Goal: Task Accomplishment & Management: Use online tool/utility

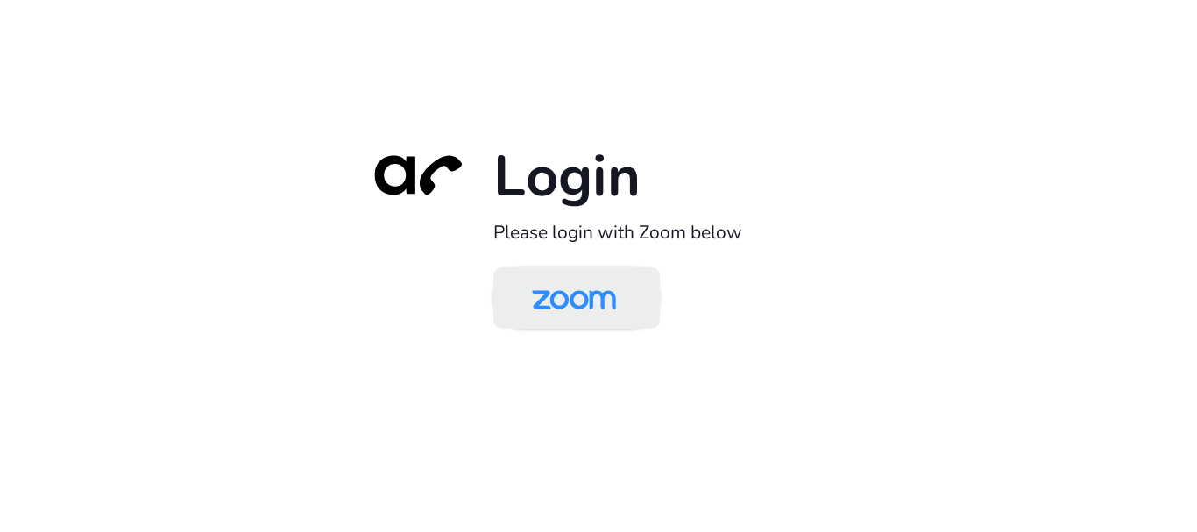
click at [540, 291] on img at bounding box center [574, 299] width 121 height 57
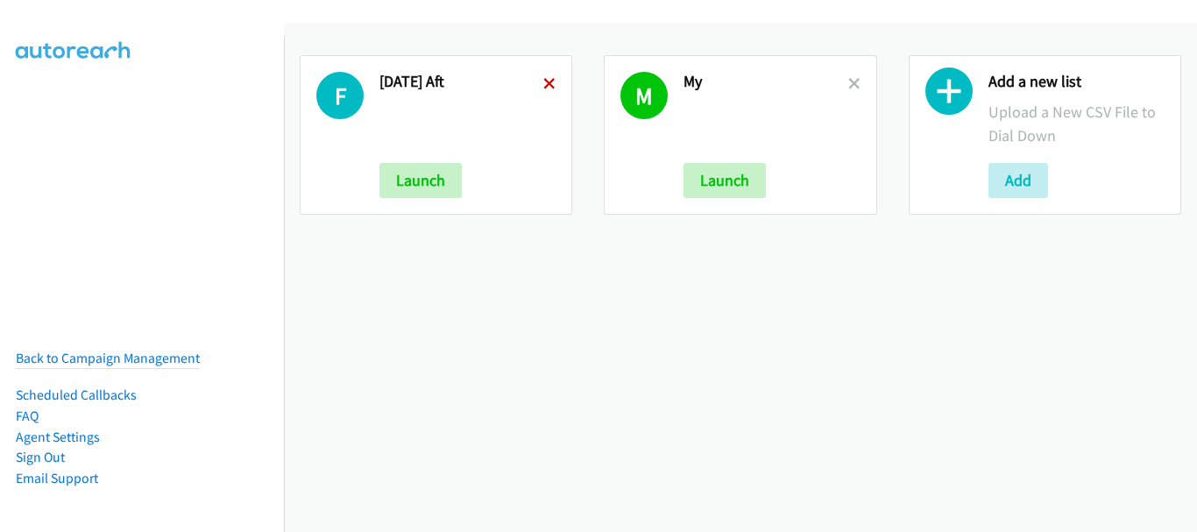
click at [548, 84] on icon at bounding box center [549, 85] width 12 height 12
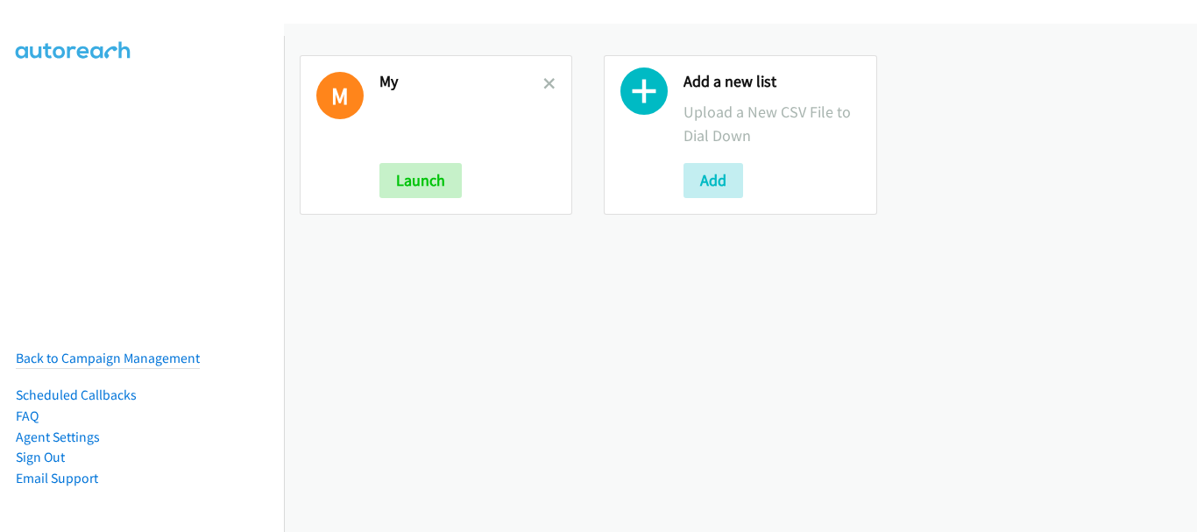
click at [548, 84] on icon at bounding box center [549, 85] width 12 height 12
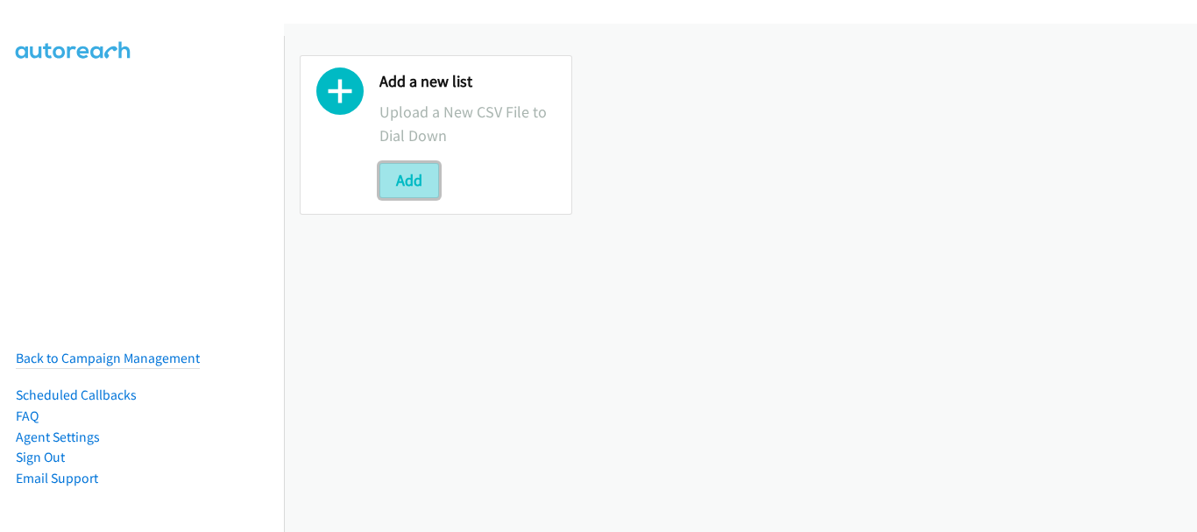
click at [401, 181] on button "Add" at bounding box center [410, 180] width 60 height 35
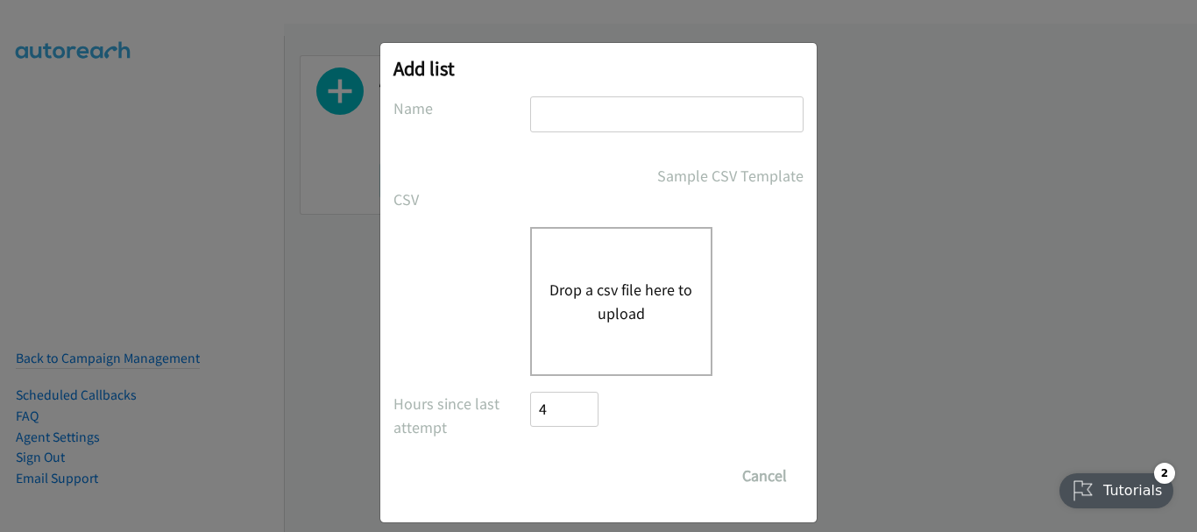
click at [567, 126] on input "text" at bounding box center [666, 114] width 273 height 36
type input "Monday morn"
click at [616, 318] on button "Drop a csv file here to upload" at bounding box center [622, 301] width 144 height 47
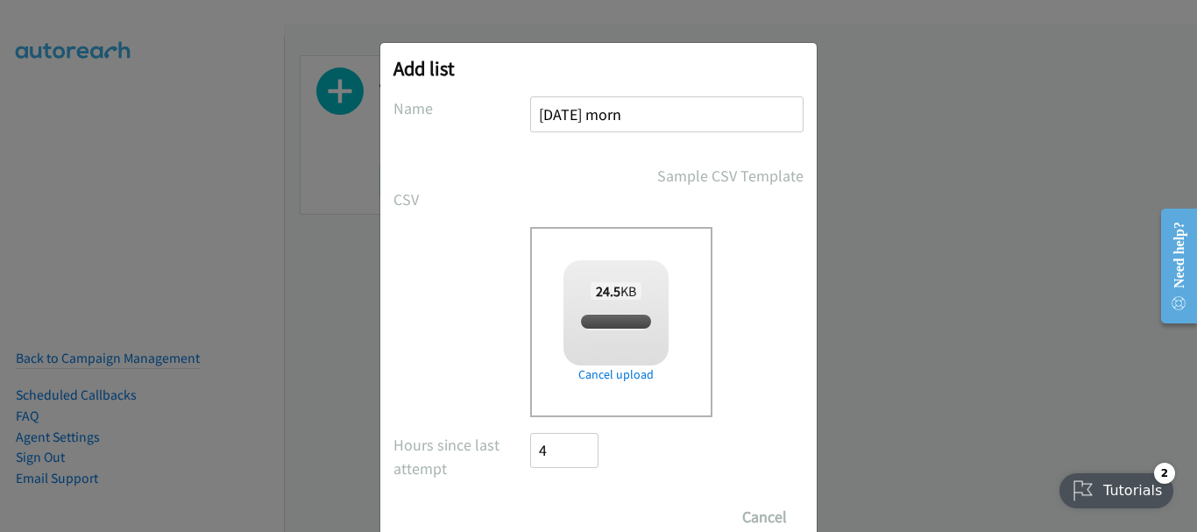
checkbox input "true"
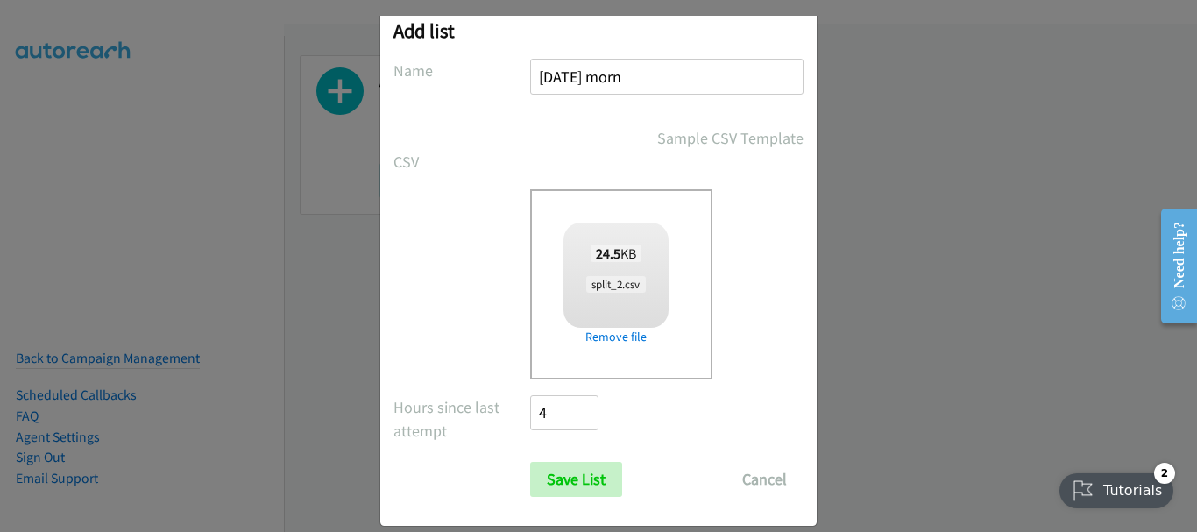
scroll to position [59, 0]
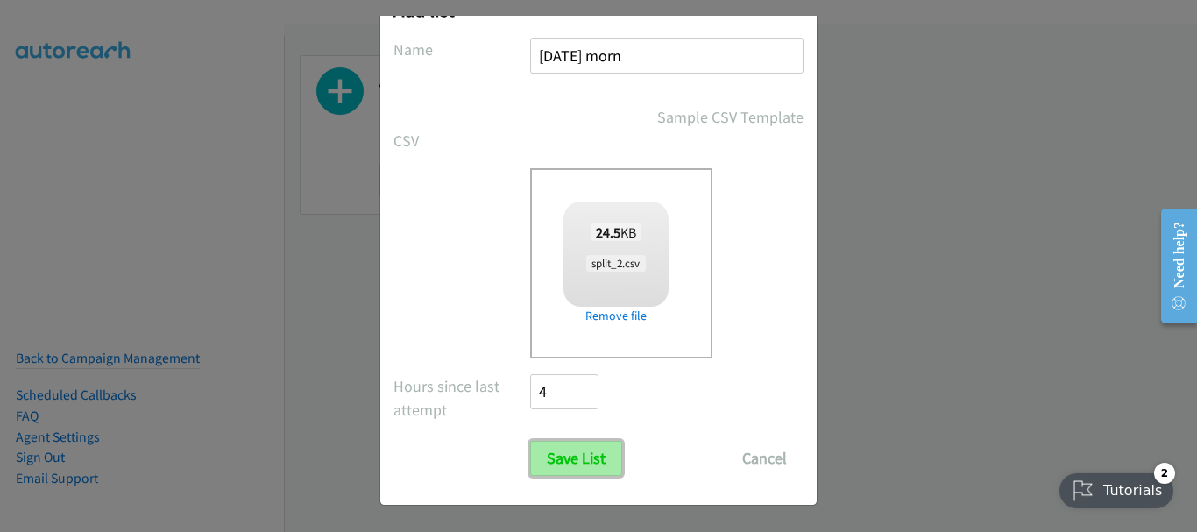
click at [553, 472] on input "Save List" at bounding box center [576, 458] width 92 height 35
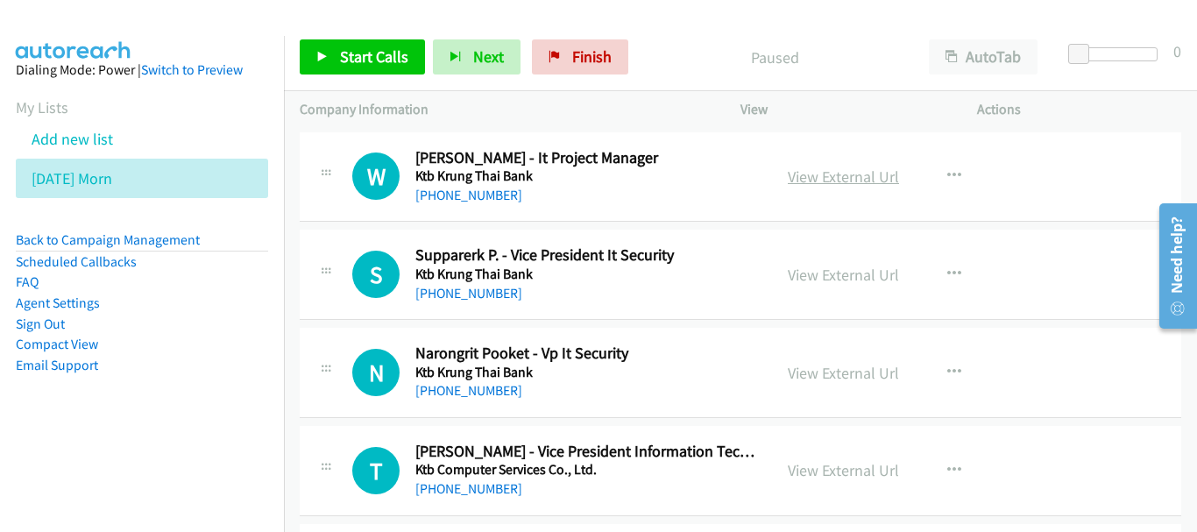
click at [799, 172] on link "View External Url" at bounding box center [843, 177] width 111 height 20
drag, startPoint x: 1190, startPoint y: 142, endPoint x: 26, endPoint y: 81, distance: 1165.6
click at [485, 196] on link "[PHONE_NUMBER]" at bounding box center [468, 195] width 107 height 17
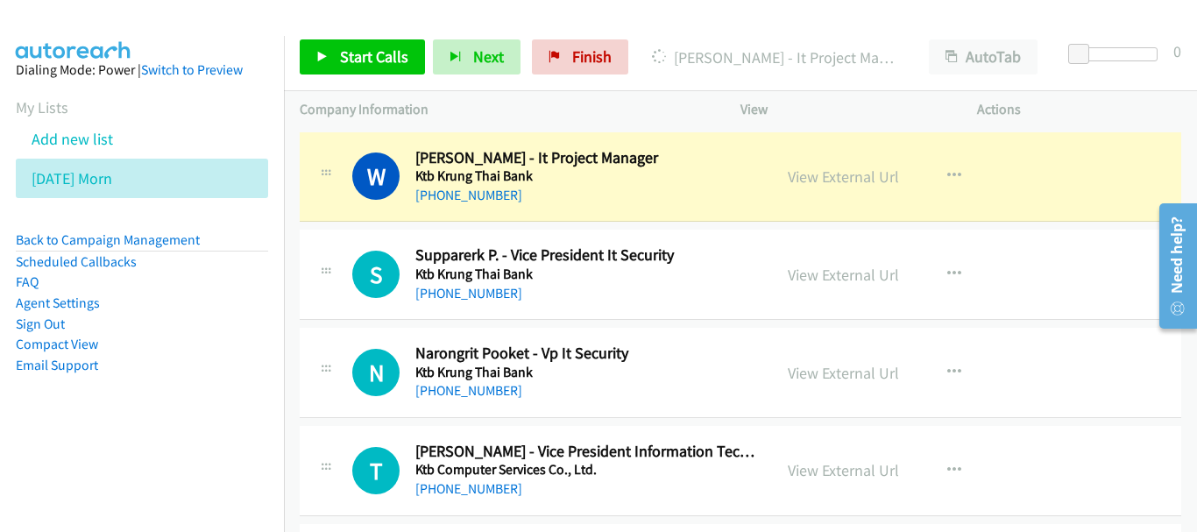
scroll to position [88, 0]
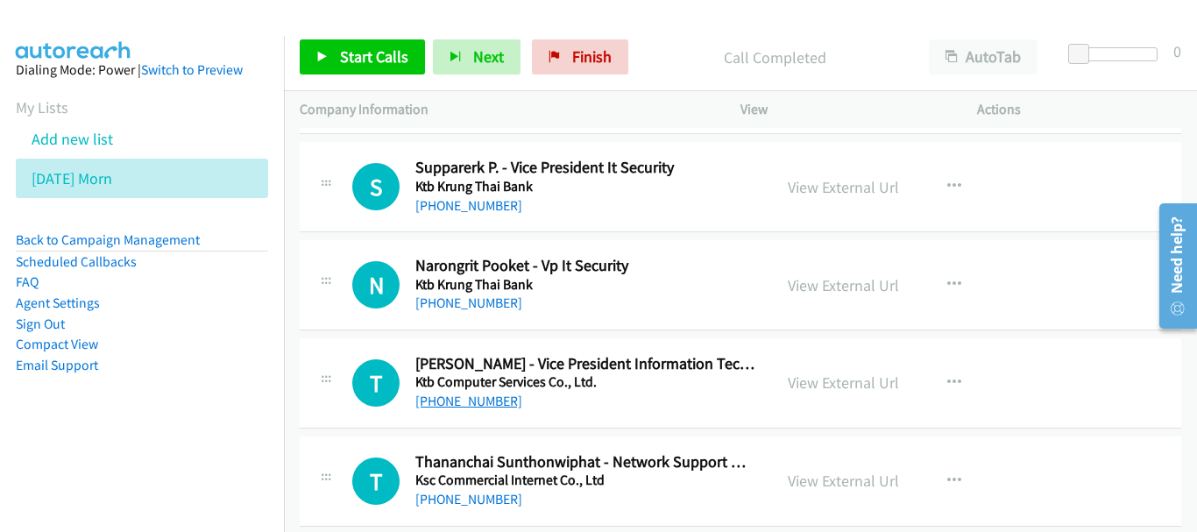
click at [481, 401] on link "[PHONE_NUMBER]" at bounding box center [468, 401] width 107 height 17
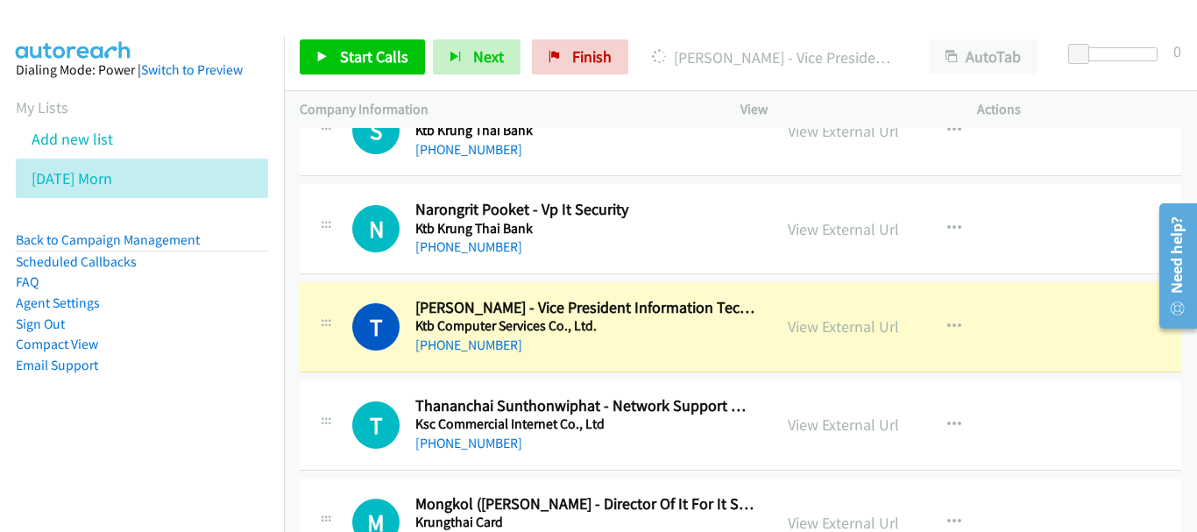
scroll to position [175, 0]
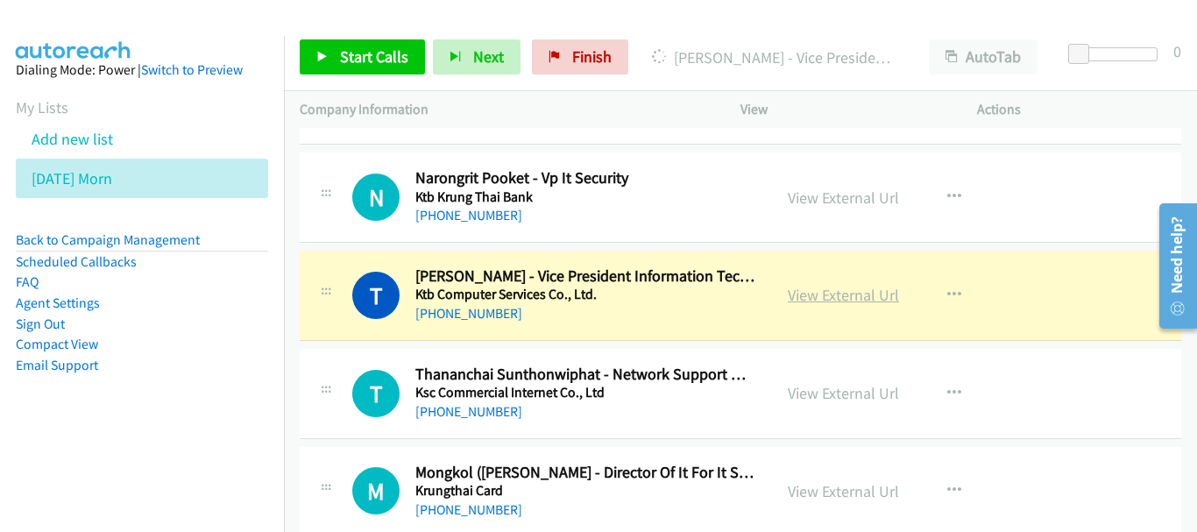
click at [799, 299] on link "View External Url" at bounding box center [843, 295] width 111 height 20
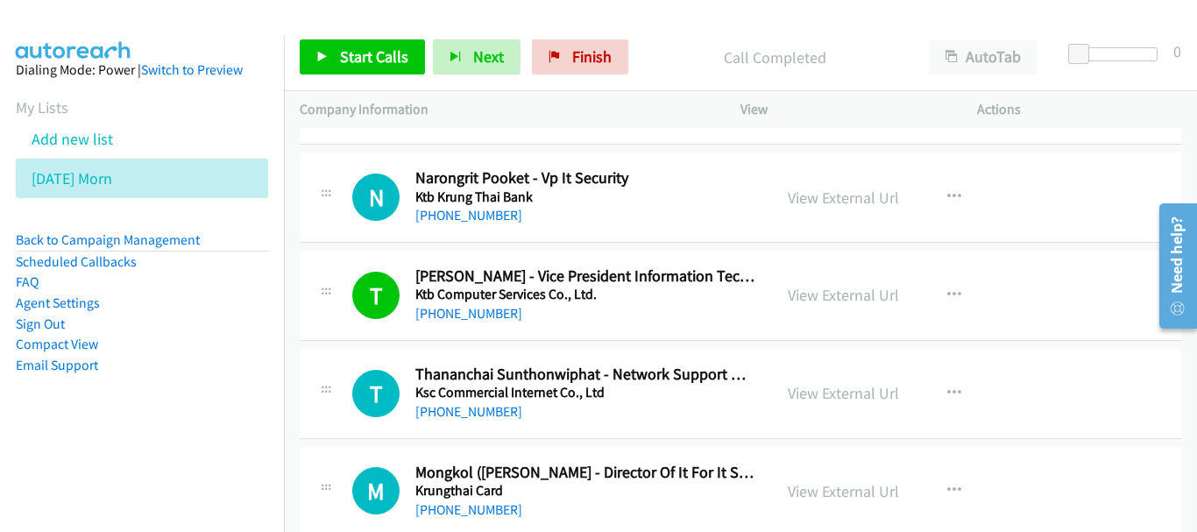
scroll to position [263, 0]
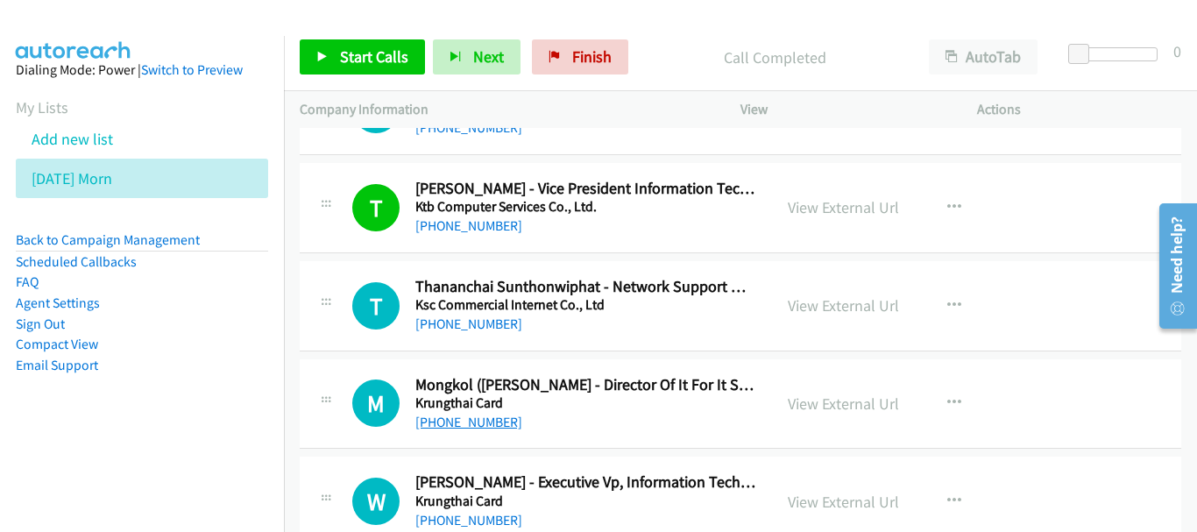
click at [499, 415] on link "[PHONE_NUMBER]" at bounding box center [468, 422] width 107 height 17
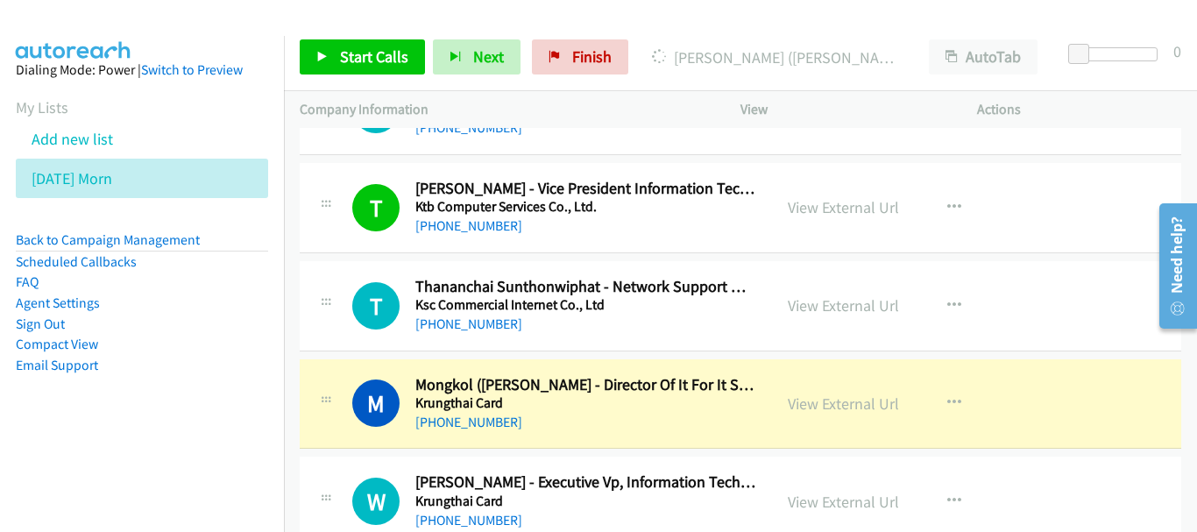
scroll to position [351, 0]
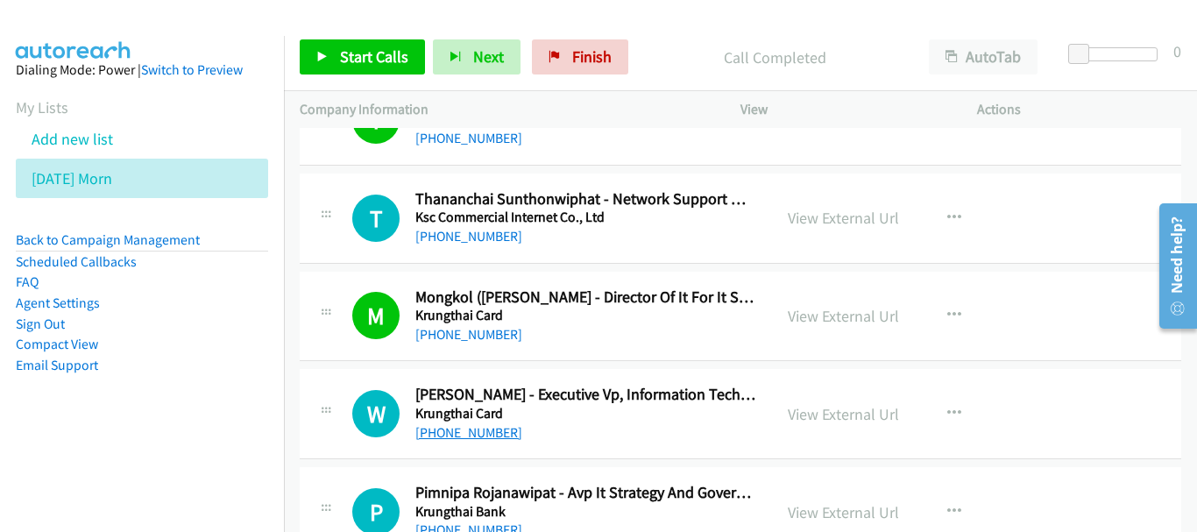
click at [487, 437] on link "[PHONE_NUMBER]" at bounding box center [468, 432] width 107 height 17
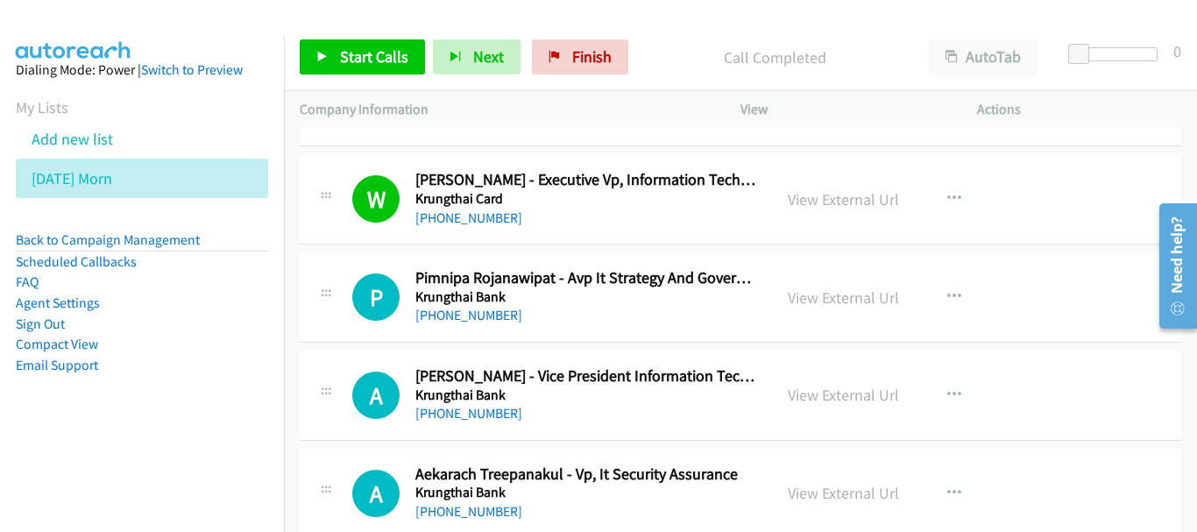
scroll to position [526, 0]
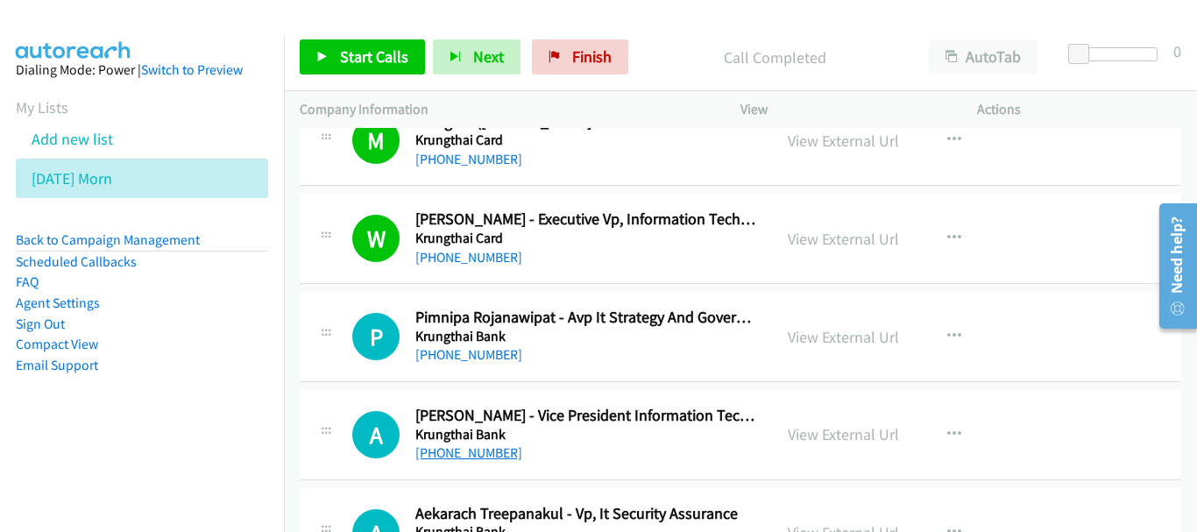
click at [458, 454] on link "[PHONE_NUMBER]" at bounding box center [468, 452] width 107 height 17
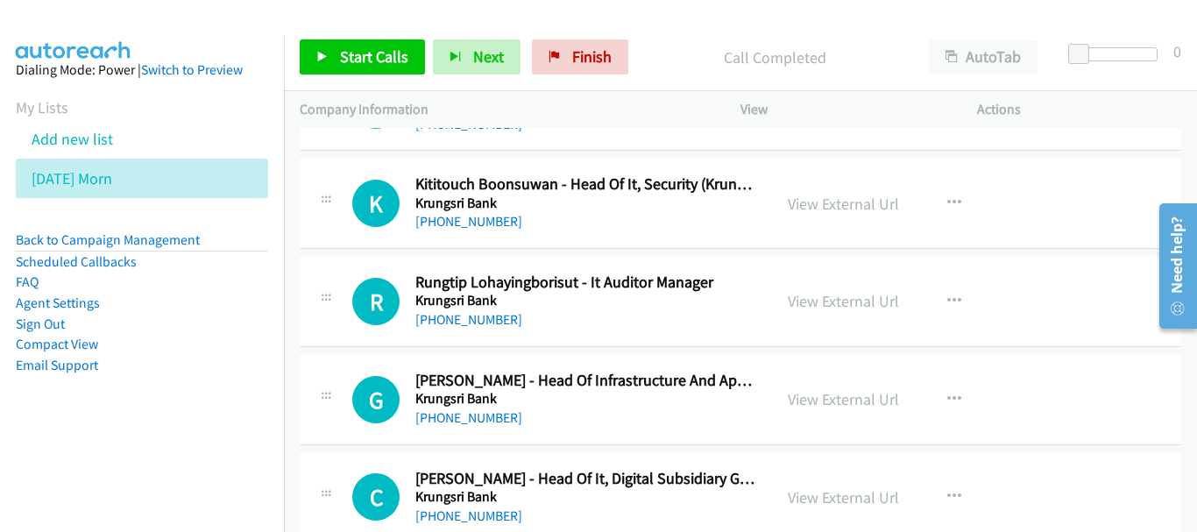
scroll to position [1753, 0]
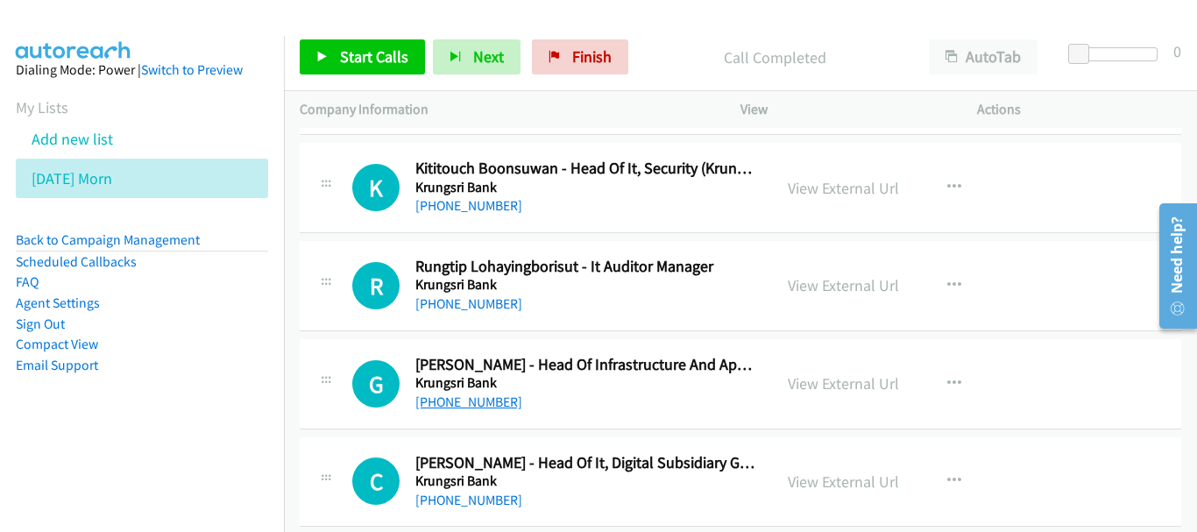
click at [479, 397] on link "[PHONE_NUMBER]" at bounding box center [468, 402] width 107 height 17
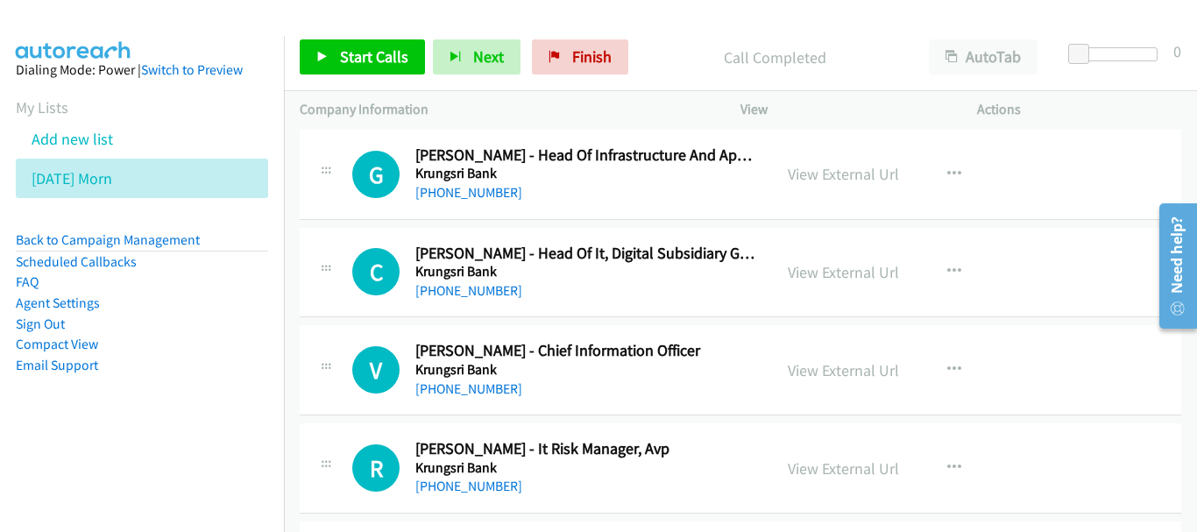
scroll to position [2016, 0]
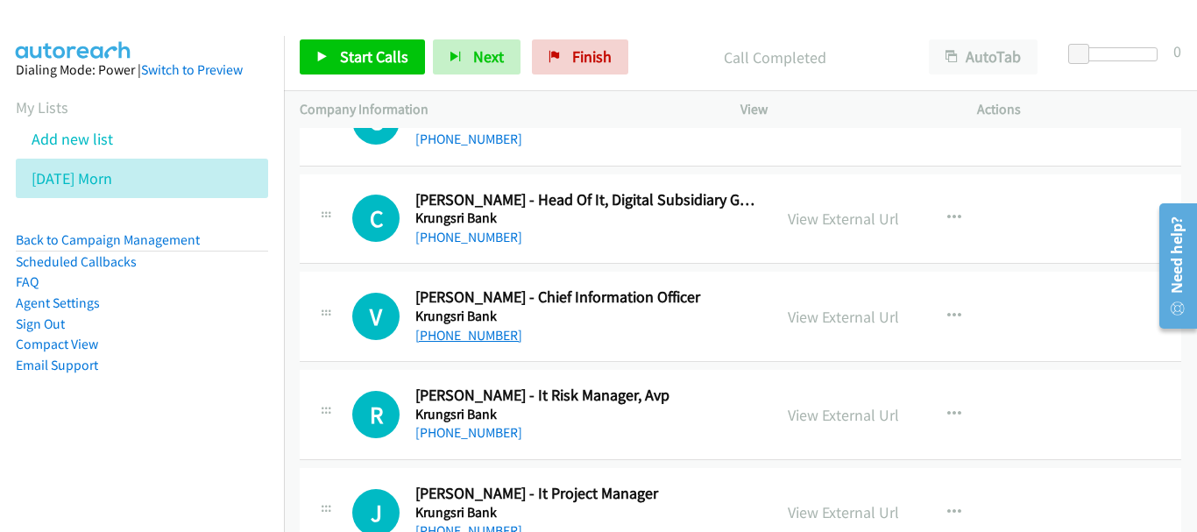
click at [500, 338] on link "[PHONE_NUMBER]" at bounding box center [468, 335] width 107 height 17
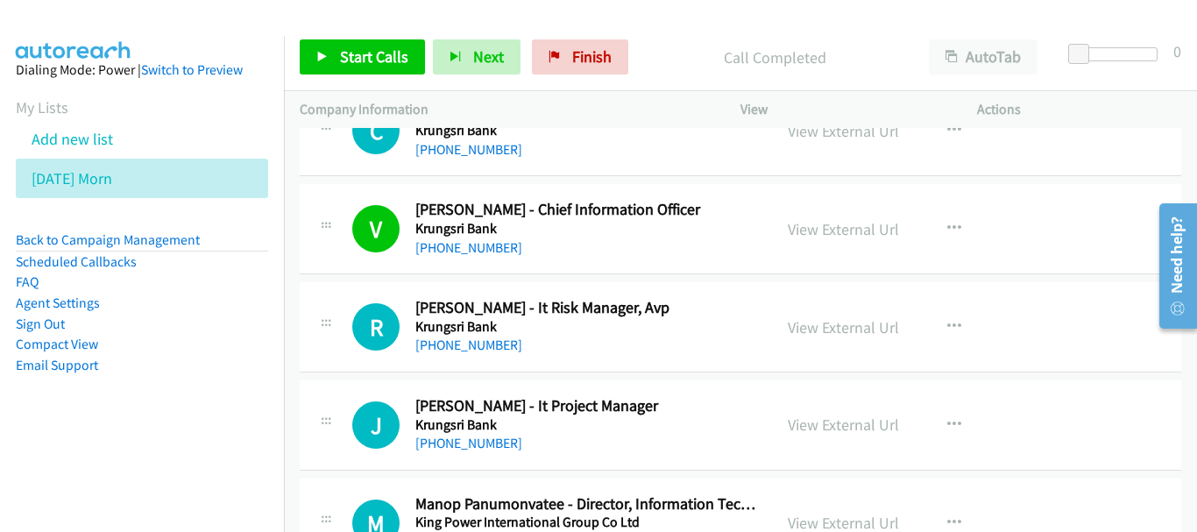
scroll to position [2191, 0]
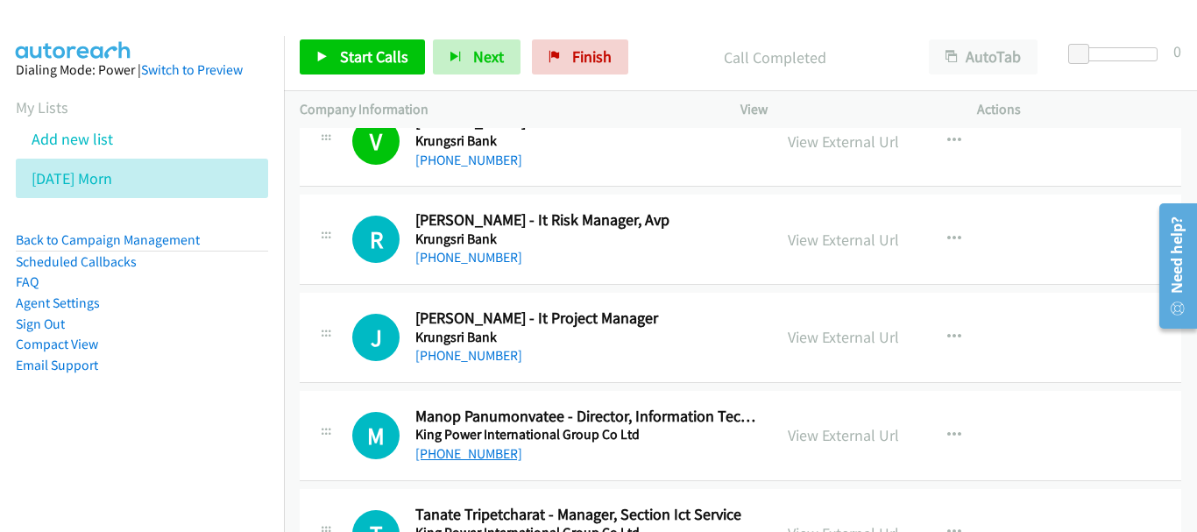
click at [495, 460] on link "[PHONE_NUMBER]" at bounding box center [468, 453] width 107 height 17
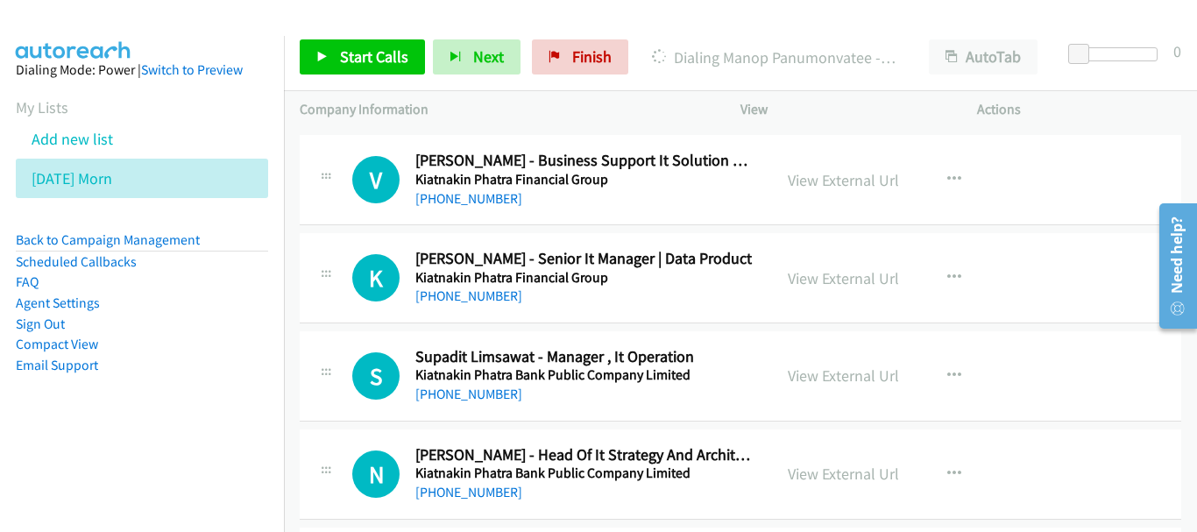
scroll to position [3331, 0]
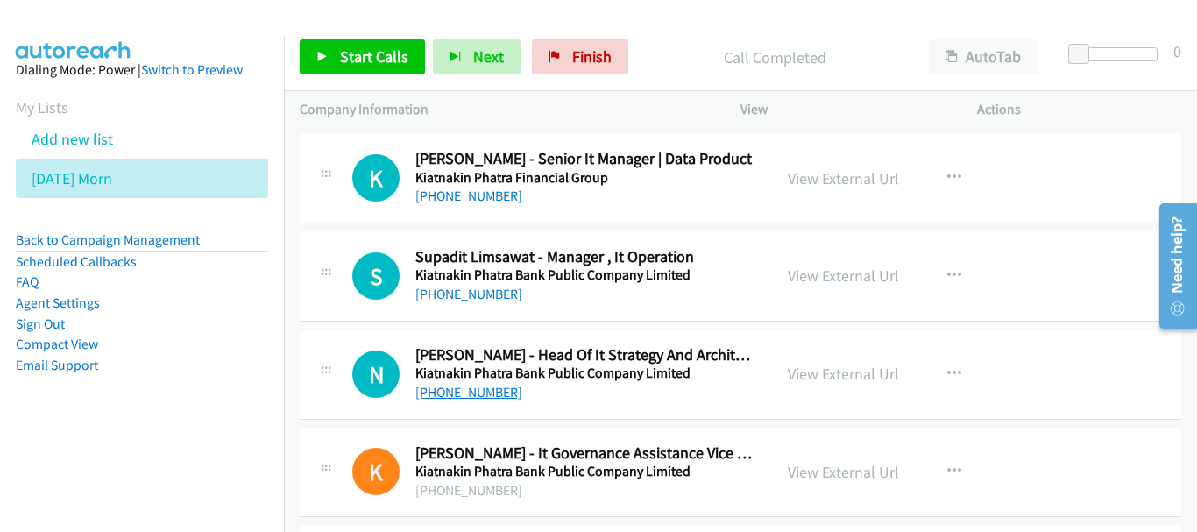
click at [450, 394] on link "[PHONE_NUMBER]" at bounding box center [468, 392] width 107 height 17
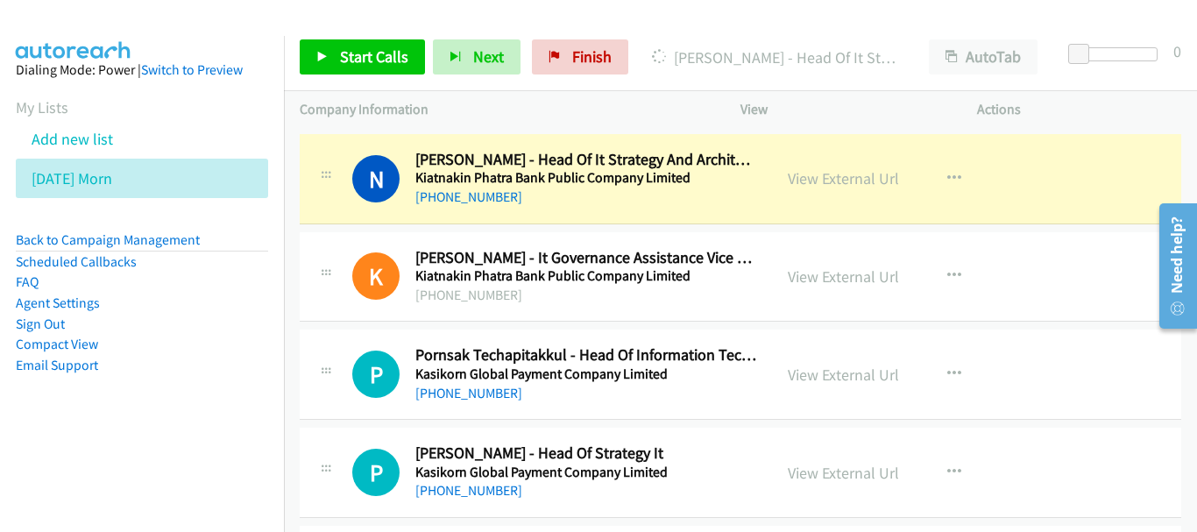
scroll to position [3594, 0]
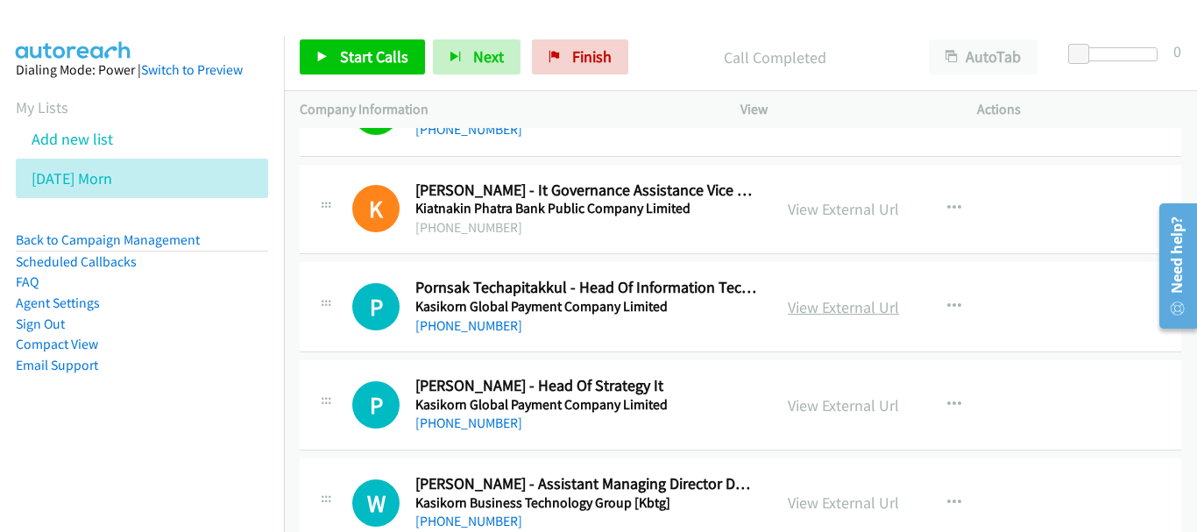
click at [839, 302] on link "View External Url" at bounding box center [843, 307] width 111 height 20
click at [456, 427] on link "[PHONE_NUMBER]" at bounding box center [468, 423] width 107 height 17
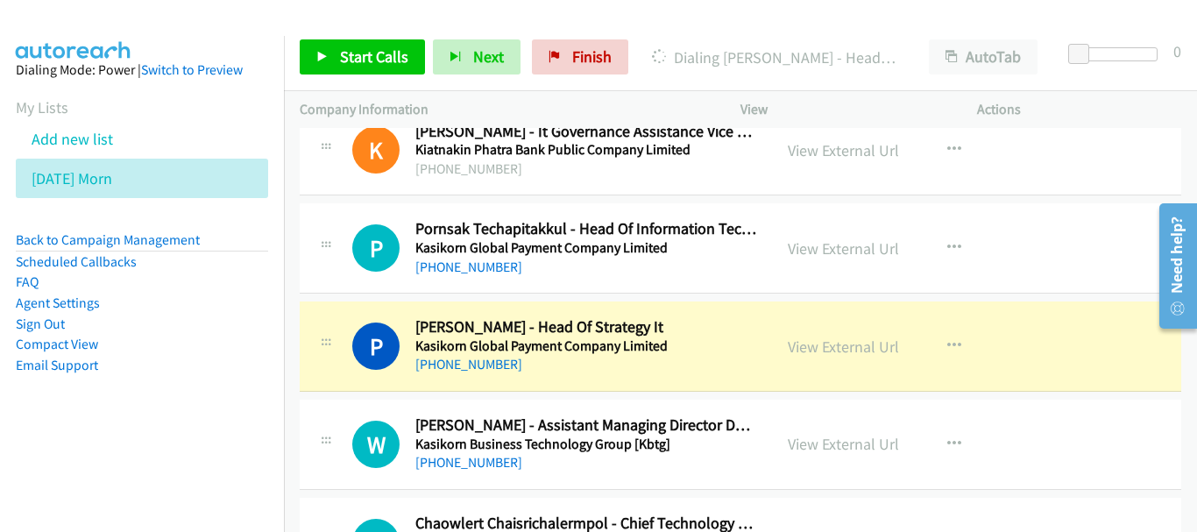
scroll to position [3681, 0]
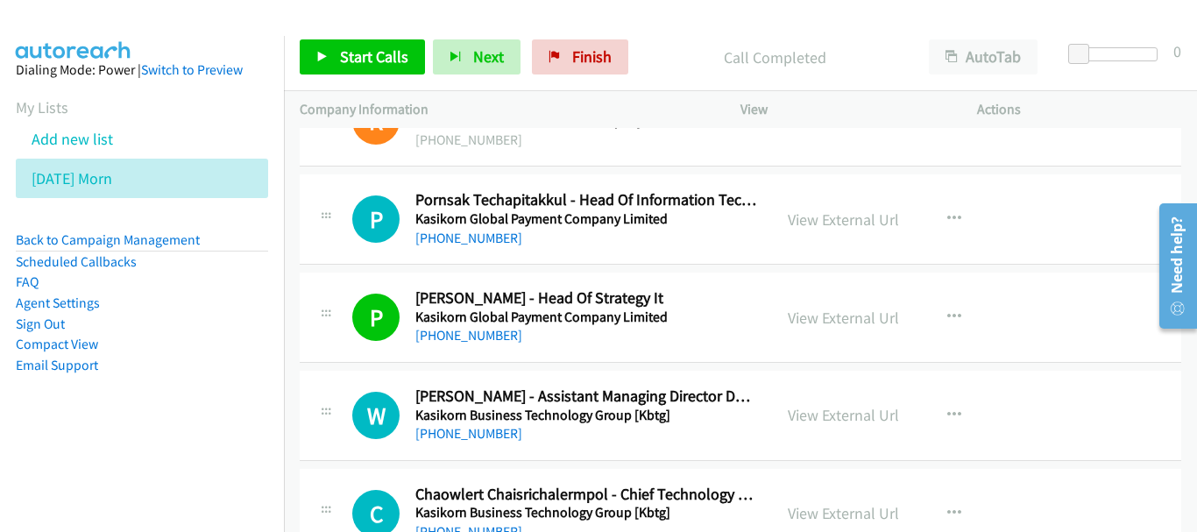
click at [461, 443] on div "[PHONE_NUMBER]" at bounding box center [585, 433] width 341 height 21
click at [471, 441] on link "[PHONE_NUMBER]" at bounding box center [468, 433] width 107 height 17
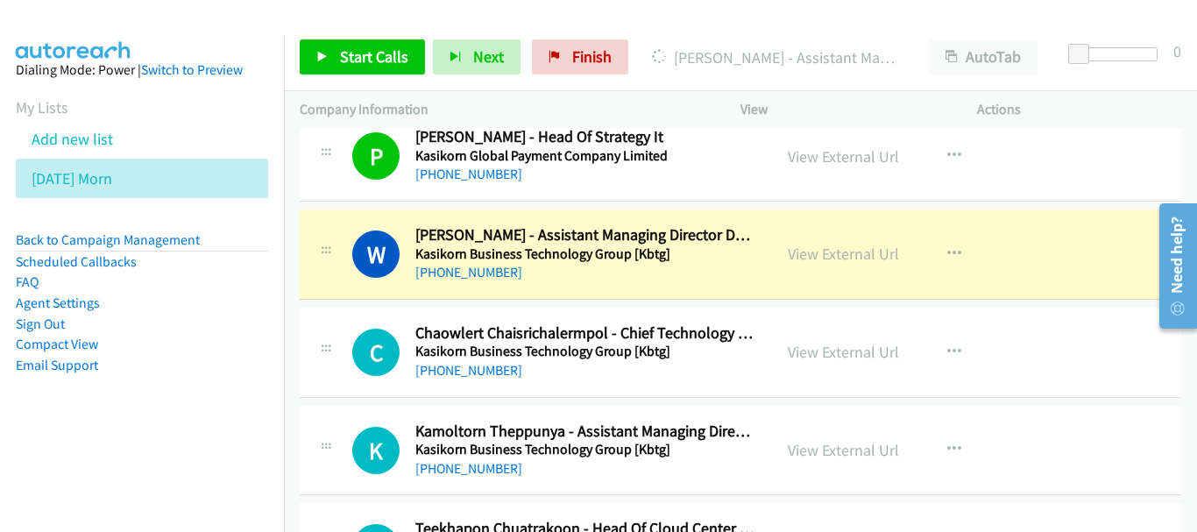
scroll to position [3857, 0]
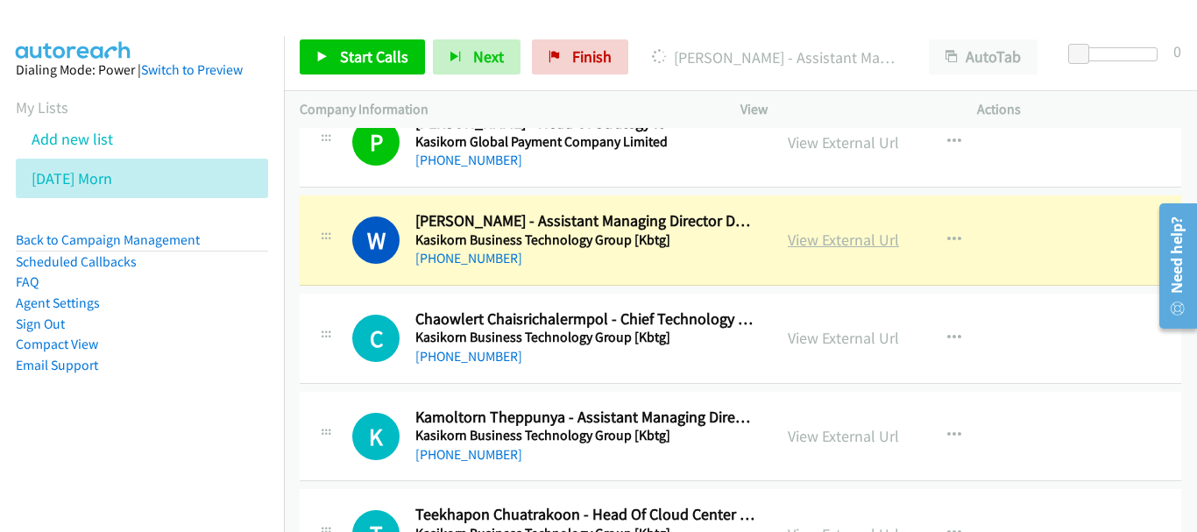
click at [875, 247] on link "View External Url" at bounding box center [843, 240] width 111 height 20
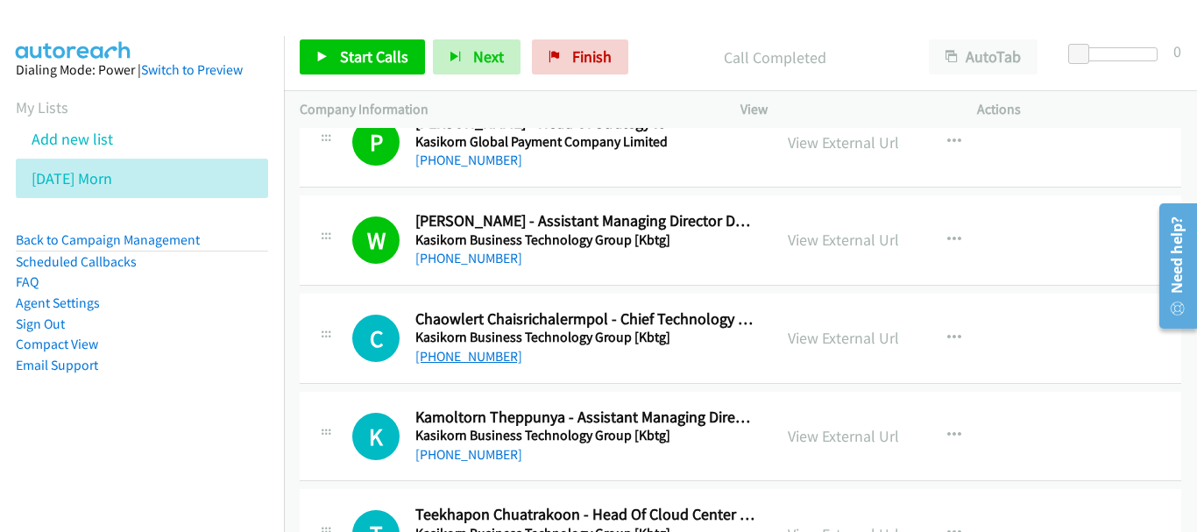
click at [460, 353] on link "[PHONE_NUMBER]" at bounding box center [468, 356] width 107 height 17
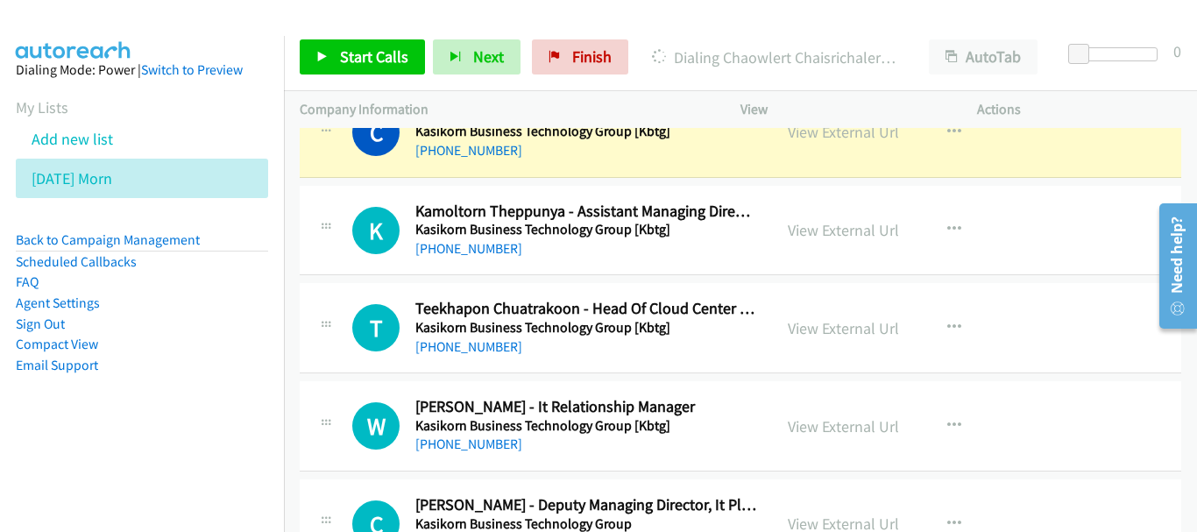
scroll to position [4032, 0]
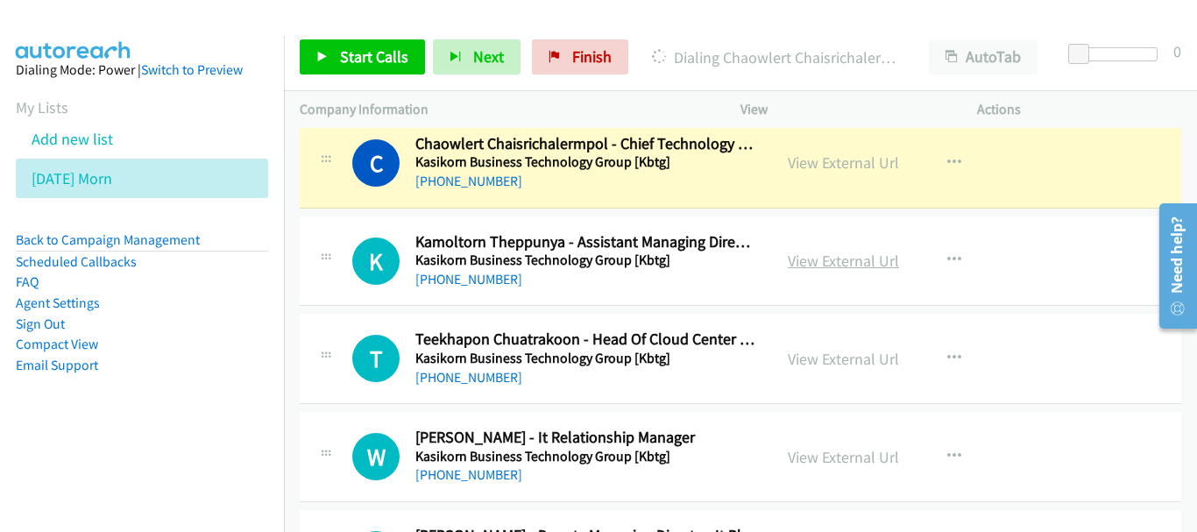
click at [788, 265] on link "View External Url" at bounding box center [843, 261] width 111 height 20
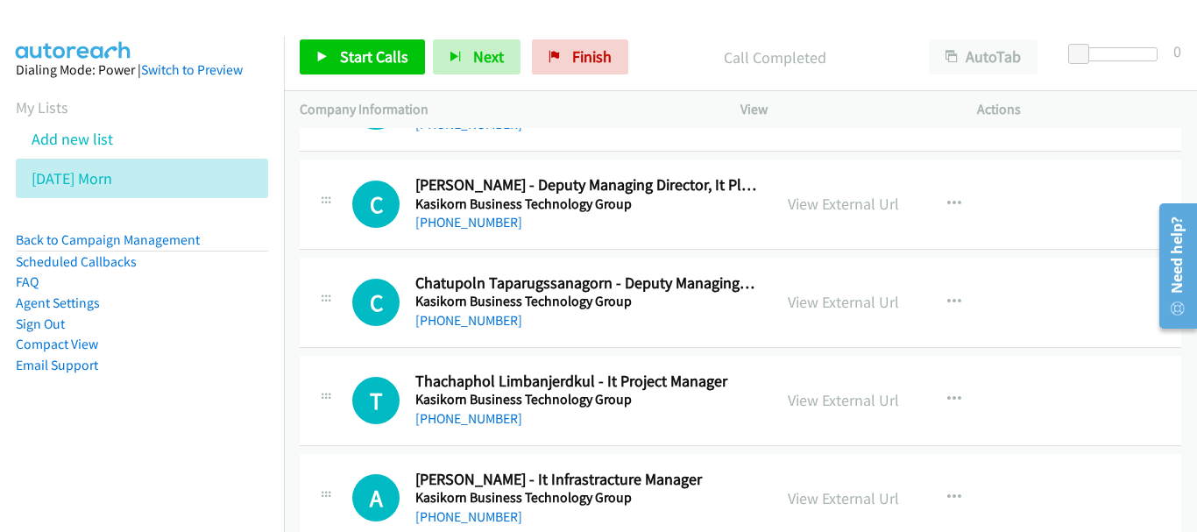
scroll to position [4470, 0]
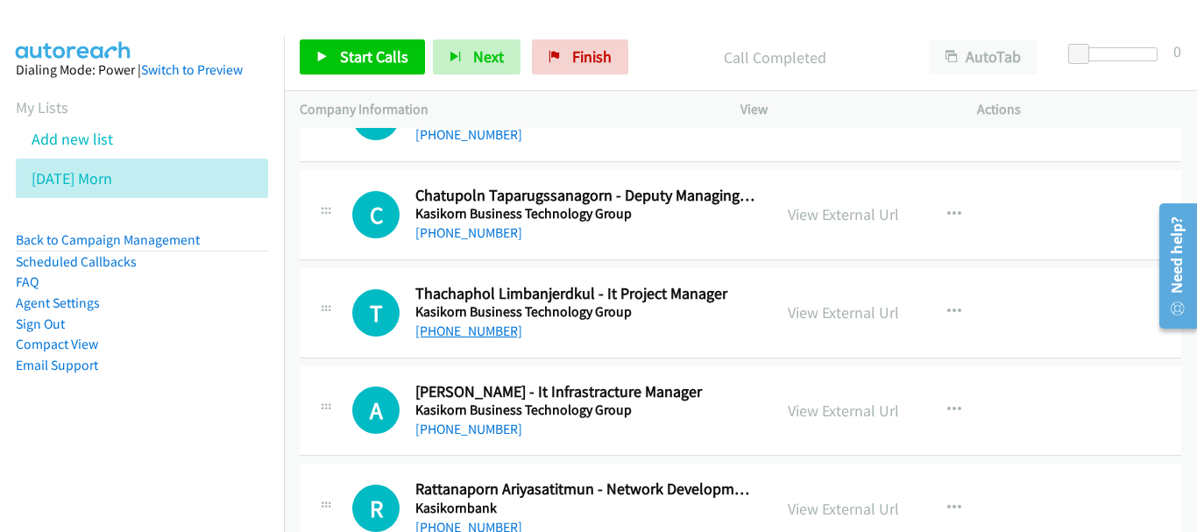
click at [492, 331] on link "[PHONE_NUMBER]" at bounding box center [468, 331] width 107 height 17
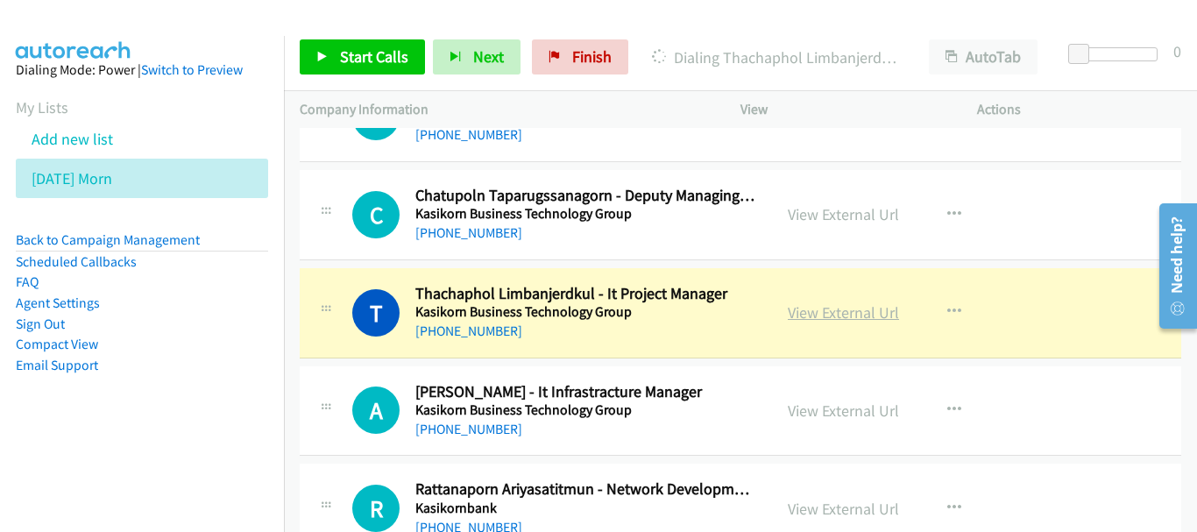
click at [881, 314] on link "View External Url" at bounding box center [843, 312] width 111 height 20
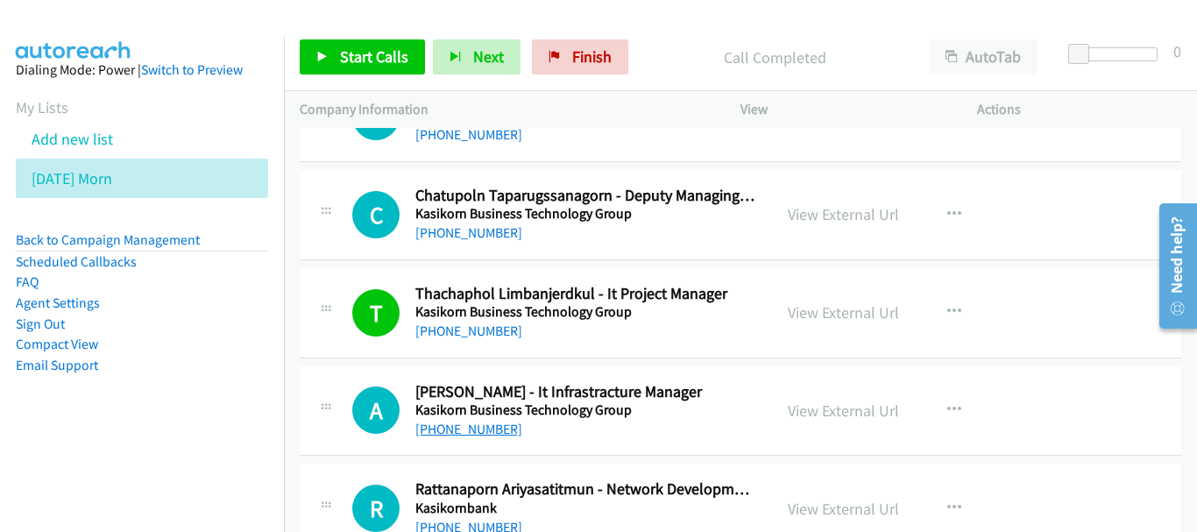
click at [481, 425] on link "[PHONE_NUMBER]" at bounding box center [468, 429] width 107 height 17
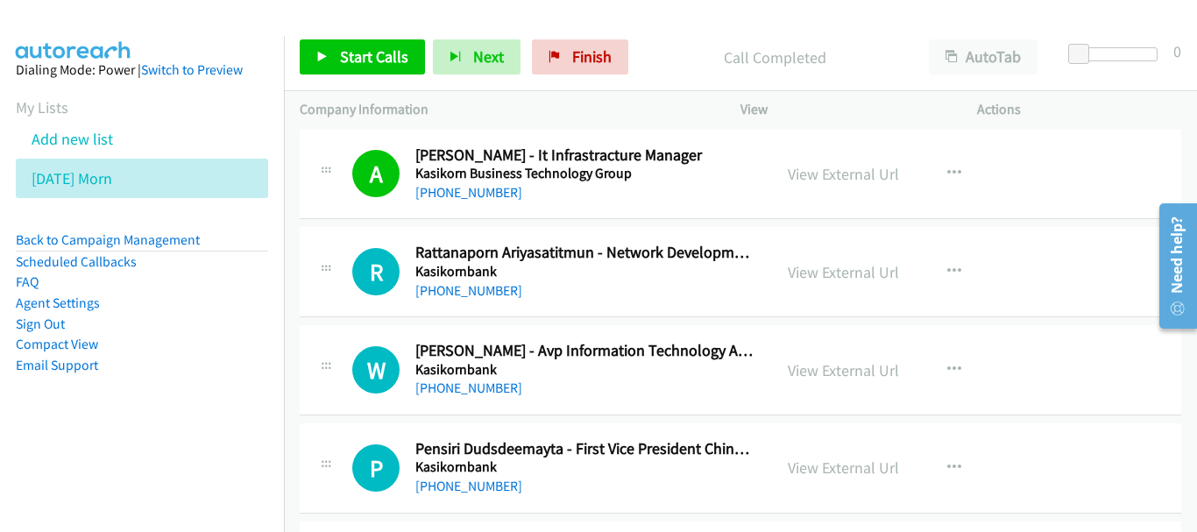
scroll to position [4821, 0]
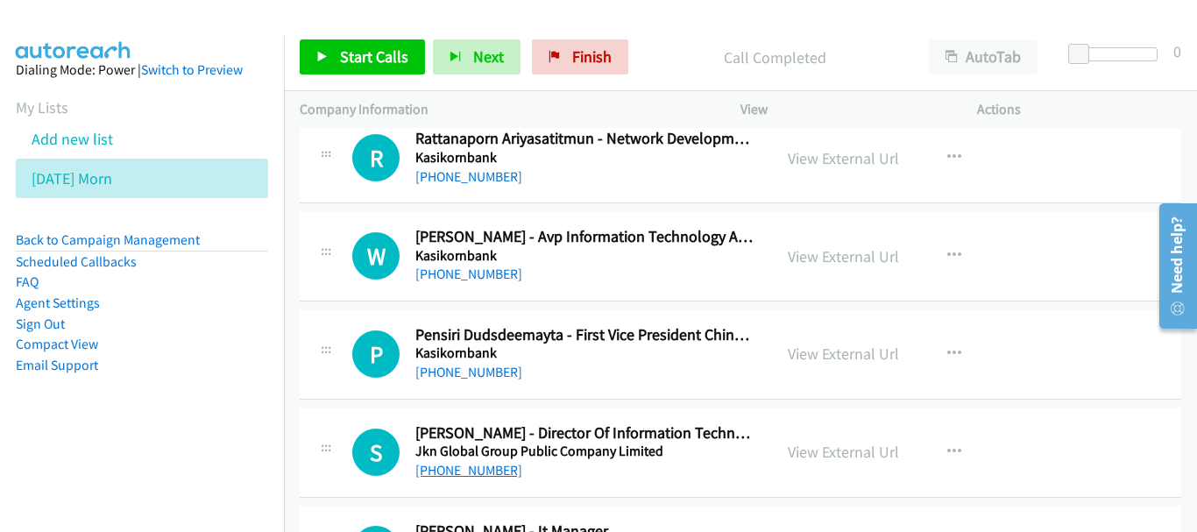
click at [504, 466] on link "[PHONE_NUMBER]" at bounding box center [468, 470] width 107 height 17
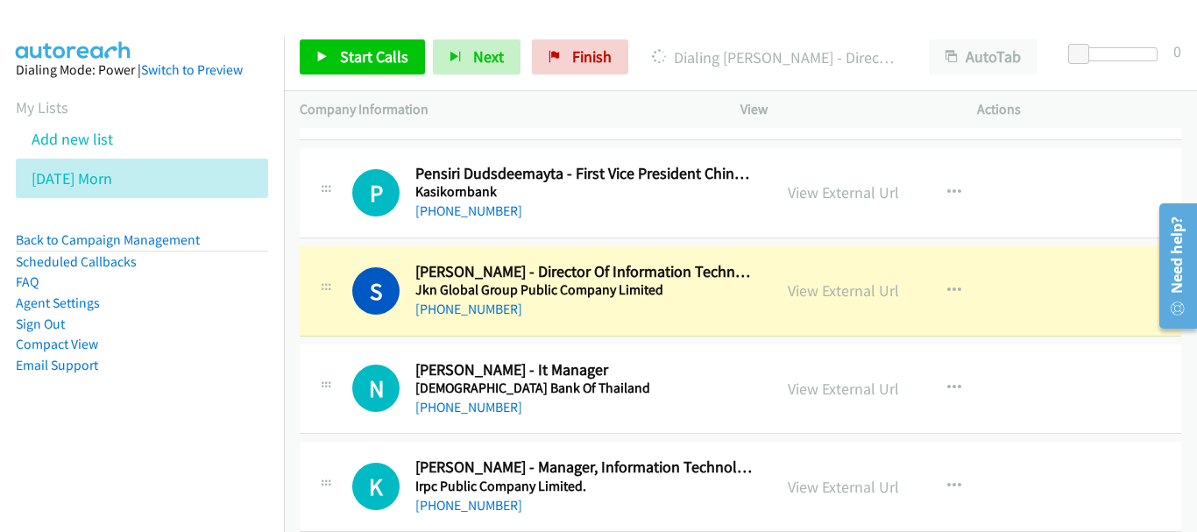
scroll to position [4996, 0]
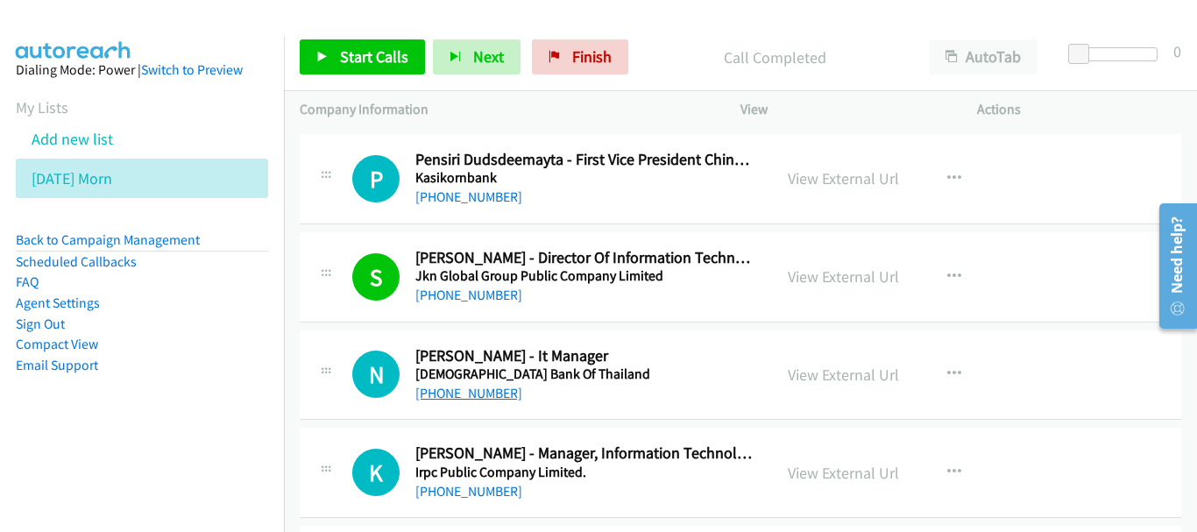
click at [493, 395] on link "[PHONE_NUMBER]" at bounding box center [468, 393] width 107 height 17
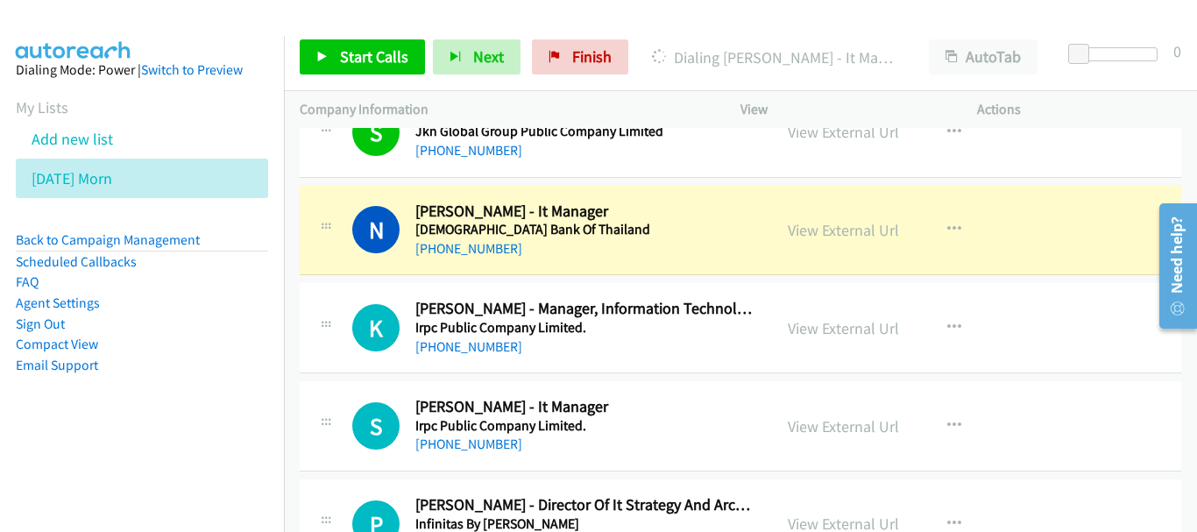
scroll to position [5171, 0]
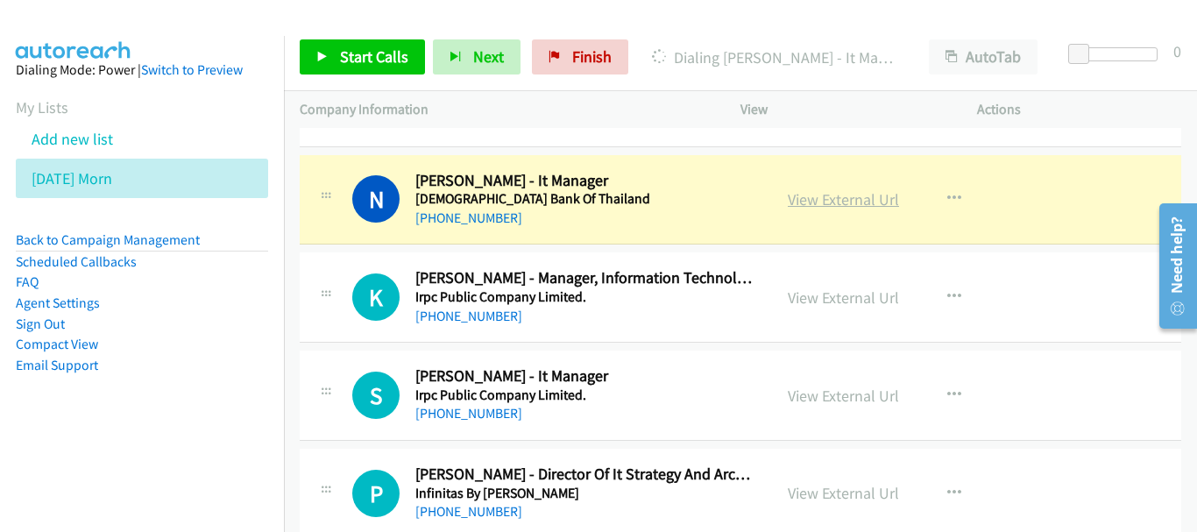
click at [835, 202] on link "View External Url" at bounding box center [843, 199] width 111 height 20
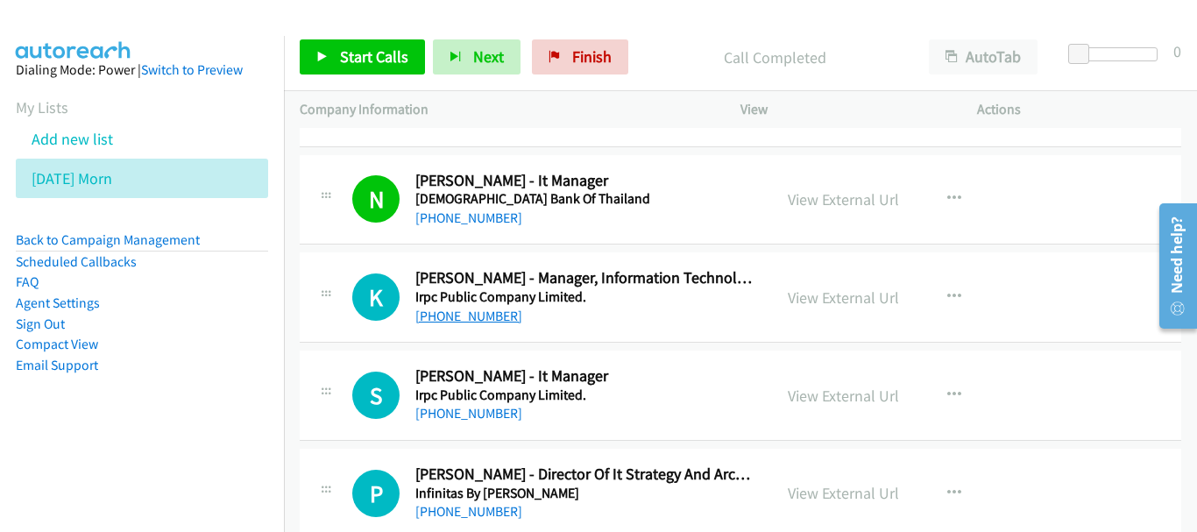
click at [480, 309] on link "[PHONE_NUMBER]" at bounding box center [468, 316] width 107 height 17
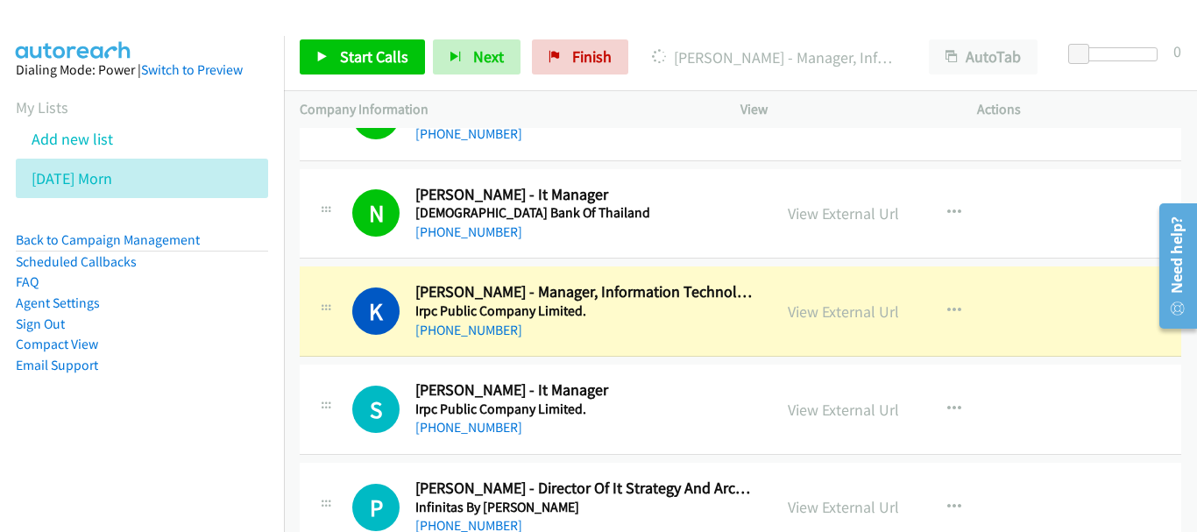
scroll to position [5259, 0]
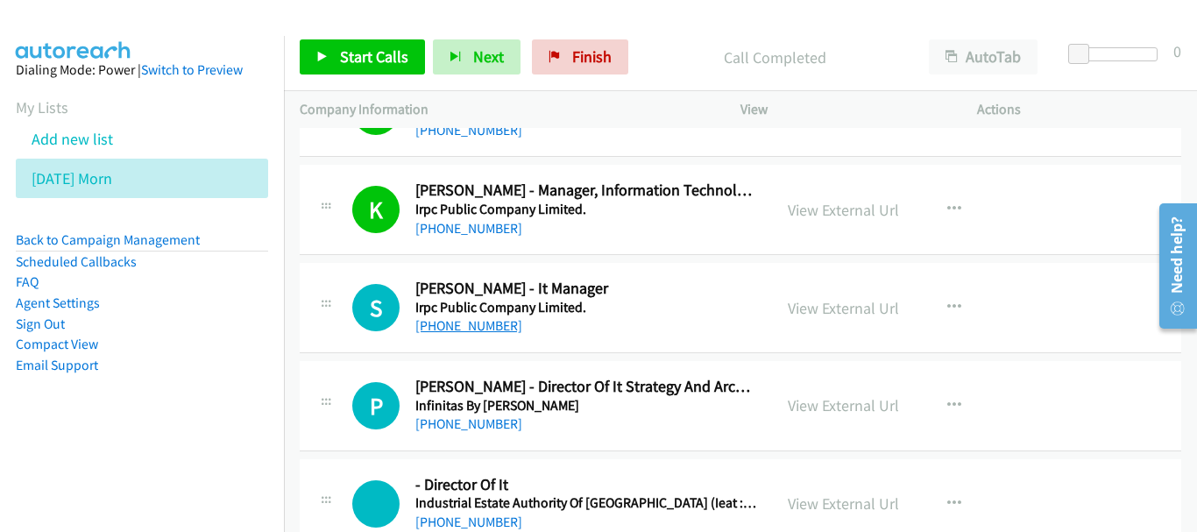
click at [467, 334] on link "[PHONE_NUMBER]" at bounding box center [468, 325] width 107 height 17
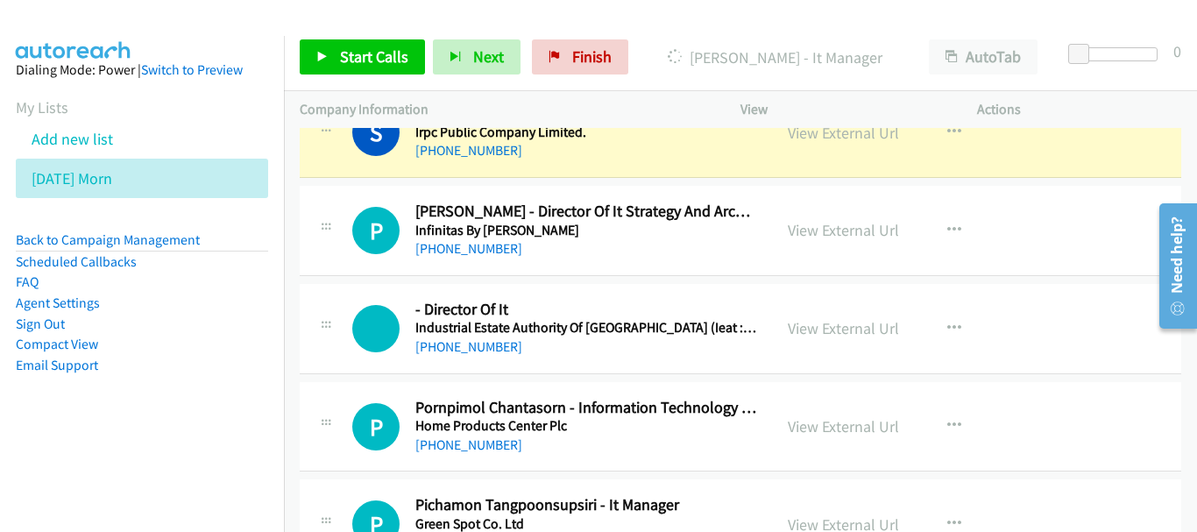
scroll to position [5347, 0]
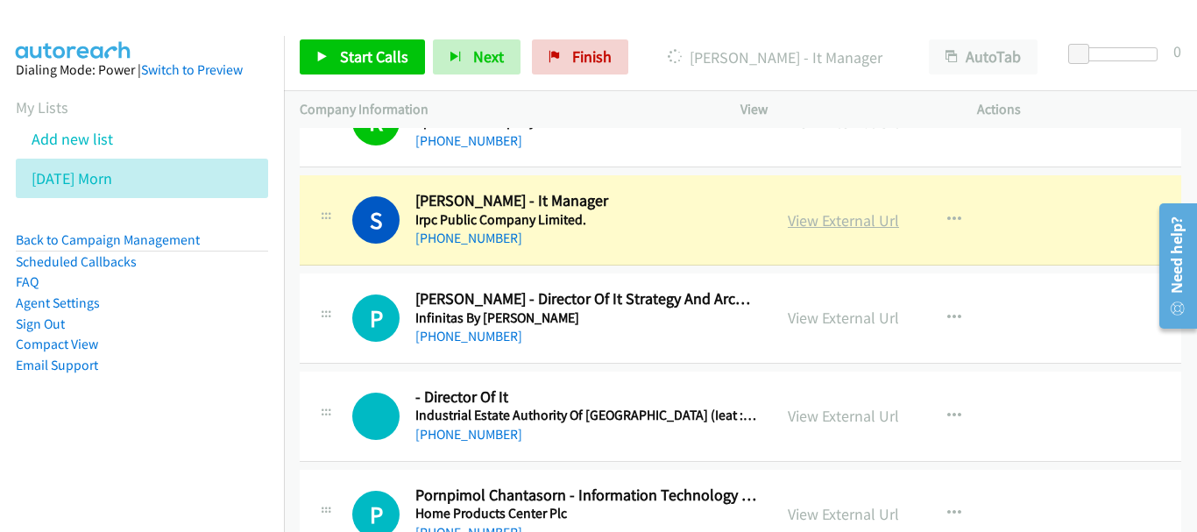
click at [867, 225] on link "View External Url" at bounding box center [843, 220] width 111 height 20
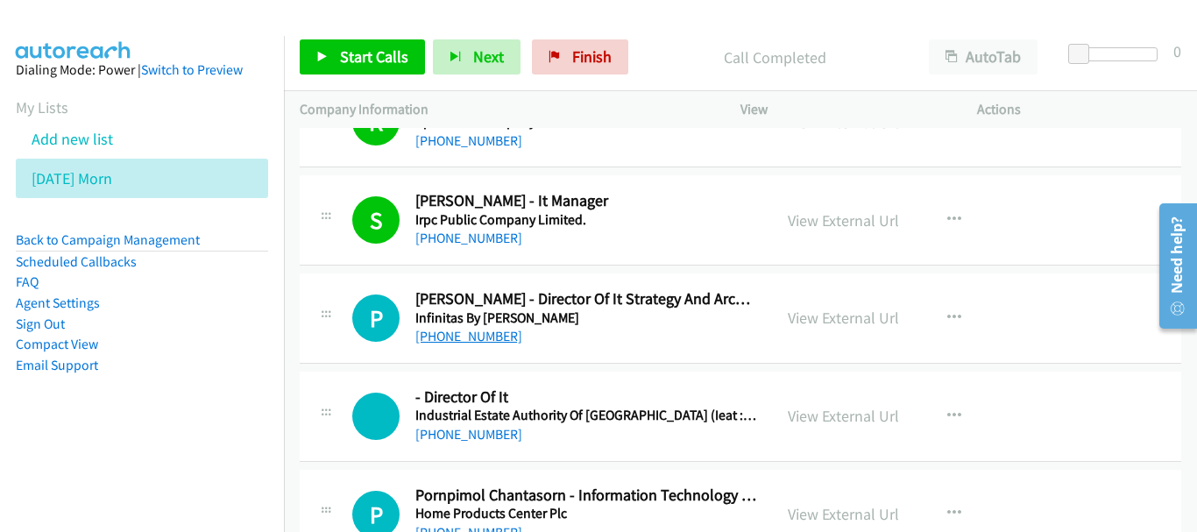
click at [450, 341] on link "[PHONE_NUMBER]" at bounding box center [468, 336] width 107 height 17
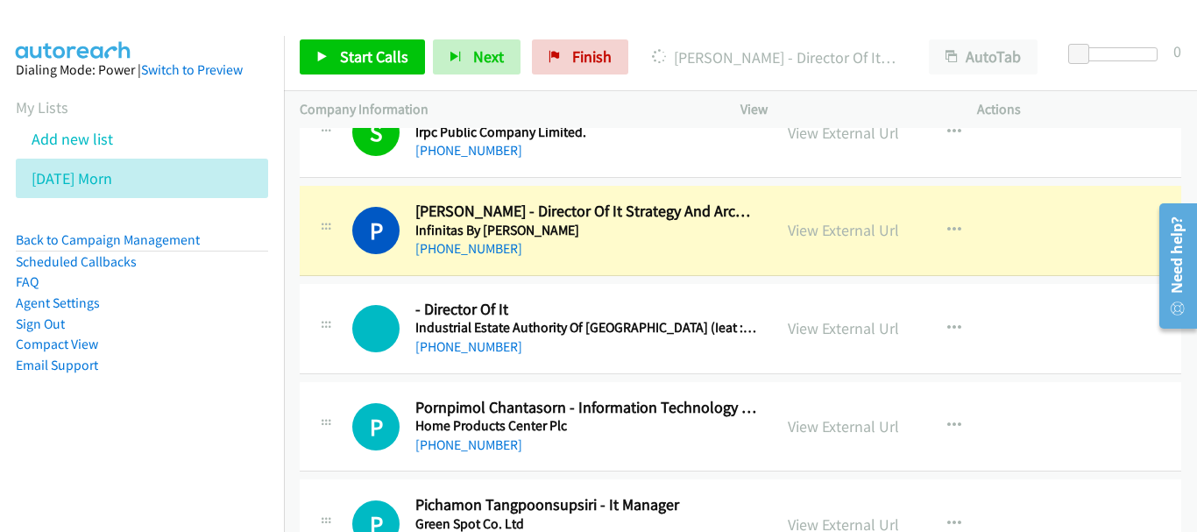
scroll to position [5522, 0]
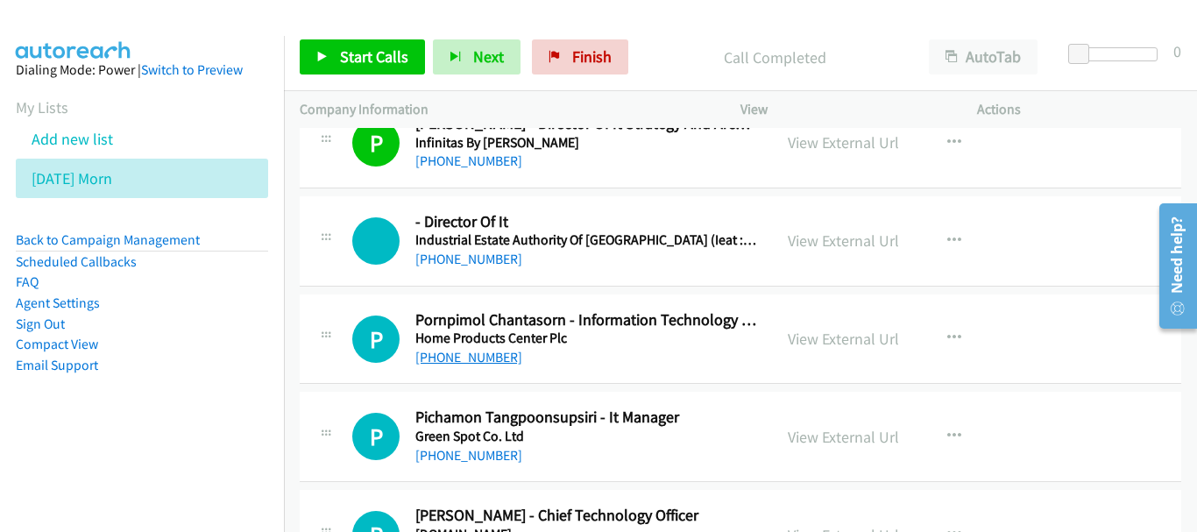
click at [487, 357] on link "[PHONE_NUMBER]" at bounding box center [468, 357] width 107 height 17
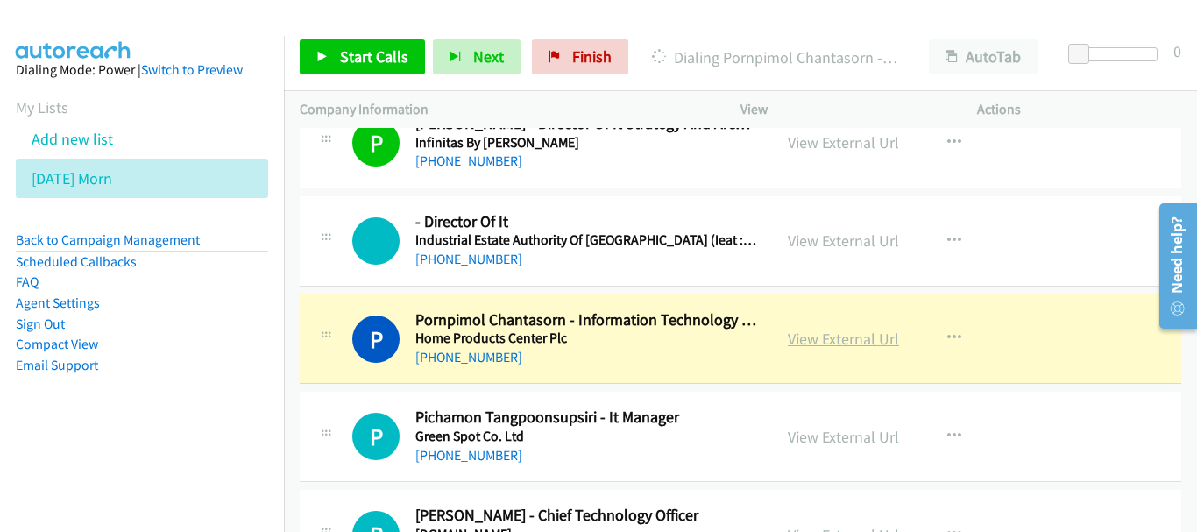
click at [862, 332] on link "View External Url" at bounding box center [843, 339] width 111 height 20
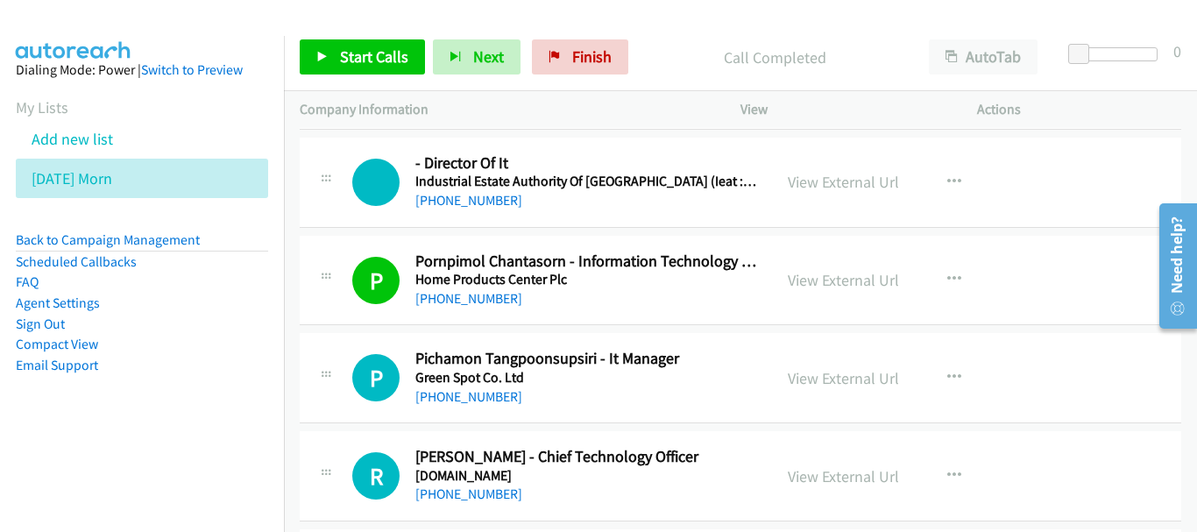
scroll to position [5610, 0]
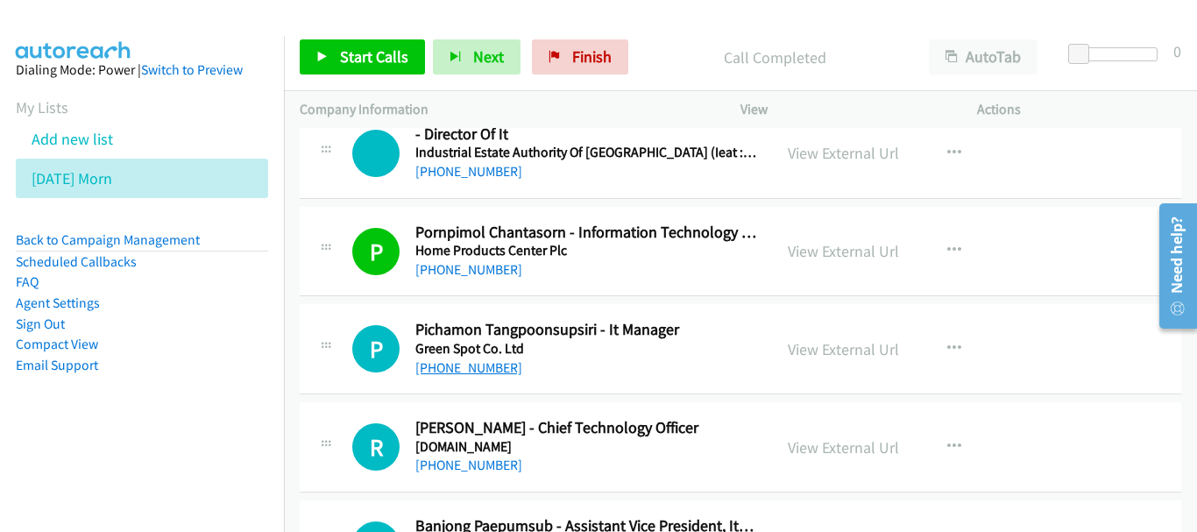
click at [486, 367] on link "[PHONE_NUMBER]" at bounding box center [468, 367] width 107 height 17
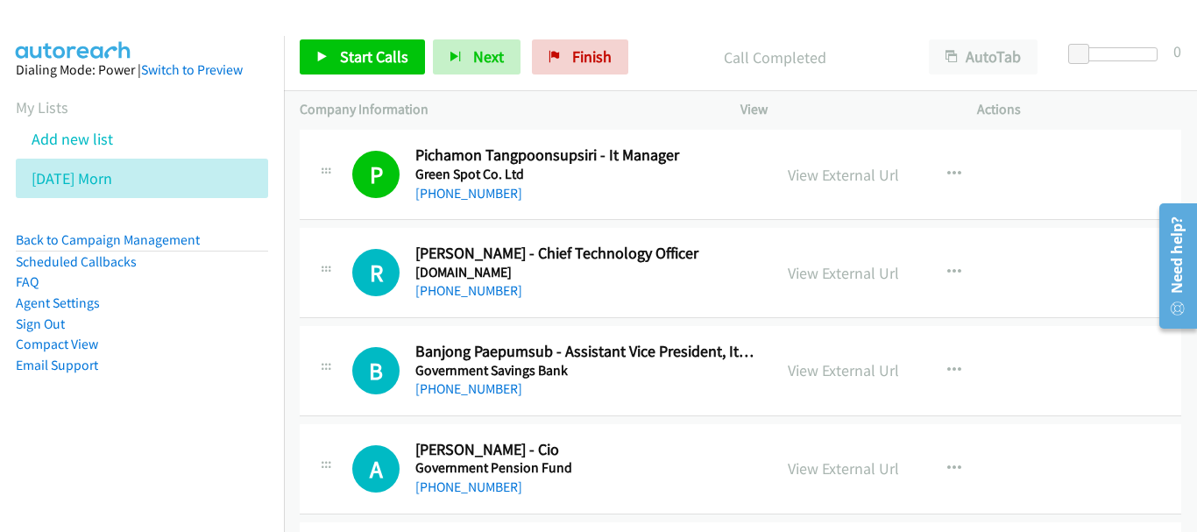
scroll to position [5785, 0]
click at [466, 289] on link "[PHONE_NUMBER]" at bounding box center [468, 289] width 107 height 17
click at [417, 494] on link "[PHONE_NUMBER]" at bounding box center [468, 486] width 107 height 17
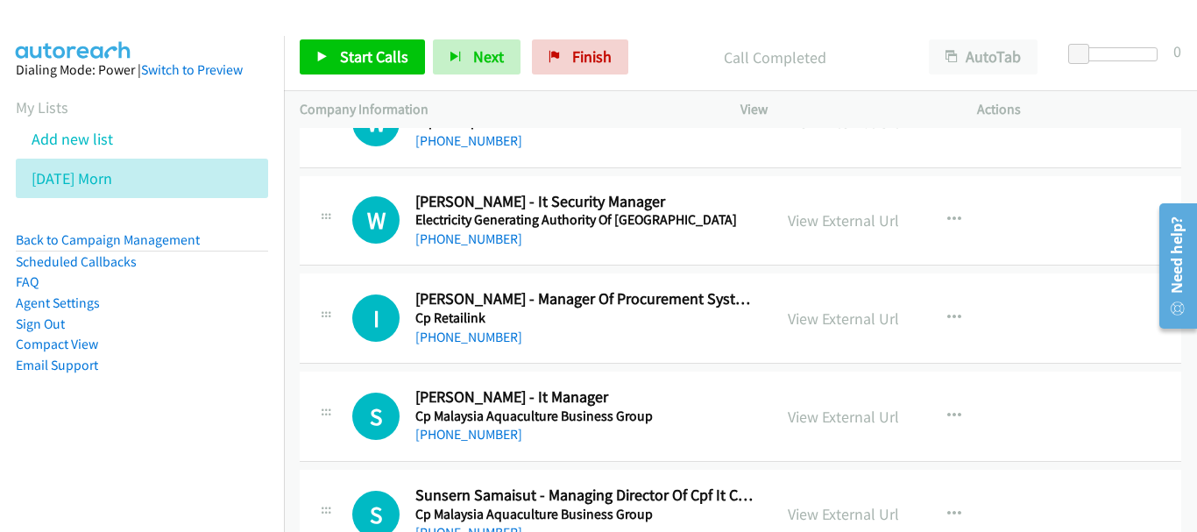
scroll to position [6749, 0]
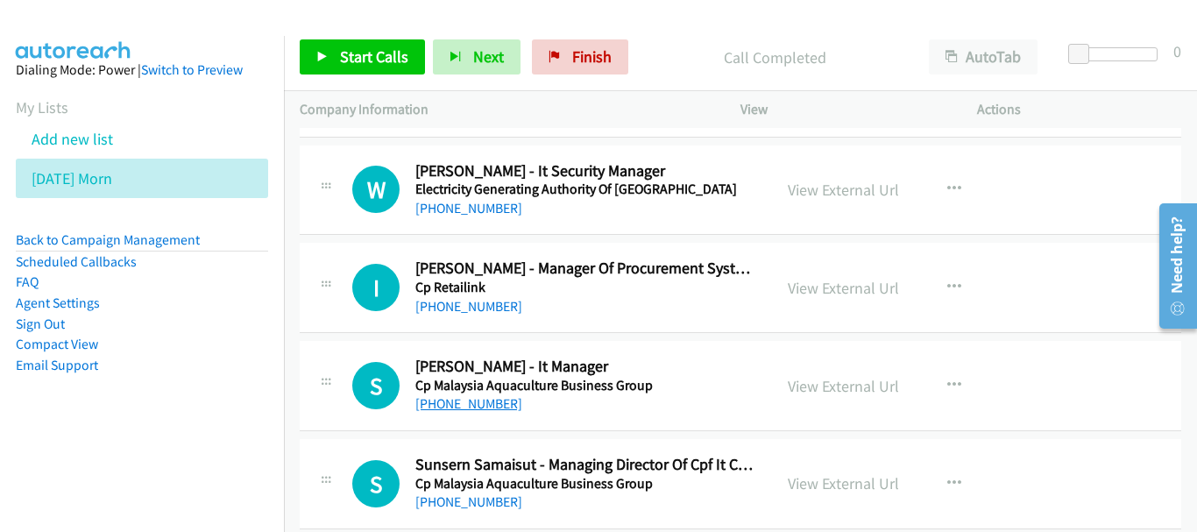
click at [451, 401] on link "[PHONE_NUMBER]" at bounding box center [468, 403] width 107 height 17
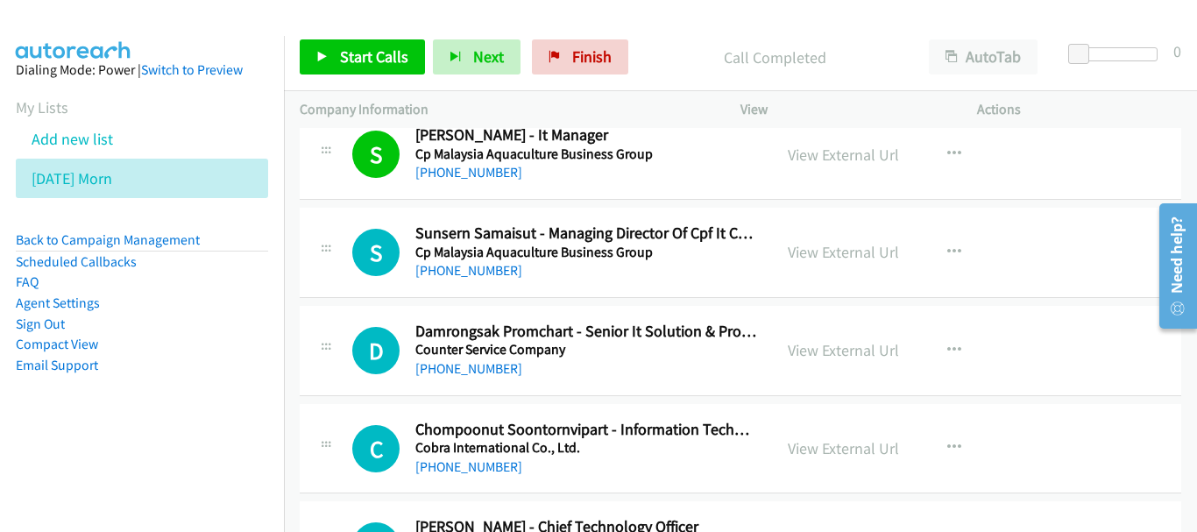
scroll to position [7012, 0]
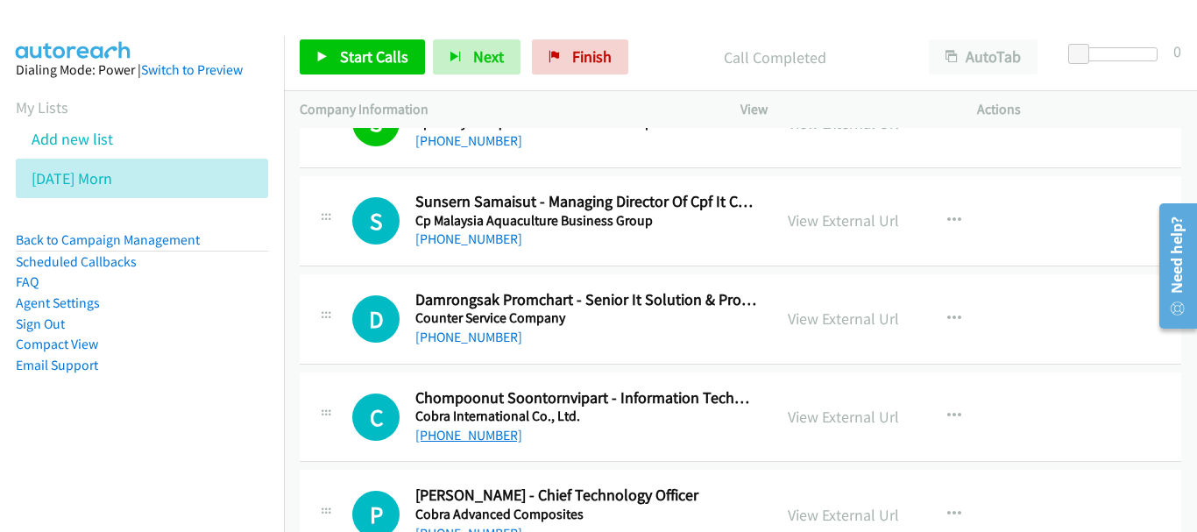
click at [486, 437] on link "[PHONE_NUMBER]" at bounding box center [468, 435] width 107 height 17
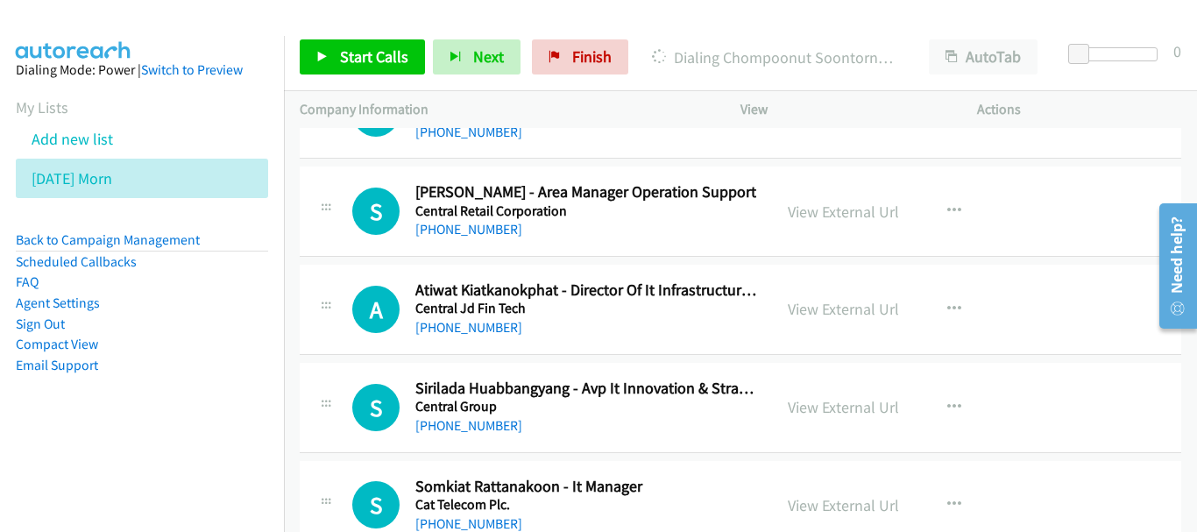
scroll to position [7976, 0]
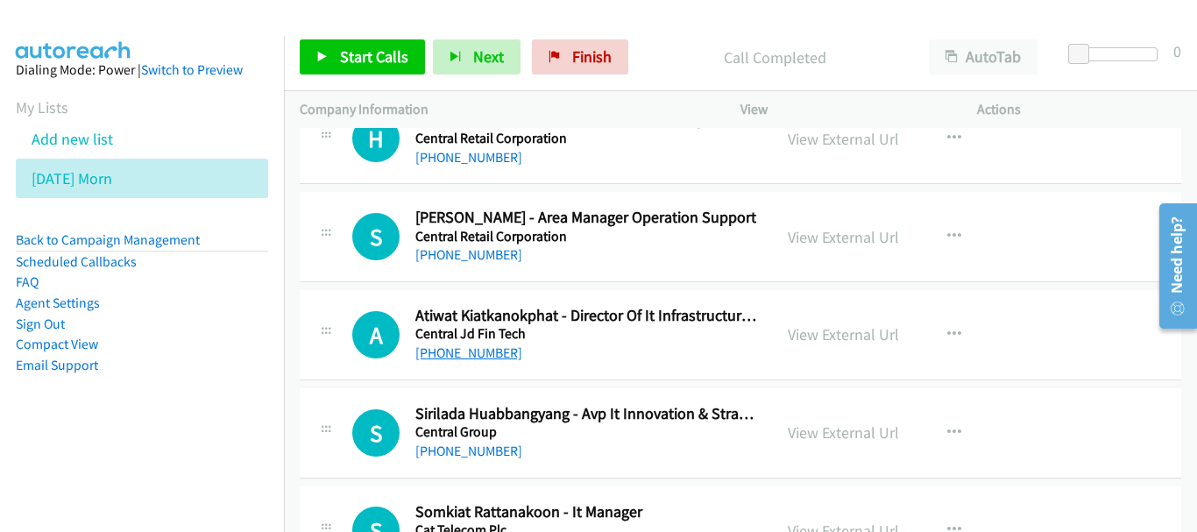
click at [455, 346] on link "[PHONE_NUMBER]" at bounding box center [468, 352] width 107 height 17
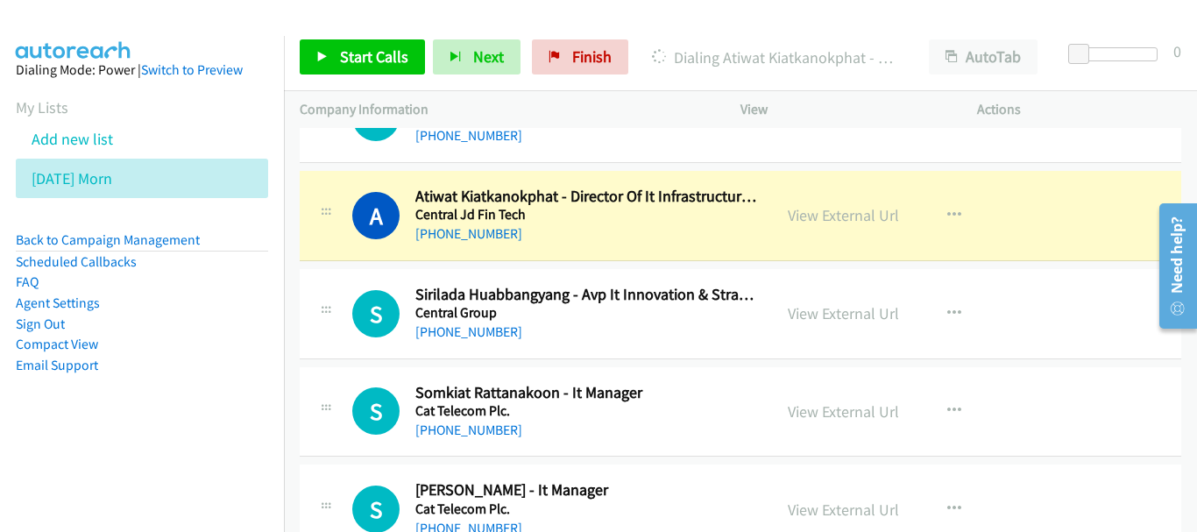
scroll to position [8064, 0]
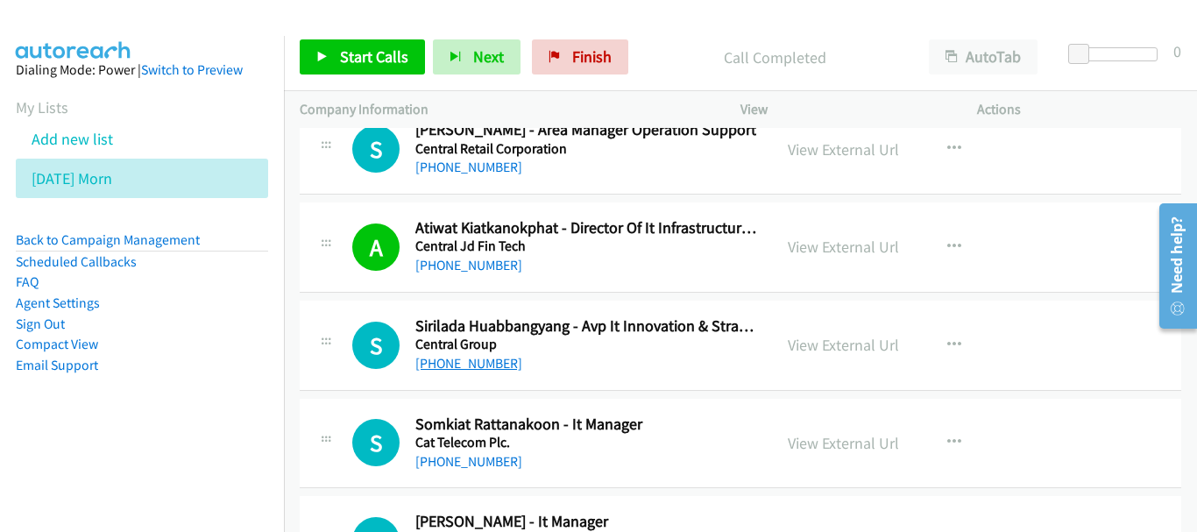
click at [489, 367] on link "[PHONE_NUMBER]" at bounding box center [468, 363] width 107 height 17
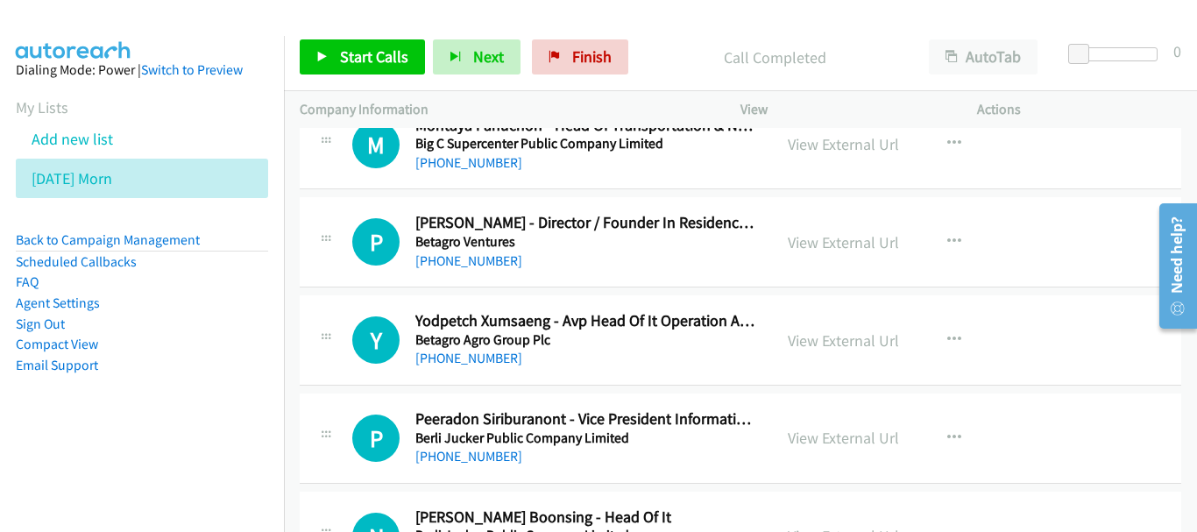
scroll to position [8940, 0]
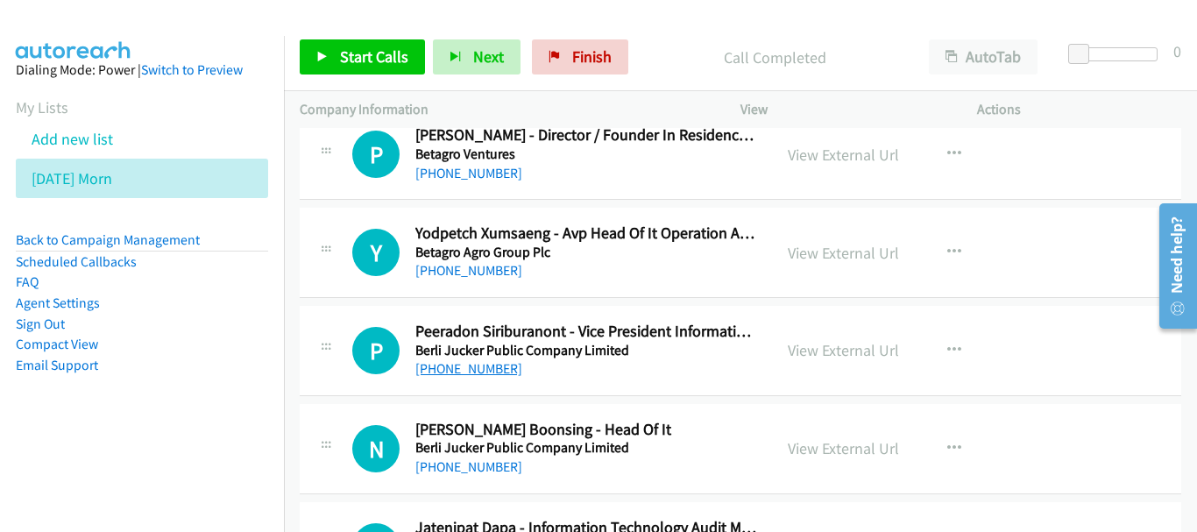
click at [485, 369] on link "[PHONE_NUMBER]" at bounding box center [468, 368] width 107 height 17
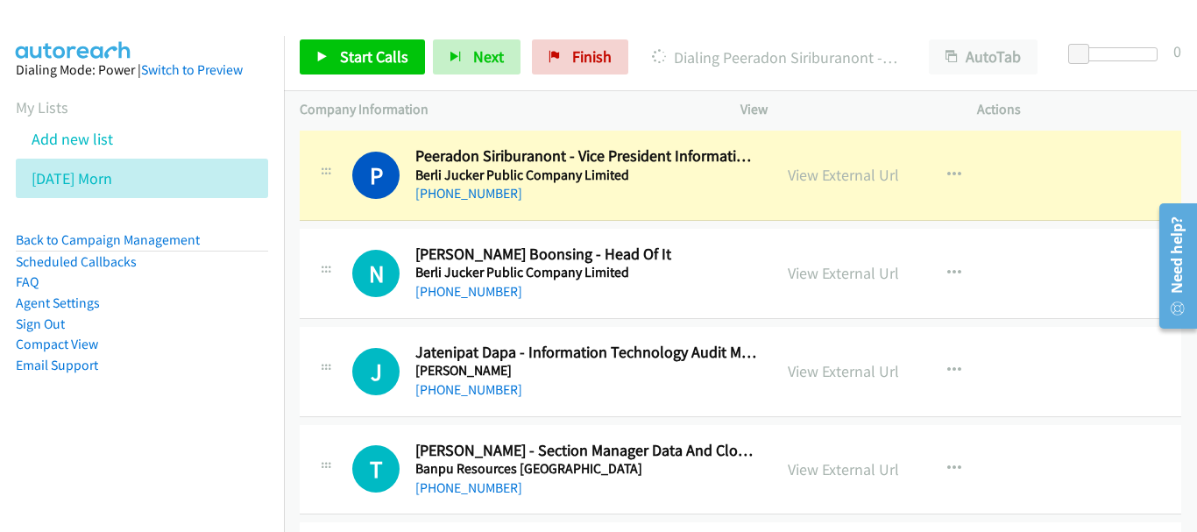
scroll to position [9028, 0]
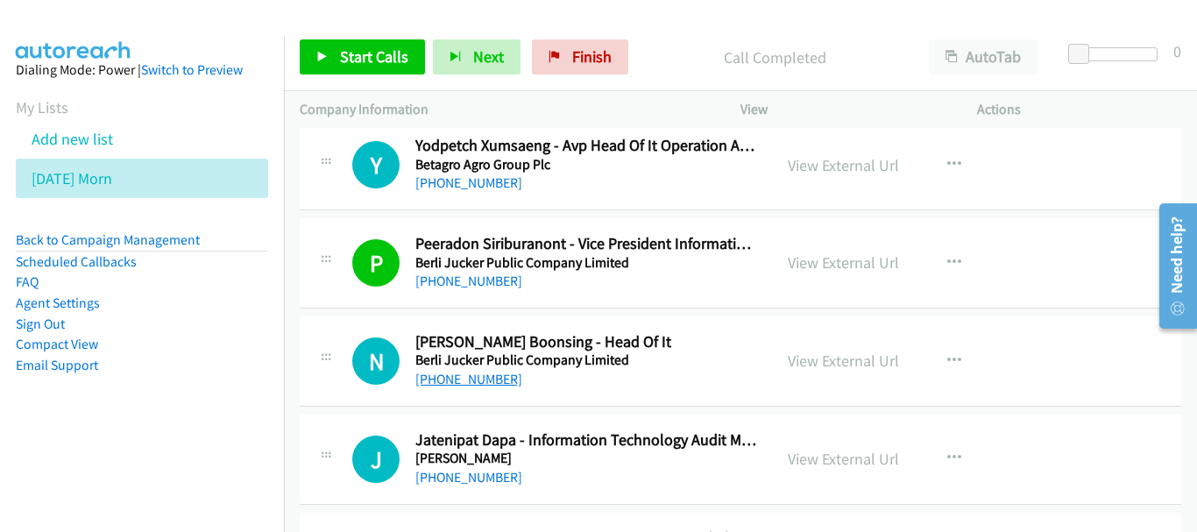
click at [464, 375] on link "[PHONE_NUMBER]" at bounding box center [468, 379] width 107 height 17
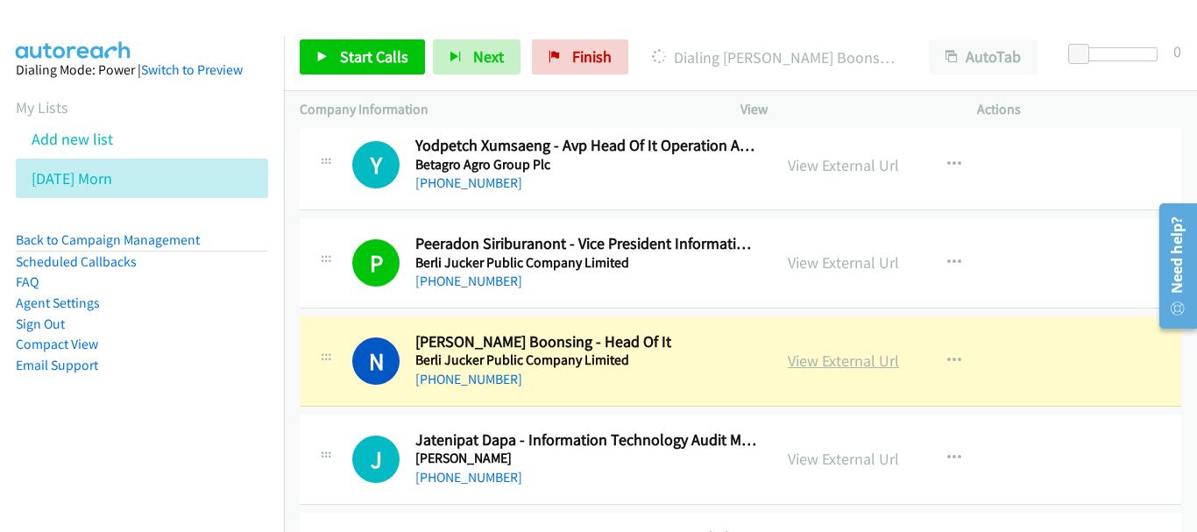
click at [874, 366] on link "View External Url" at bounding box center [843, 361] width 111 height 20
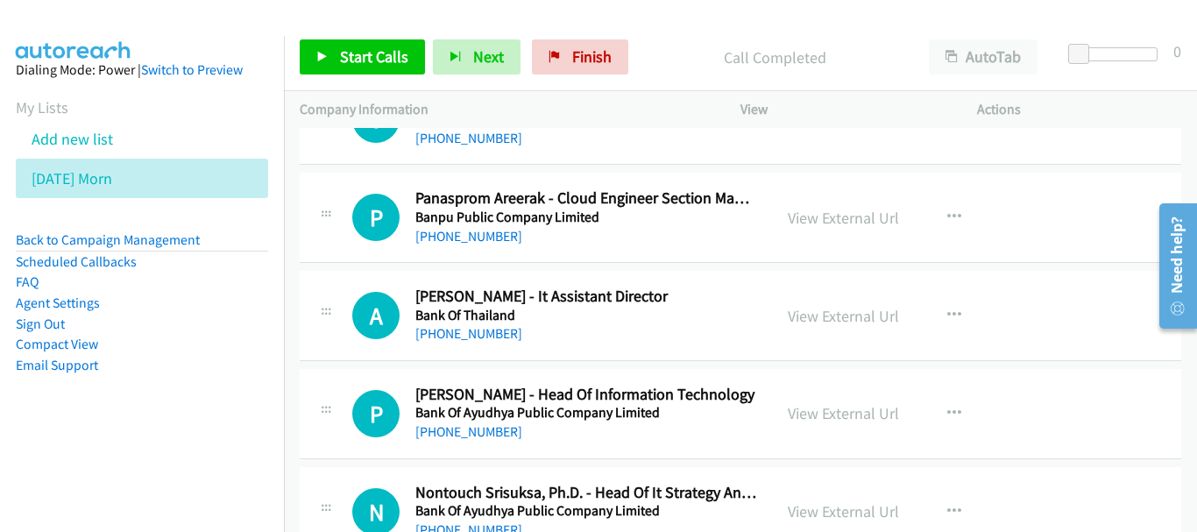
scroll to position [9466, 0]
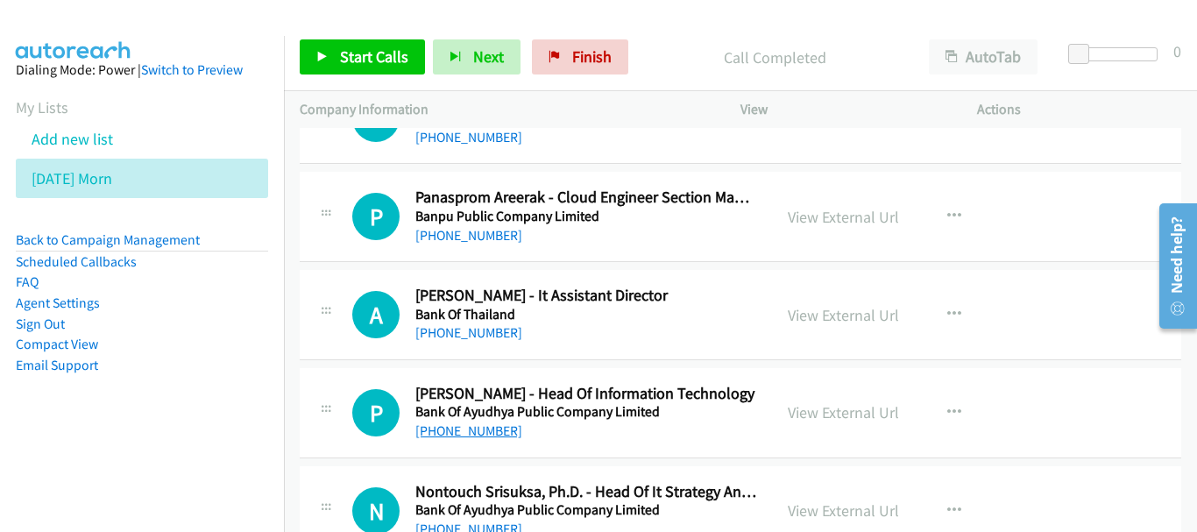
click at [482, 424] on link "[PHONE_NUMBER]" at bounding box center [468, 430] width 107 height 17
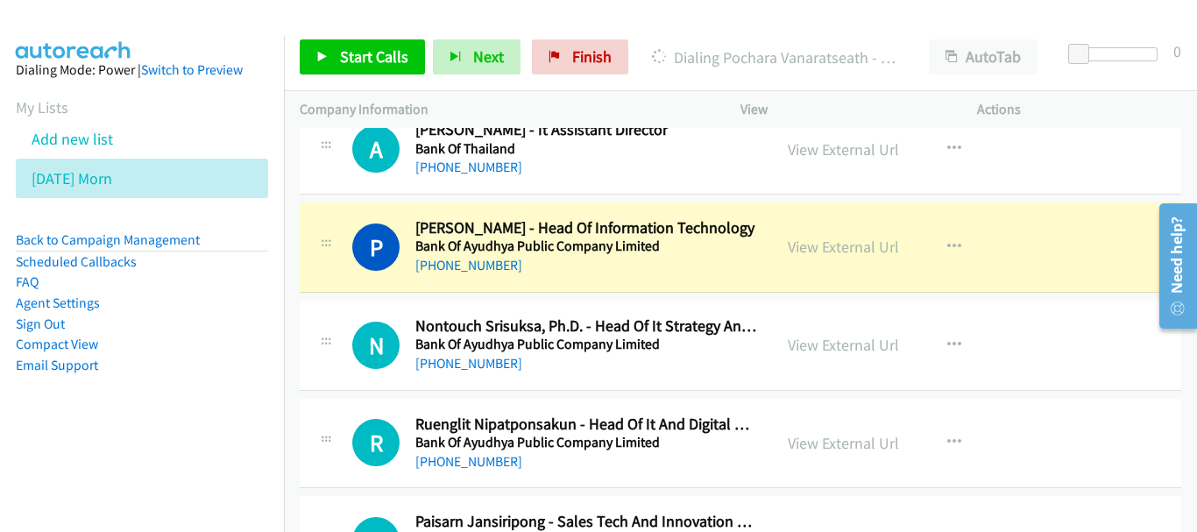
scroll to position [9642, 0]
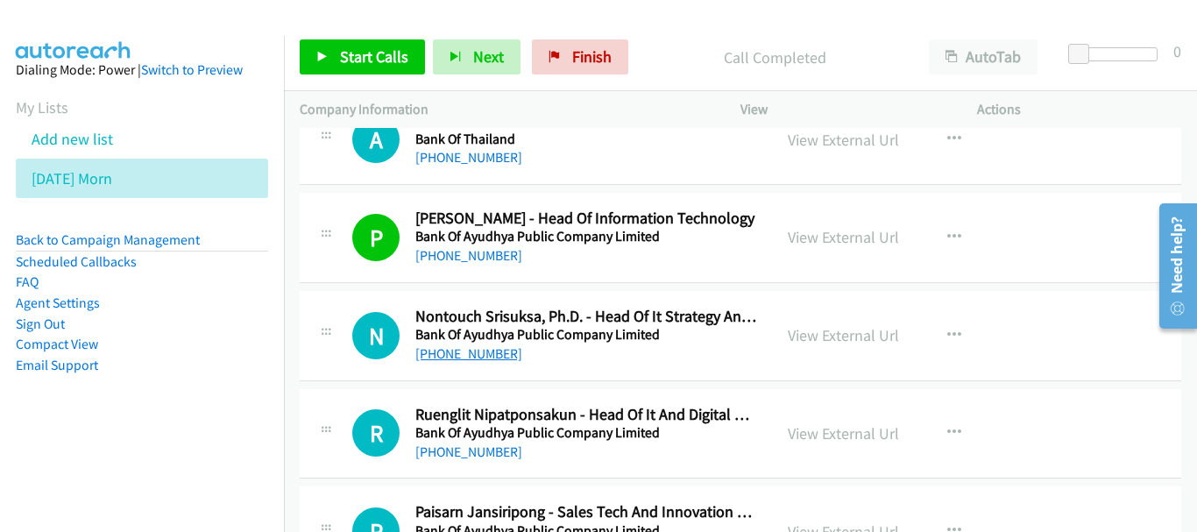
click at [449, 345] on link "[PHONE_NUMBER]" at bounding box center [468, 353] width 107 height 17
click at [493, 454] on link "[PHONE_NUMBER]" at bounding box center [468, 452] width 107 height 17
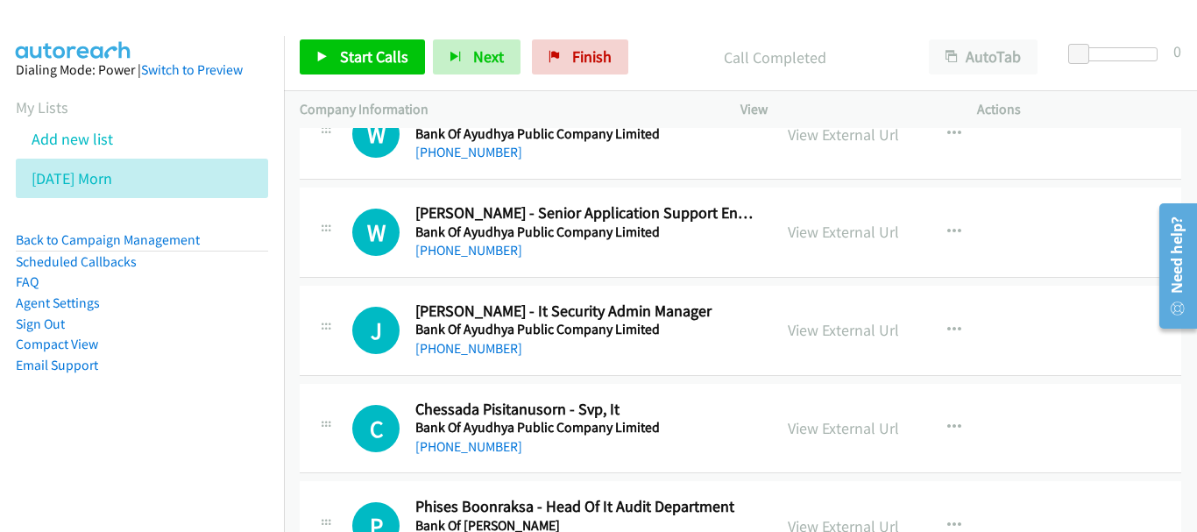
scroll to position [10168, 0]
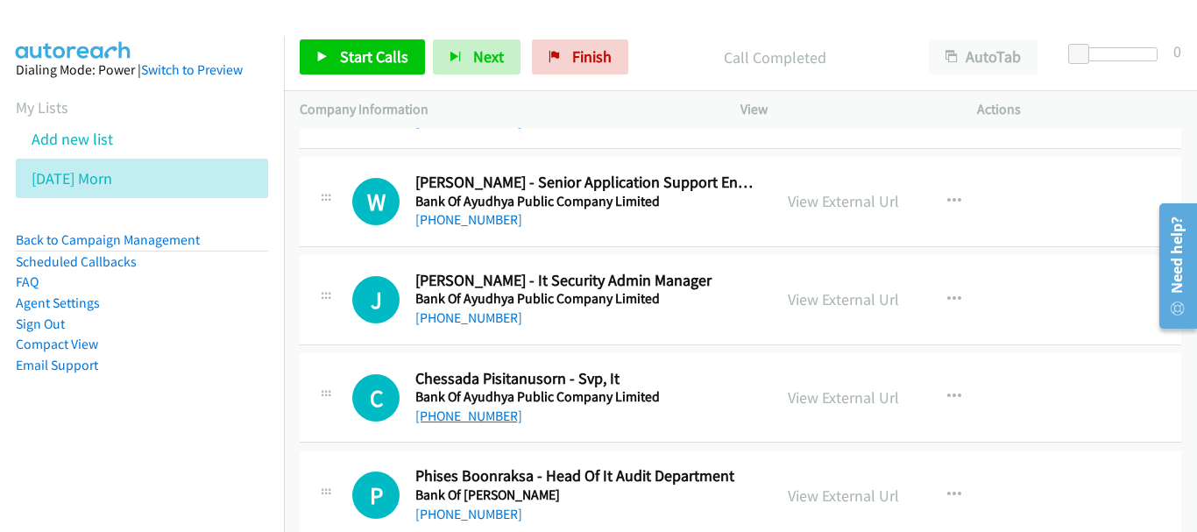
click at [494, 420] on link "[PHONE_NUMBER]" at bounding box center [468, 416] width 107 height 17
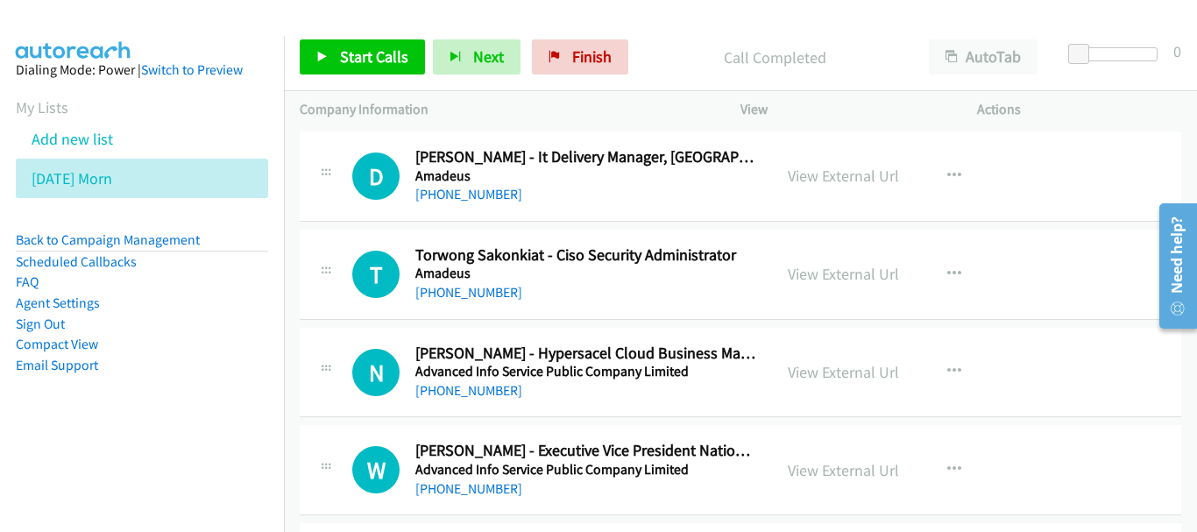
scroll to position [11966, 0]
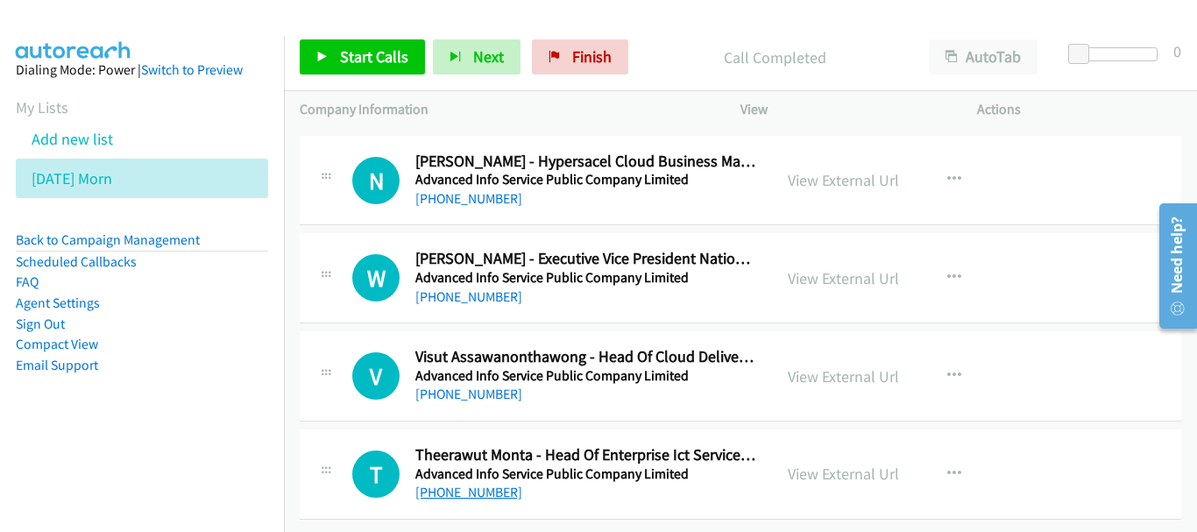
click at [458, 484] on link "[PHONE_NUMBER]" at bounding box center [468, 492] width 107 height 17
click at [788, 366] on link "View External Url" at bounding box center [843, 376] width 111 height 20
click at [859, 268] on link "View External Url" at bounding box center [843, 278] width 111 height 20
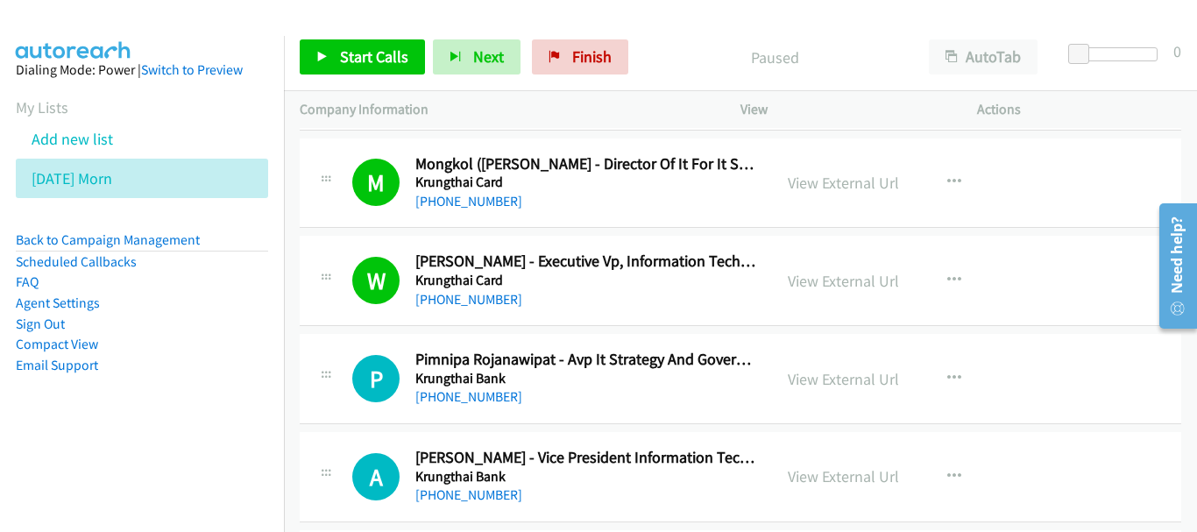
scroll to position [526, 0]
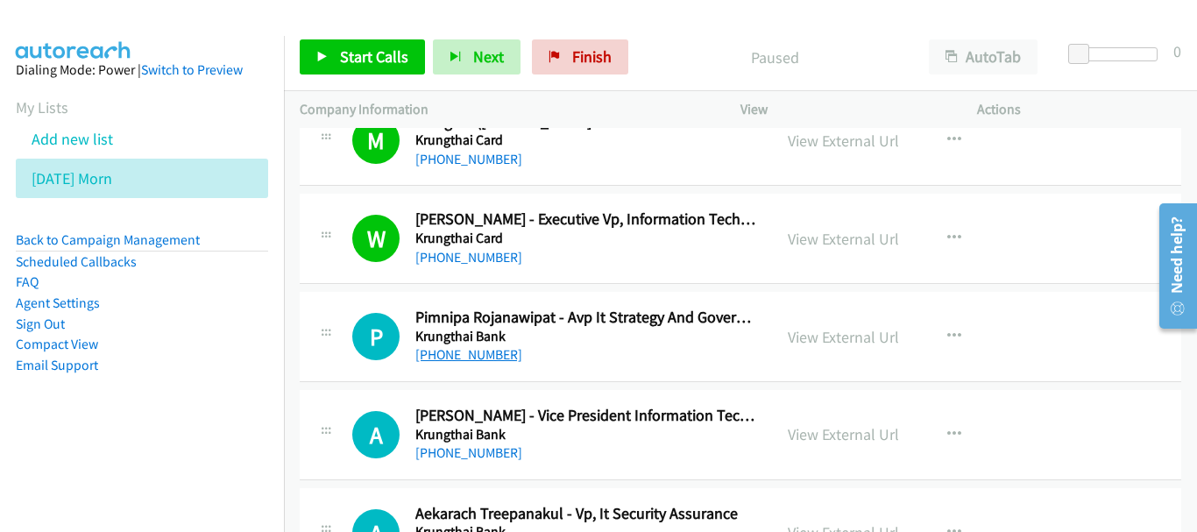
click at [479, 352] on link "[PHONE_NUMBER]" at bounding box center [468, 354] width 107 height 17
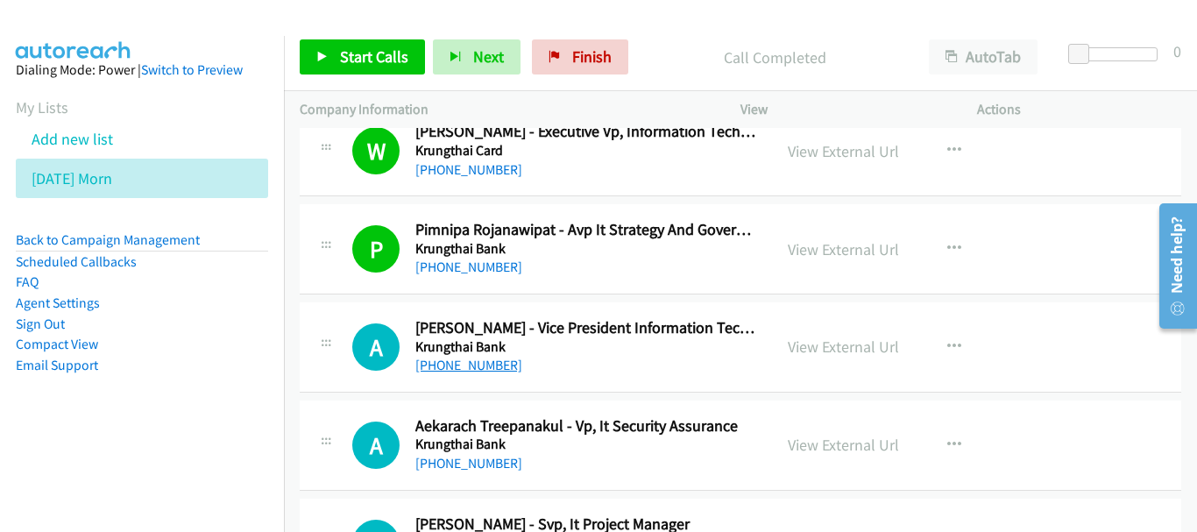
click at [484, 365] on link "[PHONE_NUMBER]" at bounding box center [468, 365] width 107 height 17
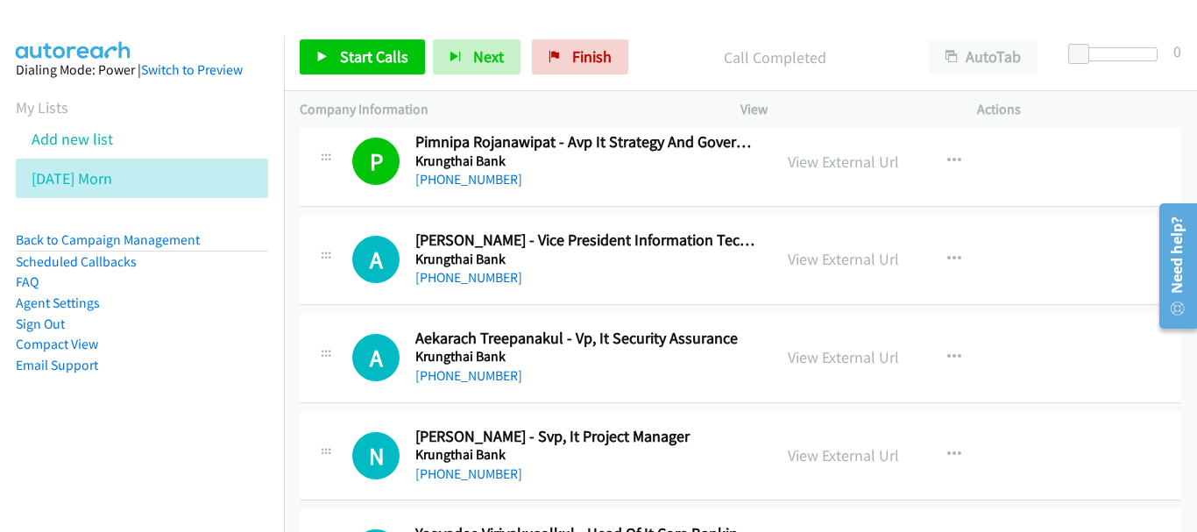
scroll to position [789, 0]
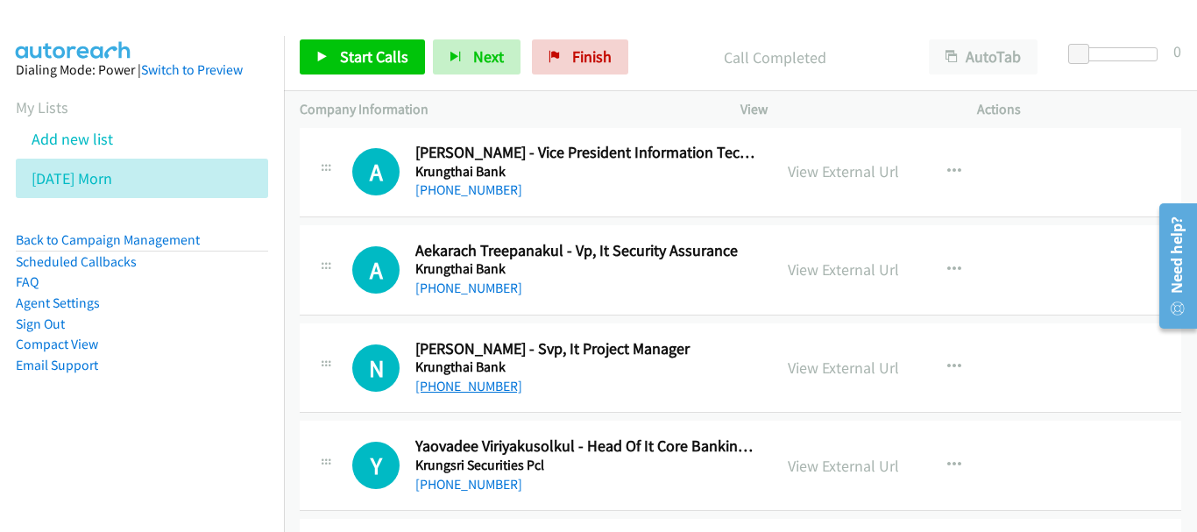
click at [456, 380] on link "[PHONE_NUMBER]" at bounding box center [468, 386] width 107 height 17
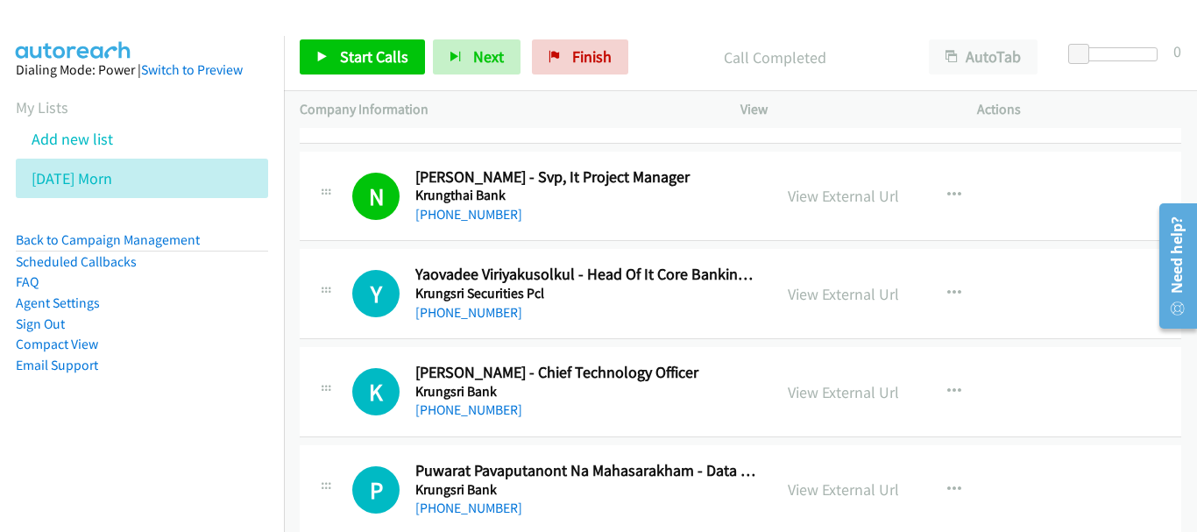
scroll to position [964, 0]
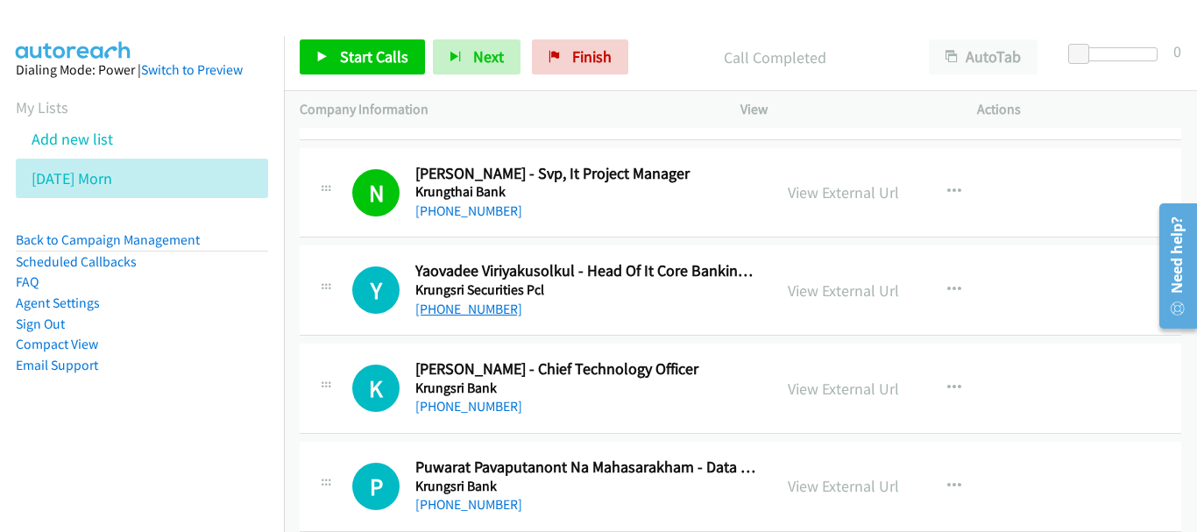
click at [499, 309] on link "[PHONE_NUMBER]" at bounding box center [468, 309] width 107 height 17
click at [482, 405] on link "[PHONE_NUMBER]" at bounding box center [468, 406] width 107 height 17
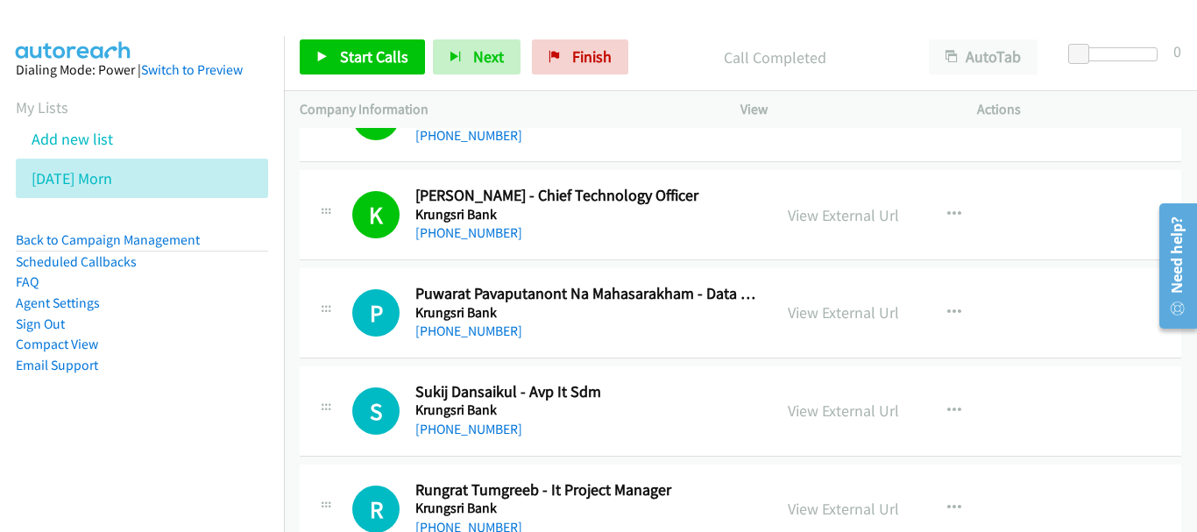
scroll to position [1139, 0]
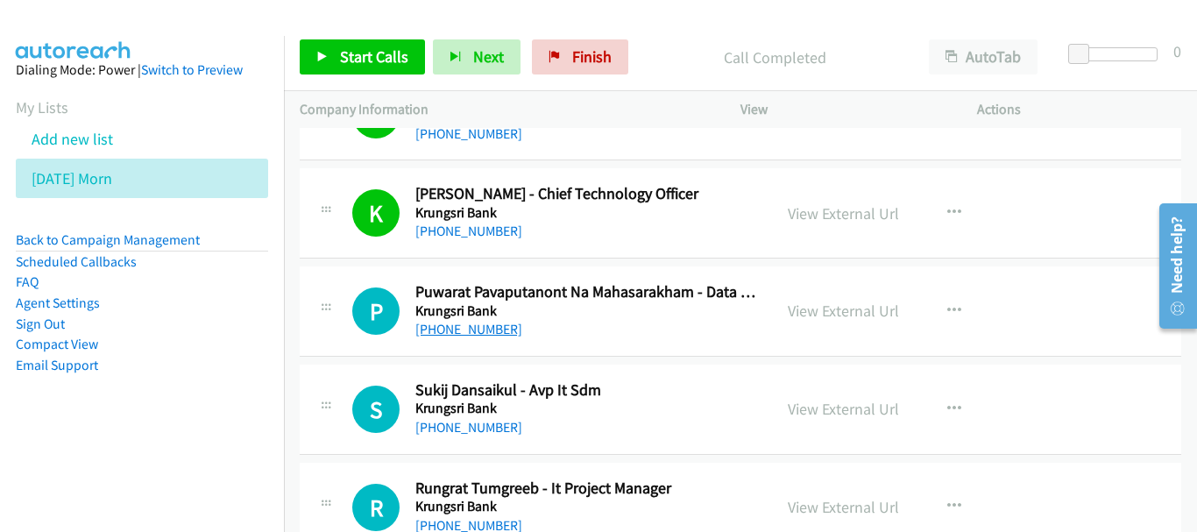
click at [494, 328] on link "[PHONE_NUMBER]" at bounding box center [468, 329] width 107 height 17
click at [443, 444] on div "S Callback Scheduled Sukij Dansaikul - Avp It Sdm Krungsri Bank Asia/Bangkok +6…" at bounding box center [741, 410] width 882 height 90
click at [444, 429] on link "[PHONE_NUMBER]" at bounding box center [468, 427] width 107 height 17
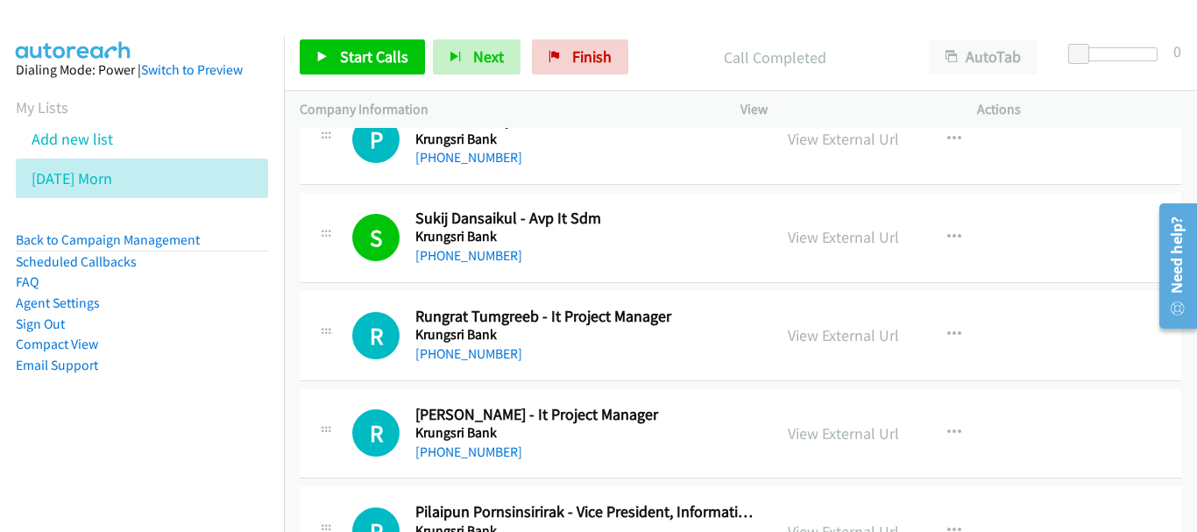
scroll to position [1315, 0]
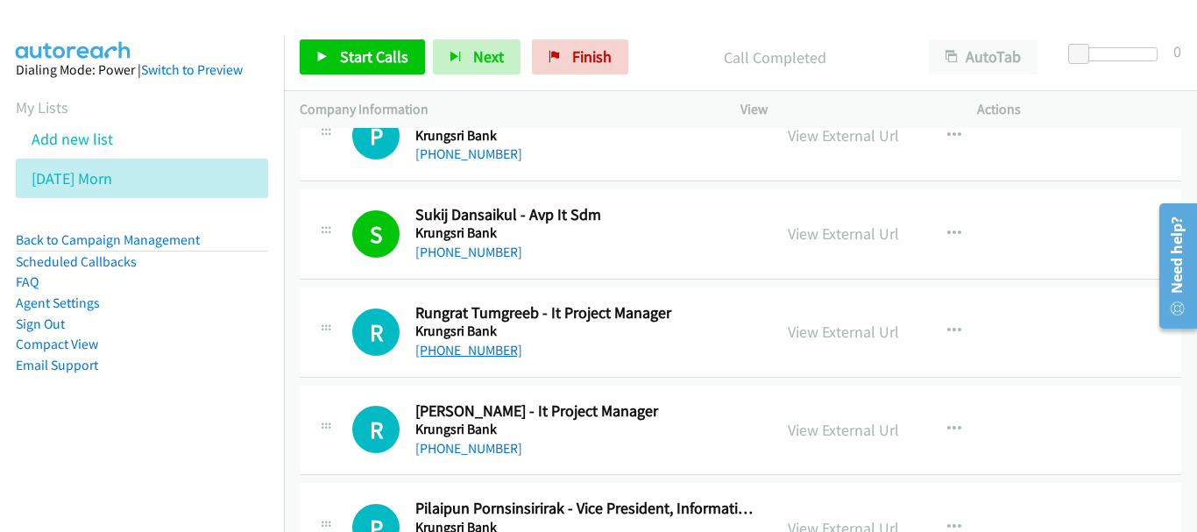
click at [463, 348] on link "[PHONE_NUMBER]" at bounding box center [468, 350] width 107 height 17
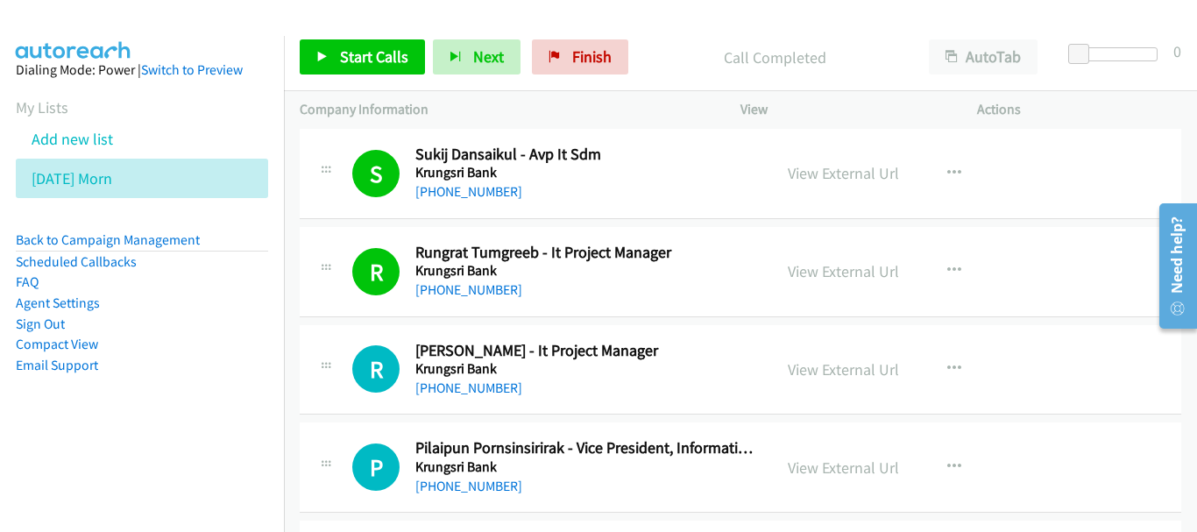
scroll to position [1402, 0]
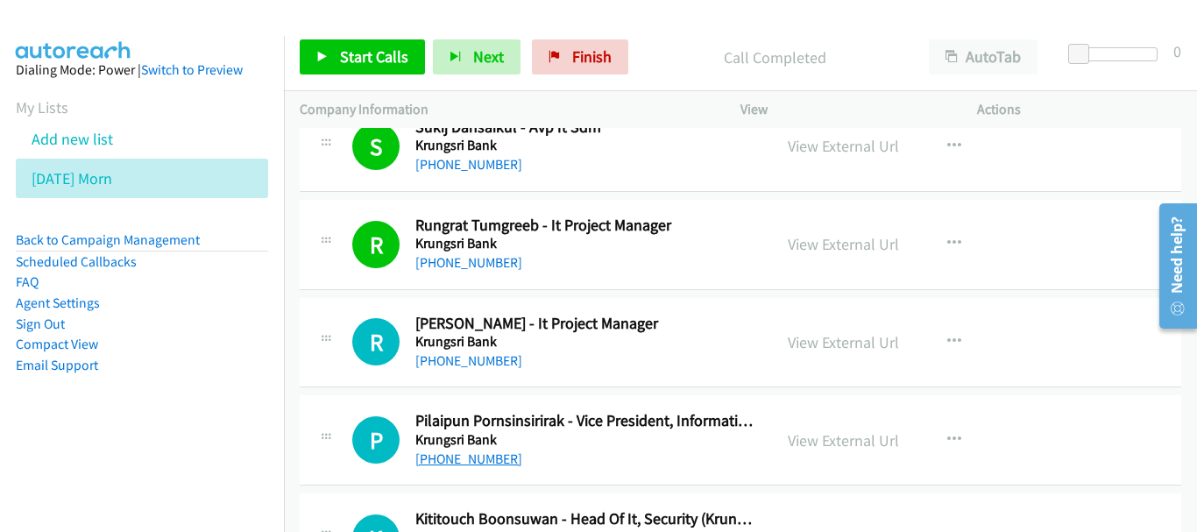
click at [500, 462] on link "[PHONE_NUMBER]" at bounding box center [468, 459] width 107 height 17
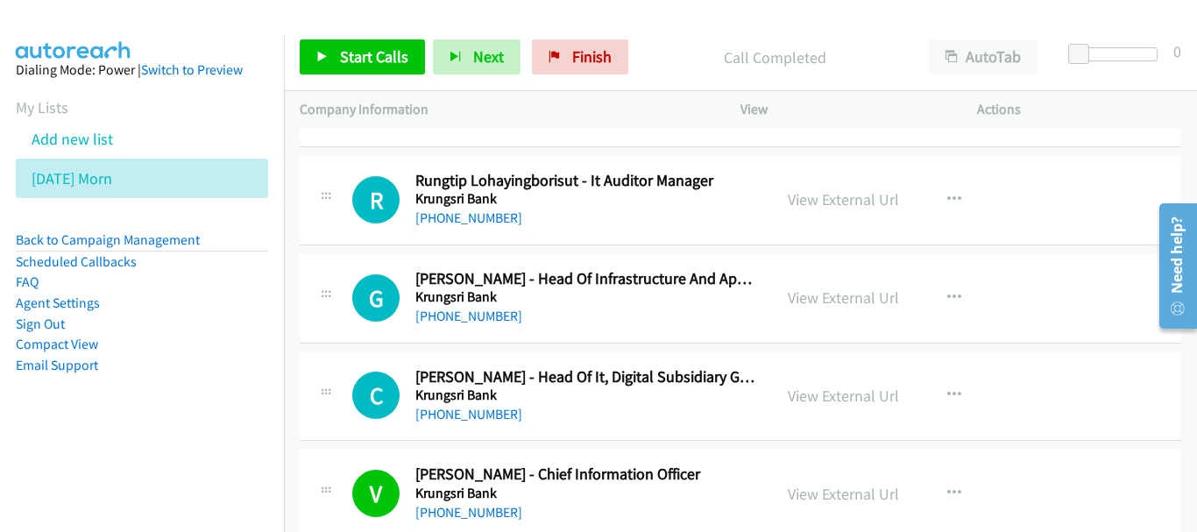
scroll to position [1841, 0]
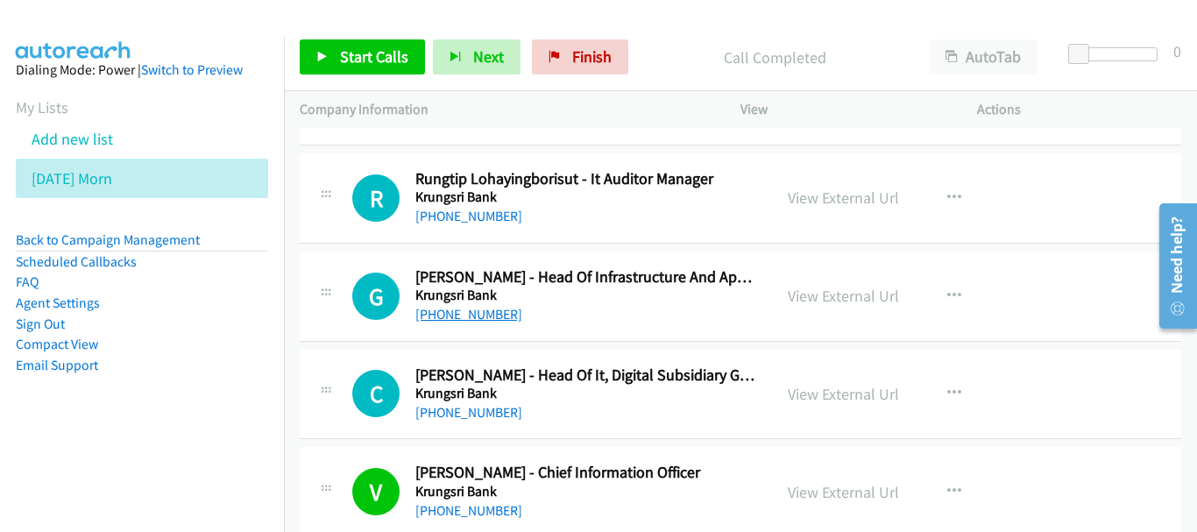
click at [488, 316] on link "[PHONE_NUMBER]" at bounding box center [468, 314] width 107 height 17
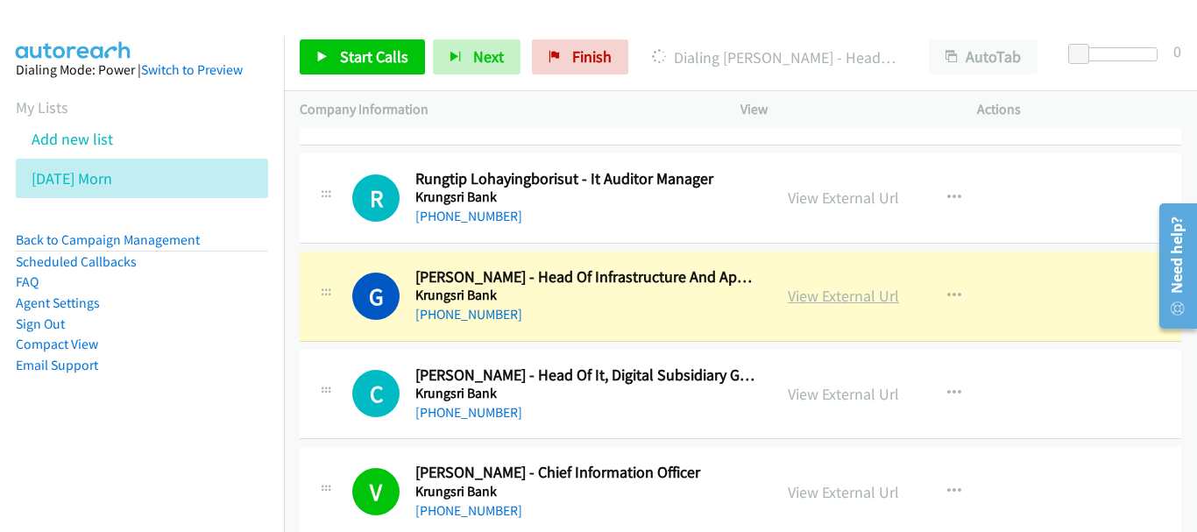
click at [805, 290] on link "View External Url" at bounding box center [843, 296] width 111 height 20
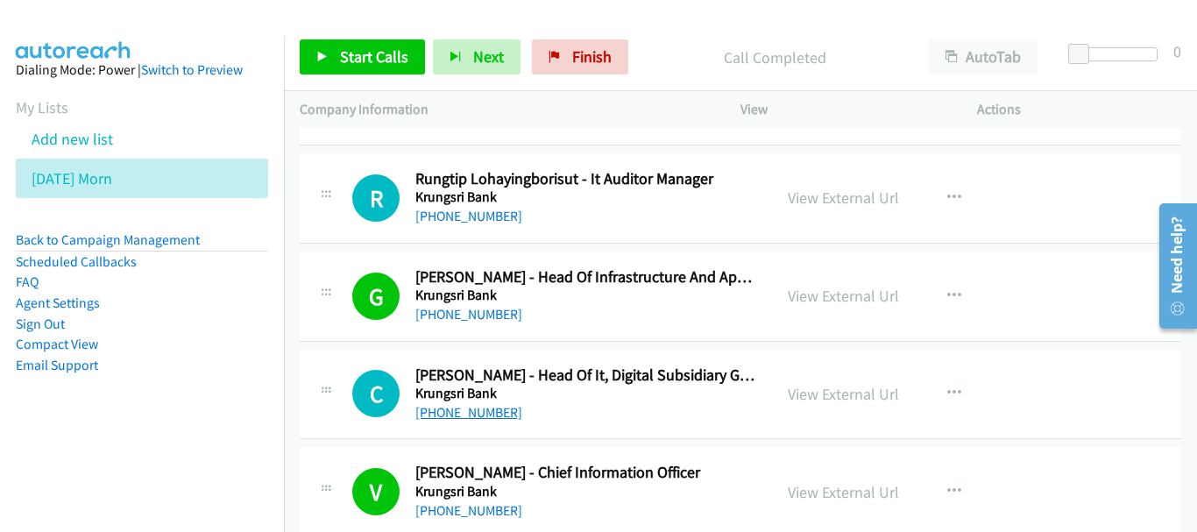
click at [453, 408] on link "[PHONE_NUMBER]" at bounding box center [468, 412] width 107 height 17
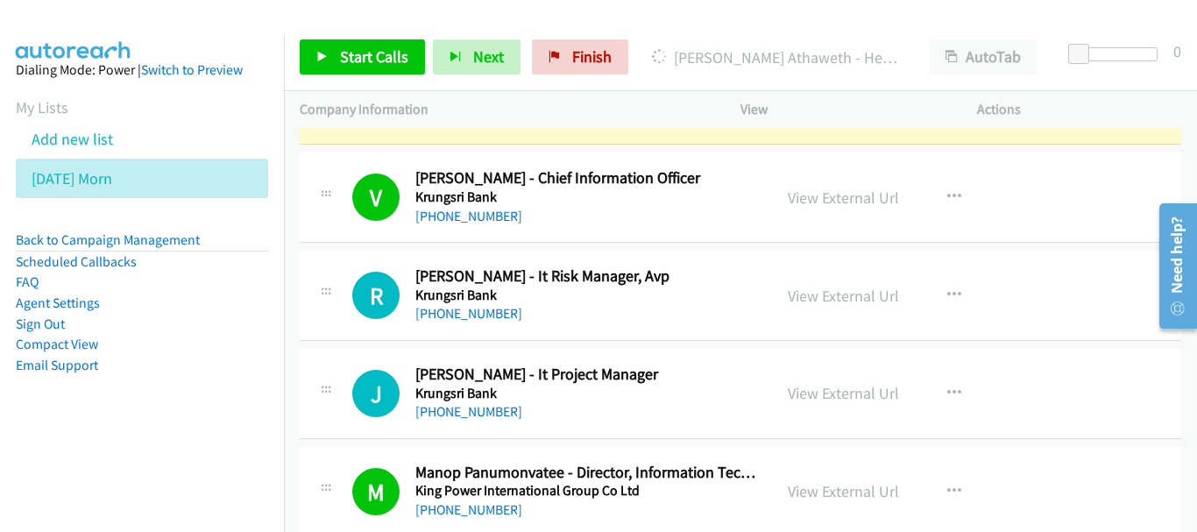
scroll to position [2104, 0]
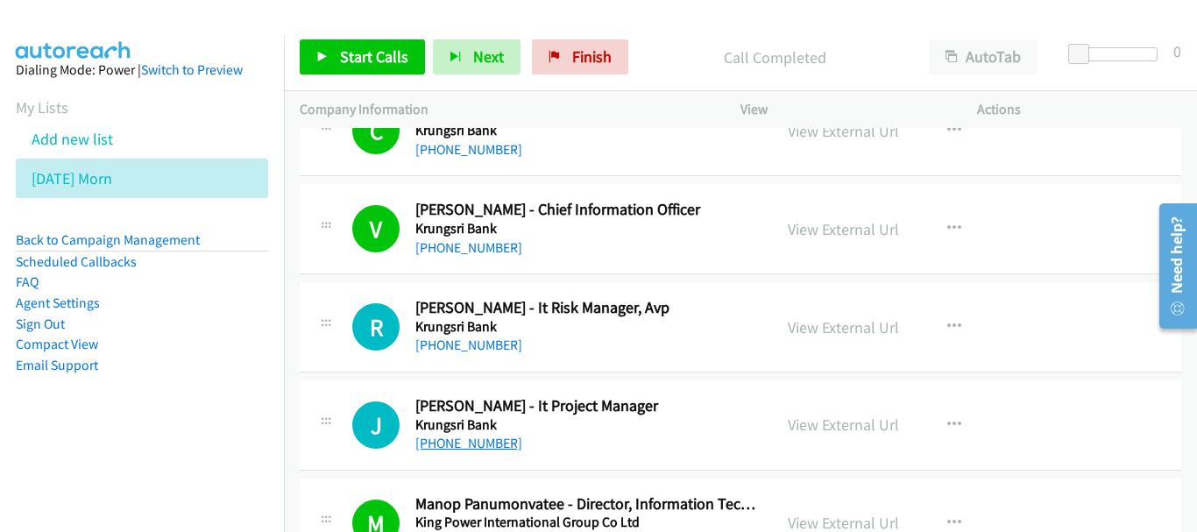
click at [462, 444] on link "[PHONE_NUMBER]" at bounding box center [468, 443] width 107 height 17
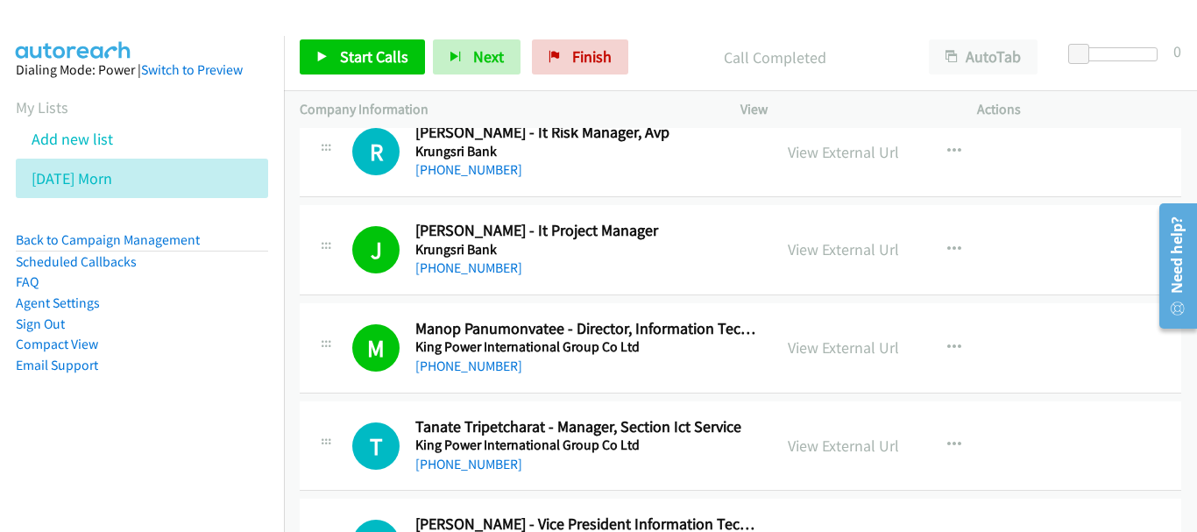
scroll to position [2367, 0]
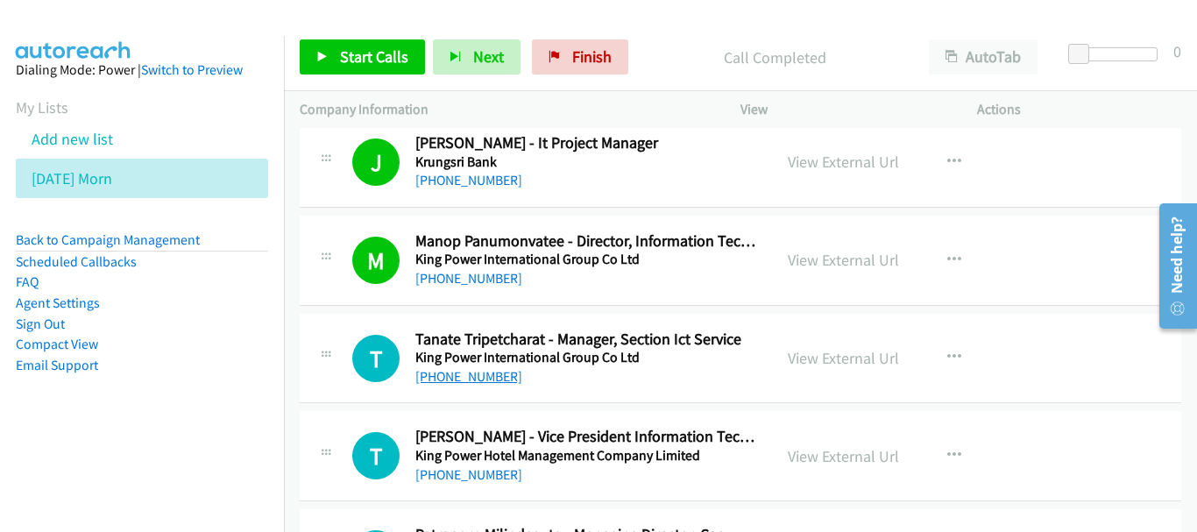
click at [487, 381] on link "[PHONE_NUMBER]" at bounding box center [468, 376] width 107 height 17
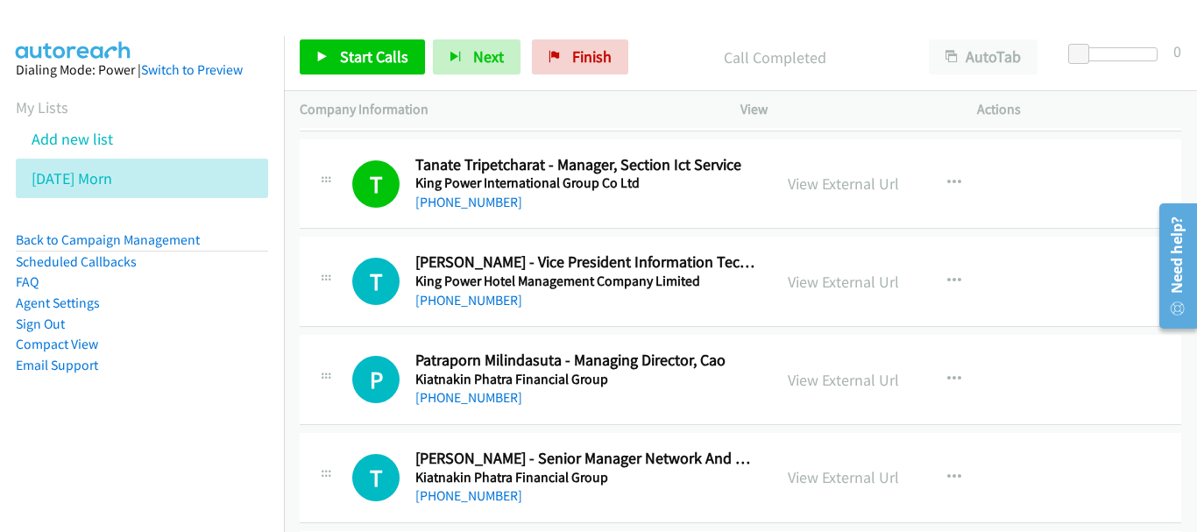
scroll to position [2542, 0]
click at [483, 302] on link "[PHONE_NUMBER]" at bounding box center [468, 299] width 107 height 17
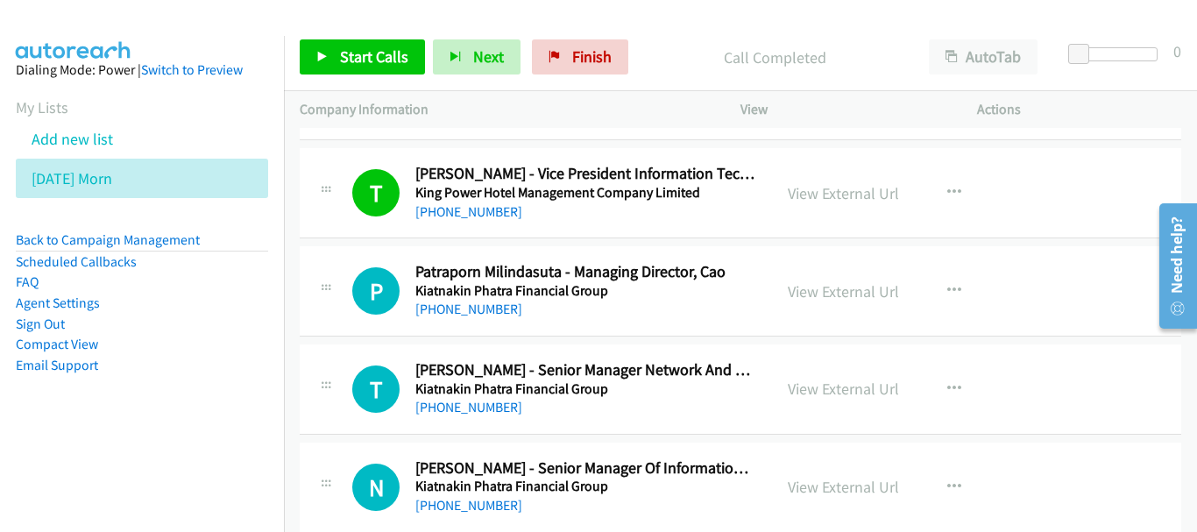
scroll to position [2717, 0]
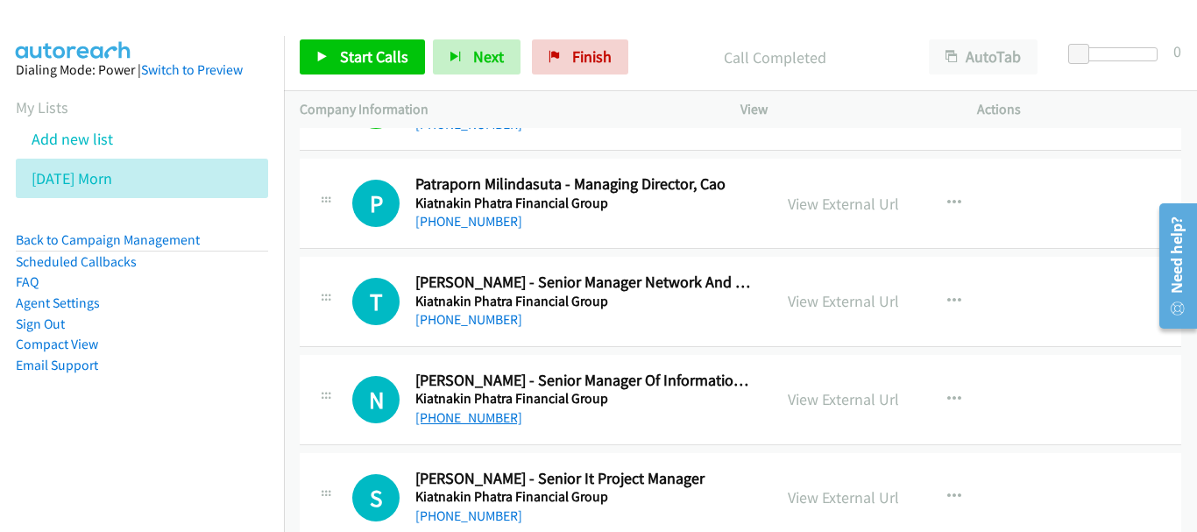
click at [495, 419] on link "[PHONE_NUMBER]" at bounding box center [468, 417] width 107 height 17
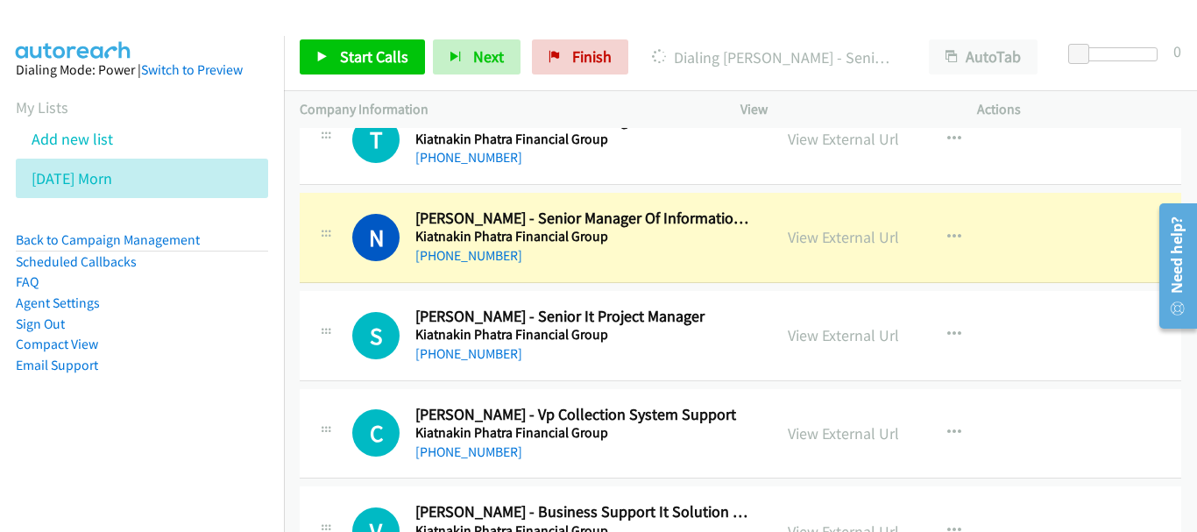
scroll to position [2892, 0]
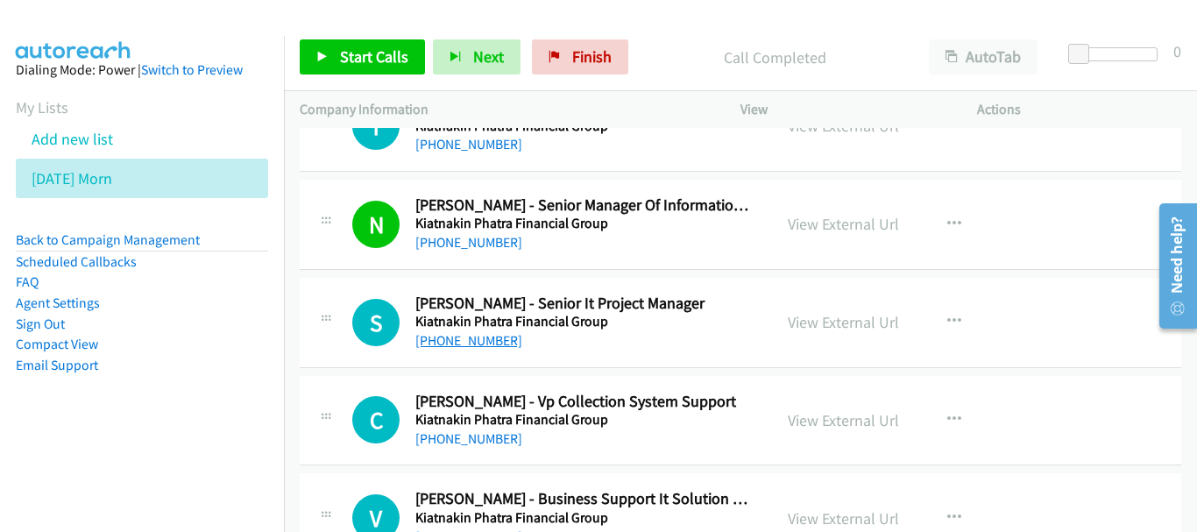
click at [484, 337] on link "[PHONE_NUMBER]" at bounding box center [468, 340] width 107 height 17
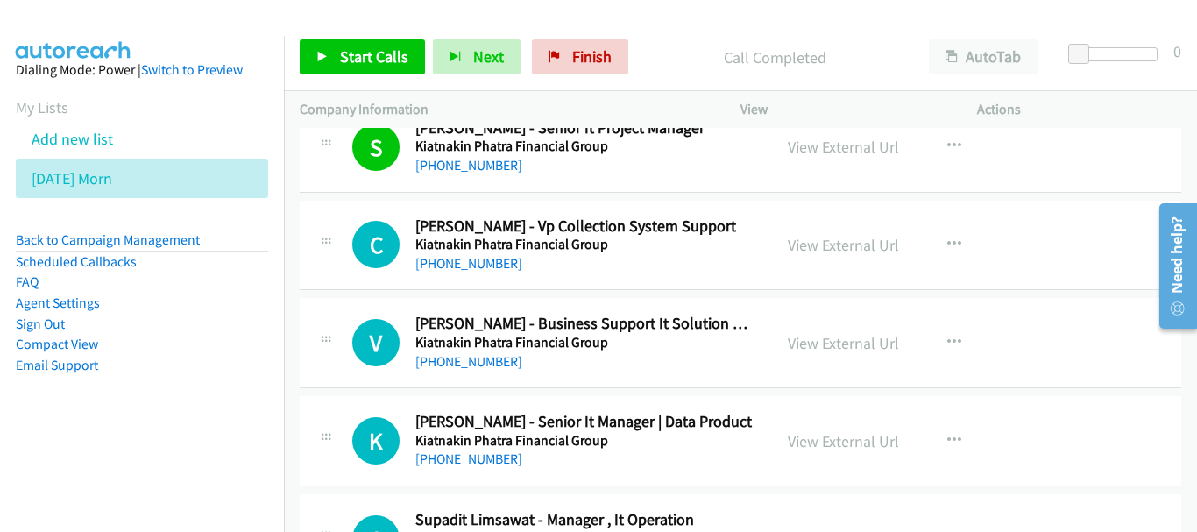
scroll to position [3155, 0]
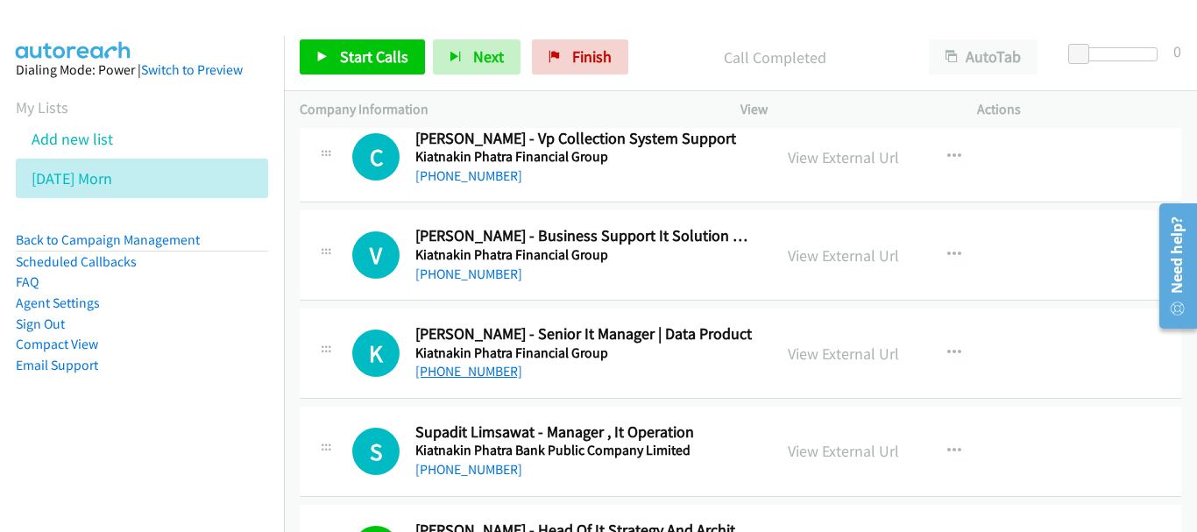
click at [495, 374] on link "[PHONE_NUMBER]" at bounding box center [468, 371] width 107 height 17
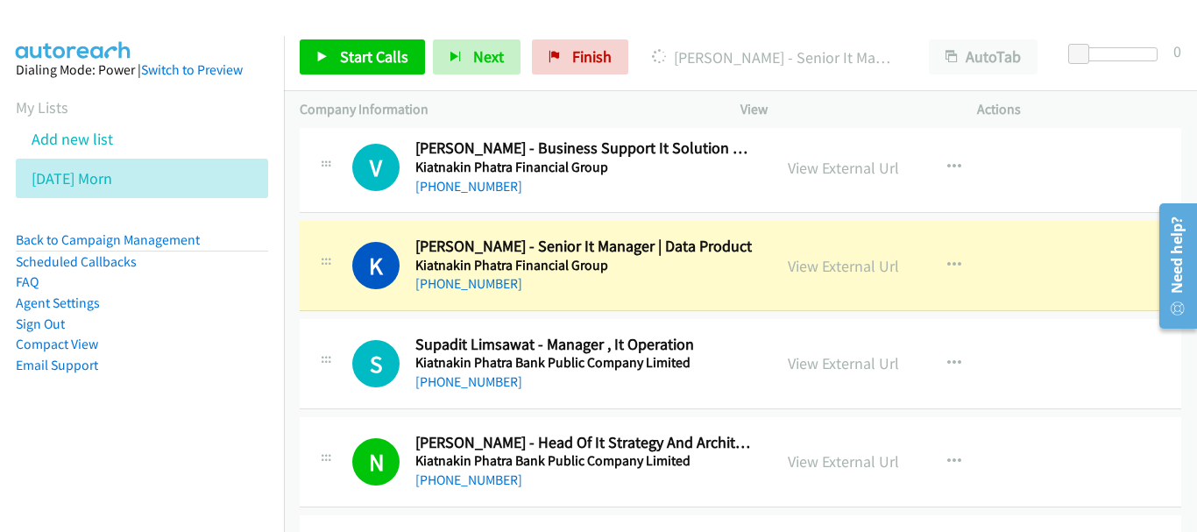
scroll to position [3331, 0]
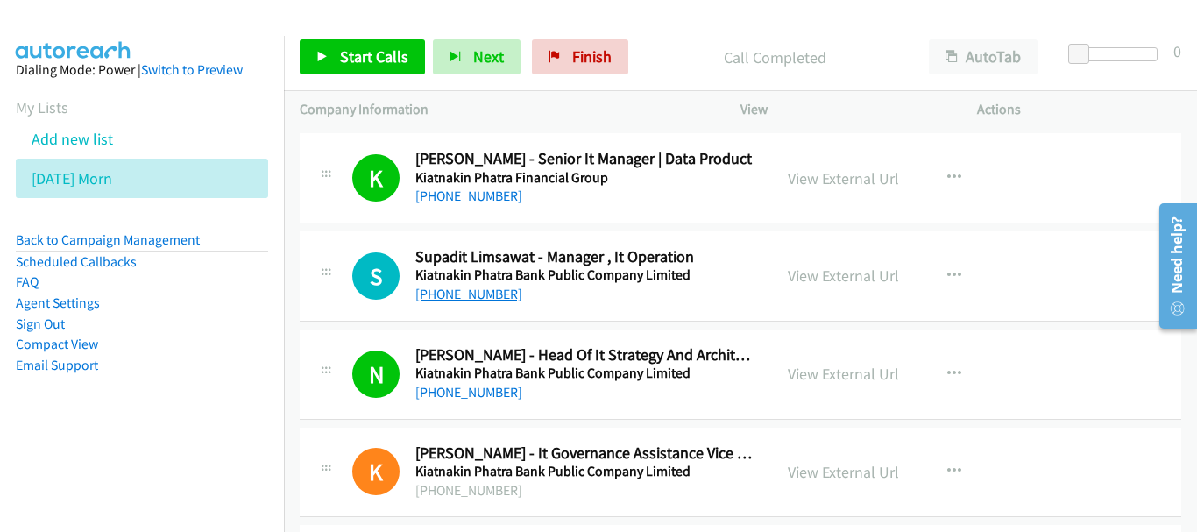
click at [489, 298] on link "[PHONE_NUMBER]" at bounding box center [468, 294] width 107 height 17
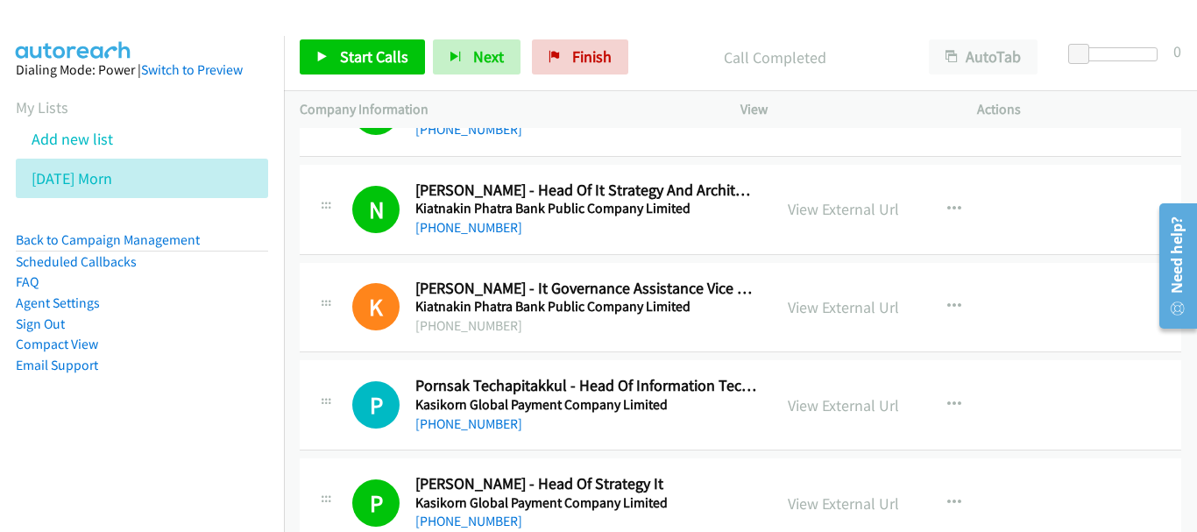
scroll to position [3506, 0]
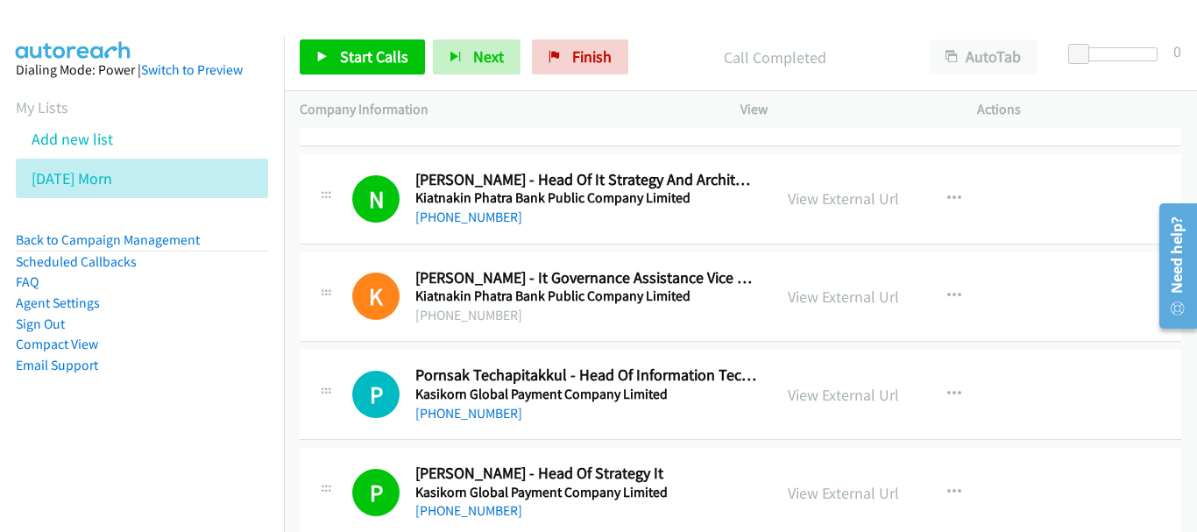
click at [494, 422] on div "[PHONE_NUMBER]" at bounding box center [585, 413] width 341 height 21
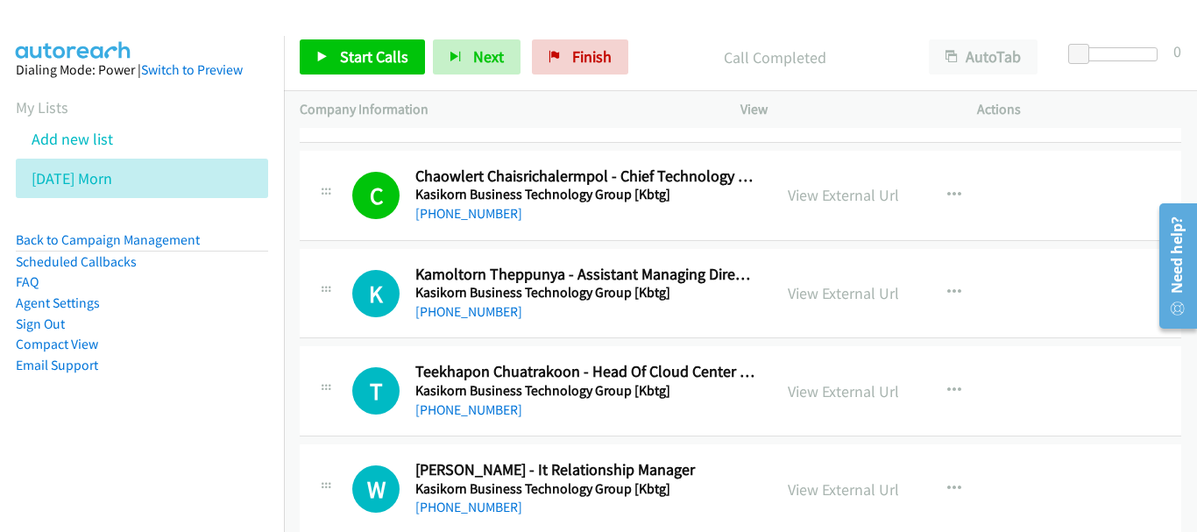
scroll to position [4032, 0]
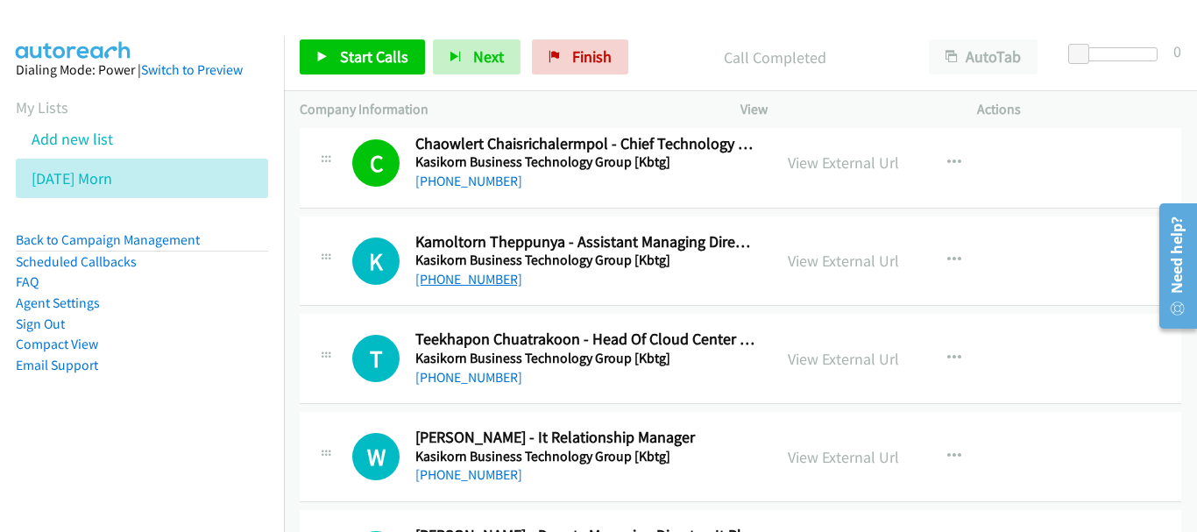
click at [474, 273] on link "[PHONE_NUMBER]" at bounding box center [468, 279] width 107 height 17
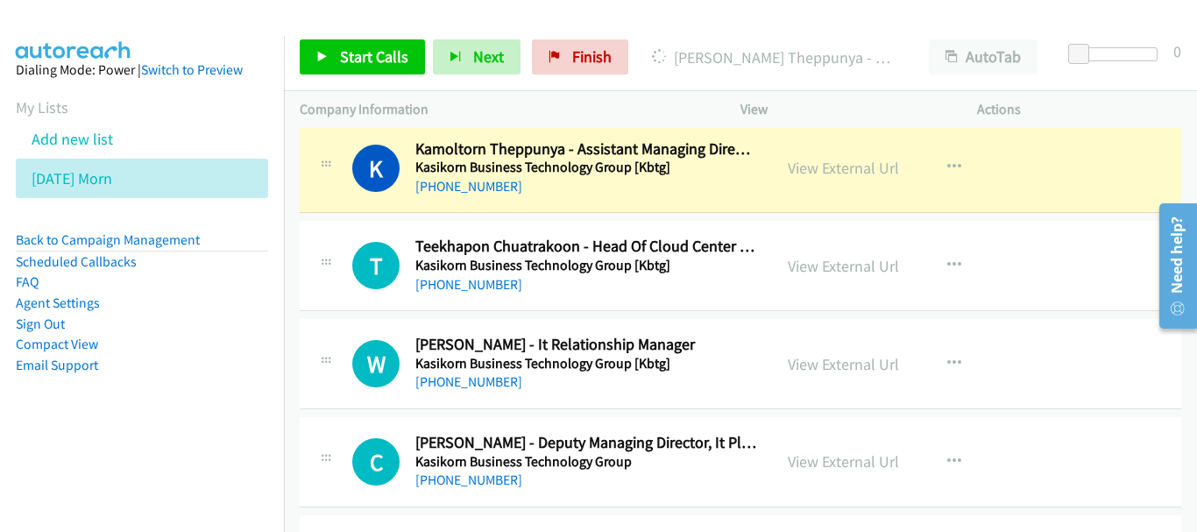
scroll to position [4207, 0]
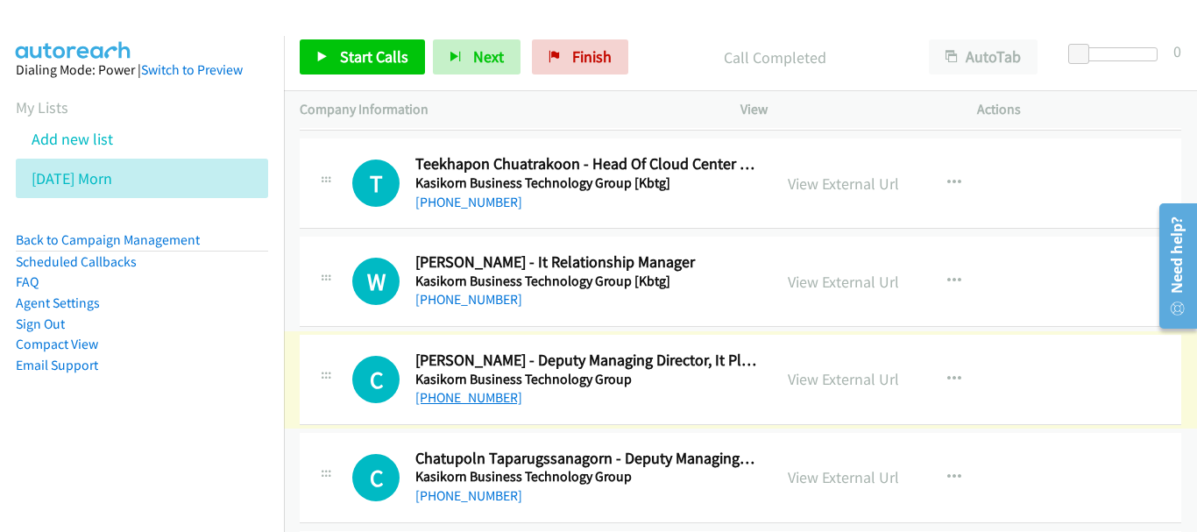
click at [472, 394] on link "[PHONE_NUMBER]" at bounding box center [468, 397] width 107 height 17
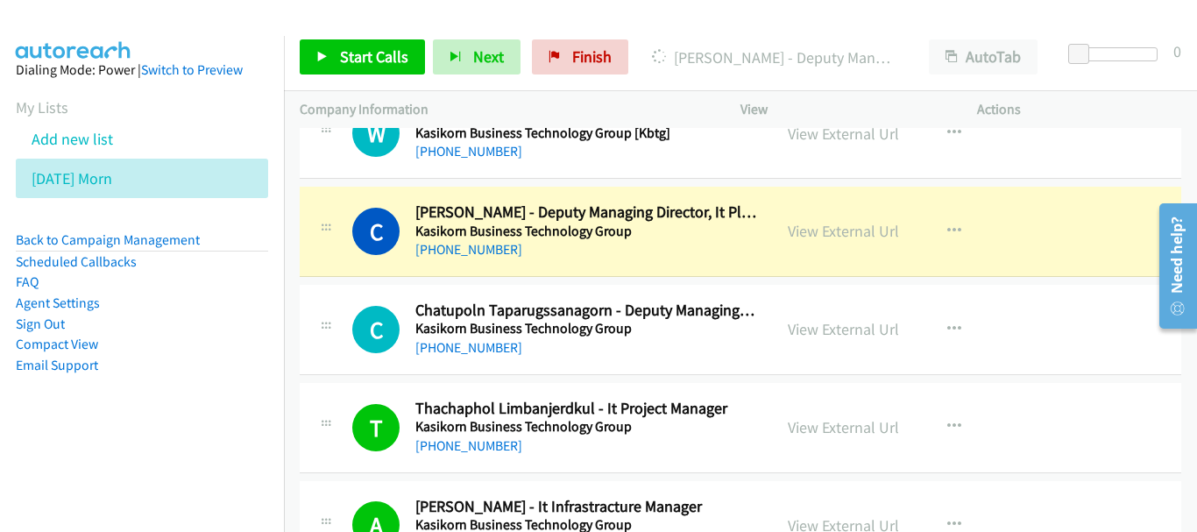
scroll to position [4383, 0]
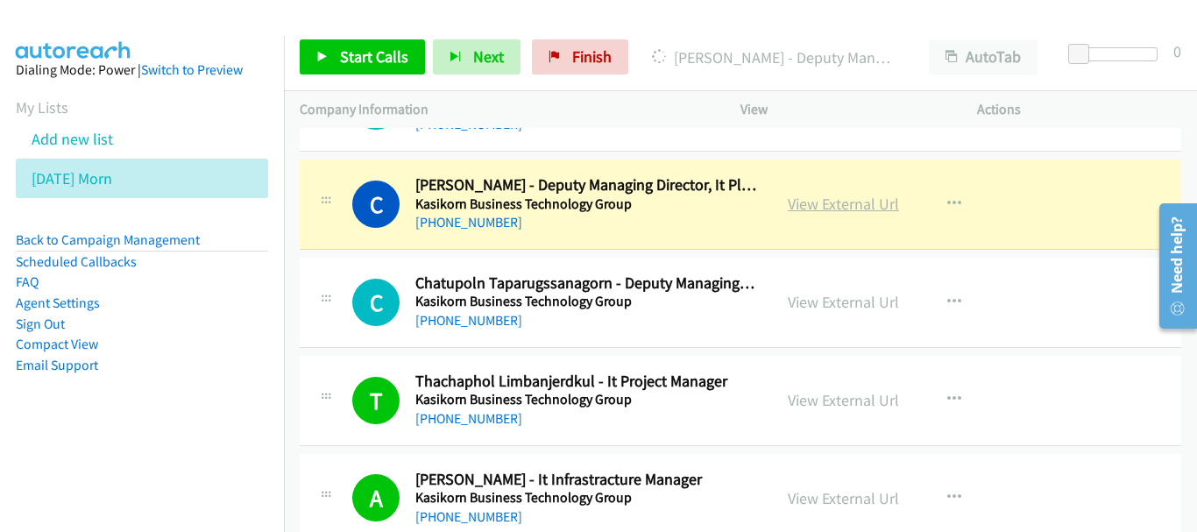
click at [862, 207] on link "View External Url" at bounding box center [843, 204] width 111 height 20
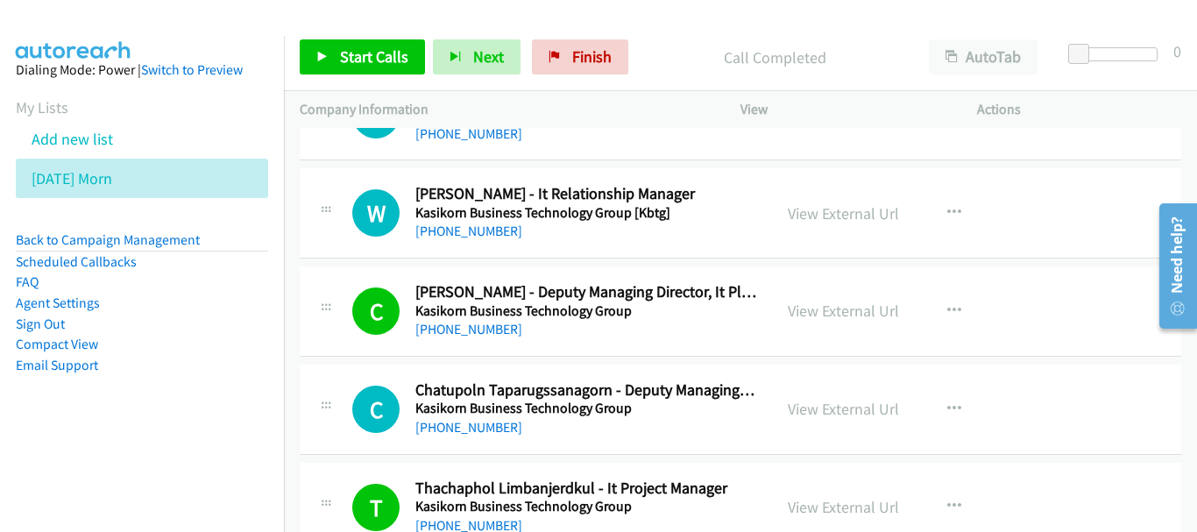
scroll to position [4295, 0]
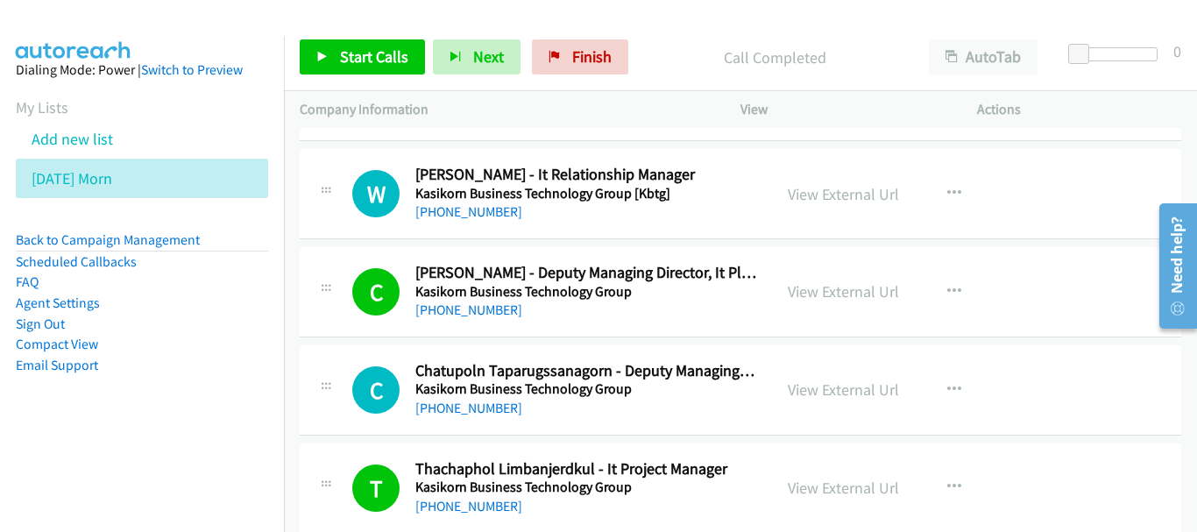
click at [458, 410] on link "[PHONE_NUMBER]" at bounding box center [468, 408] width 107 height 17
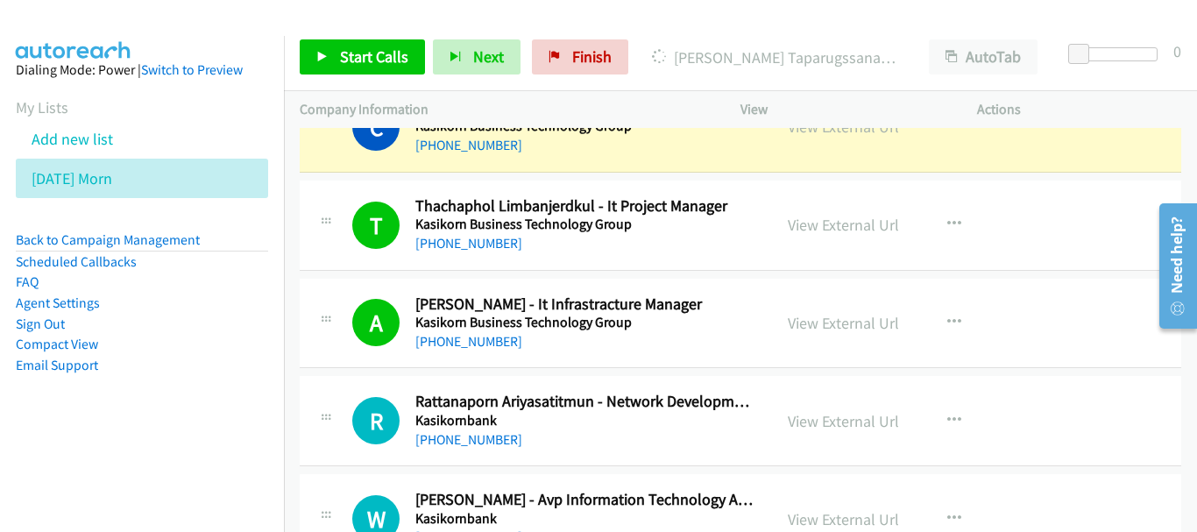
scroll to position [4646, 0]
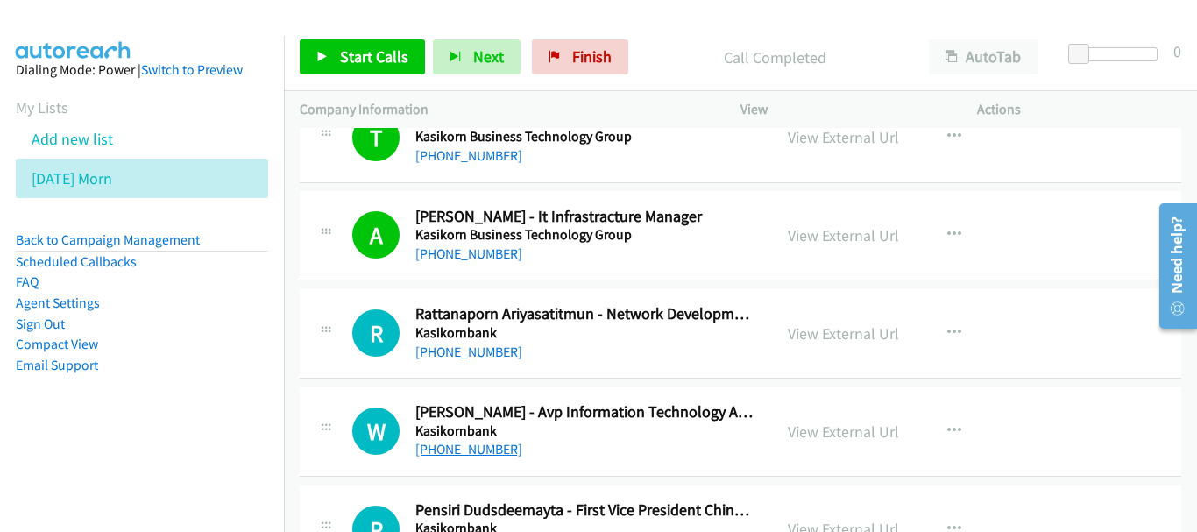
click at [470, 443] on link "[PHONE_NUMBER]" at bounding box center [468, 449] width 107 height 17
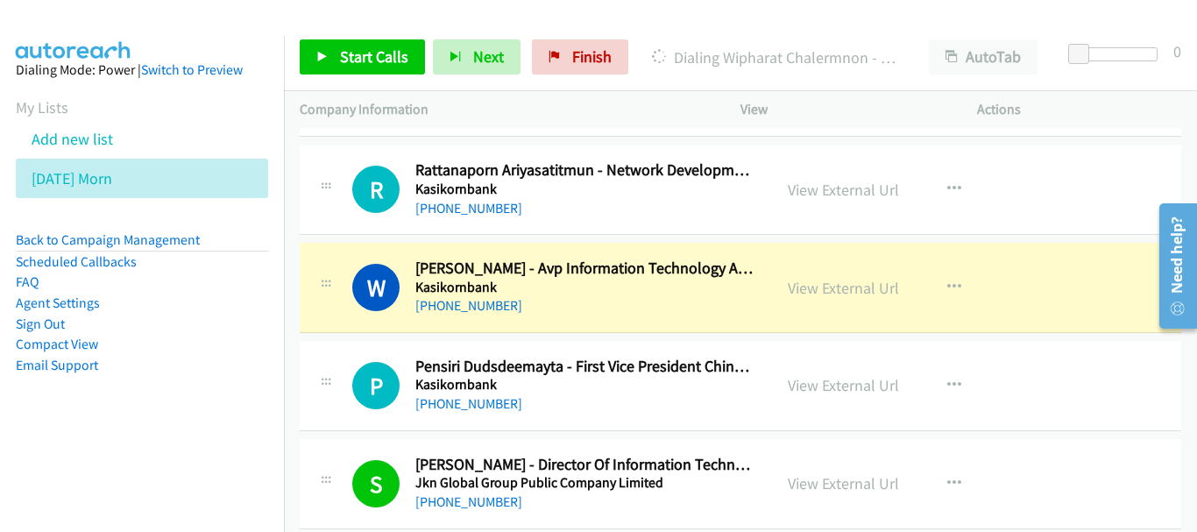
scroll to position [4821, 0]
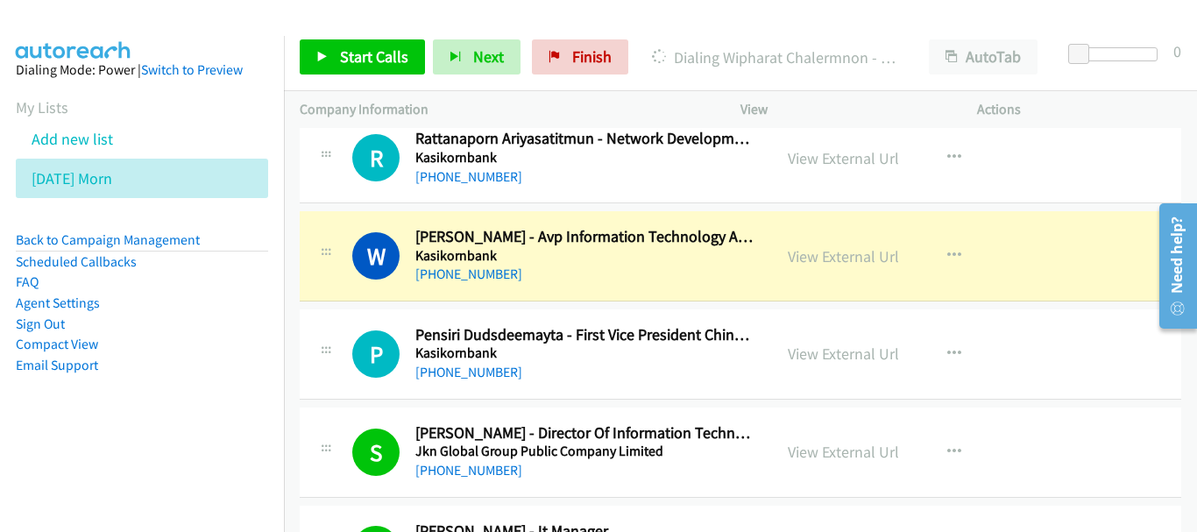
click at [855, 338] on div "View External Url View External Url Schedule/Manage Callback Start Calls Here R…" at bounding box center [898, 354] width 252 height 58
click at [855, 349] on link "View External Url" at bounding box center [843, 354] width 111 height 20
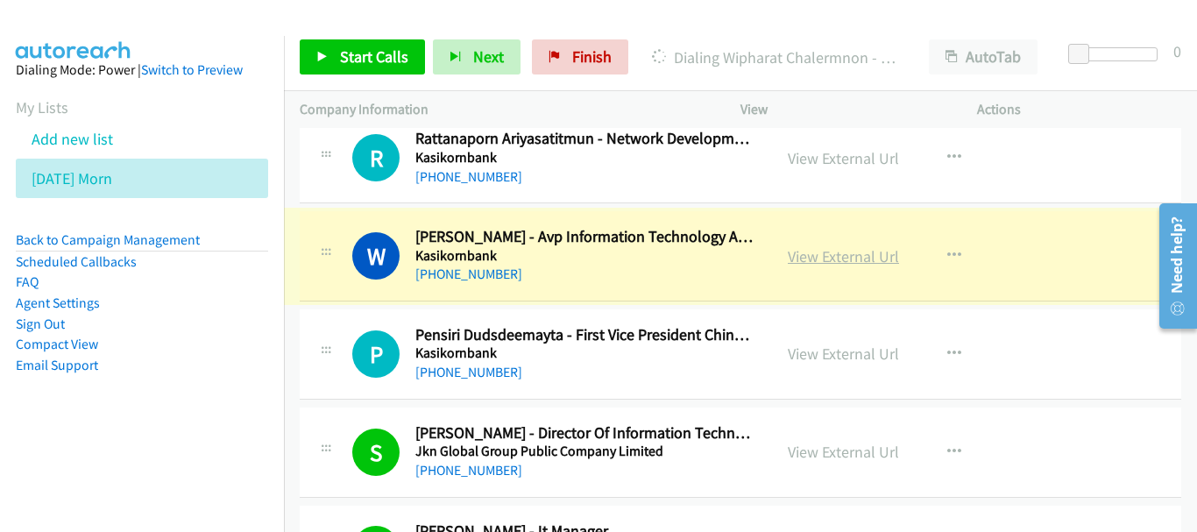
click at [847, 257] on link "View External Url" at bounding box center [843, 256] width 111 height 20
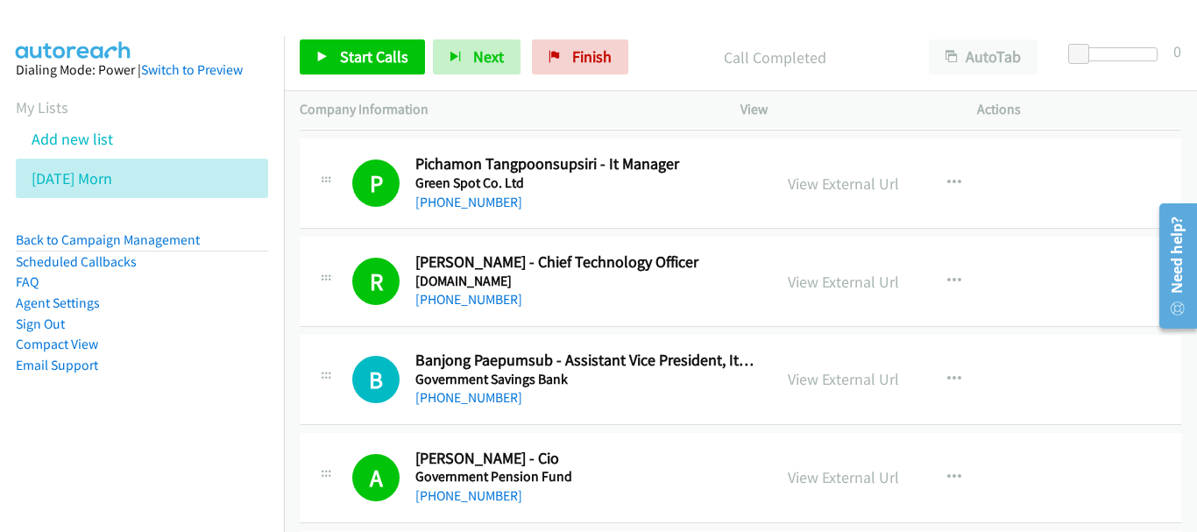
scroll to position [5785, 0]
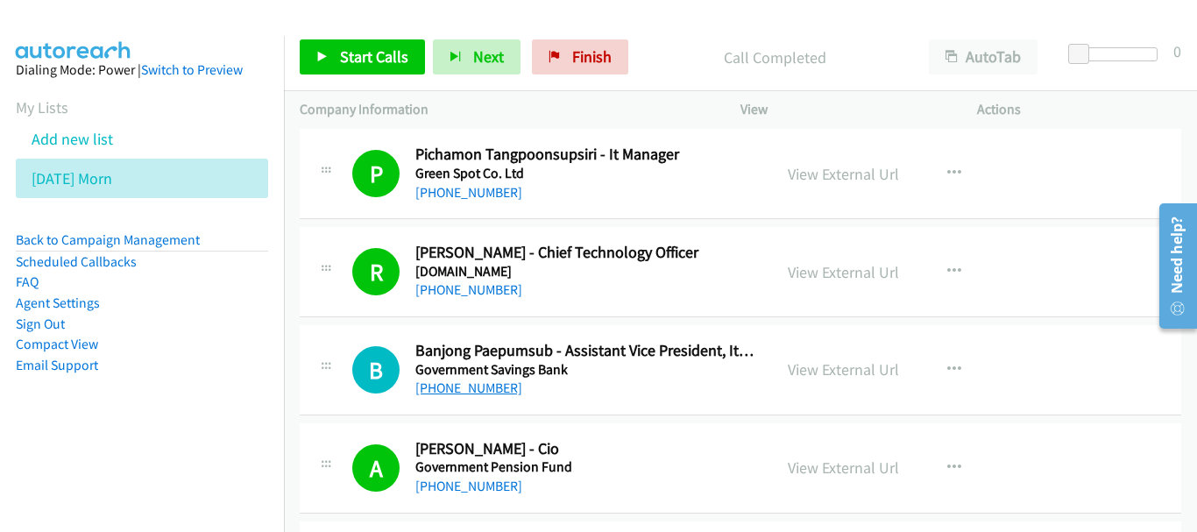
click at [500, 389] on link "[PHONE_NUMBER]" at bounding box center [468, 388] width 107 height 17
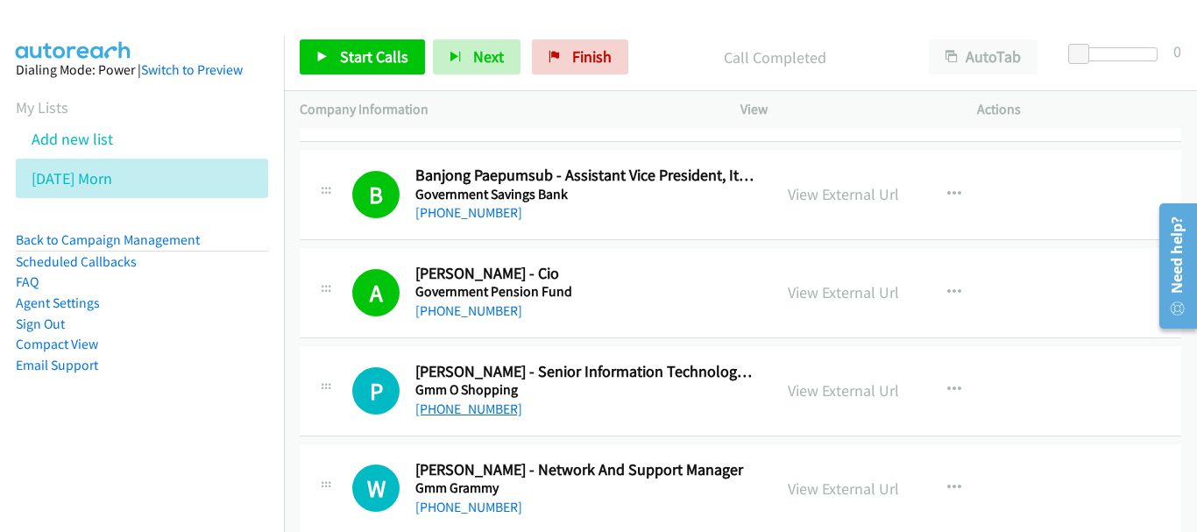
click at [476, 412] on link "[PHONE_NUMBER]" at bounding box center [468, 409] width 107 height 17
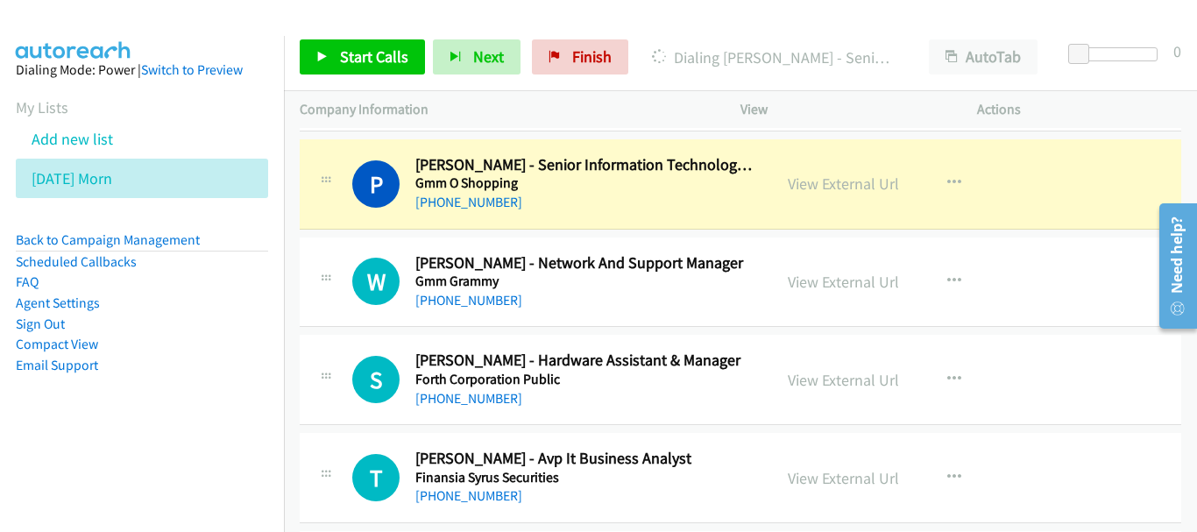
scroll to position [6136, 0]
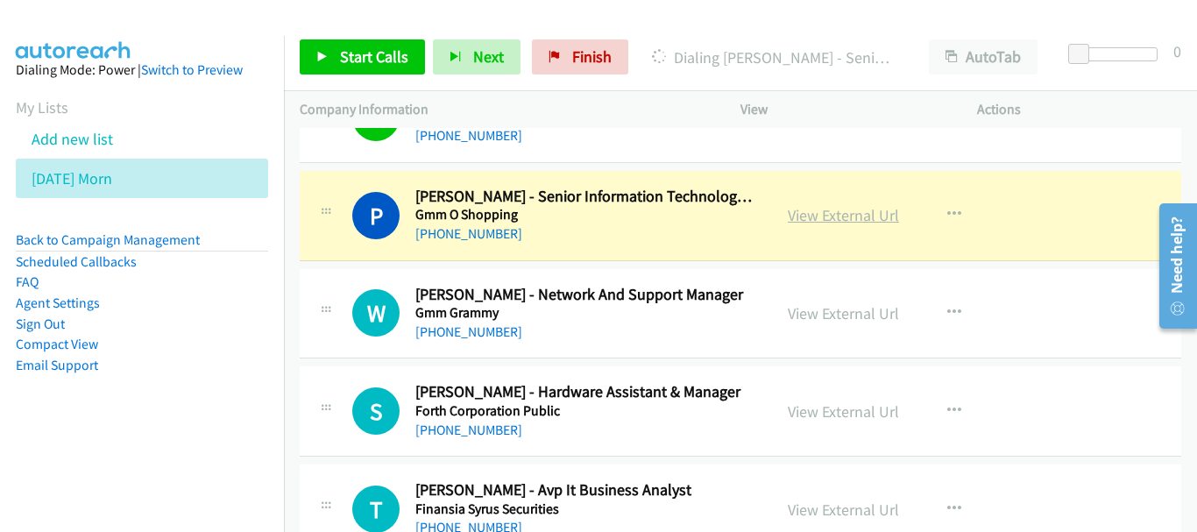
click at [851, 213] on link "View External Url" at bounding box center [843, 215] width 111 height 20
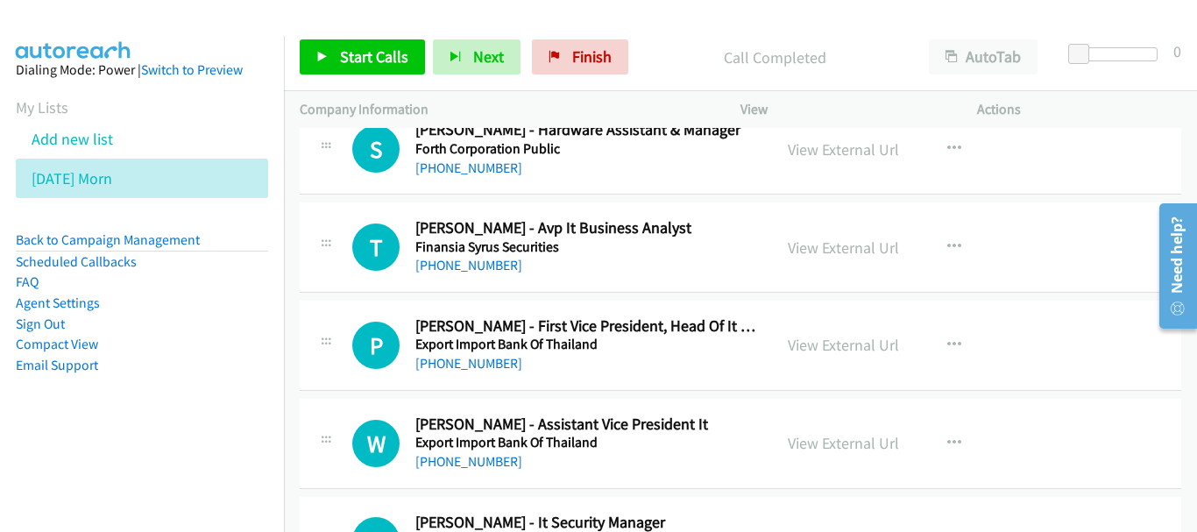
scroll to position [6399, 0]
click at [451, 362] on link "[PHONE_NUMBER]" at bounding box center [468, 362] width 107 height 17
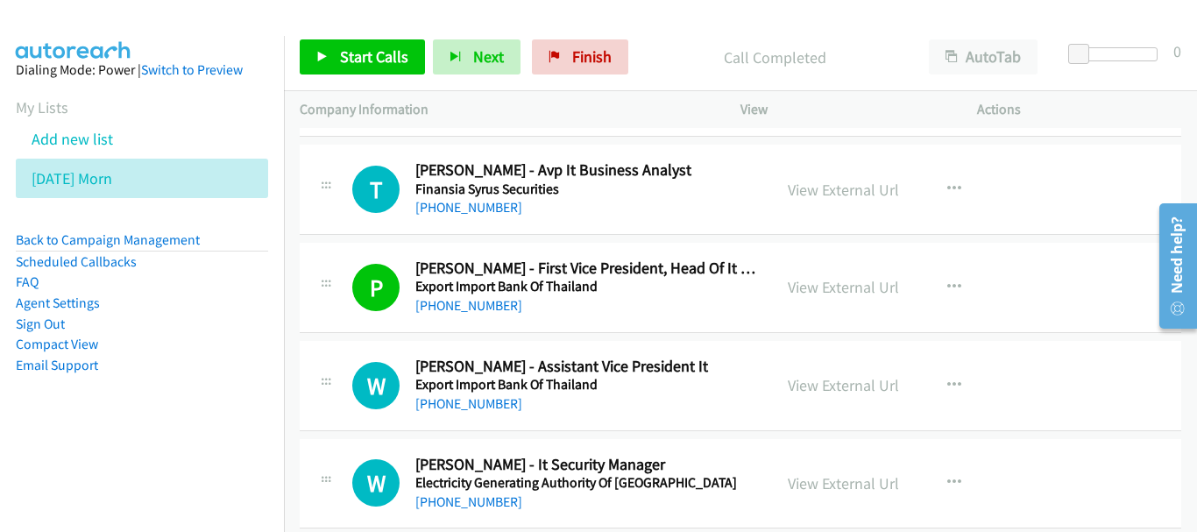
scroll to position [6486, 0]
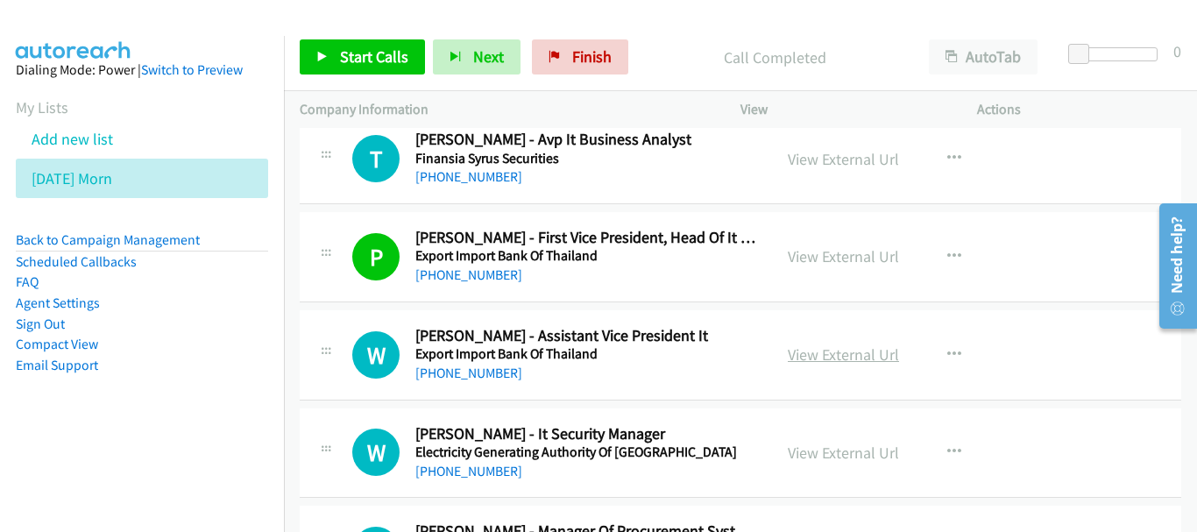
click at [819, 351] on link "View External Url" at bounding box center [843, 354] width 111 height 20
click at [465, 372] on link "[PHONE_NUMBER]" at bounding box center [468, 373] width 107 height 17
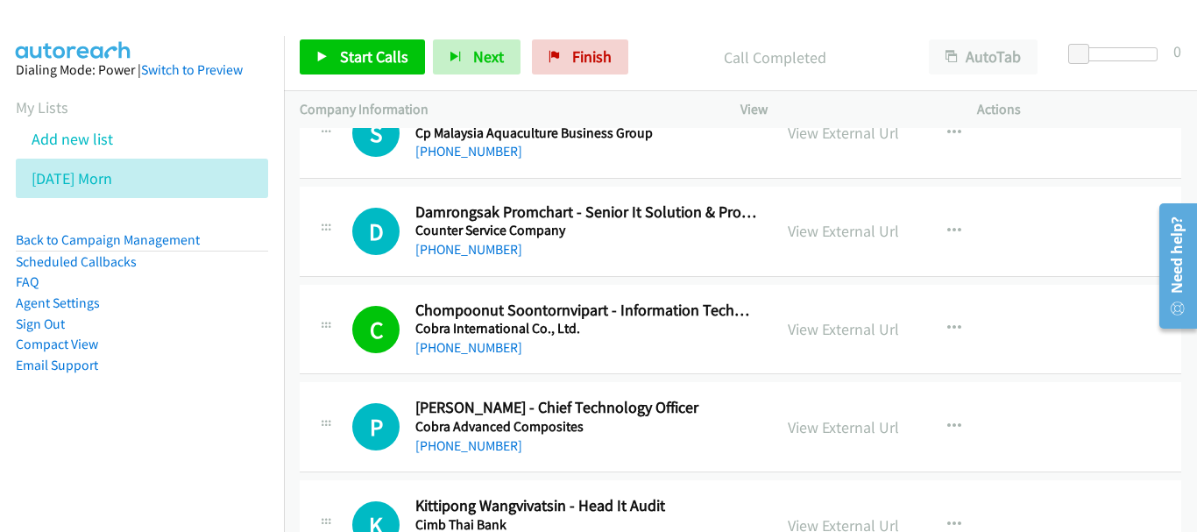
scroll to position [7187, 0]
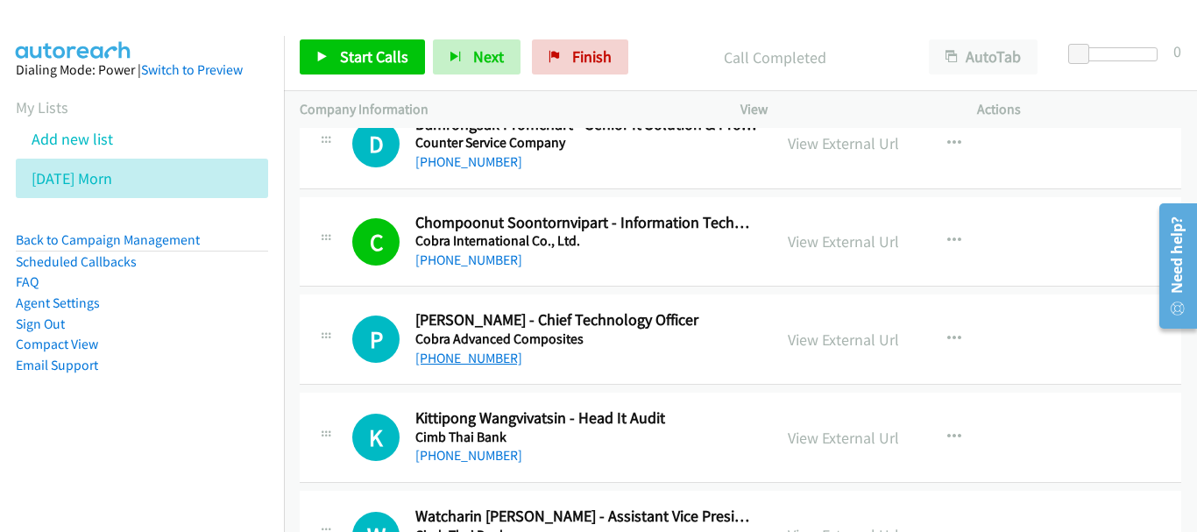
click at [496, 351] on link "[PHONE_NUMBER]" at bounding box center [468, 358] width 107 height 17
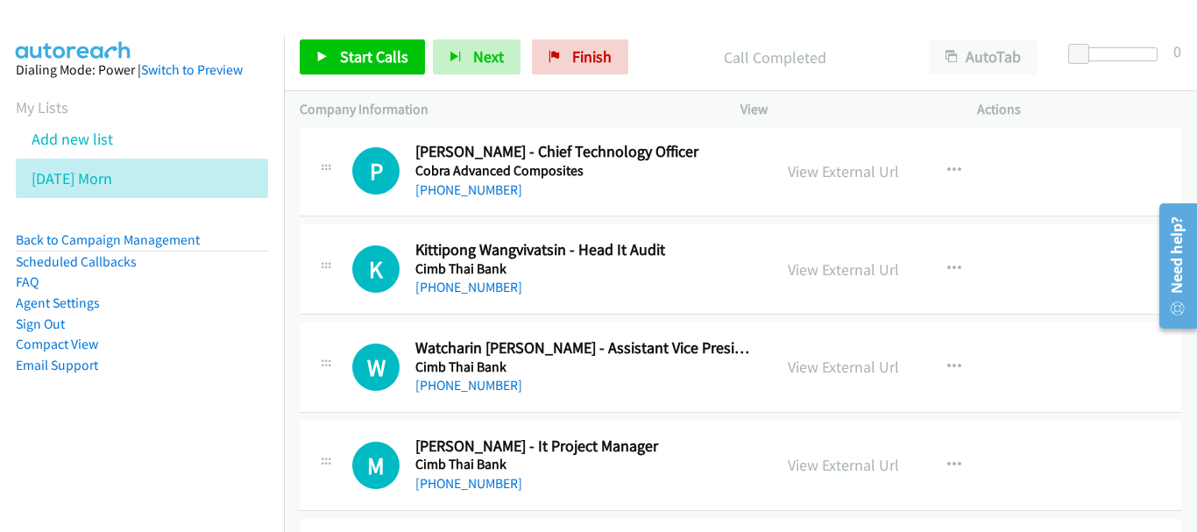
scroll to position [7363, 0]
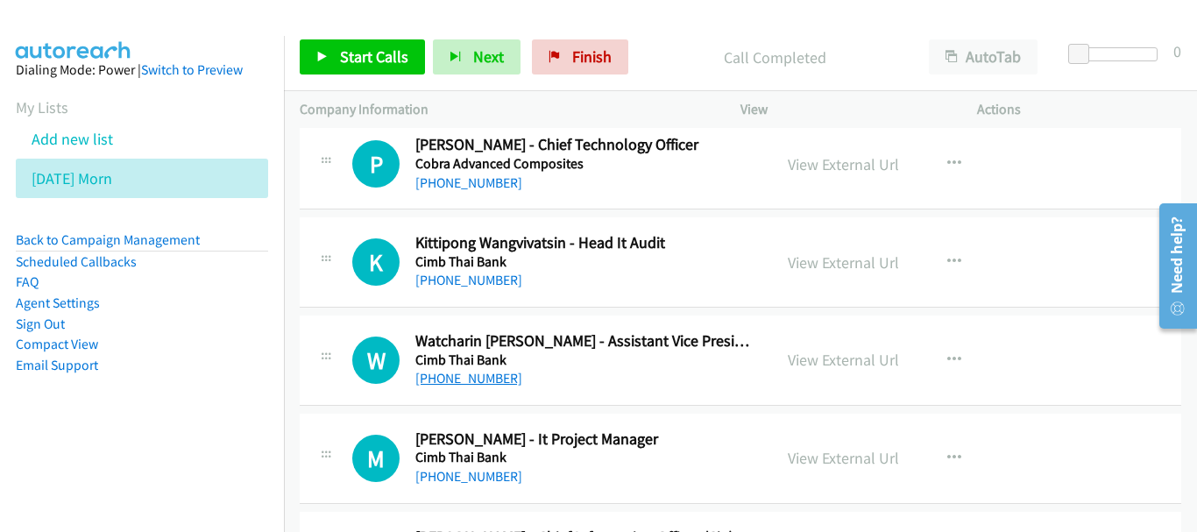
click at [499, 379] on link "[PHONE_NUMBER]" at bounding box center [468, 378] width 107 height 17
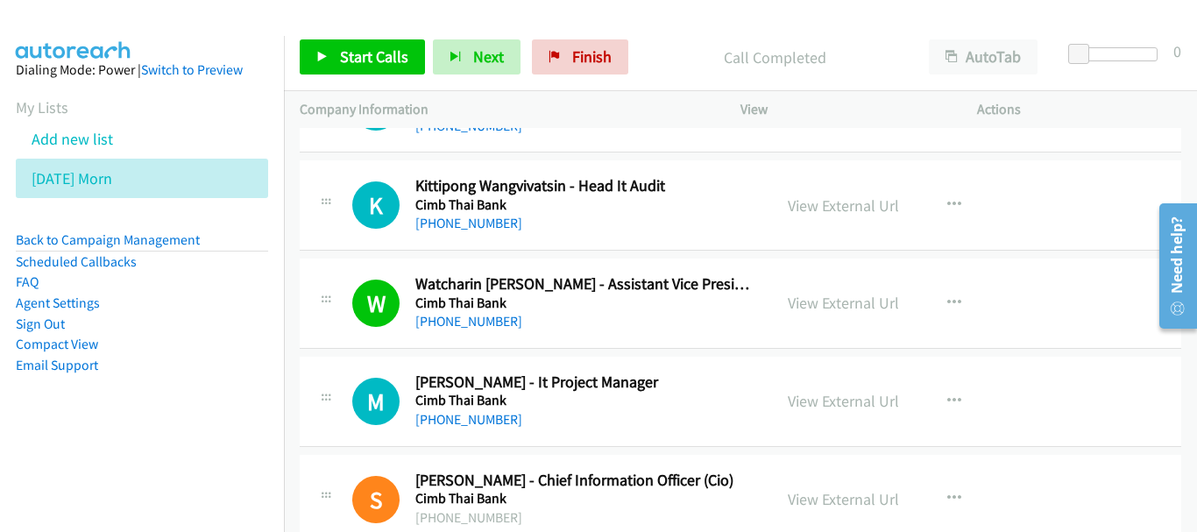
scroll to position [7450, 0]
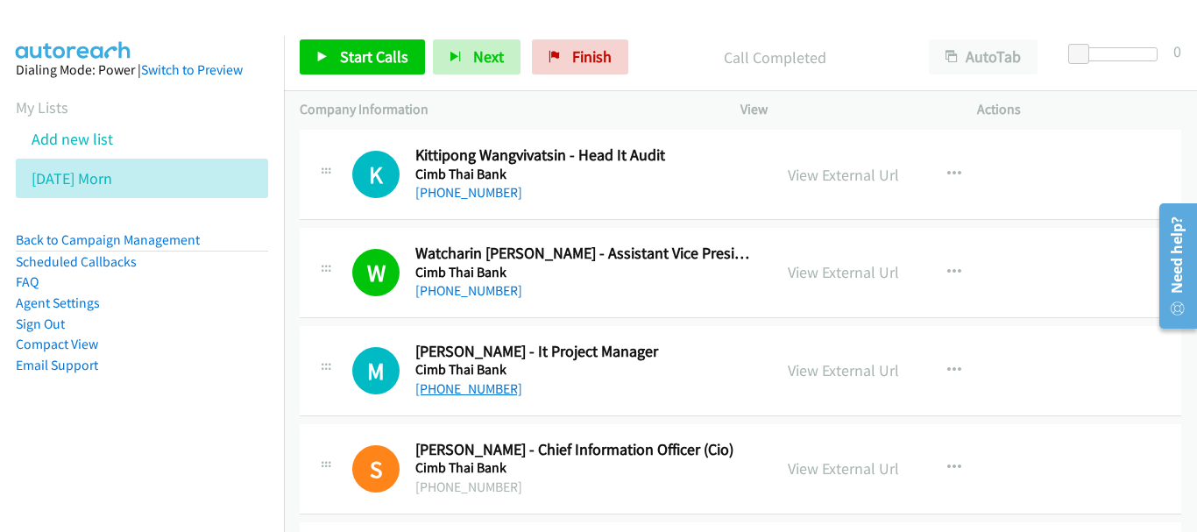
click at [467, 385] on link "[PHONE_NUMBER]" at bounding box center [468, 388] width 107 height 17
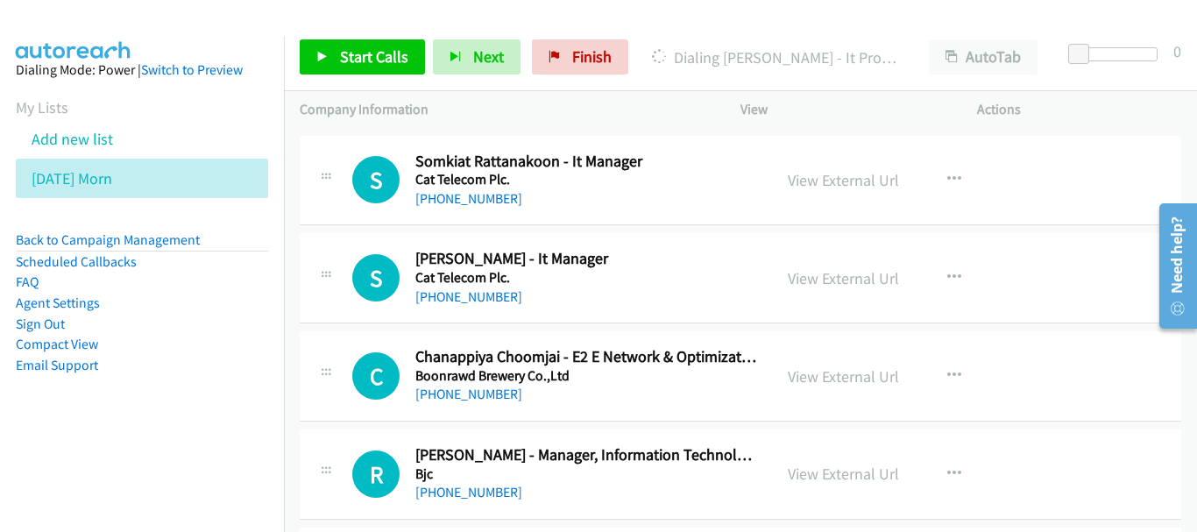
scroll to position [8239, 0]
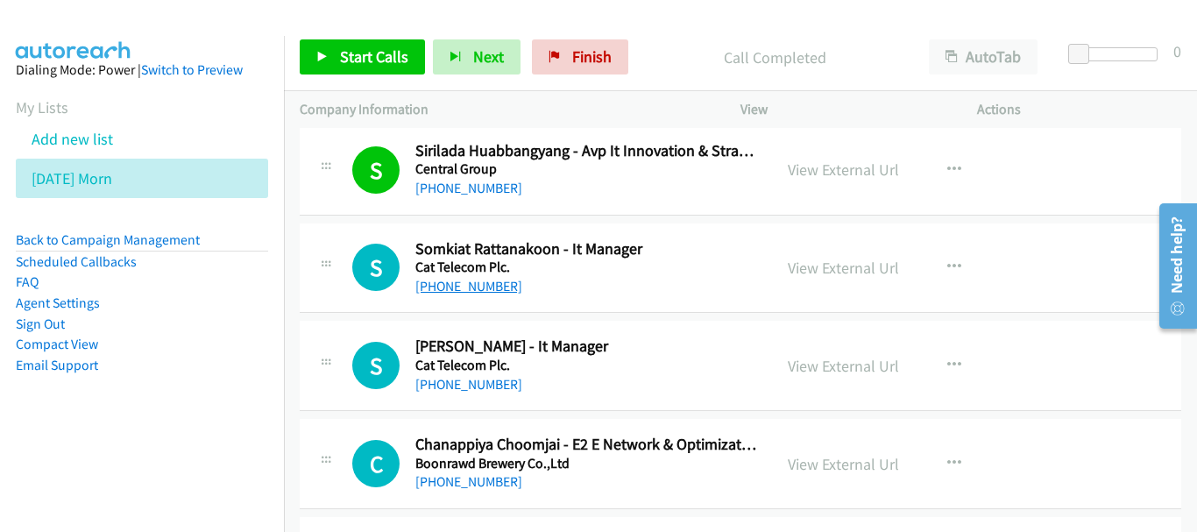
click at [474, 291] on link "[PHONE_NUMBER]" at bounding box center [468, 286] width 107 height 17
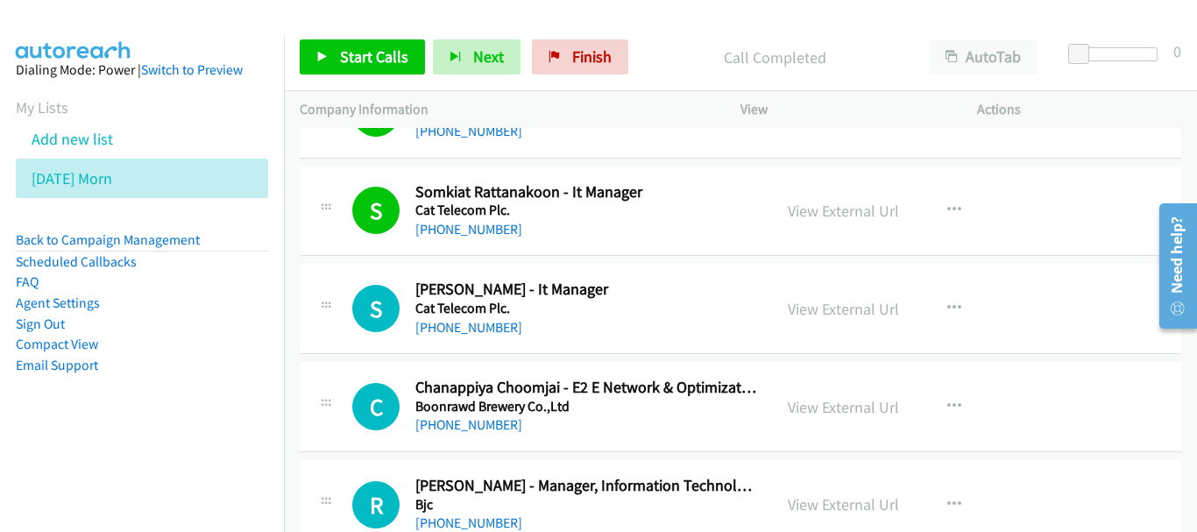
scroll to position [8327, 0]
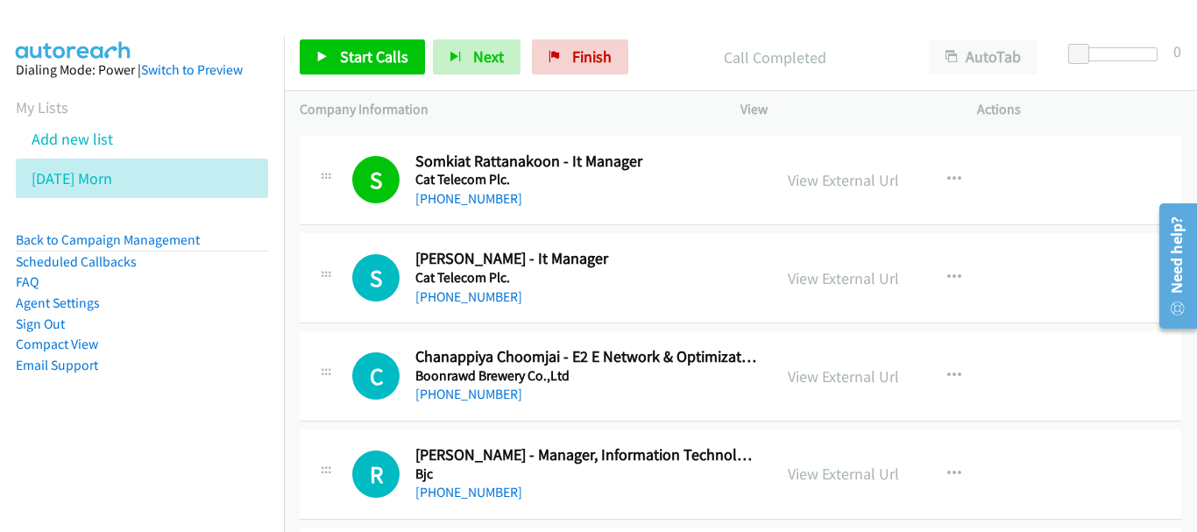
click at [486, 306] on div "[PHONE_NUMBER]" at bounding box center [585, 297] width 341 height 21
click at [486, 295] on link "[PHONE_NUMBER]" at bounding box center [468, 296] width 107 height 17
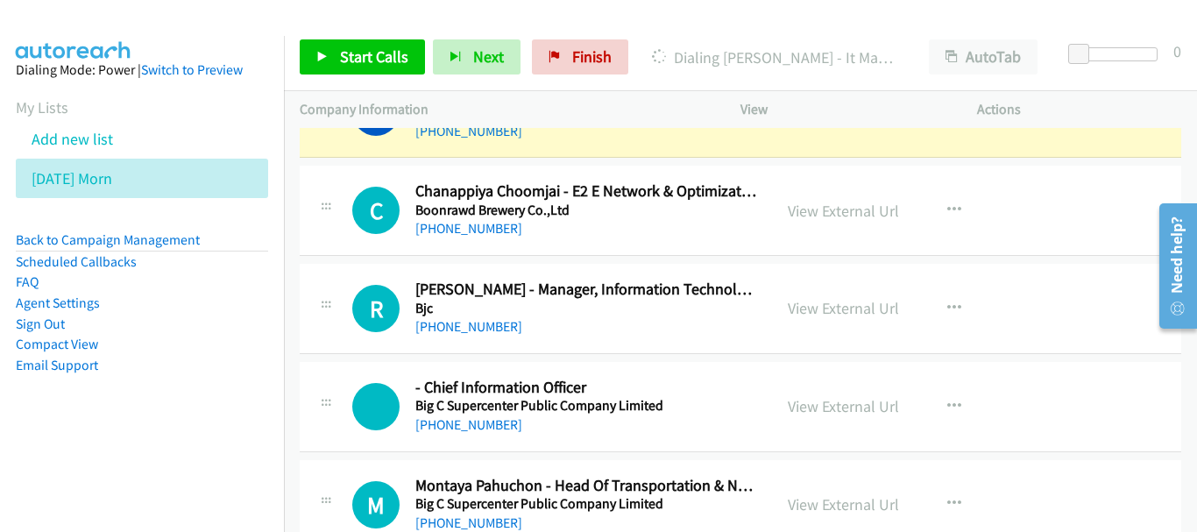
scroll to position [8502, 0]
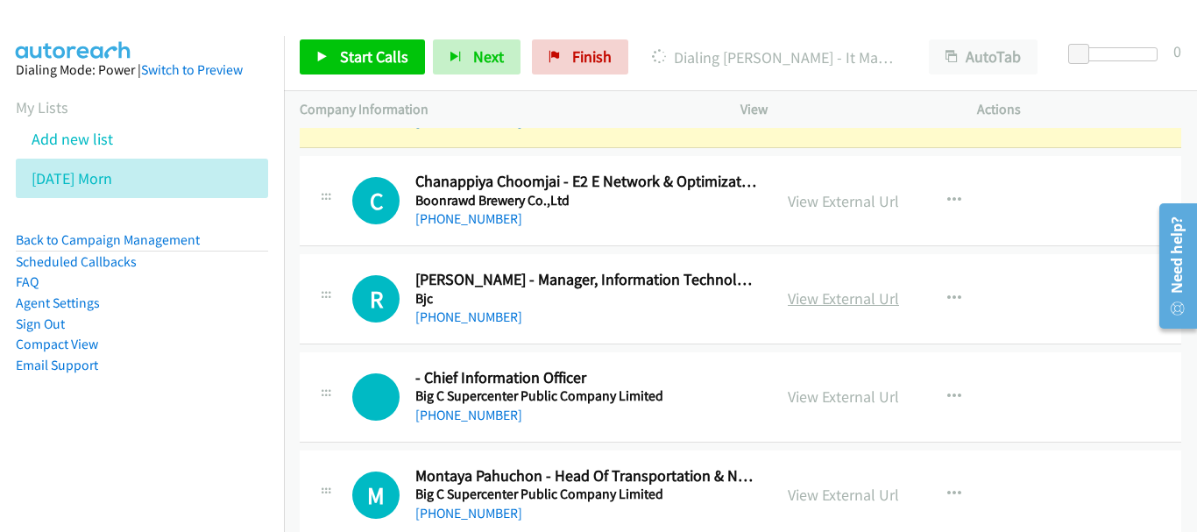
click at [834, 296] on link "View External Url" at bounding box center [843, 298] width 111 height 20
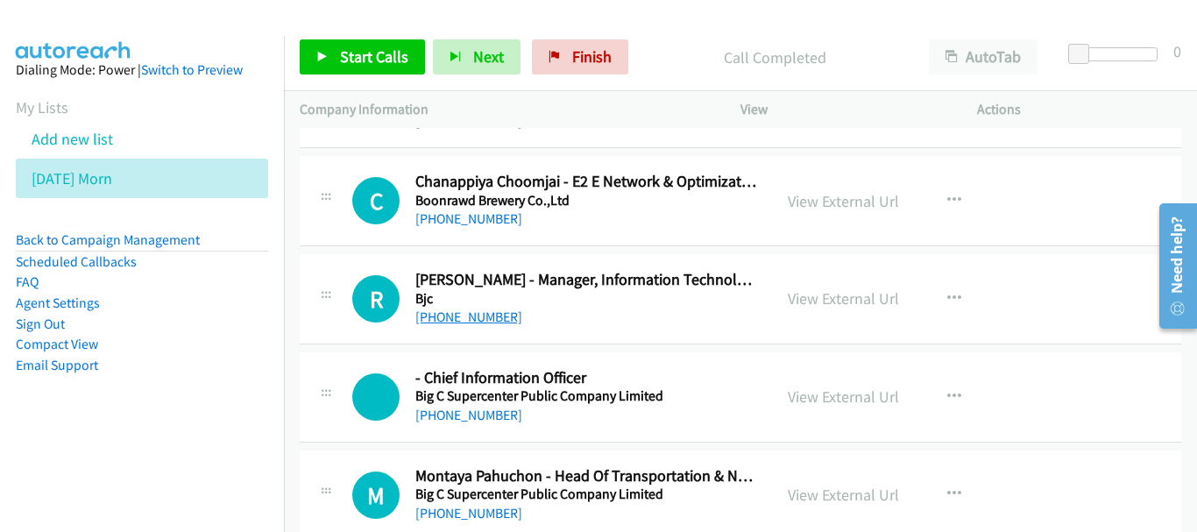
click at [471, 315] on link "[PHONE_NUMBER]" at bounding box center [468, 317] width 107 height 17
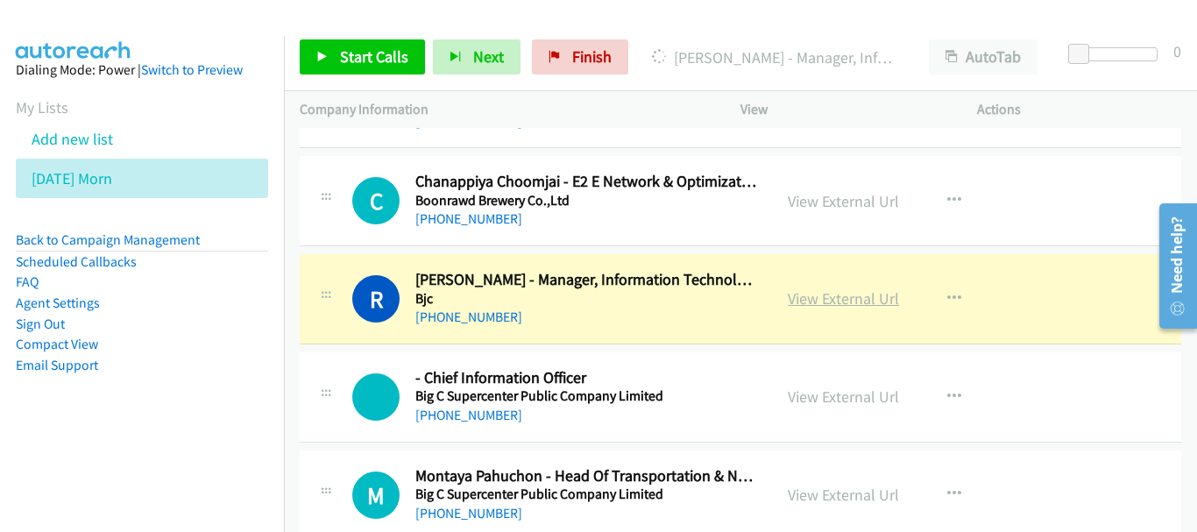
click at [869, 295] on link "View External Url" at bounding box center [843, 298] width 111 height 20
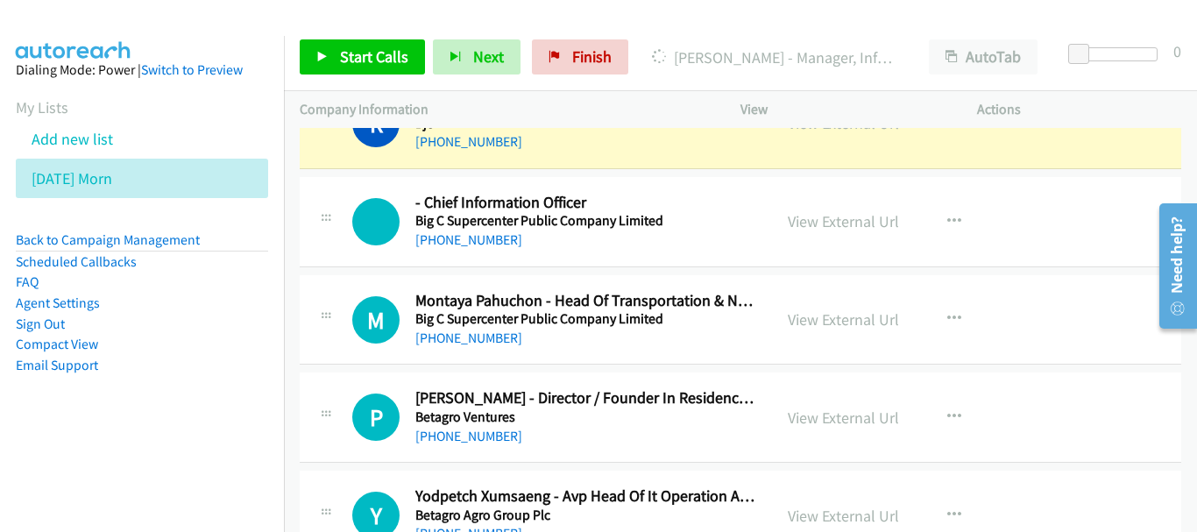
scroll to position [8765, 0]
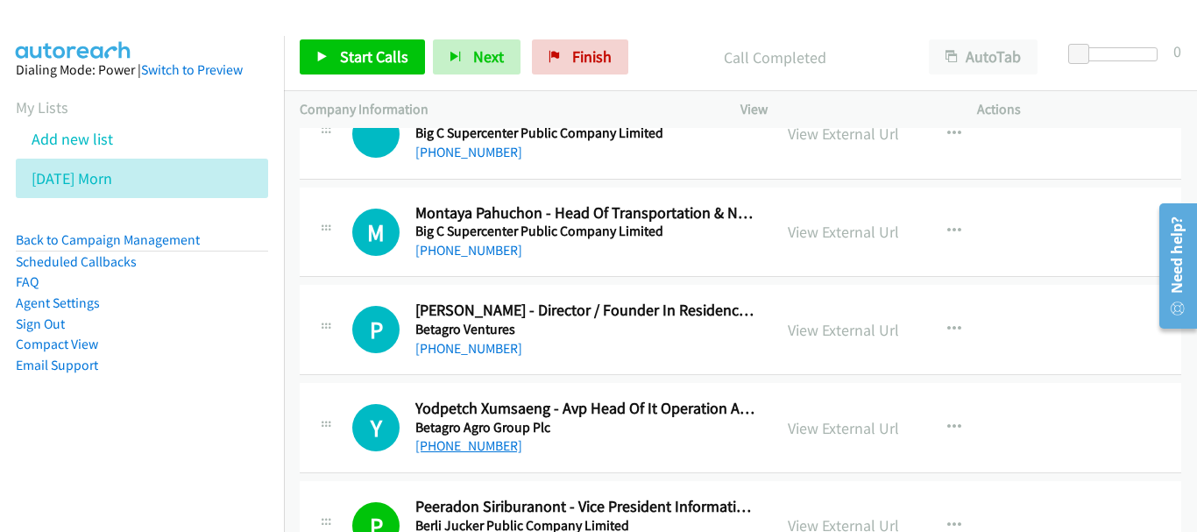
click at [474, 450] on link "[PHONE_NUMBER]" at bounding box center [468, 445] width 107 height 17
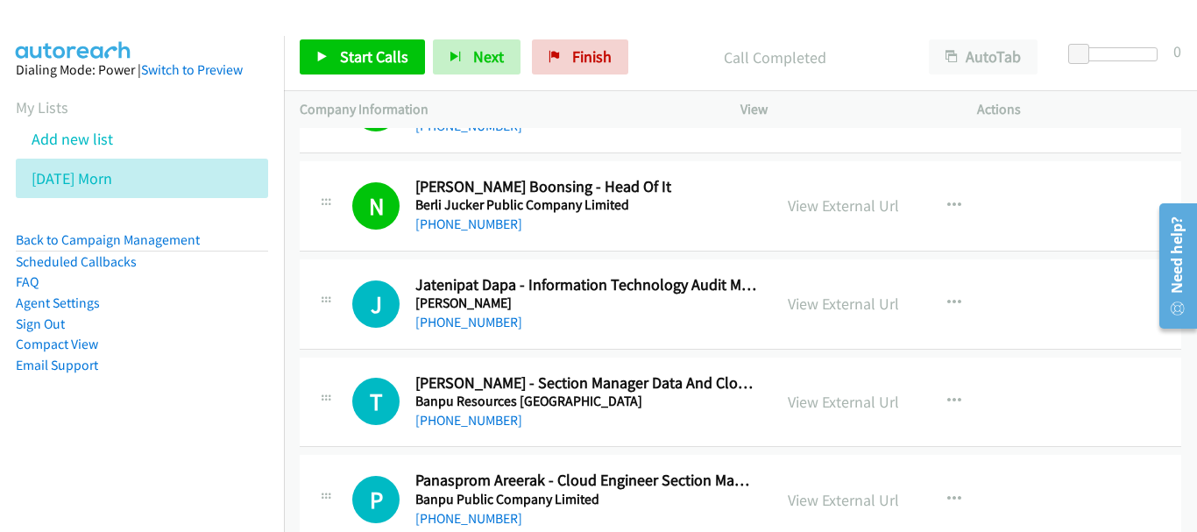
scroll to position [9203, 0]
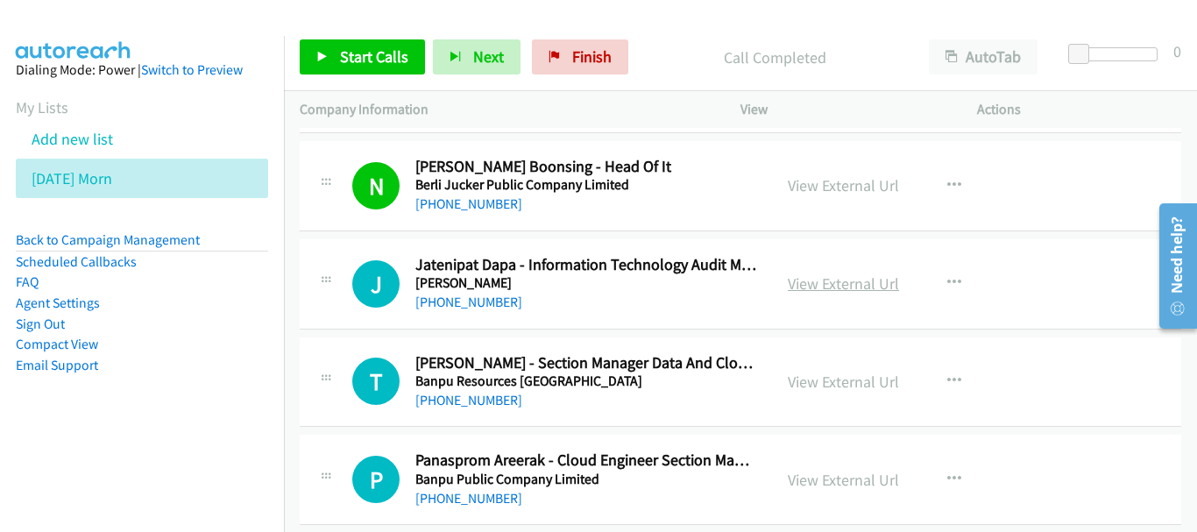
click at [799, 283] on link "View External Url" at bounding box center [843, 283] width 111 height 20
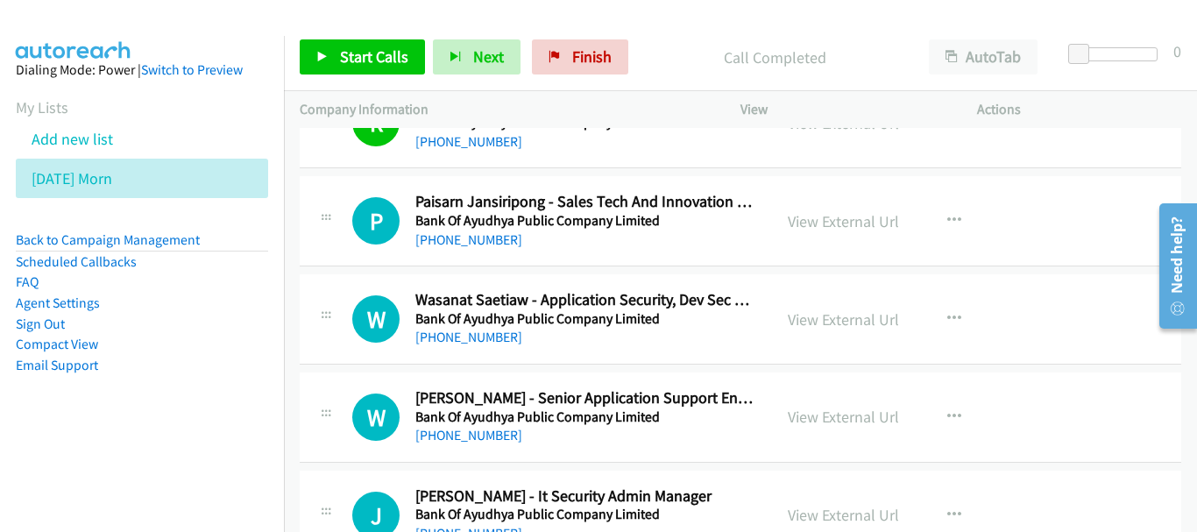
scroll to position [9992, 0]
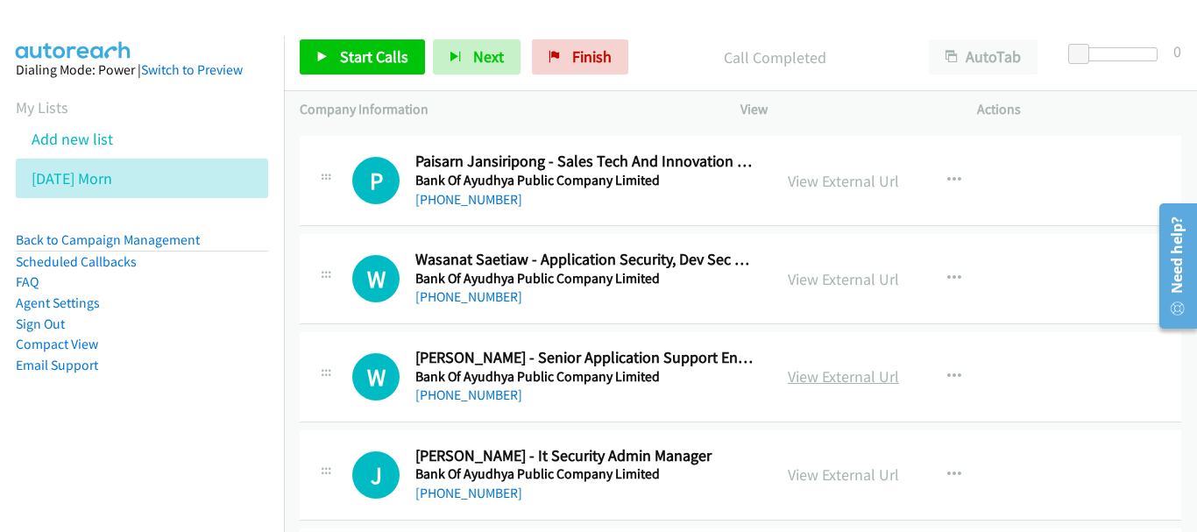
click at [823, 376] on link "View External Url" at bounding box center [843, 376] width 111 height 20
click at [854, 283] on link "View External Url" at bounding box center [843, 279] width 111 height 20
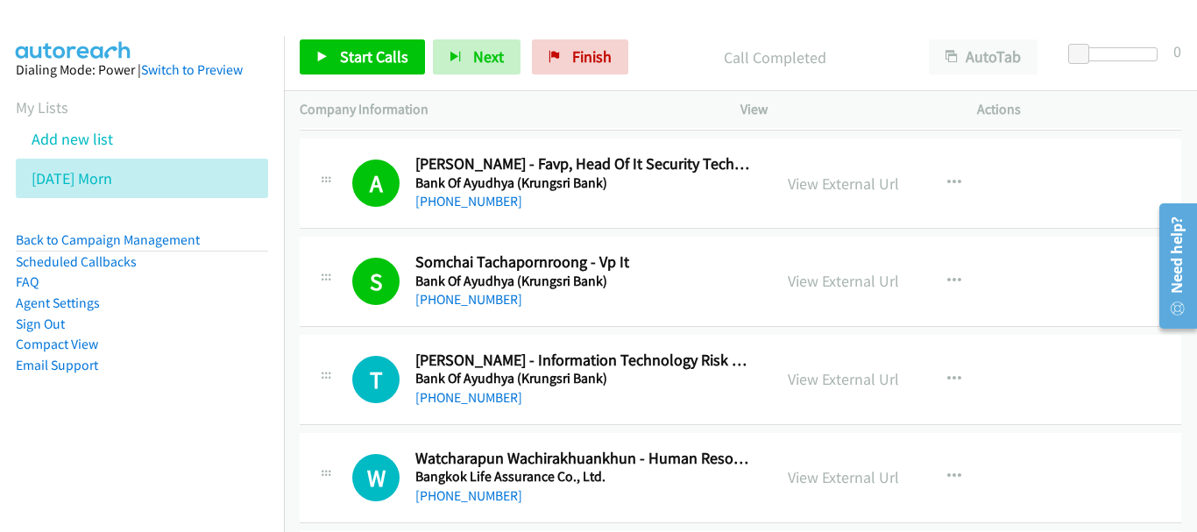
scroll to position [10606, 0]
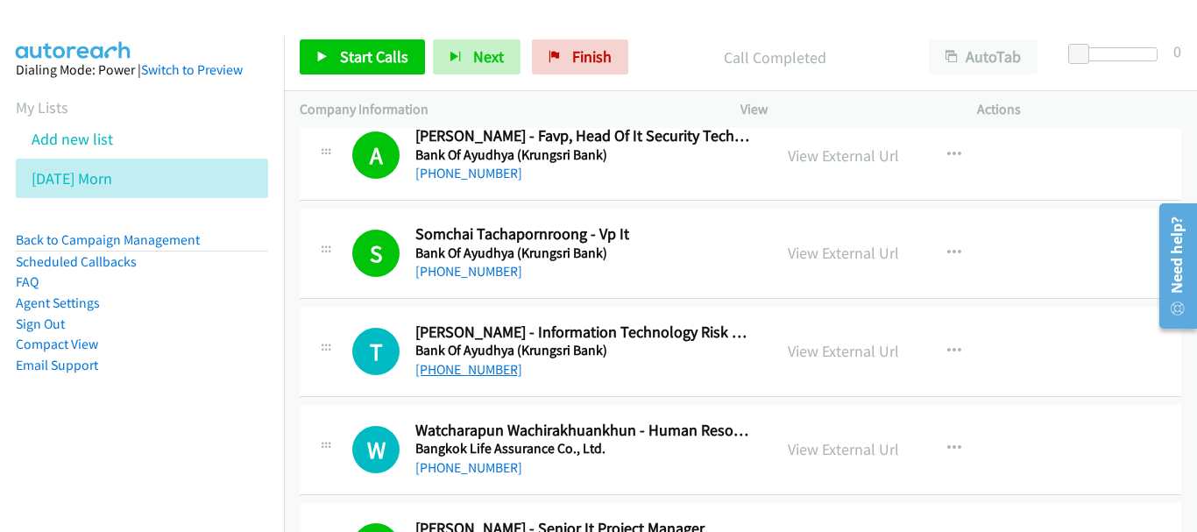
click at [485, 368] on link "[PHONE_NUMBER]" at bounding box center [468, 369] width 107 height 17
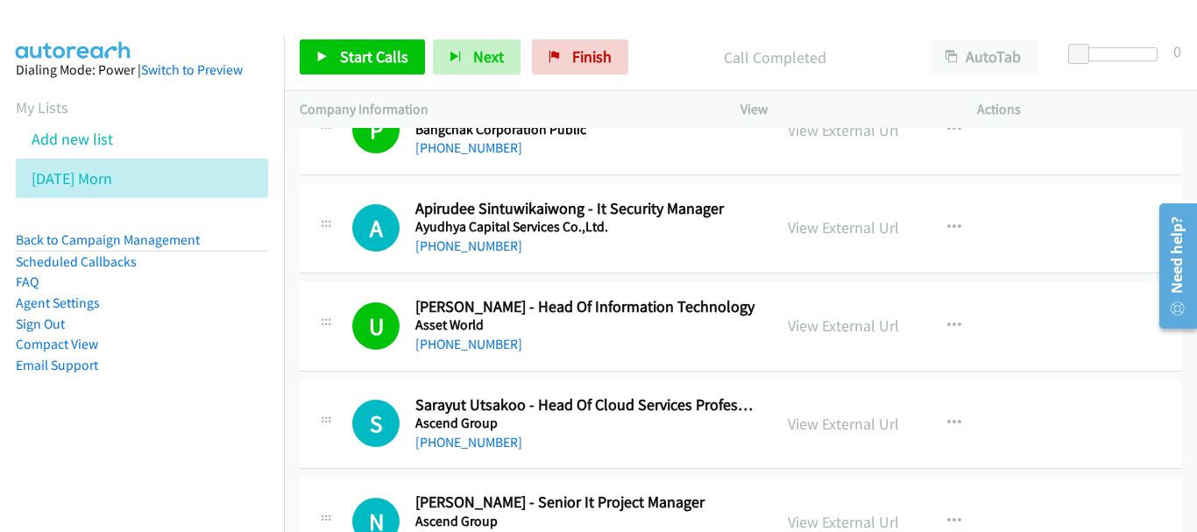
scroll to position [11307, 0]
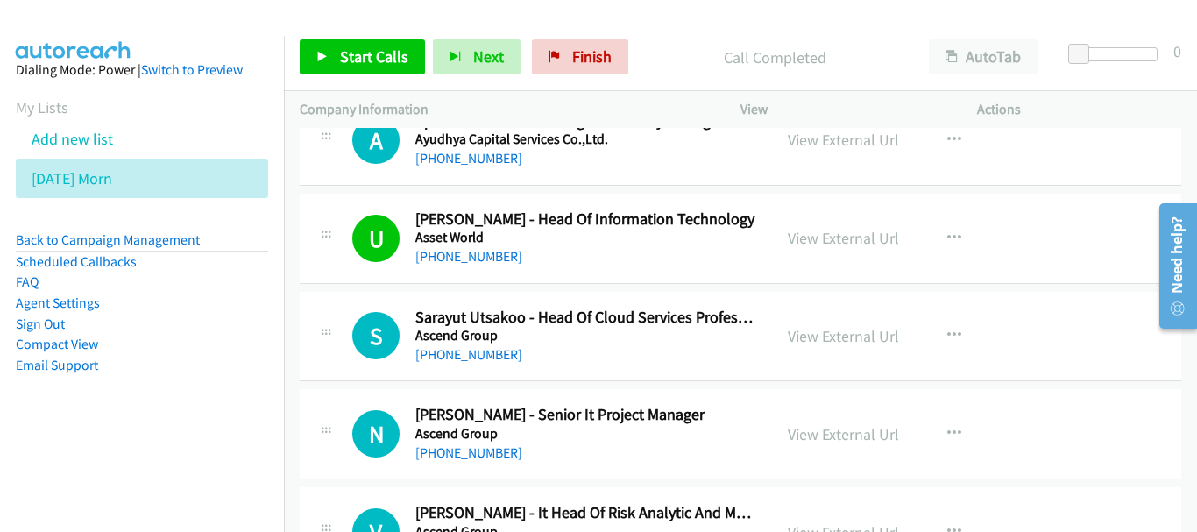
click at [467, 462] on div "[PHONE_NUMBER]" at bounding box center [585, 453] width 341 height 21
click at [468, 454] on link "[PHONE_NUMBER]" at bounding box center [468, 452] width 107 height 17
click at [499, 351] on link "[PHONE_NUMBER]" at bounding box center [468, 354] width 107 height 17
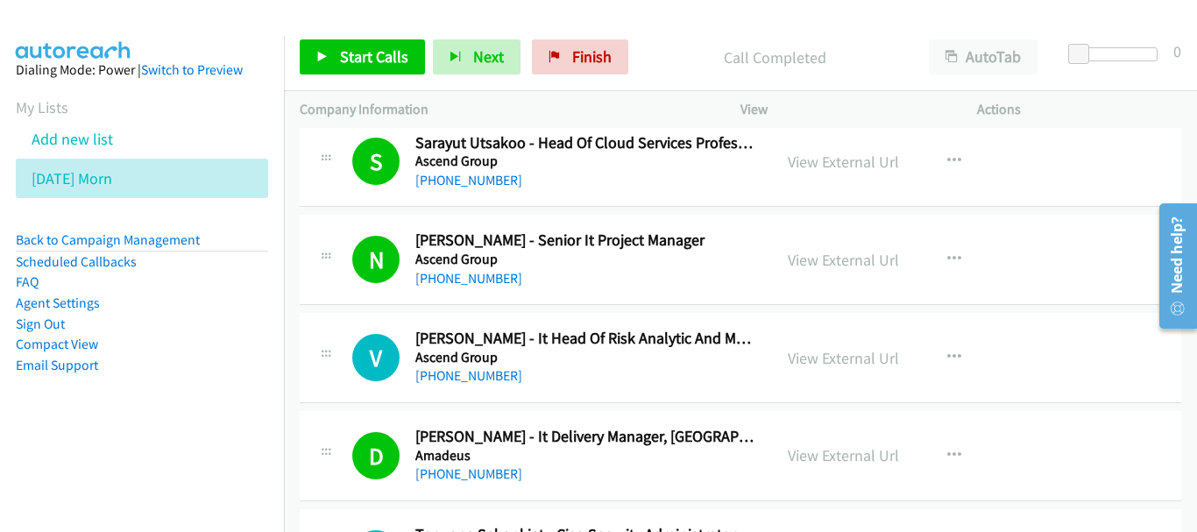
scroll to position [11482, 0]
click at [483, 373] on link "[PHONE_NUMBER]" at bounding box center [468, 374] width 107 height 17
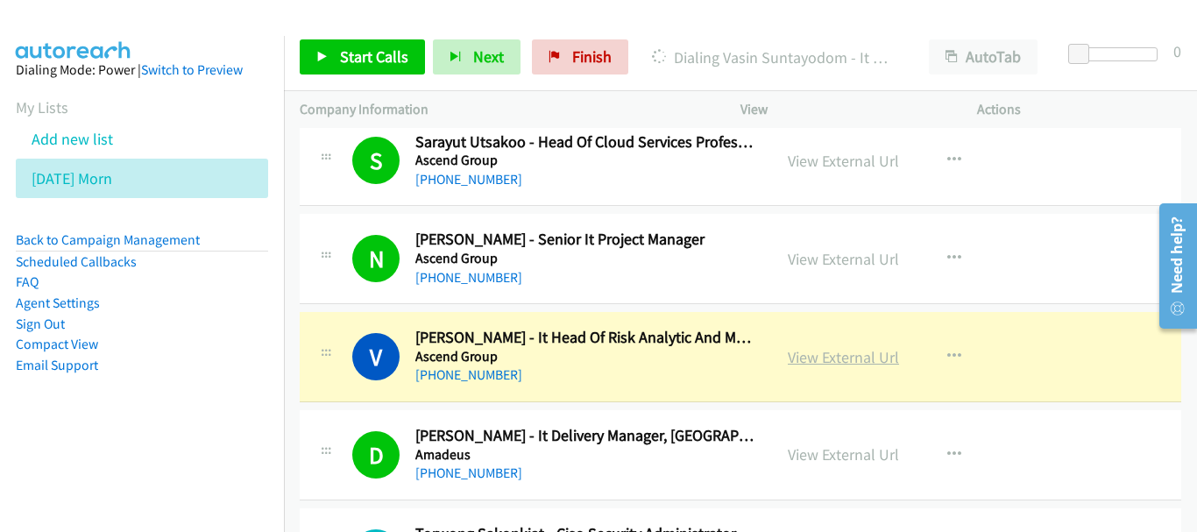
click at [840, 362] on link "View External Url" at bounding box center [843, 357] width 111 height 20
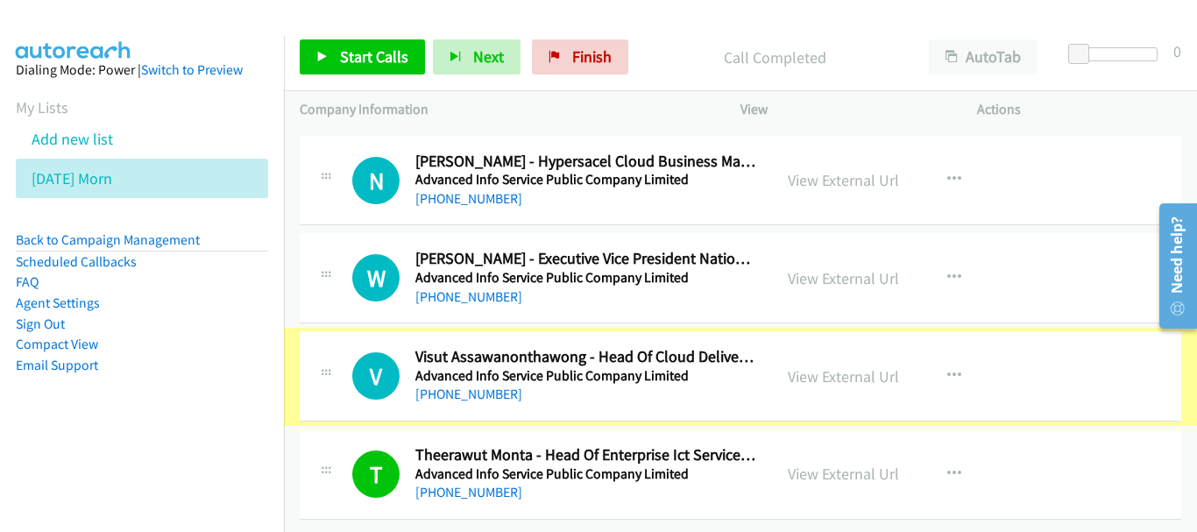
scroll to position [11966, 0]
click at [462, 386] on link "[PHONE_NUMBER]" at bounding box center [468, 394] width 107 height 17
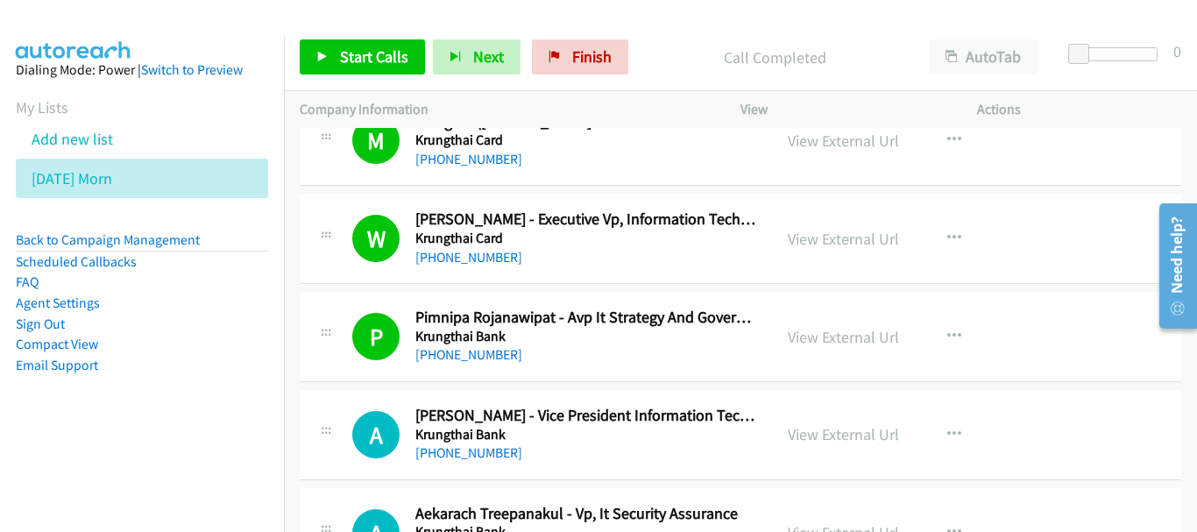
scroll to position [614, 0]
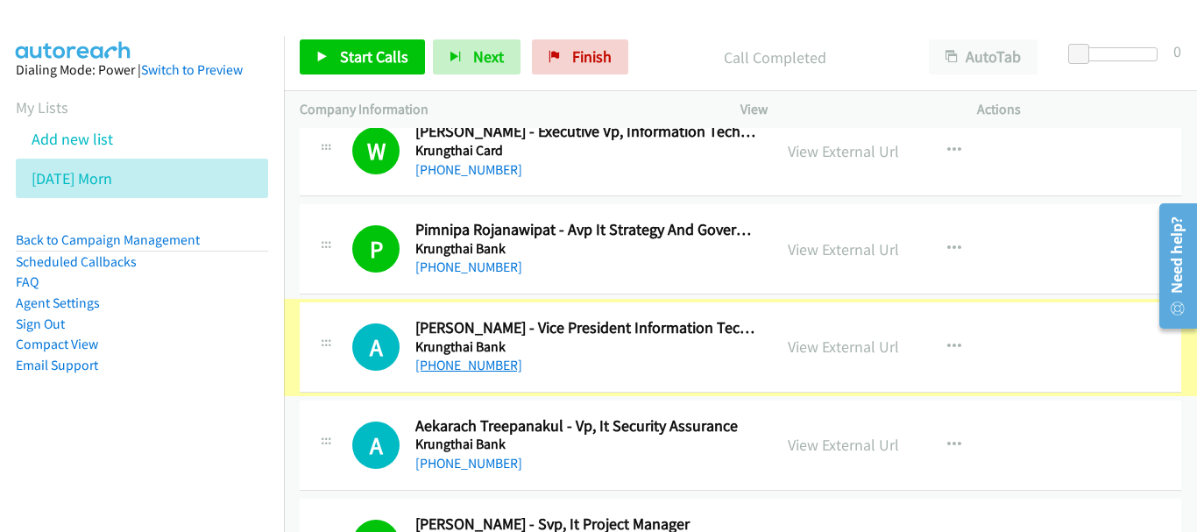
click at [449, 365] on link "[PHONE_NUMBER]" at bounding box center [468, 365] width 107 height 17
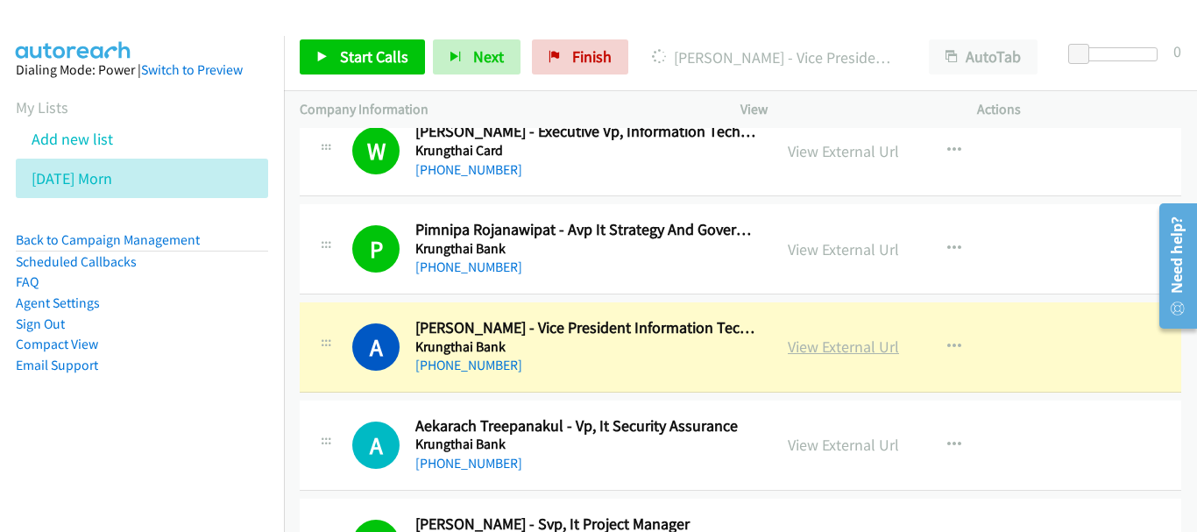
click at [873, 343] on link "View External Url" at bounding box center [843, 347] width 111 height 20
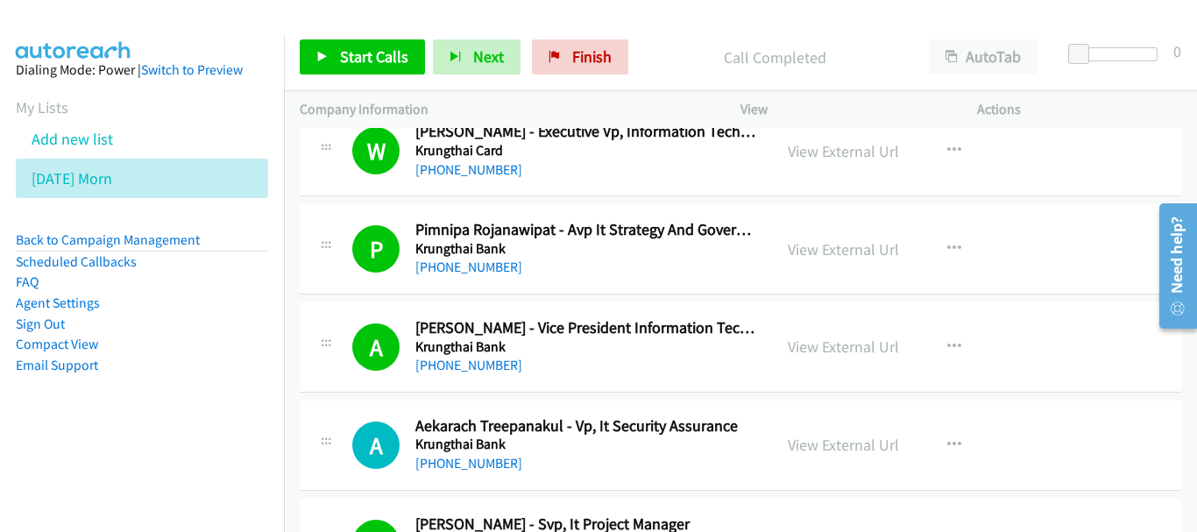
scroll to position [789, 0]
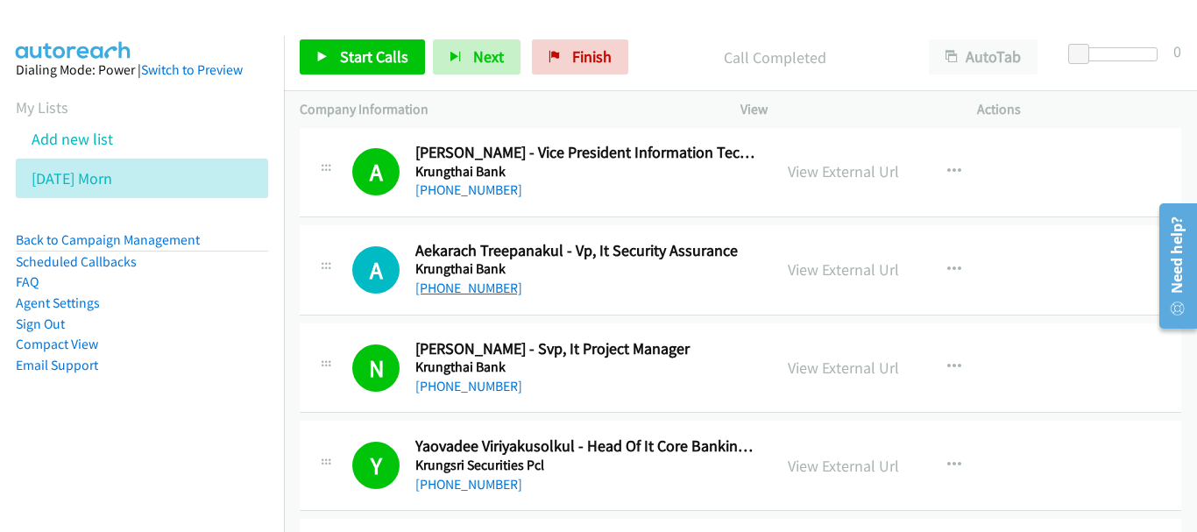
click at [493, 288] on link "[PHONE_NUMBER]" at bounding box center [468, 288] width 107 height 17
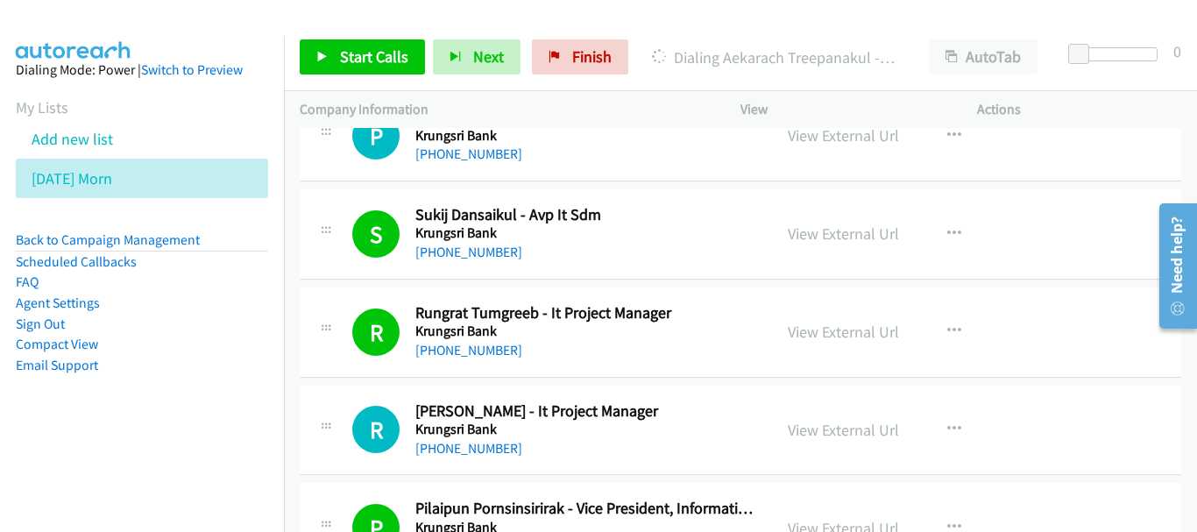
scroll to position [1402, 0]
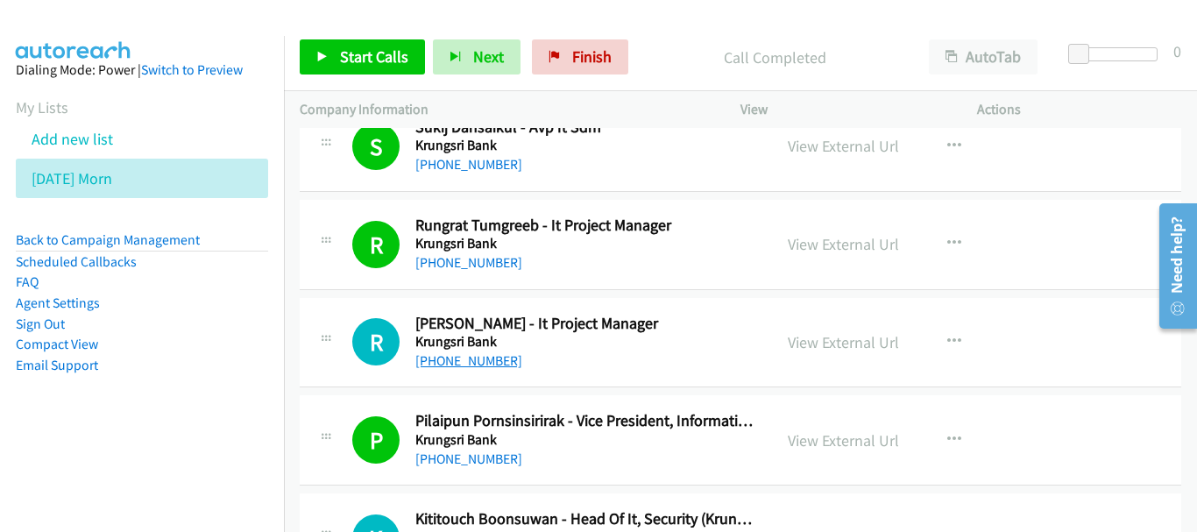
click at [479, 366] on link "[PHONE_NUMBER]" at bounding box center [468, 360] width 107 height 17
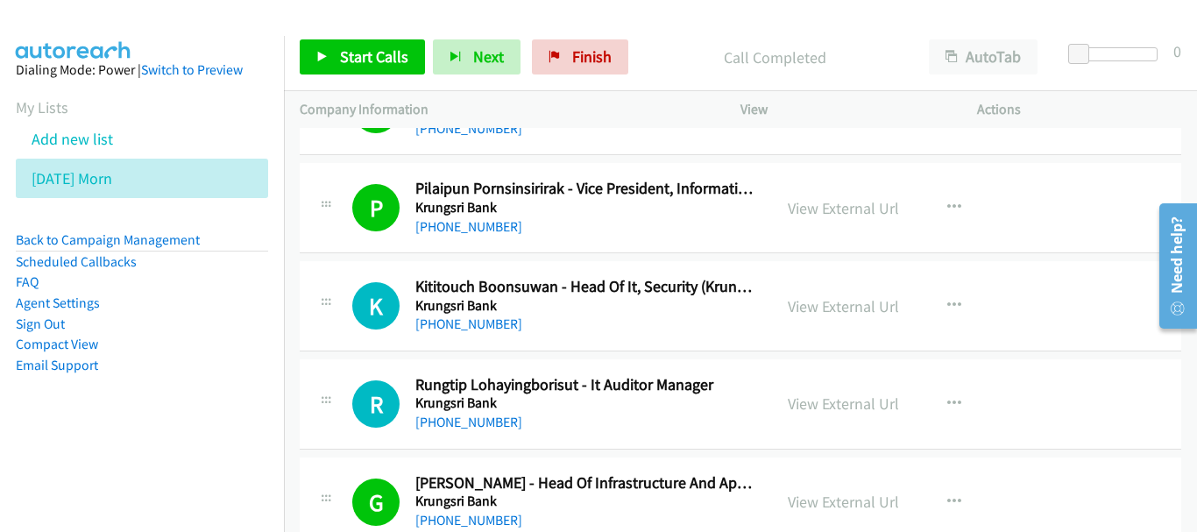
scroll to position [1665, 0]
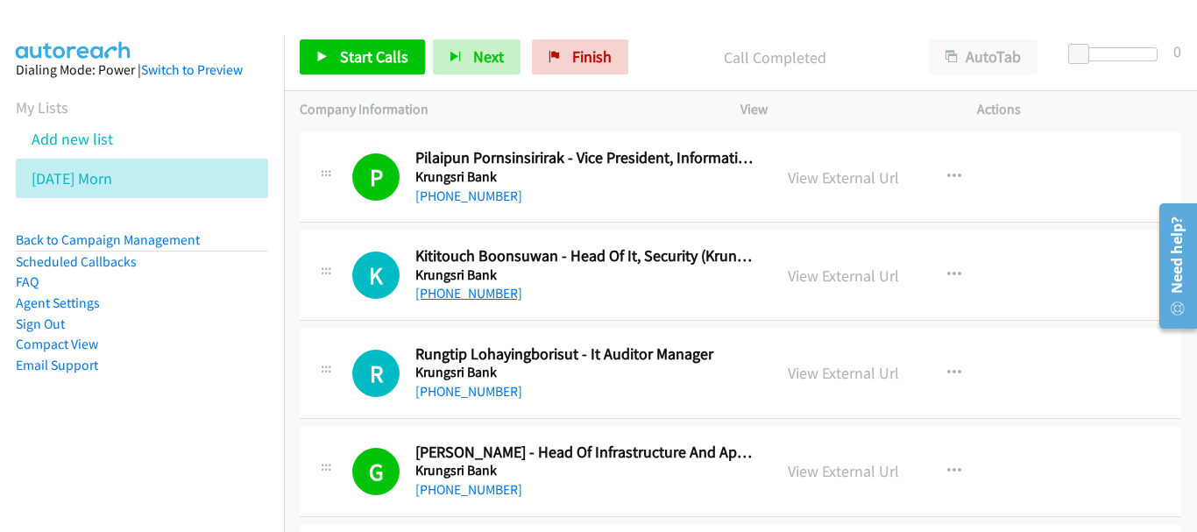
click at [476, 295] on link "[PHONE_NUMBER]" at bounding box center [468, 293] width 107 height 17
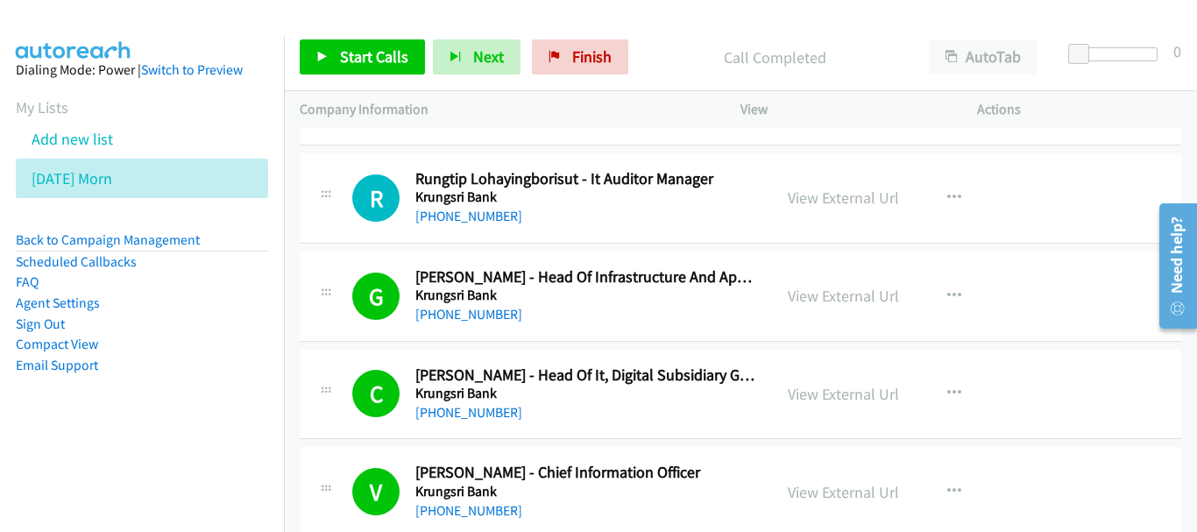
scroll to position [1753, 0]
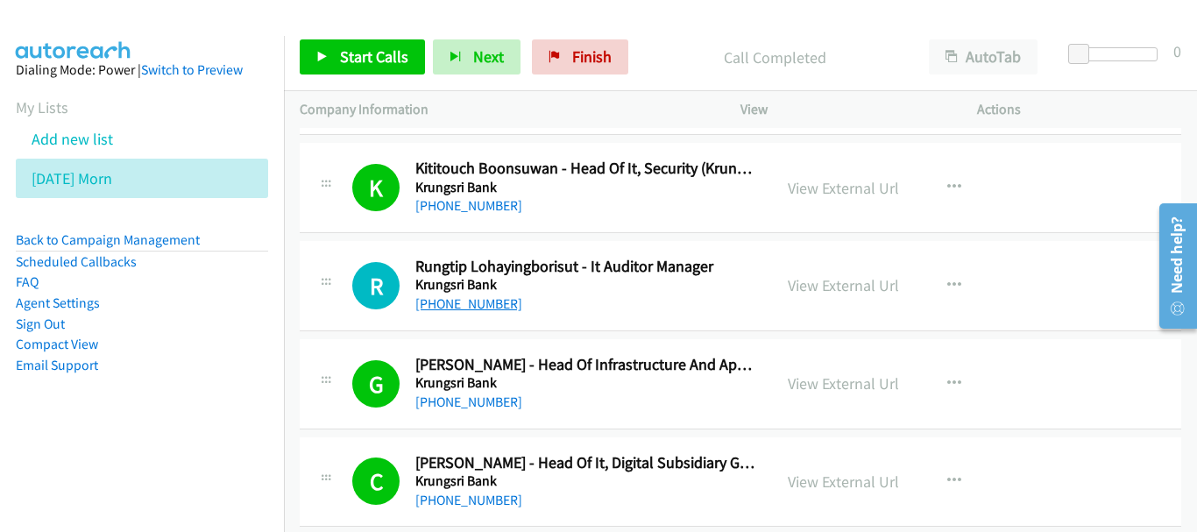
click at [461, 308] on link "[PHONE_NUMBER]" at bounding box center [468, 303] width 107 height 17
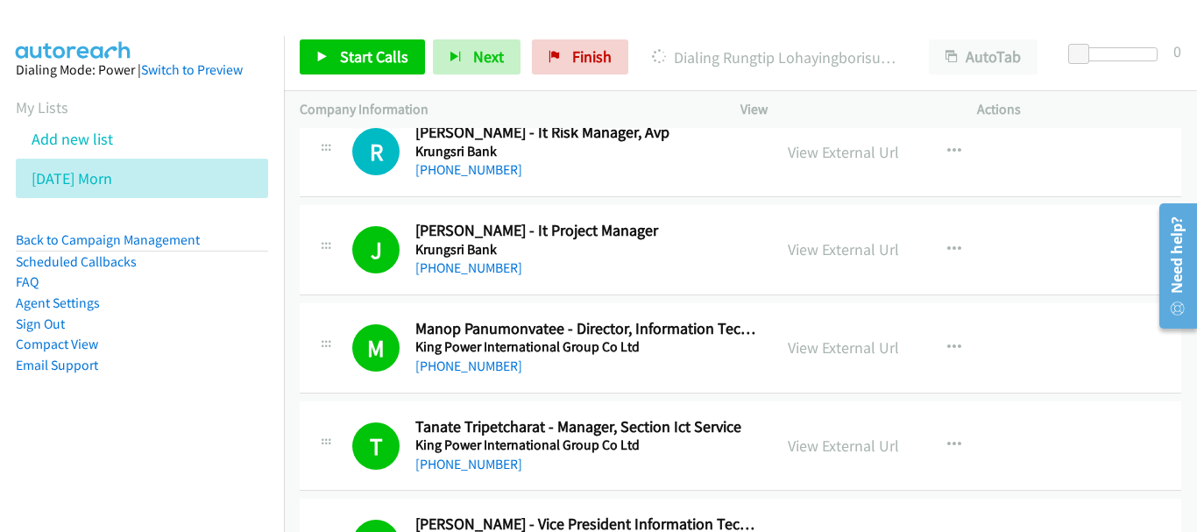
scroll to position [2191, 0]
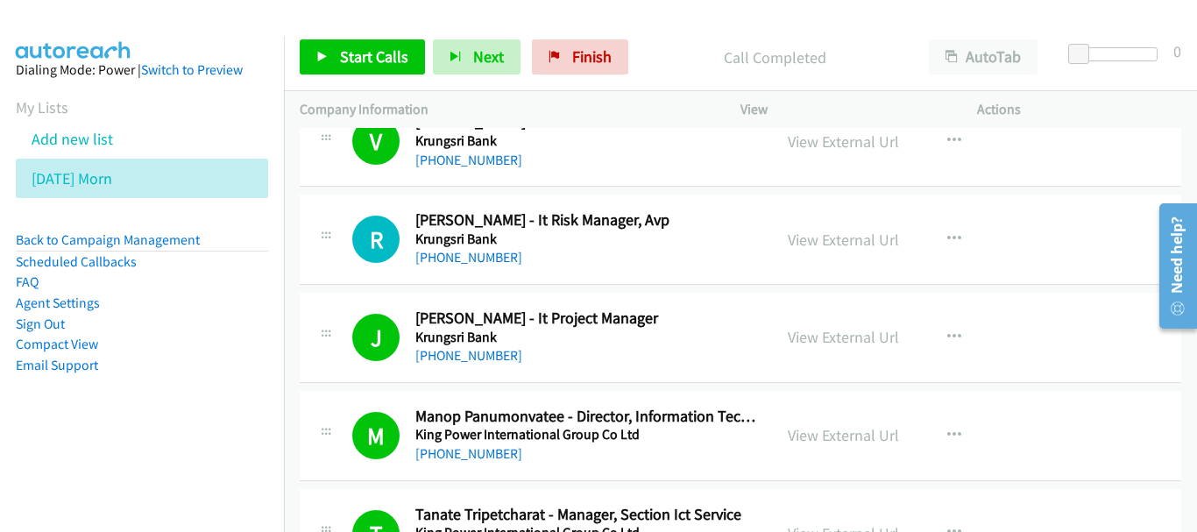
click at [475, 269] on div "R Callback Scheduled Ratthawat Yasamarn - It Risk Manager, Avp Krungsri Bank As…" at bounding box center [741, 240] width 882 height 90
click at [474, 261] on link "[PHONE_NUMBER]" at bounding box center [468, 257] width 107 height 17
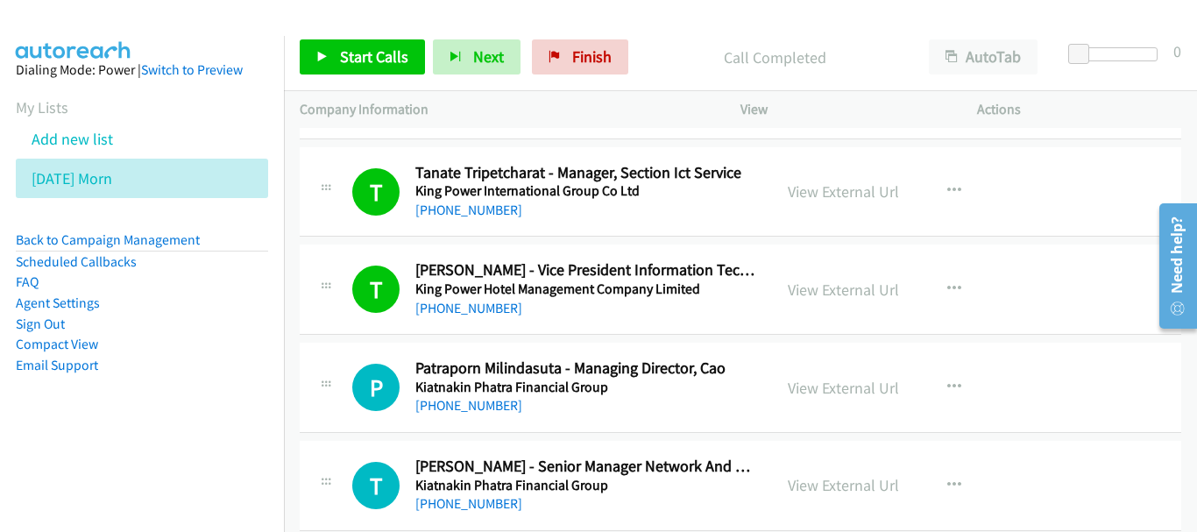
scroll to position [2542, 0]
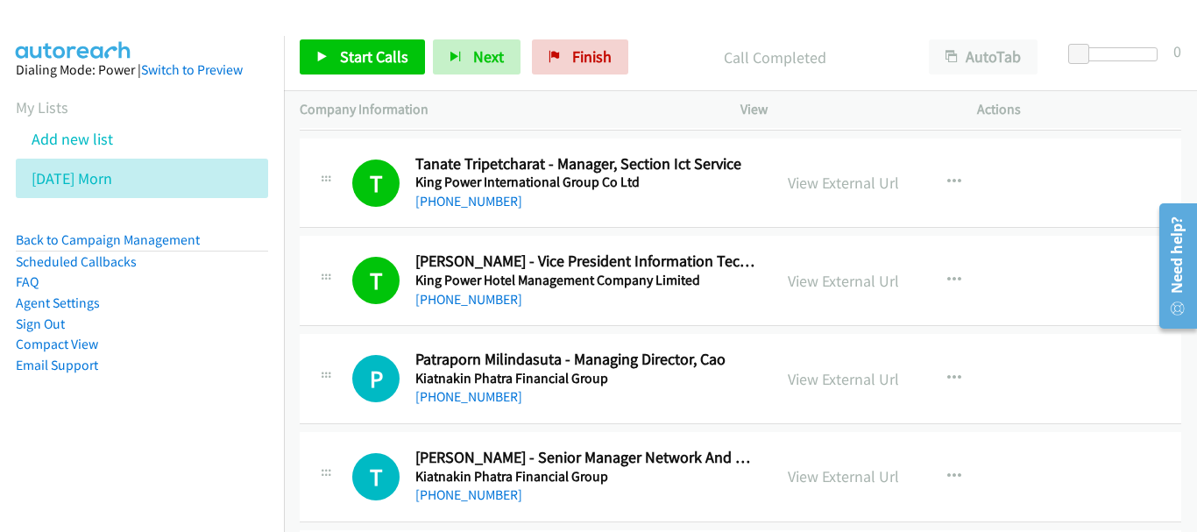
click at [454, 426] on td "P Callback Scheduled Patraporn Milindasuta - Managing Director, Cao Kiatnakin P…" at bounding box center [740, 379] width 913 height 98
click at [452, 394] on link "[PHONE_NUMBER]" at bounding box center [468, 396] width 107 height 17
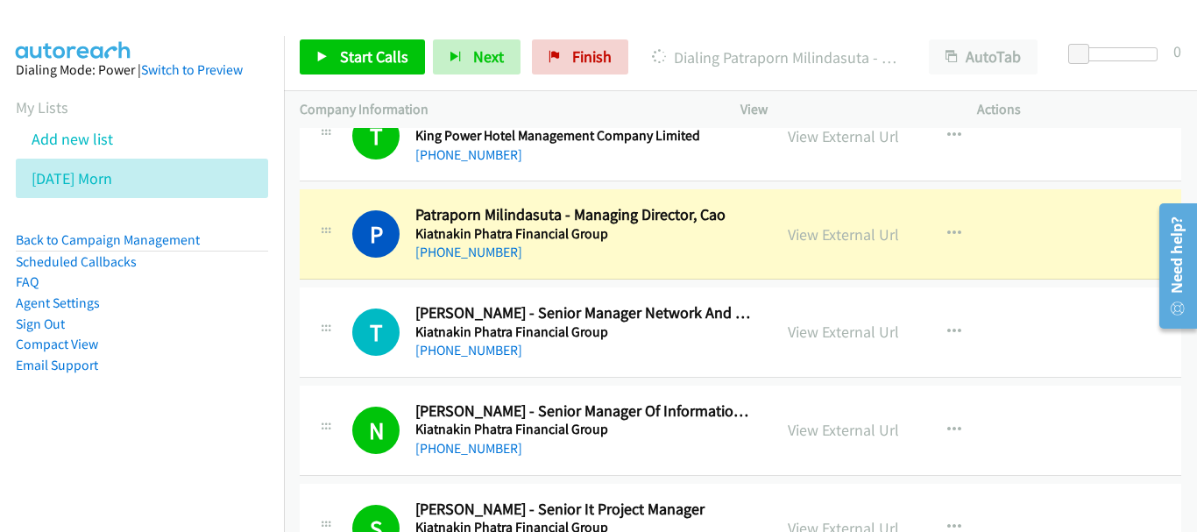
scroll to position [2717, 0]
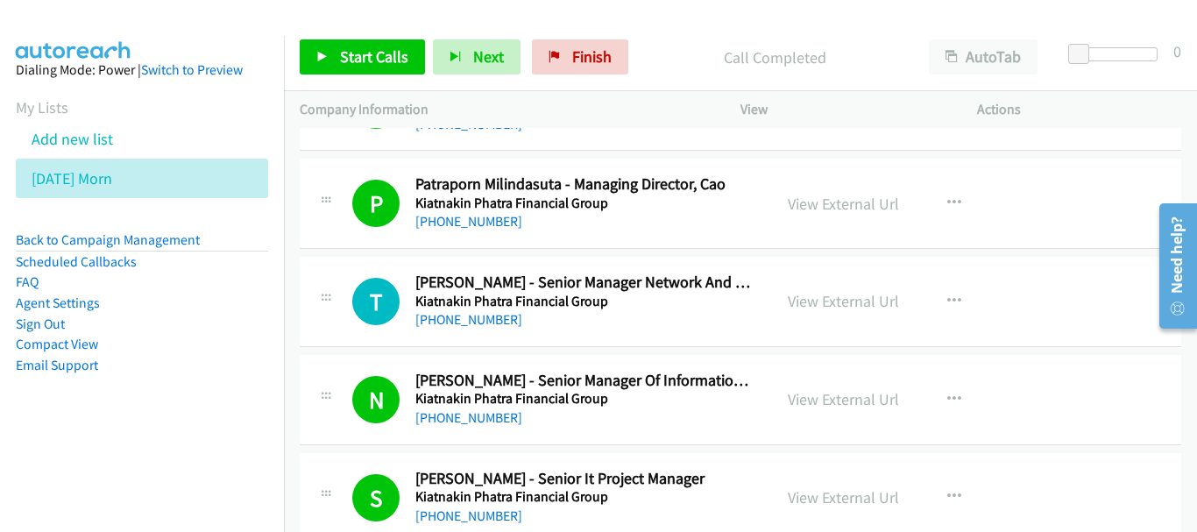
click at [519, 320] on div "[PHONE_NUMBER]" at bounding box center [585, 319] width 341 height 21
click at [514, 320] on div "[PHONE_NUMBER]" at bounding box center [585, 319] width 341 height 21
click at [507, 316] on div "[PHONE_NUMBER]" at bounding box center [585, 319] width 341 height 21
click at [500, 317] on link "[PHONE_NUMBER]" at bounding box center [468, 319] width 107 height 17
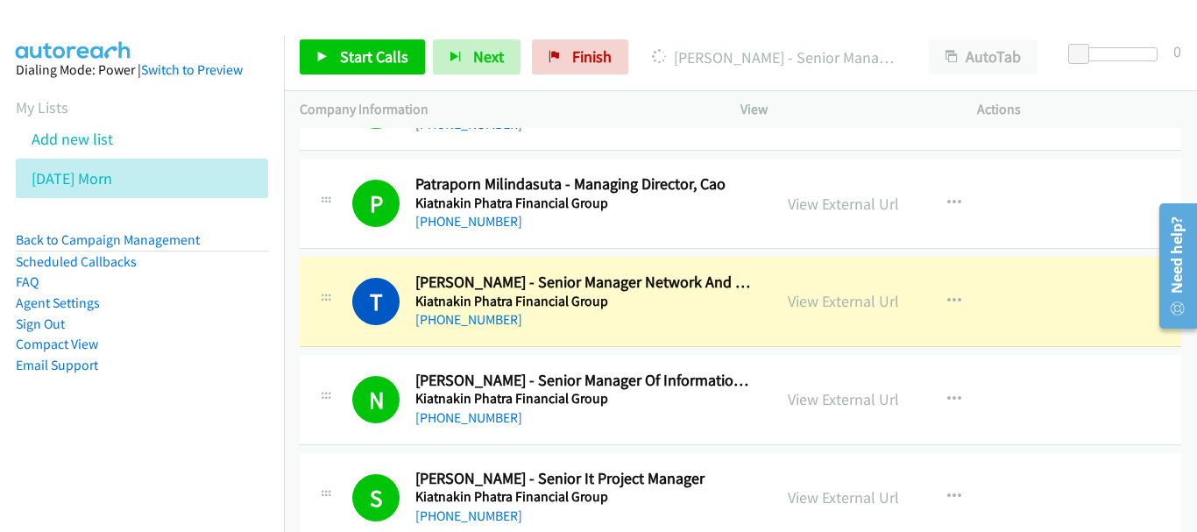
scroll to position [2805, 0]
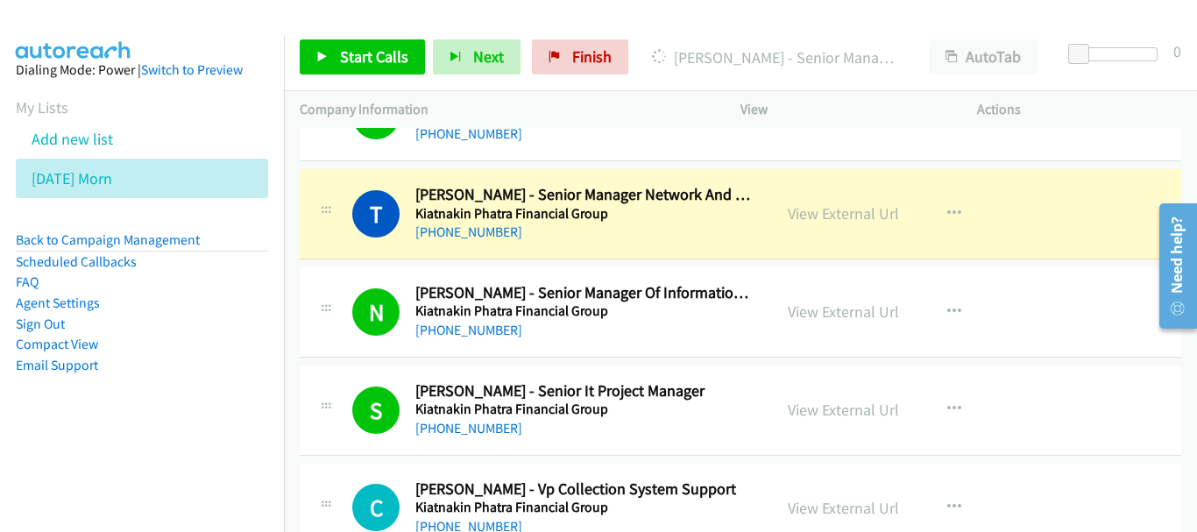
click at [1082, 81] on div "Start Calls Pause Next Finish Dialing Thanakris Mattanapaisarn - Senior Manager…" at bounding box center [740, 57] width 913 height 67
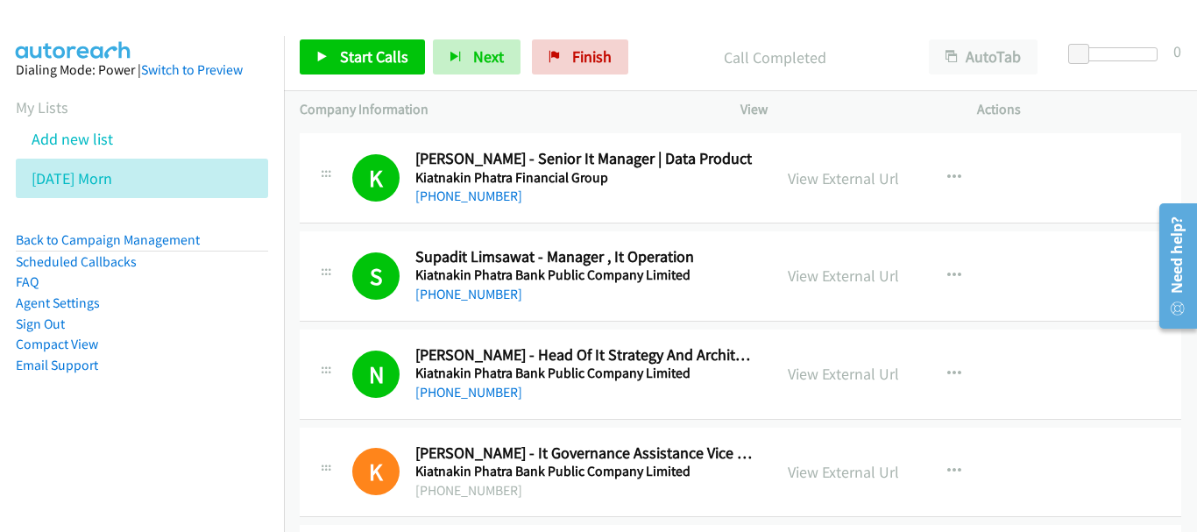
scroll to position [3506, 0]
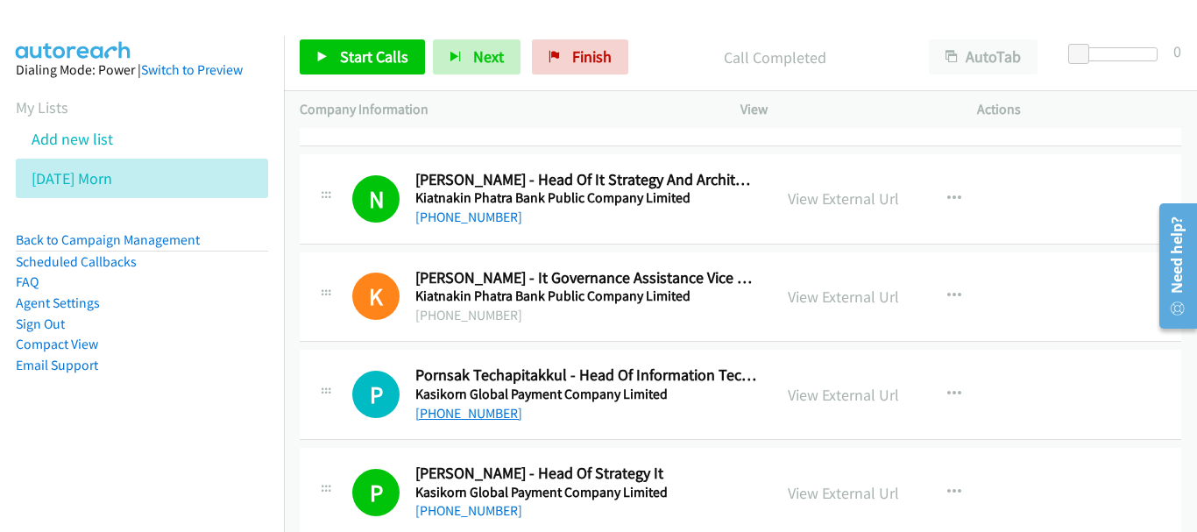
click at [454, 408] on link "[PHONE_NUMBER]" at bounding box center [468, 413] width 107 height 17
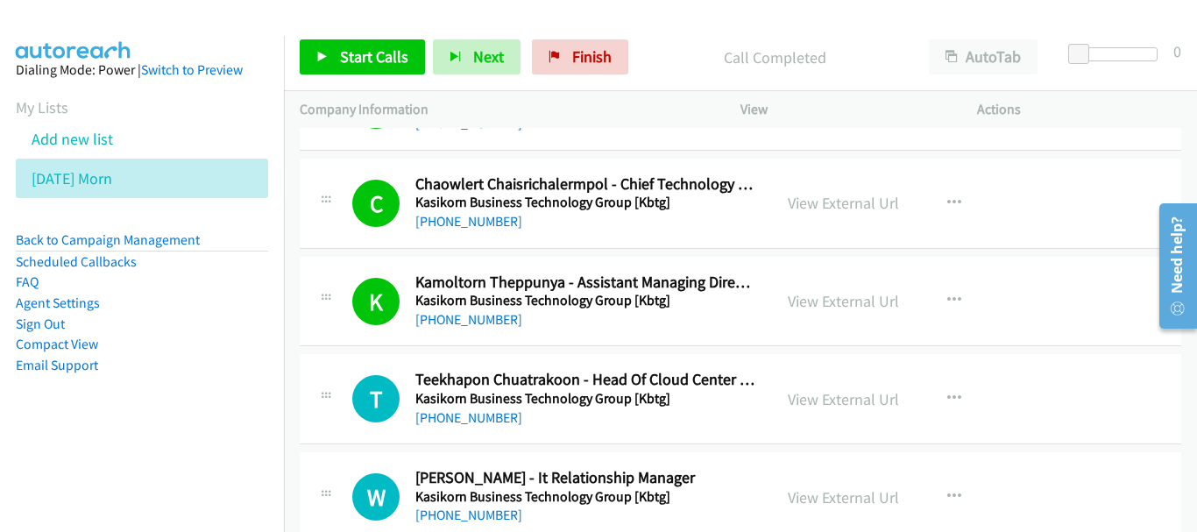
scroll to position [4032, 0]
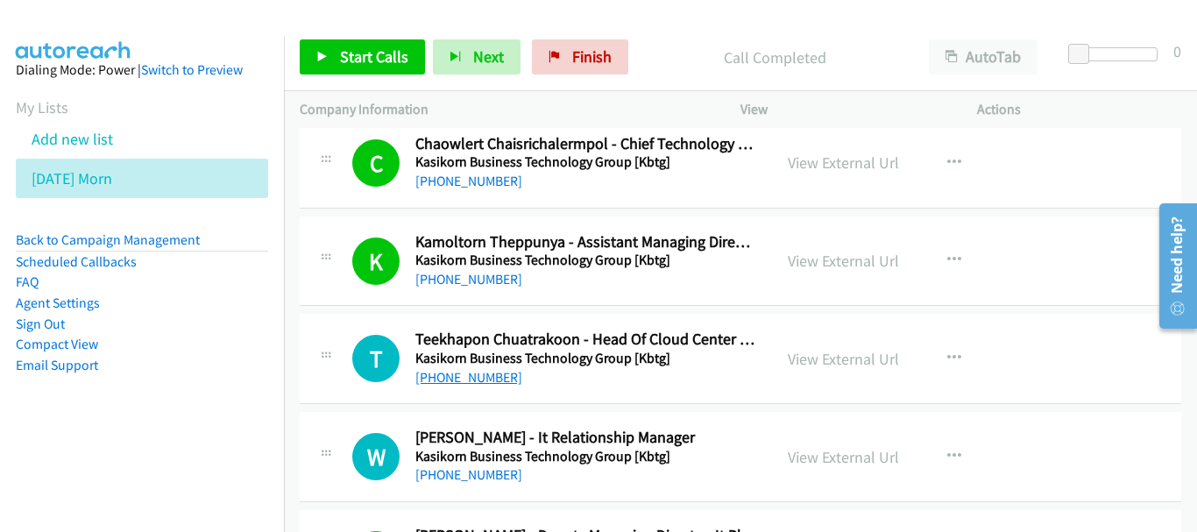
click at [451, 373] on link "[PHONE_NUMBER]" at bounding box center [468, 377] width 107 height 17
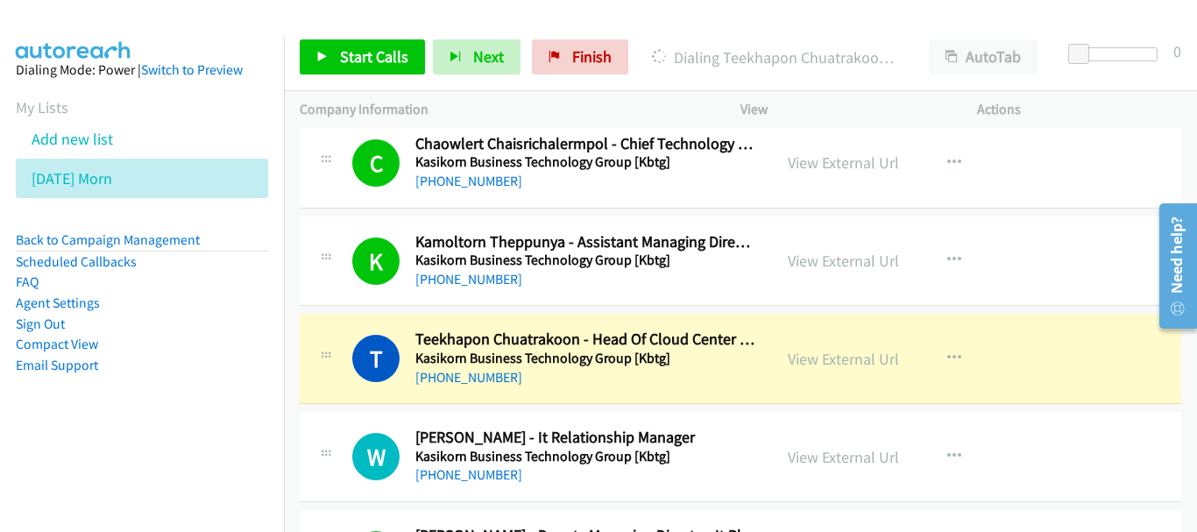
scroll to position [4120, 0]
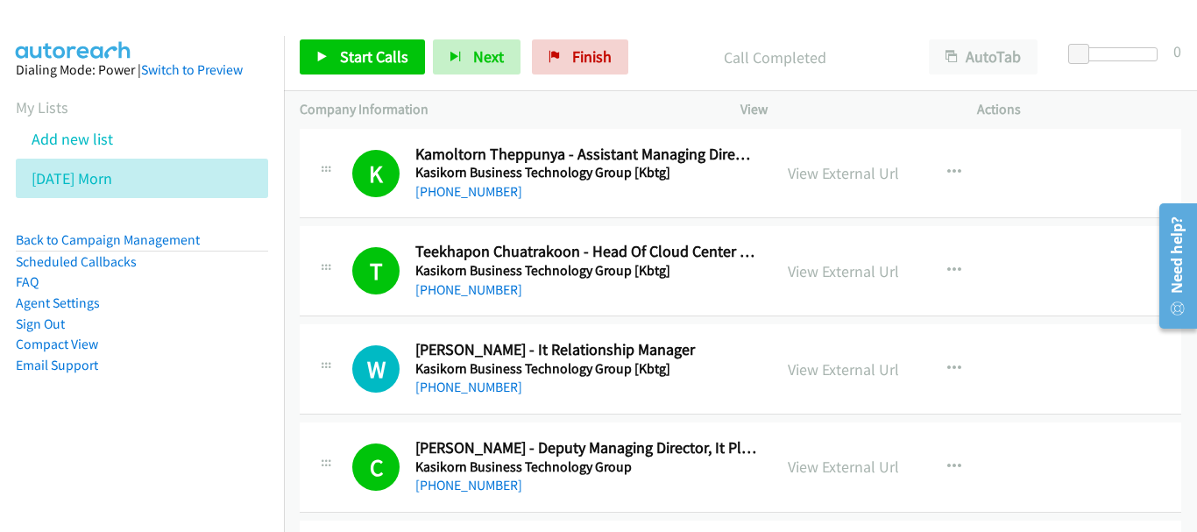
click at [470, 376] on h5 "Kasikorn Business Technology Group [Kbtg]" at bounding box center [585, 369] width 341 height 18
click at [466, 384] on link "[PHONE_NUMBER]" at bounding box center [468, 387] width 107 height 17
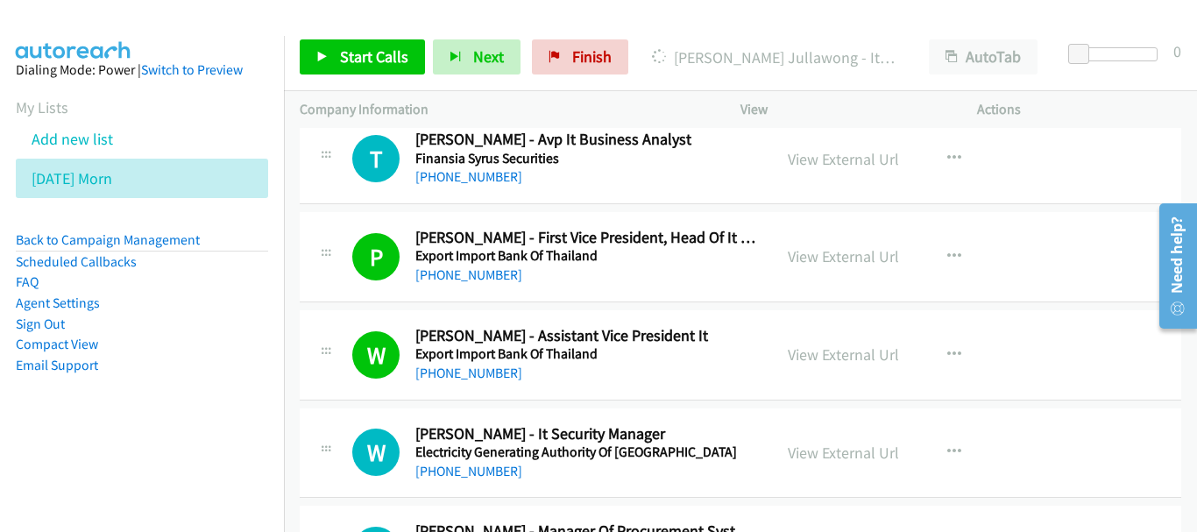
scroll to position [6574, 0]
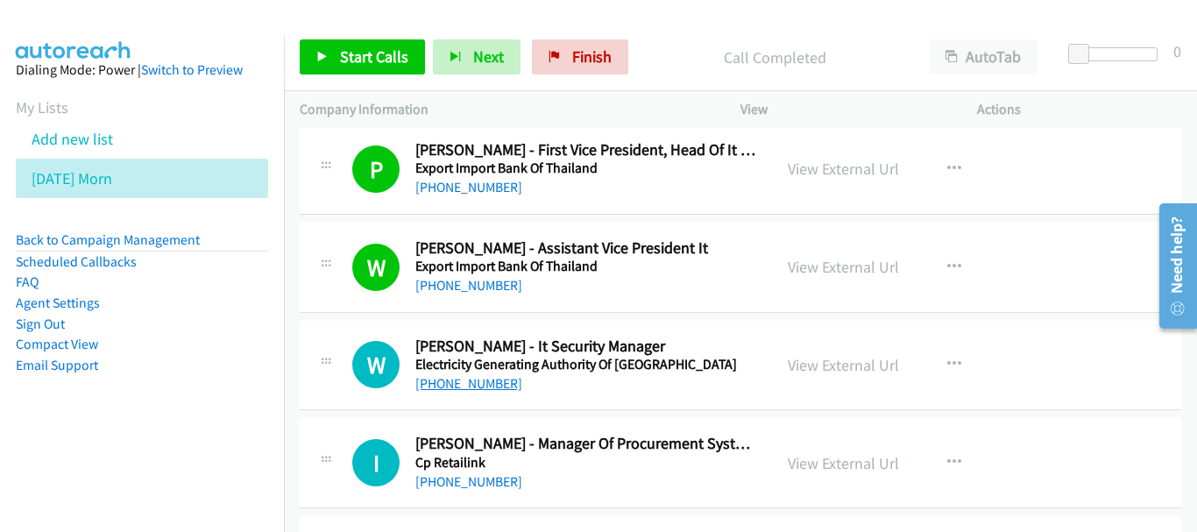
click at [477, 378] on link "[PHONE_NUMBER]" at bounding box center [468, 383] width 107 height 17
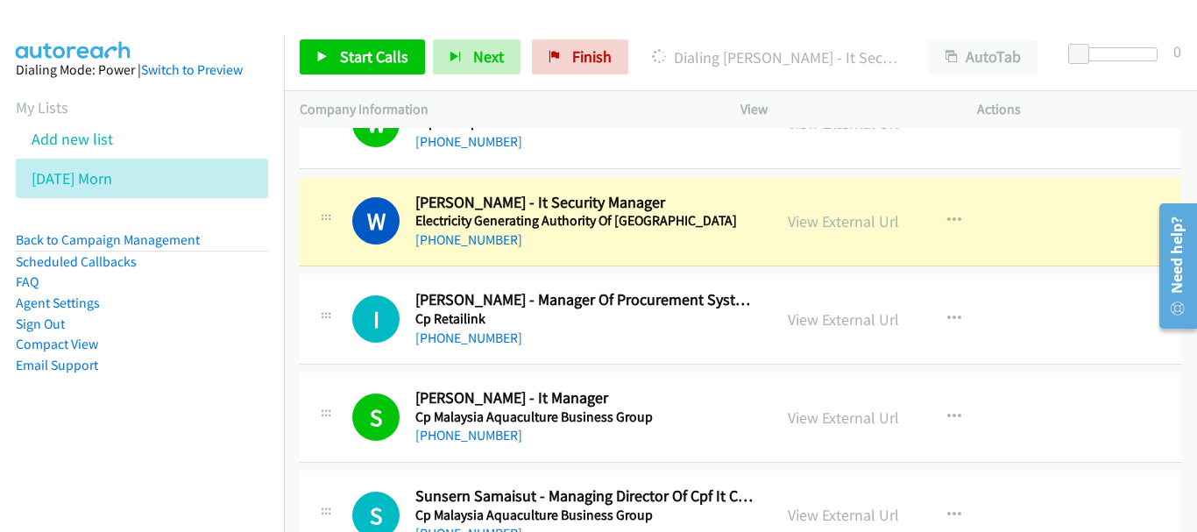
scroll to position [6749, 0]
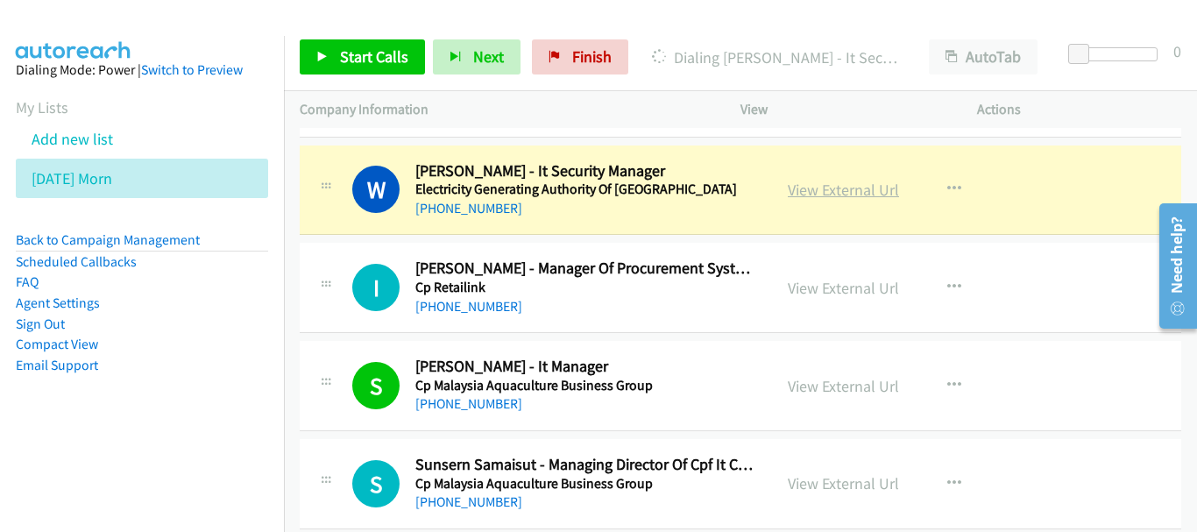
click at [856, 194] on link "View External Url" at bounding box center [843, 190] width 111 height 20
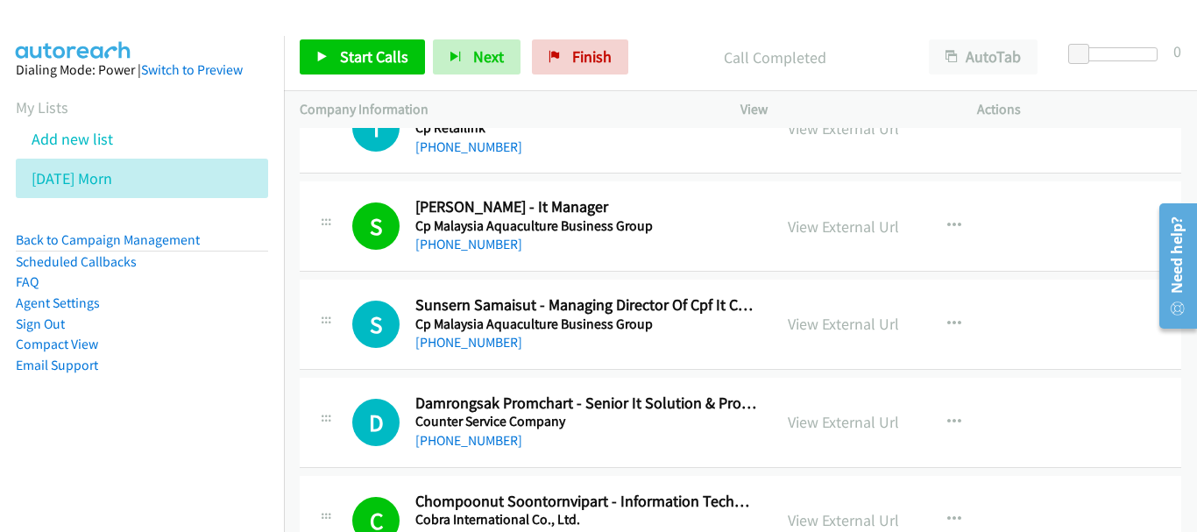
scroll to position [6924, 0]
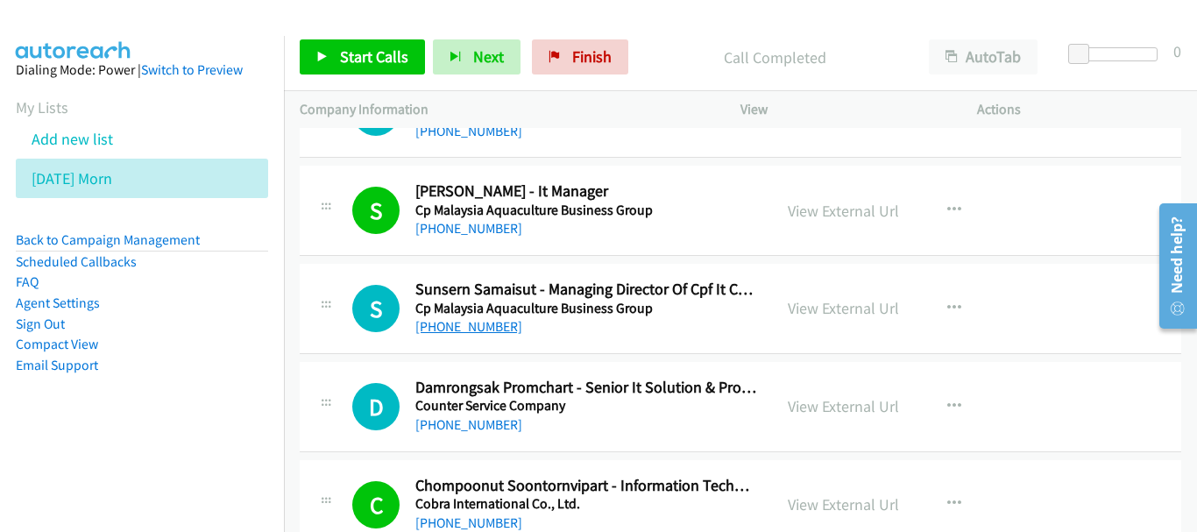
click at [496, 327] on link "[PHONE_NUMBER]" at bounding box center [468, 326] width 107 height 17
click at [179, 238] on link "Back to Campaign Management" at bounding box center [108, 239] width 184 height 17
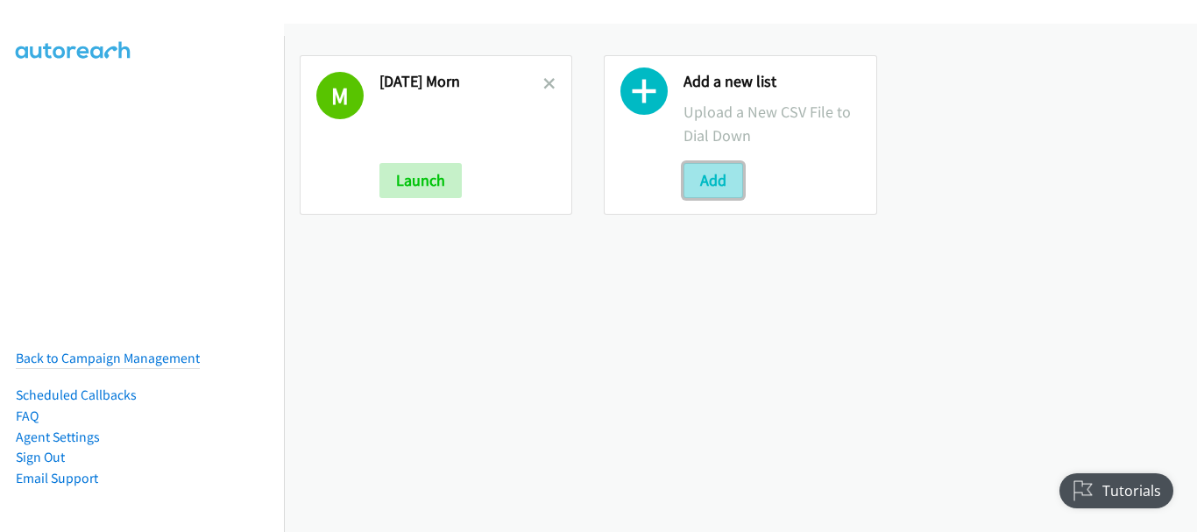
click at [691, 172] on button "Add" at bounding box center [714, 180] width 60 height 35
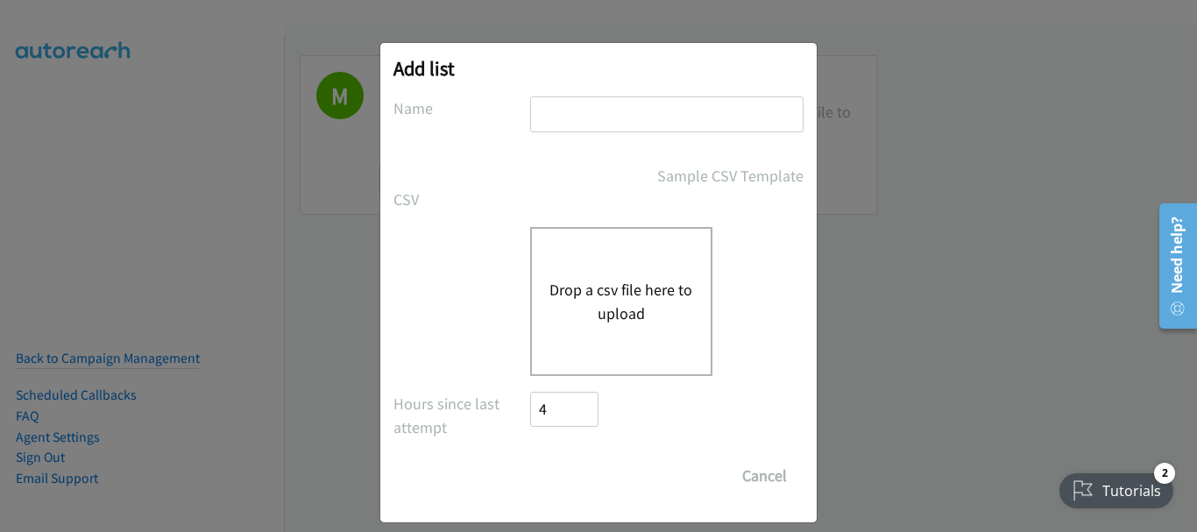
click at [558, 120] on input "text" at bounding box center [666, 114] width 273 height 36
type input "fj"
click at [584, 291] on button "Drop a csv file here to upload" at bounding box center [622, 301] width 144 height 47
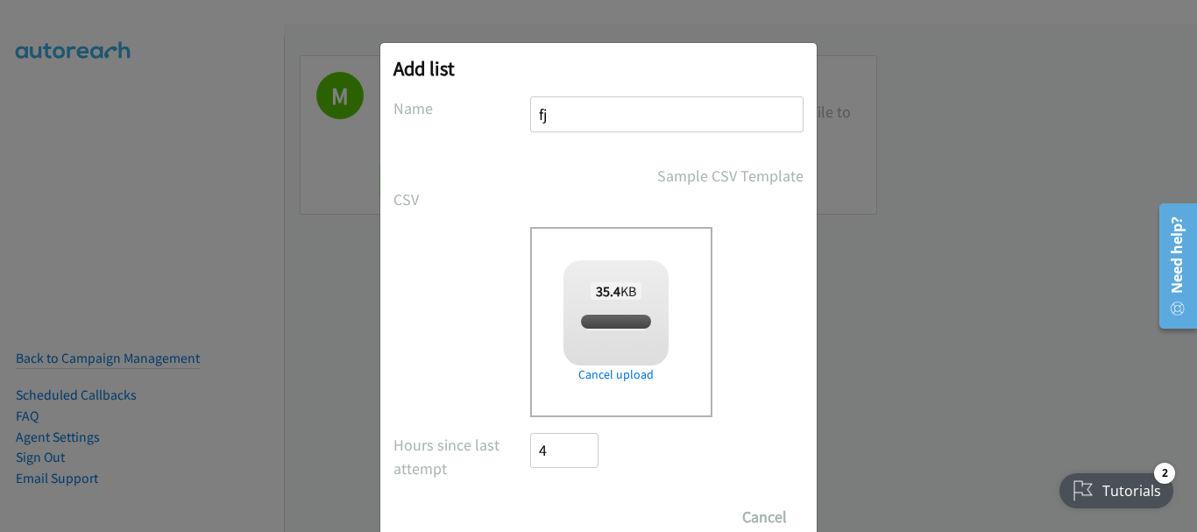
checkbox input "true"
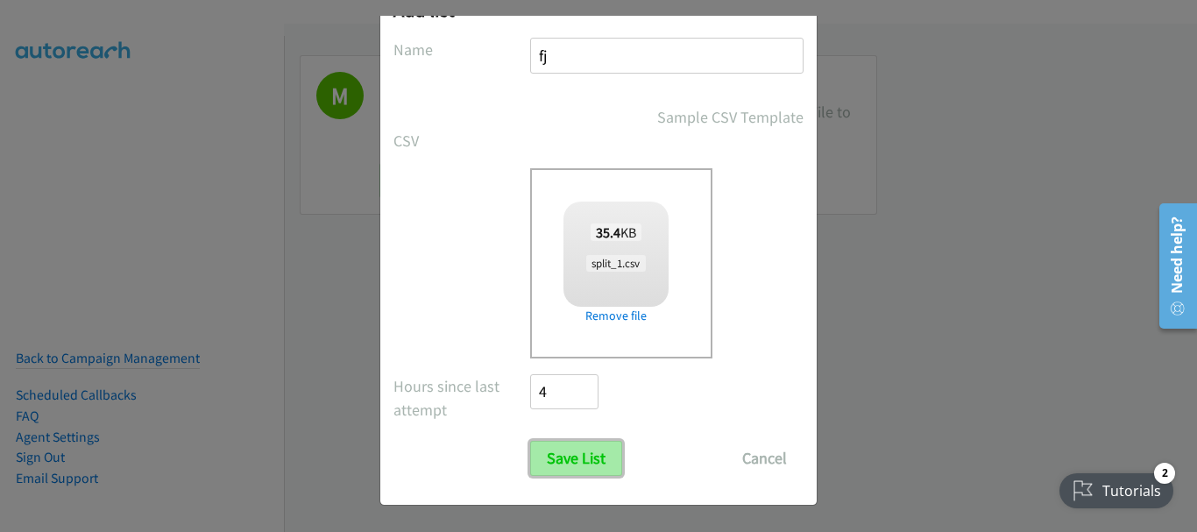
click at [599, 447] on input "Save List" at bounding box center [576, 458] width 92 height 35
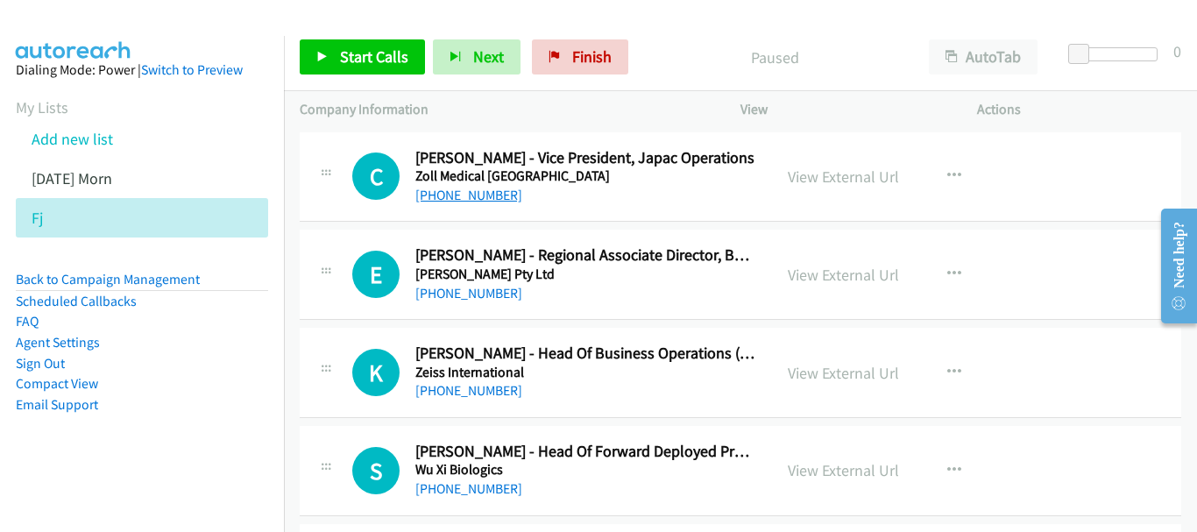
click at [479, 199] on link "+65 9625 7416" at bounding box center [468, 195] width 107 height 17
click at [459, 298] on link "+65 9762 8754" at bounding box center [468, 293] width 107 height 17
click at [473, 291] on link "+65 9762 8754" at bounding box center [468, 293] width 107 height 17
click at [492, 381] on div "+65 9270 7309" at bounding box center [585, 390] width 341 height 21
click at [486, 389] on link "+65 9270 7309" at bounding box center [468, 390] width 107 height 17
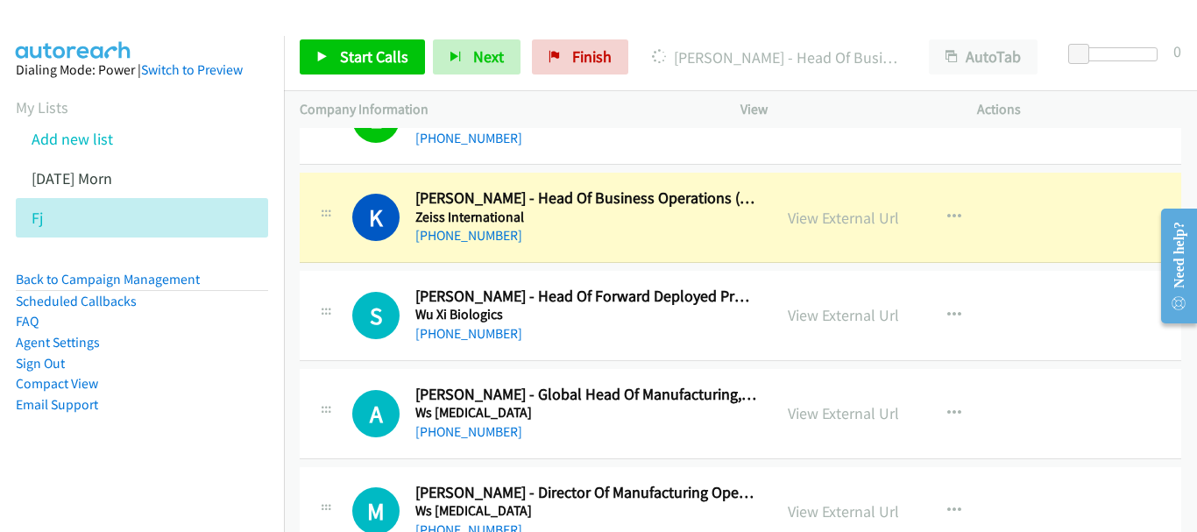
scroll to position [175, 0]
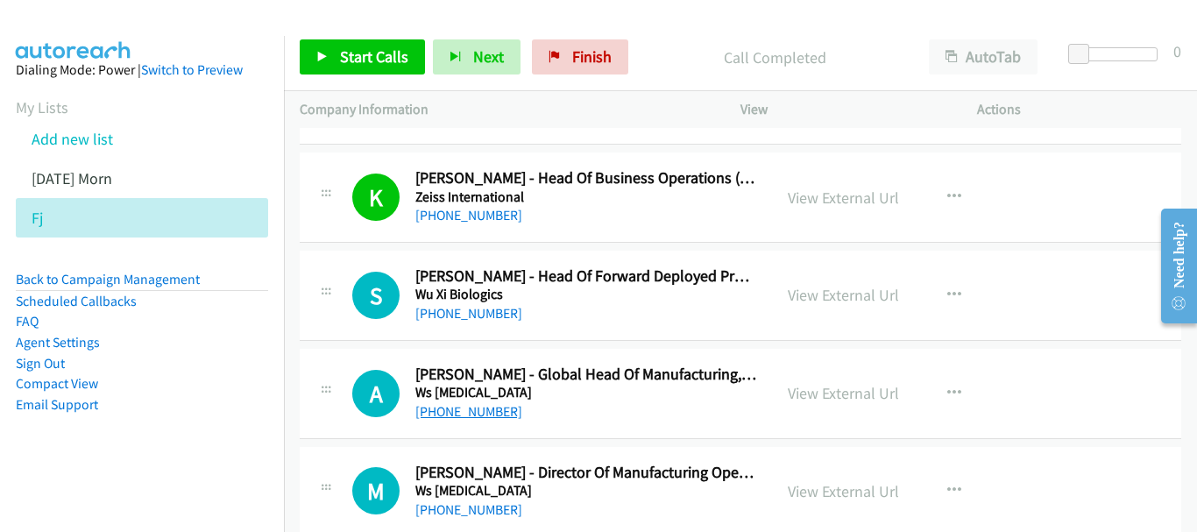
click at [423, 418] on link "+65 9787 2549" at bounding box center [468, 411] width 107 height 17
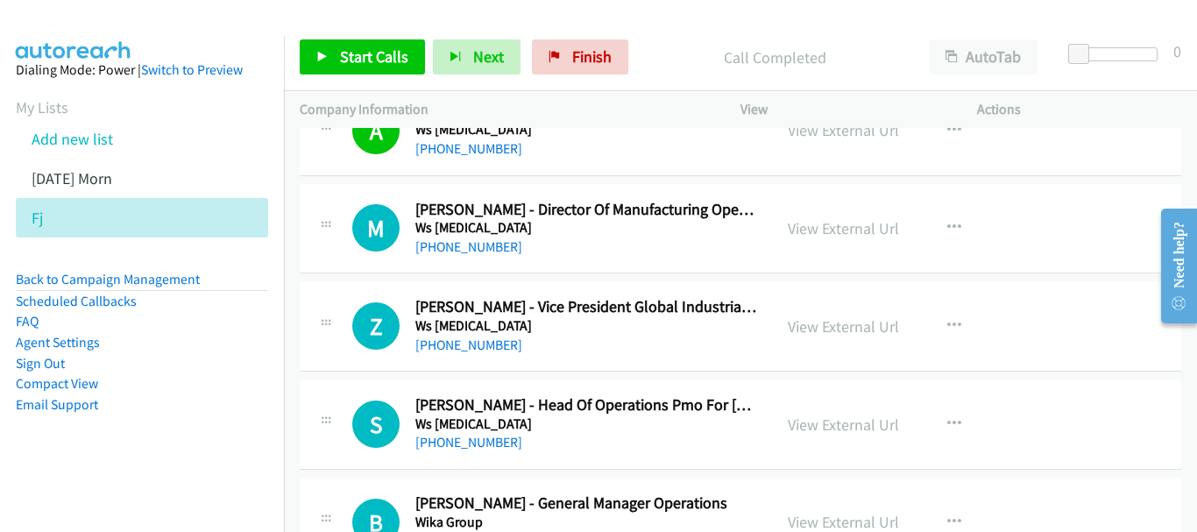
scroll to position [526, 0]
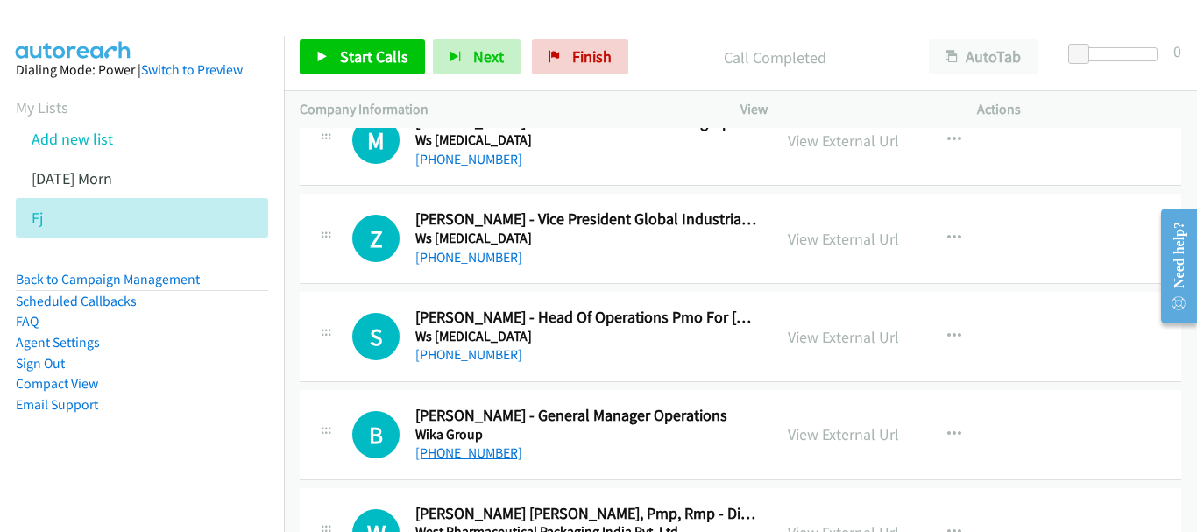
click at [469, 454] on link "+65 8434 6593" at bounding box center [468, 452] width 107 height 17
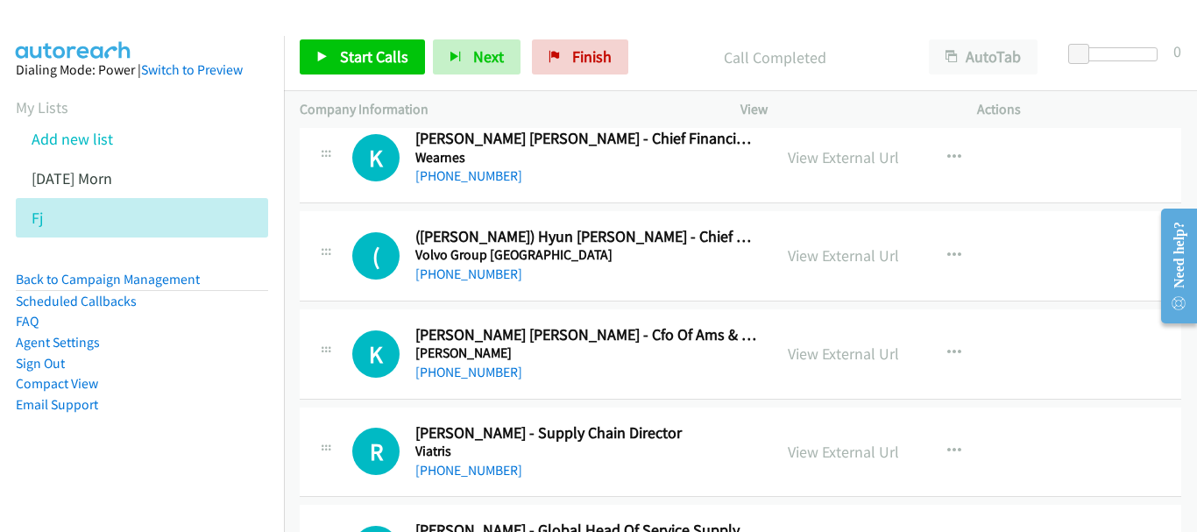
scroll to position [1315, 0]
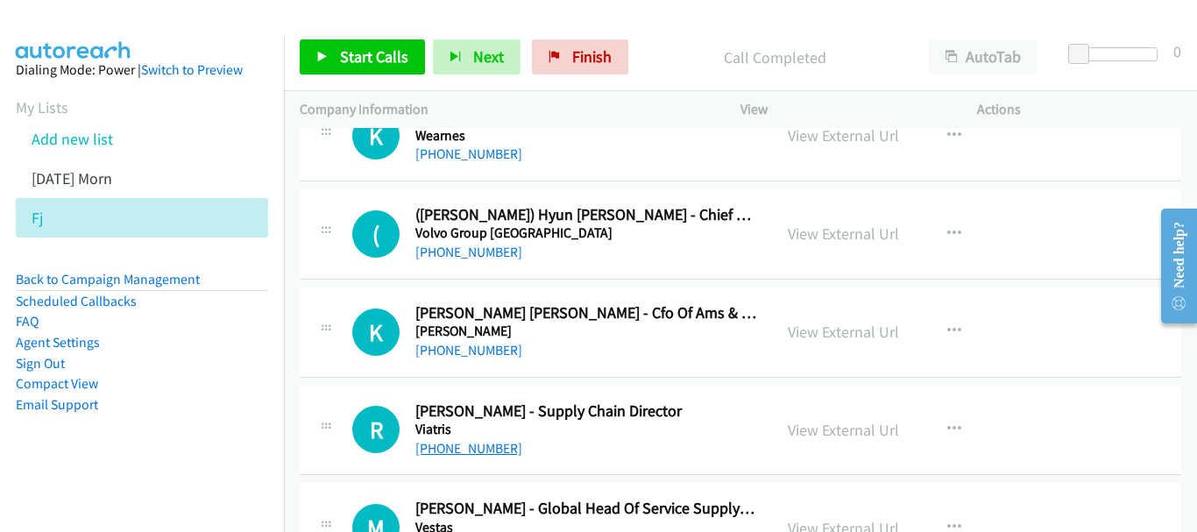
click at [483, 450] on link "+65 9322 8855" at bounding box center [468, 448] width 107 height 17
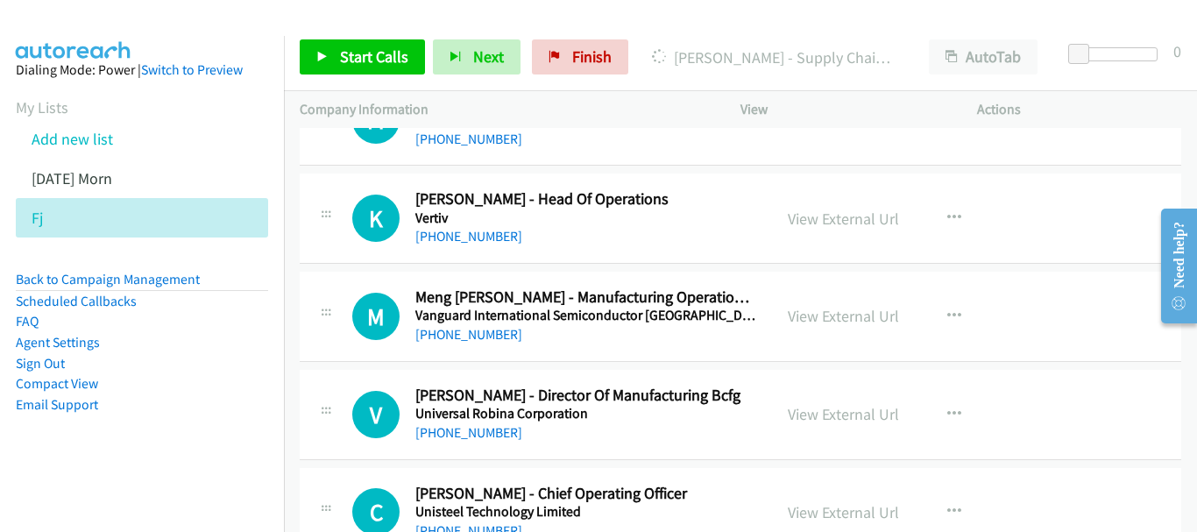
scroll to position [1753, 0]
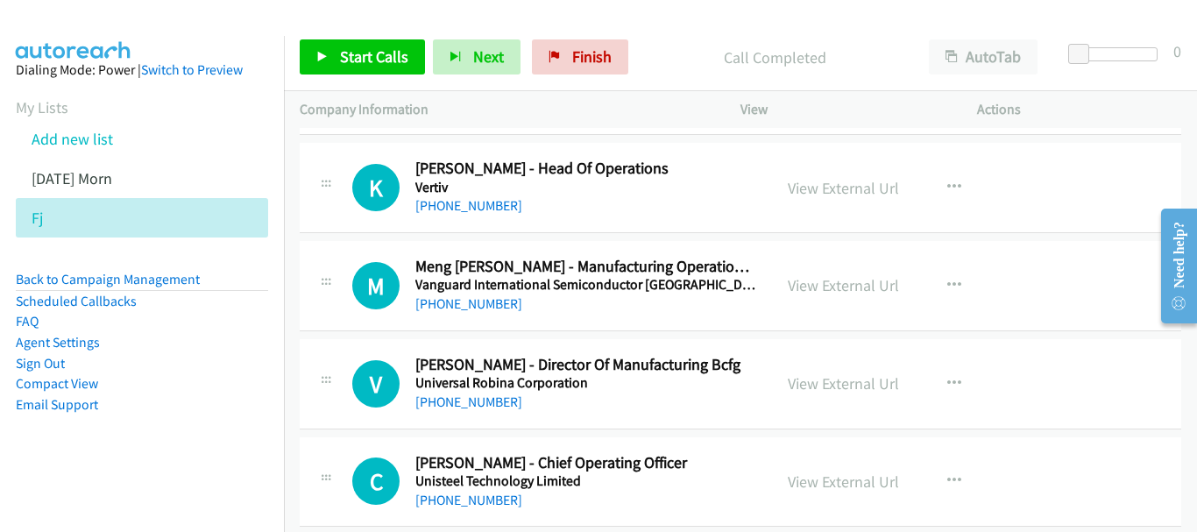
click at [482, 220] on div "K Callback Scheduled Kugan Muniandy - Head Of Operations Vertiv Asia/Singapore …" at bounding box center [741, 188] width 882 height 90
click at [479, 205] on link "+65 8298 2164" at bounding box center [468, 205] width 107 height 17
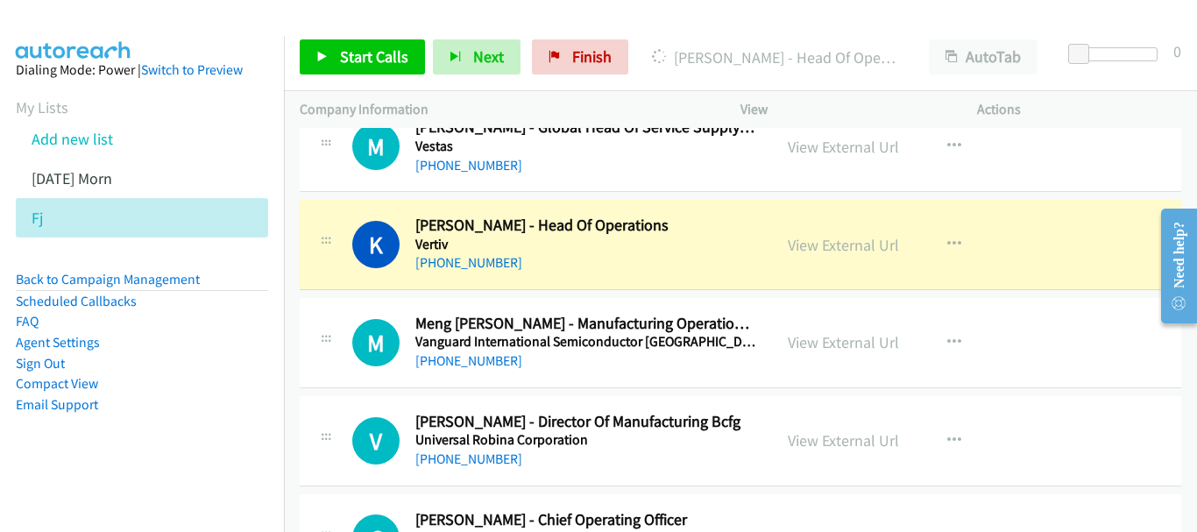
scroll to position [1665, 0]
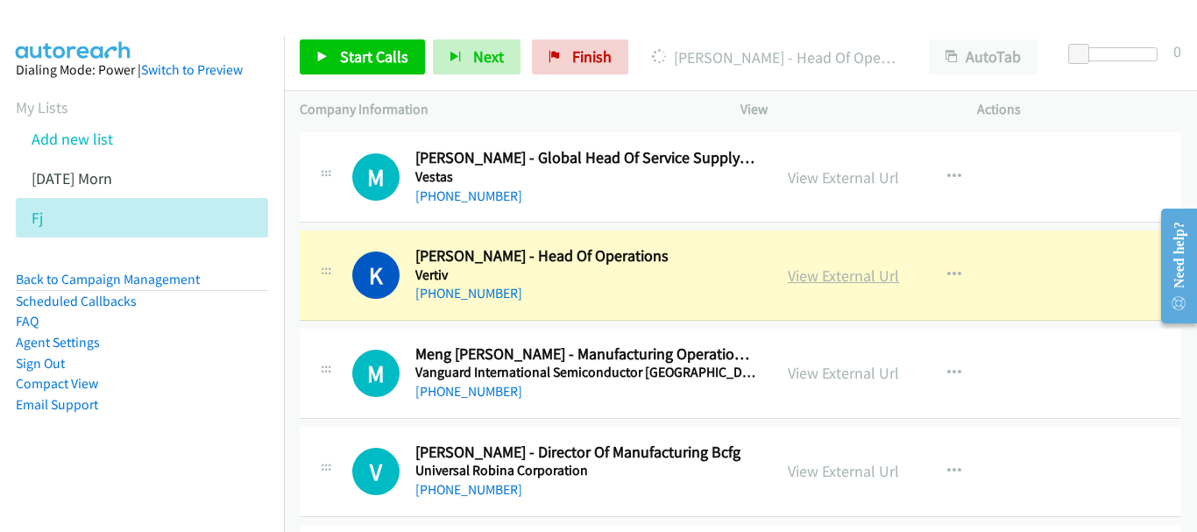
click at [874, 275] on link "View External Url" at bounding box center [843, 276] width 111 height 20
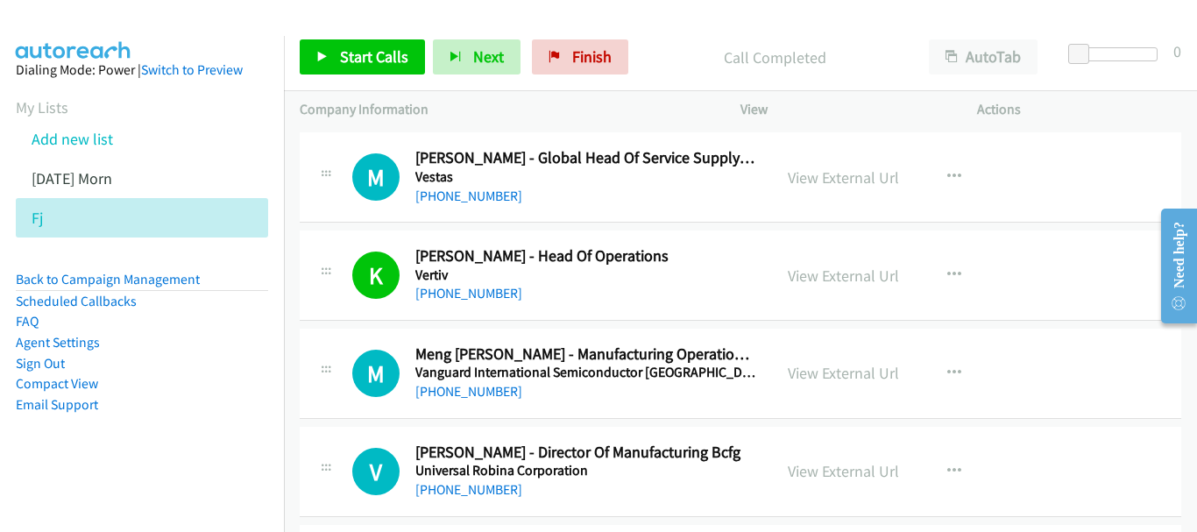
click at [481, 401] on div "+65 8288 0550" at bounding box center [585, 391] width 341 height 21
click at [481, 390] on link "+65 8288 0550" at bounding box center [468, 391] width 107 height 17
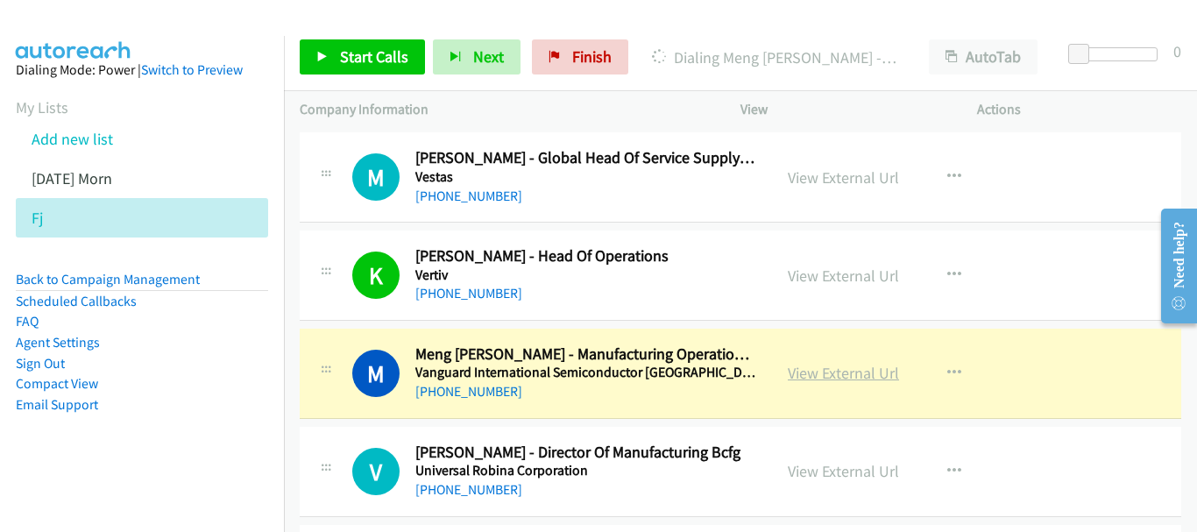
click at [845, 374] on link "View External Url" at bounding box center [843, 373] width 111 height 20
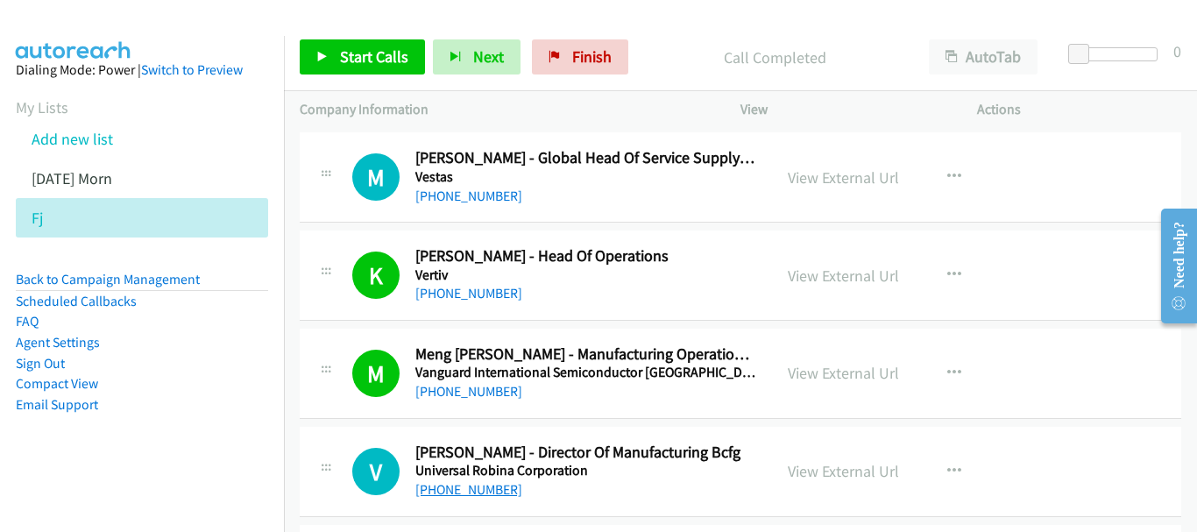
click at [482, 489] on link "+65 9728 9788" at bounding box center [468, 489] width 107 height 17
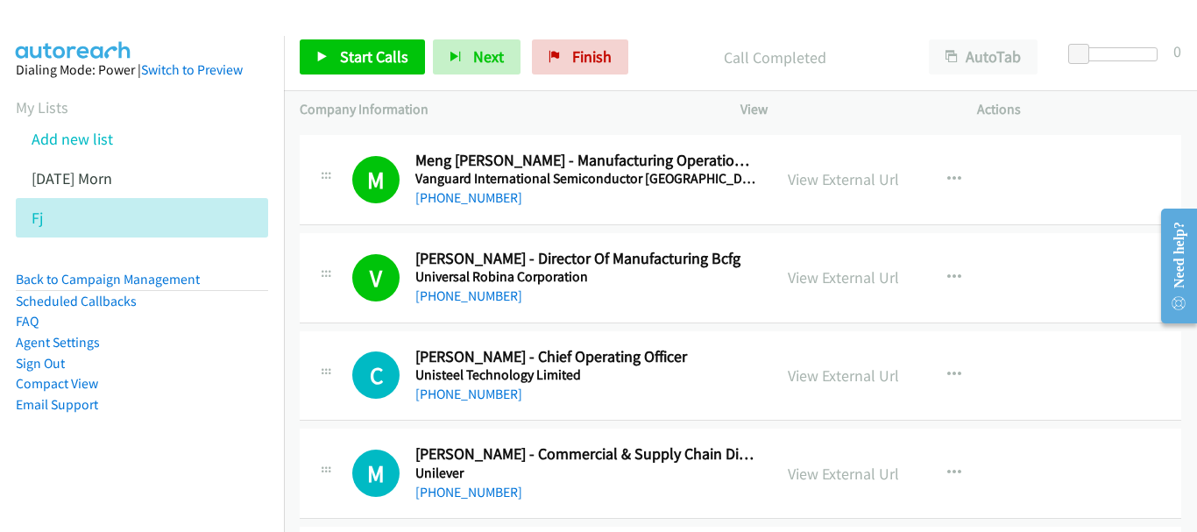
scroll to position [1928, 0]
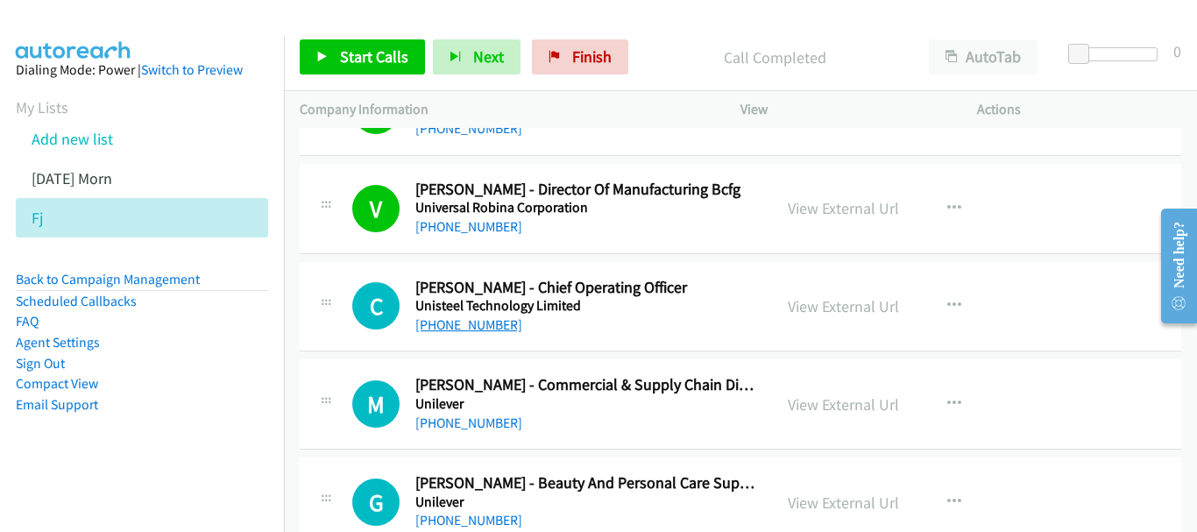
click at [462, 331] on link "+65 9111 4147" at bounding box center [468, 324] width 107 height 17
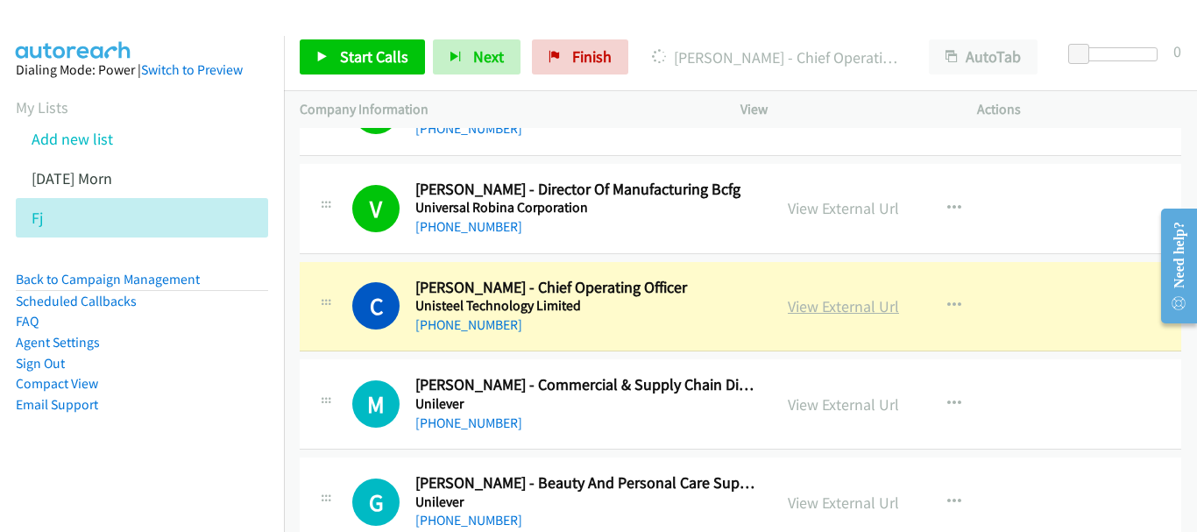
click at [876, 299] on link "View External Url" at bounding box center [843, 306] width 111 height 20
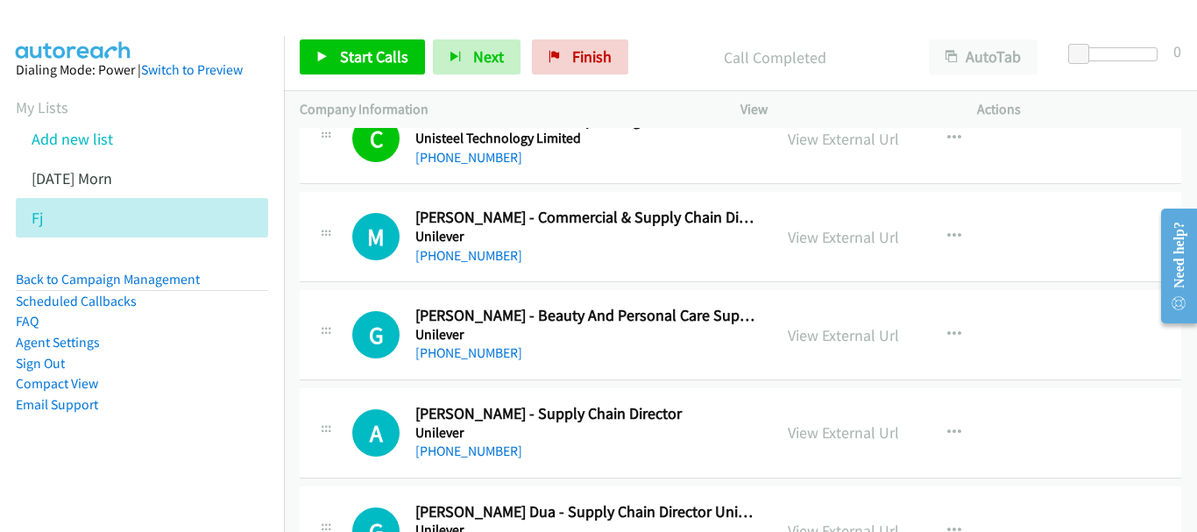
scroll to position [2104, 0]
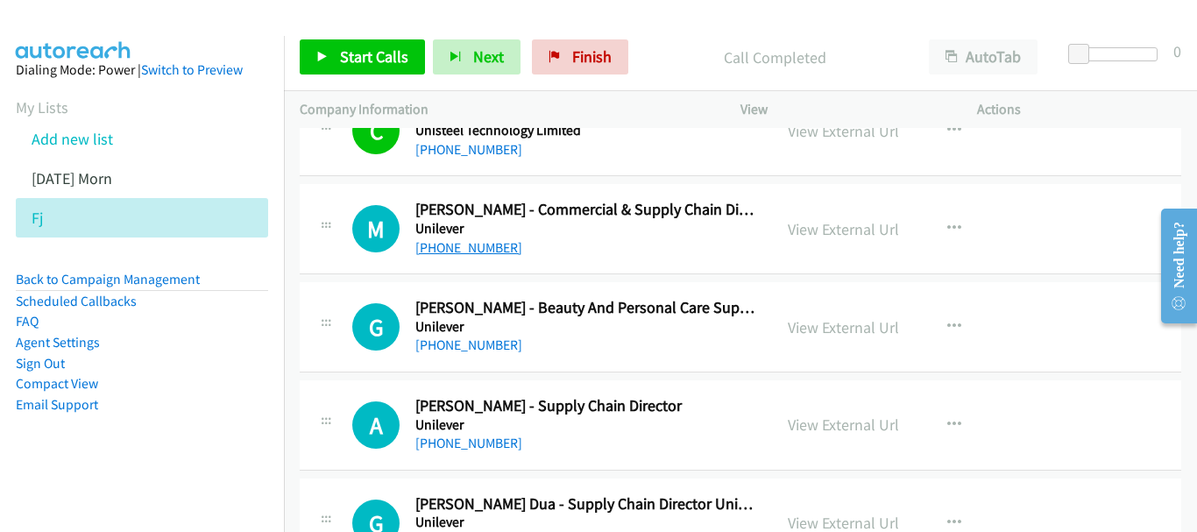
click at [456, 253] on link "+65 8157 3219" at bounding box center [468, 247] width 107 height 17
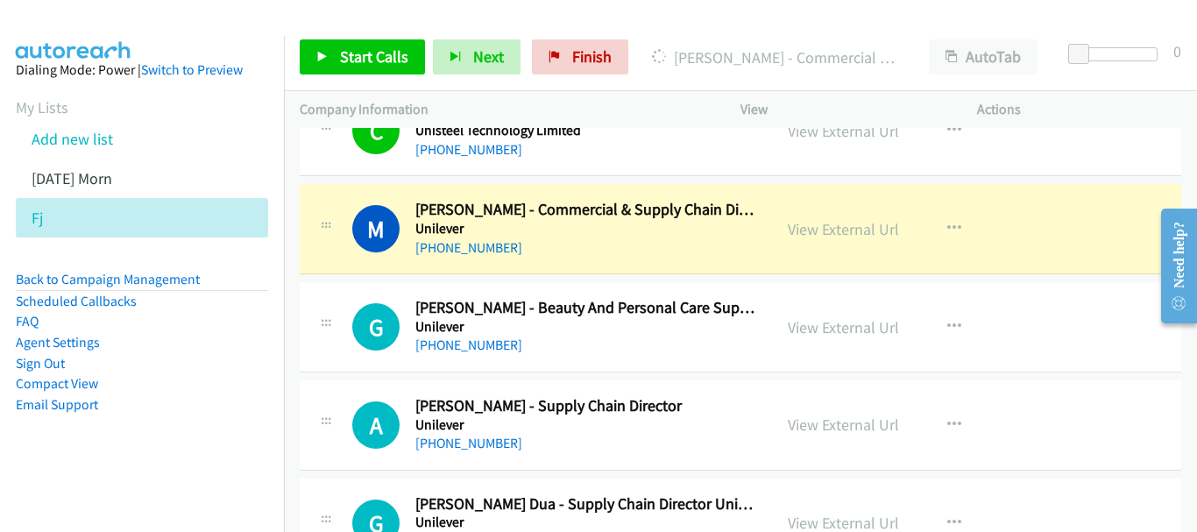
scroll to position [2191, 0]
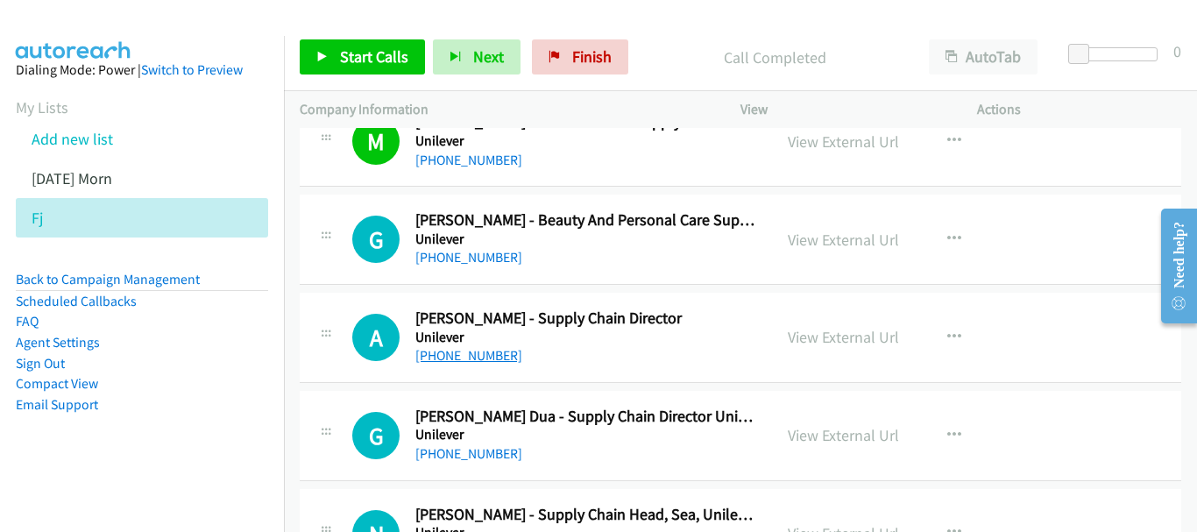
click at [488, 363] on link "+65 9770 4939" at bounding box center [468, 355] width 107 height 17
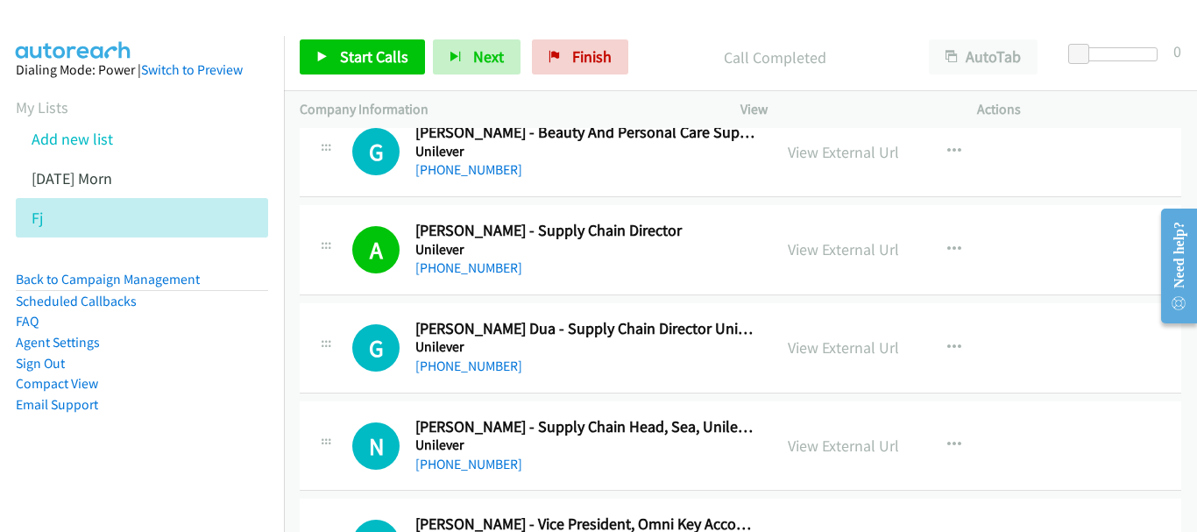
click at [456, 354] on h5 "Unilever" at bounding box center [585, 347] width 341 height 18
click at [437, 372] on link "+65 9113 3146" at bounding box center [468, 366] width 107 height 17
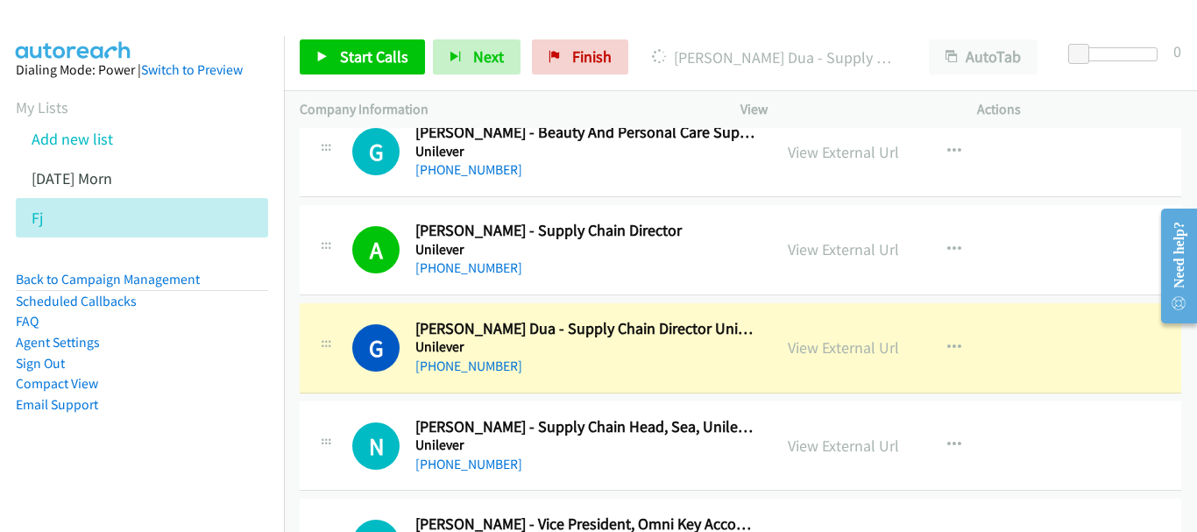
scroll to position [2367, 0]
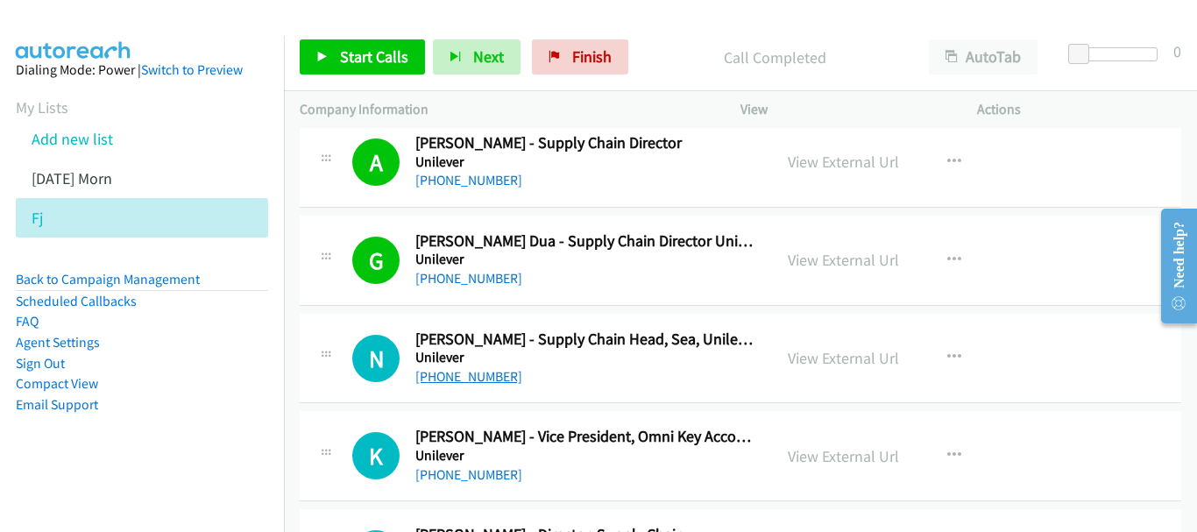
click at [449, 379] on link "+65 9236 2170" at bounding box center [468, 376] width 107 height 17
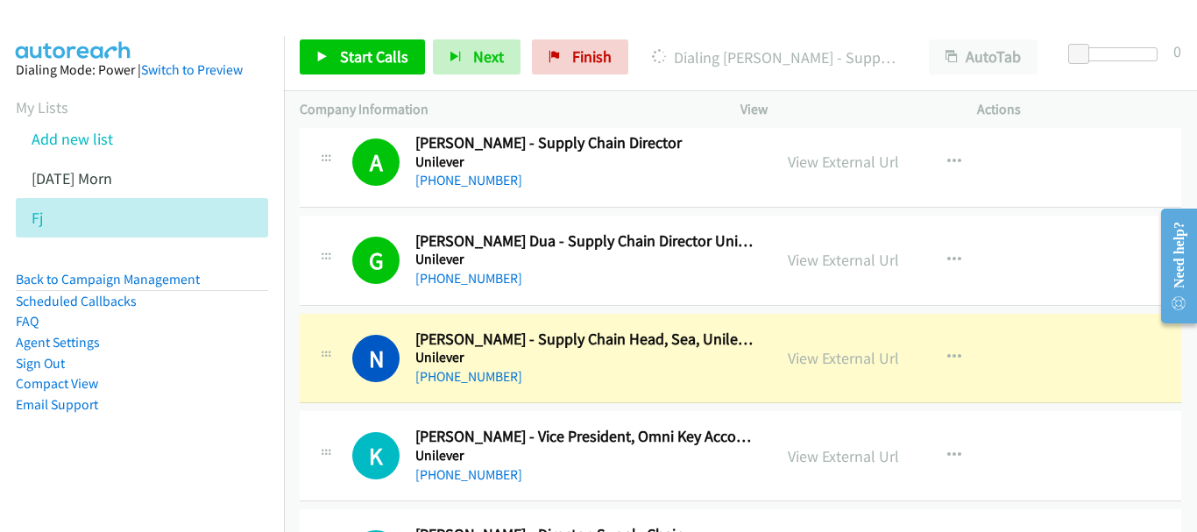
scroll to position [2542, 0]
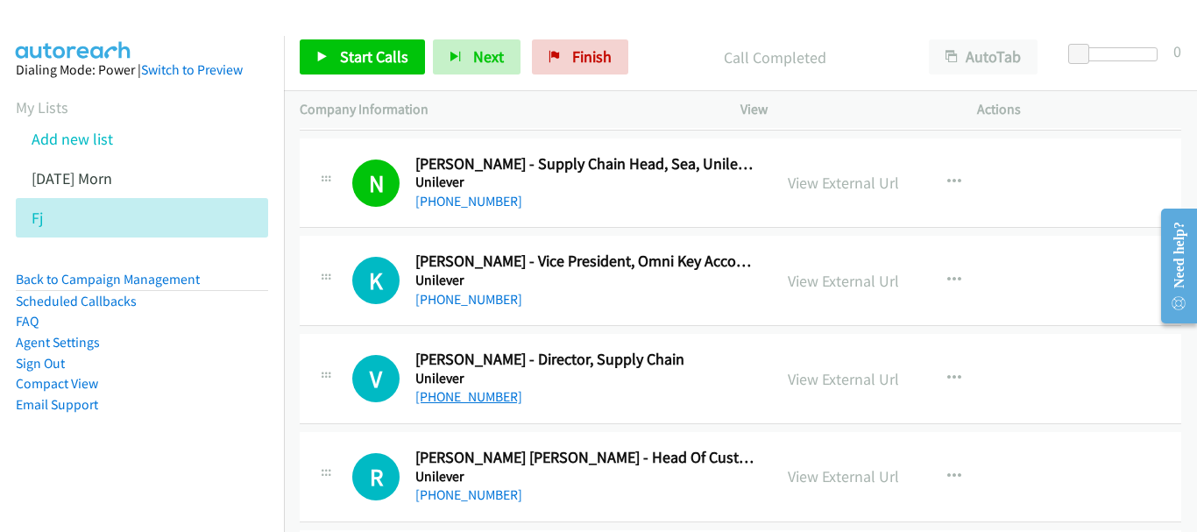
click at [463, 398] on link "+65 9768 6196" at bounding box center [468, 396] width 107 height 17
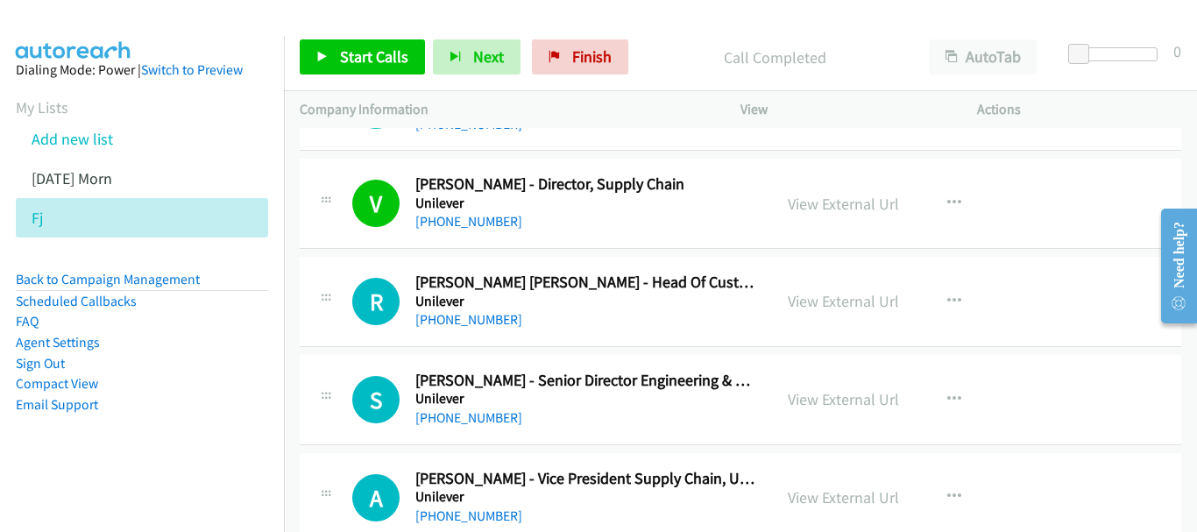
scroll to position [2892, 0]
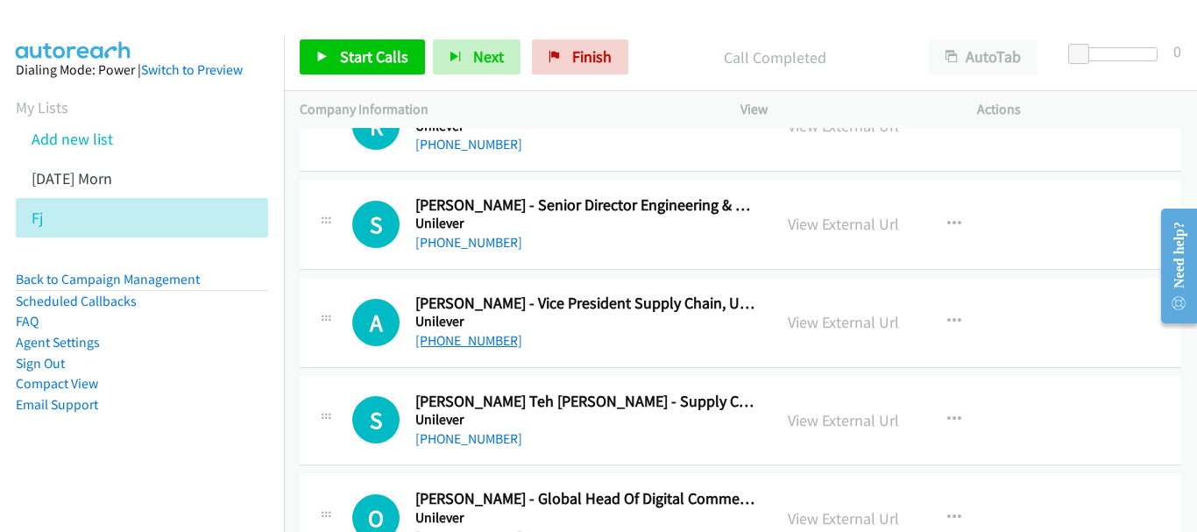
click at [479, 343] on link "+65 9479 8625" at bounding box center [468, 340] width 107 height 17
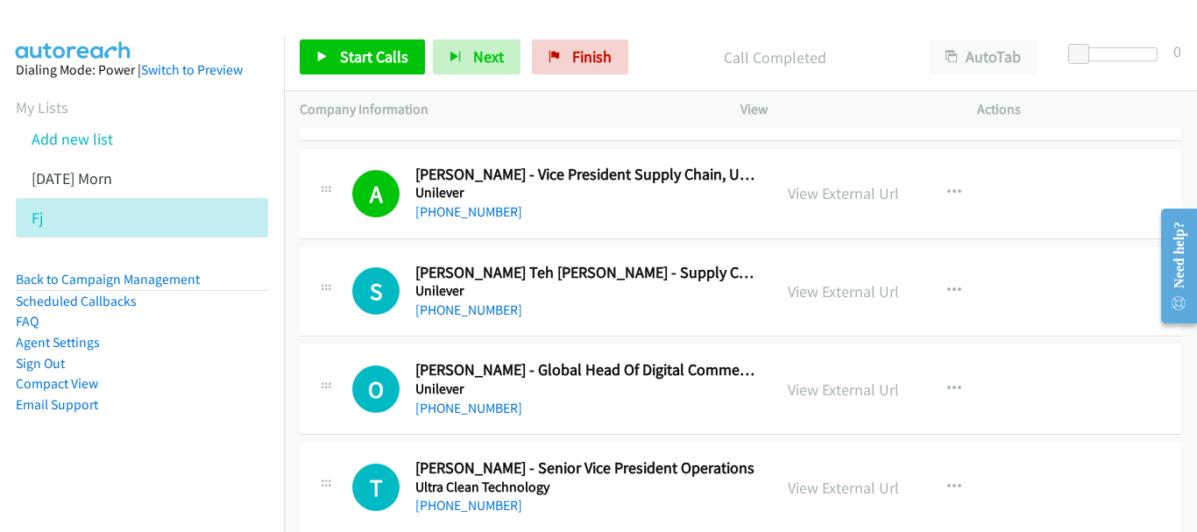
scroll to position [2980, 0]
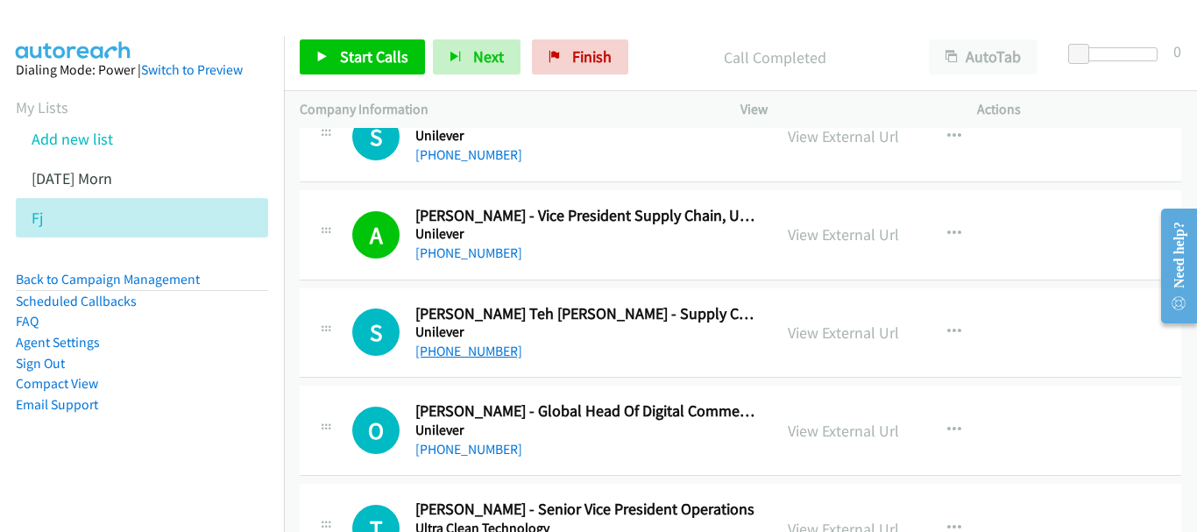
click at [479, 344] on link "+65 9002 8352" at bounding box center [468, 351] width 107 height 17
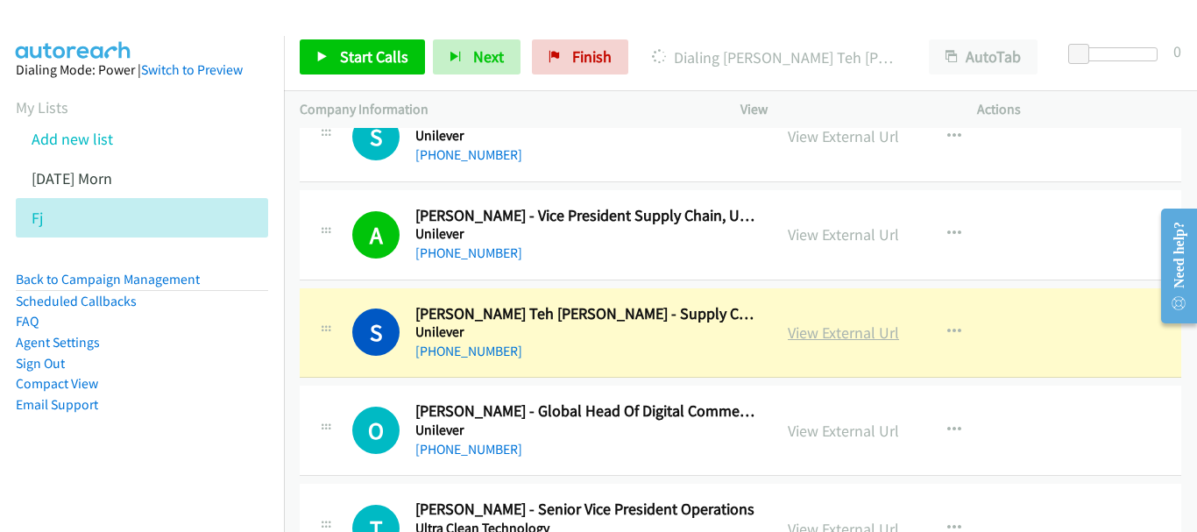
click at [822, 336] on link "View External Url" at bounding box center [843, 333] width 111 height 20
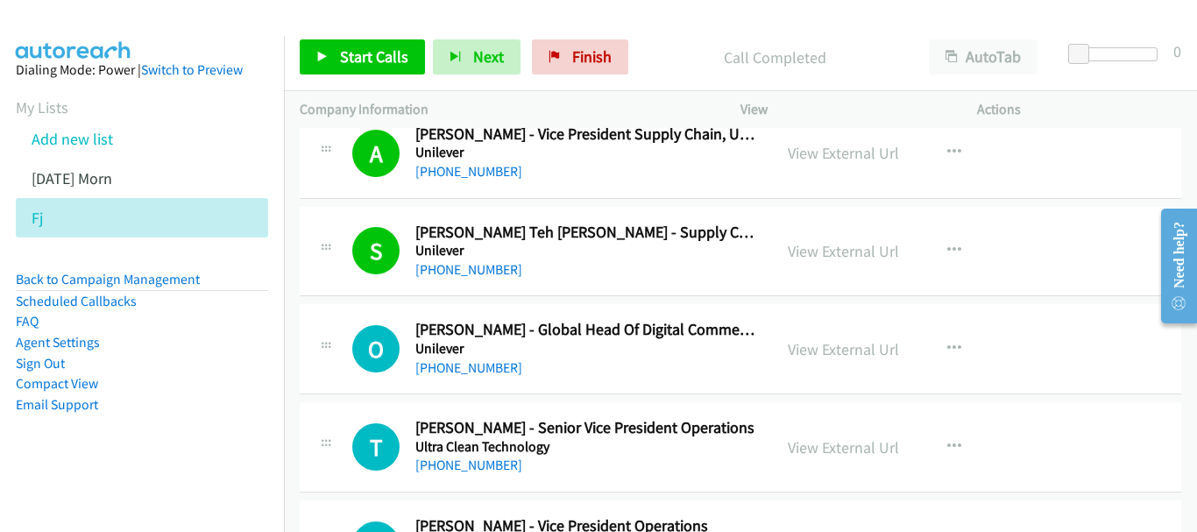
scroll to position [3155, 0]
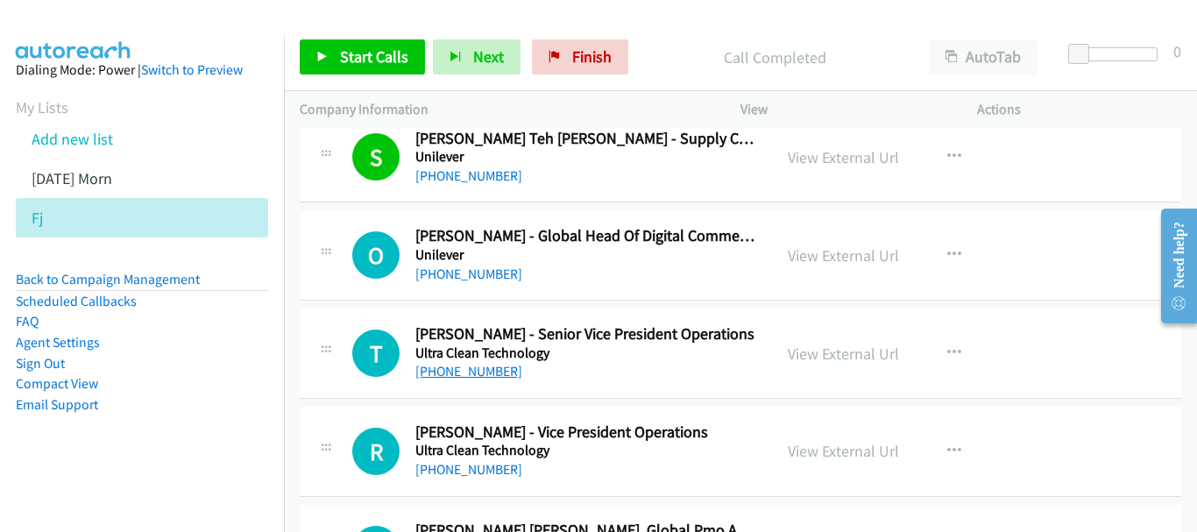
click at [478, 366] on link "+65 9018 5902" at bounding box center [468, 371] width 107 height 17
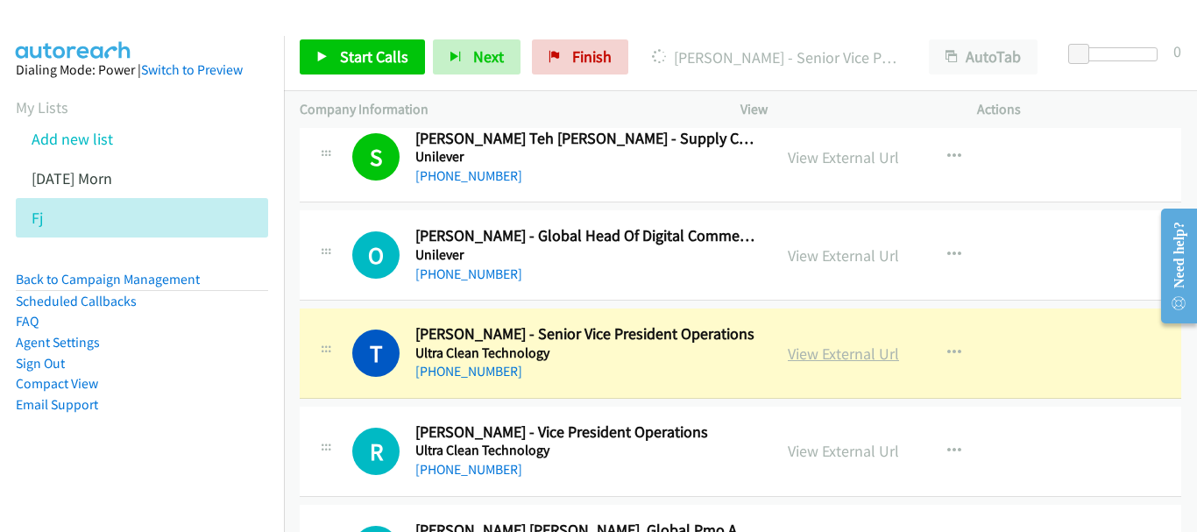
click at [874, 344] on link "View External Url" at bounding box center [843, 354] width 111 height 20
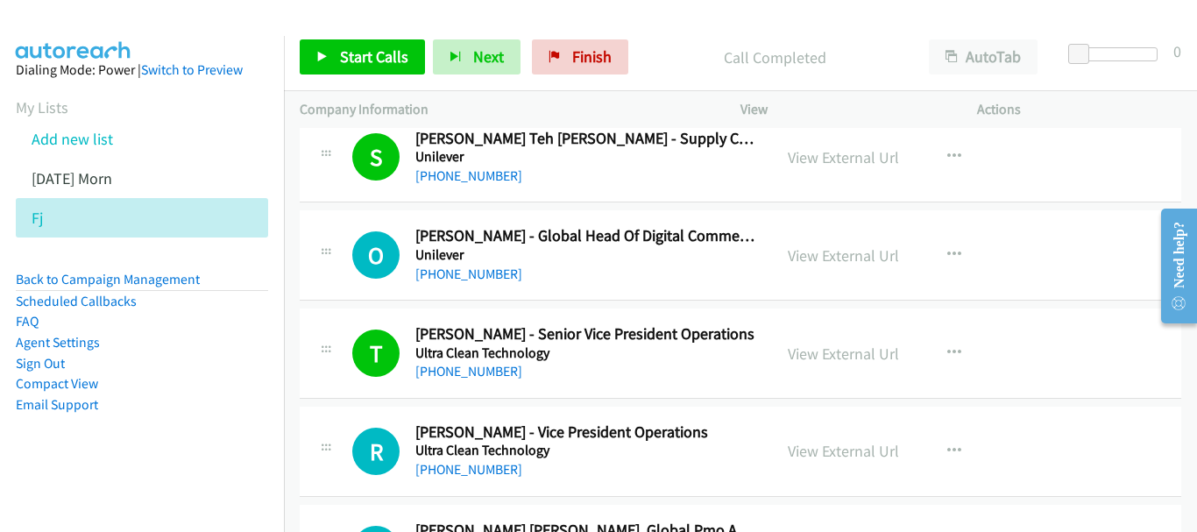
scroll to position [1714, 0]
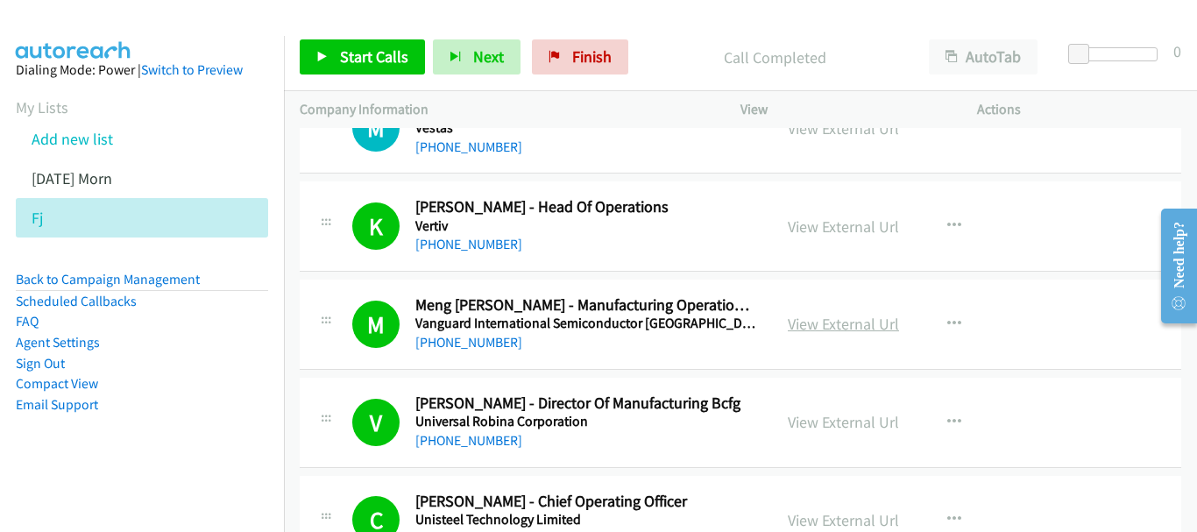
click at [866, 325] on link "View External Url" at bounding box center [843, 324] width 111 height 20
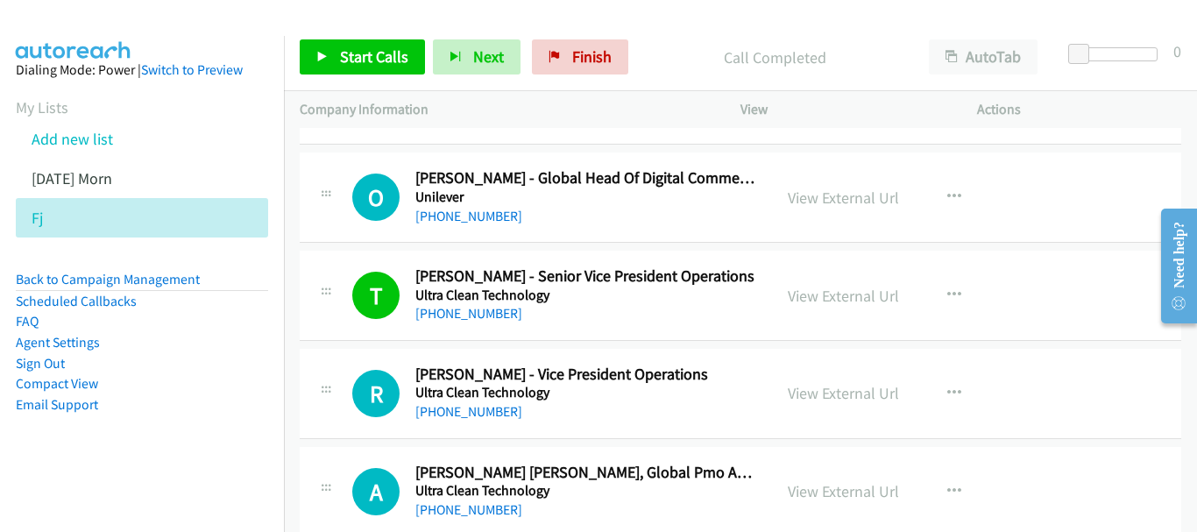
scroll to position [3254, 0]
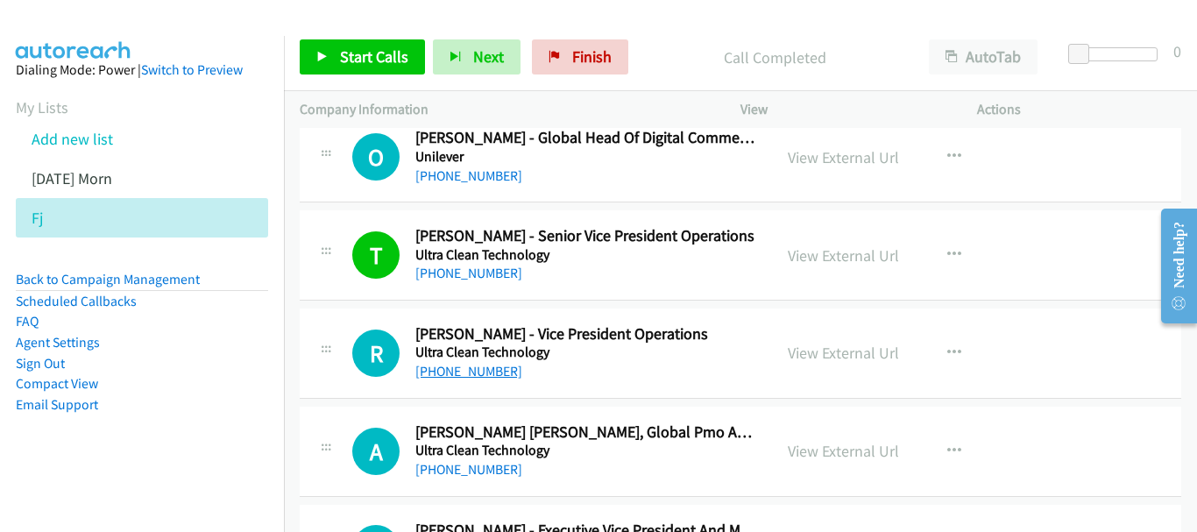
click at [472, 374] on link "+65 9199 9977" at bounding box center [468, 371] width 107 height 17
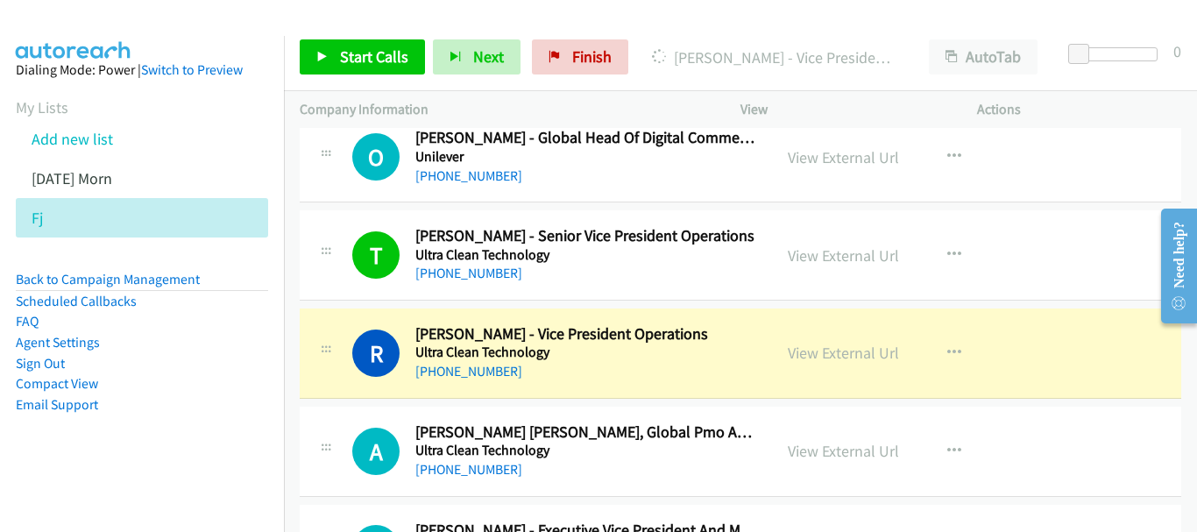
scroll to position [3341, 0]
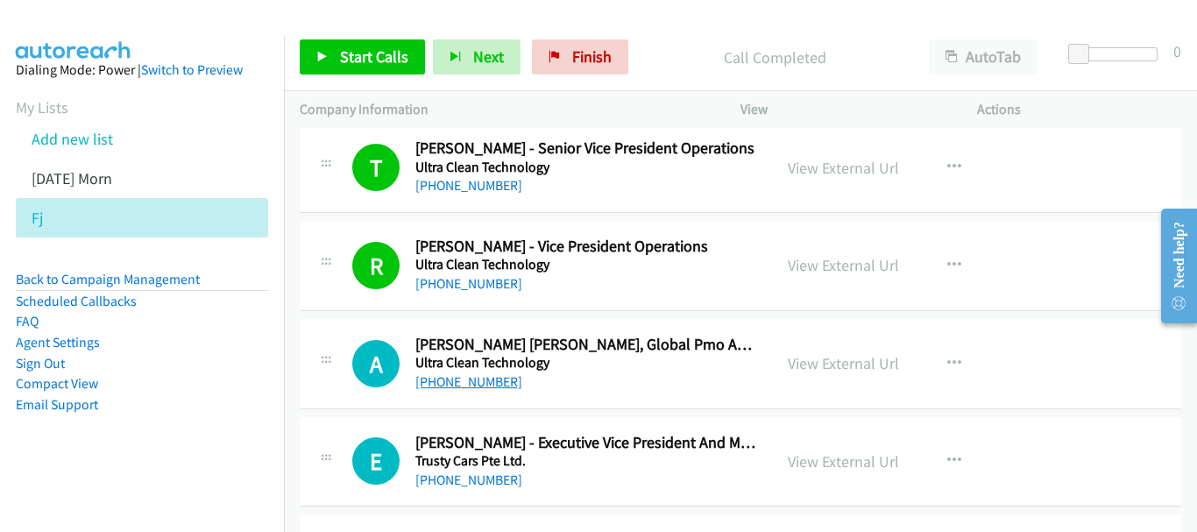
click at [427, 379] on link "+65 9696 8530" at bounding box center [468, 381] width 107 height 17
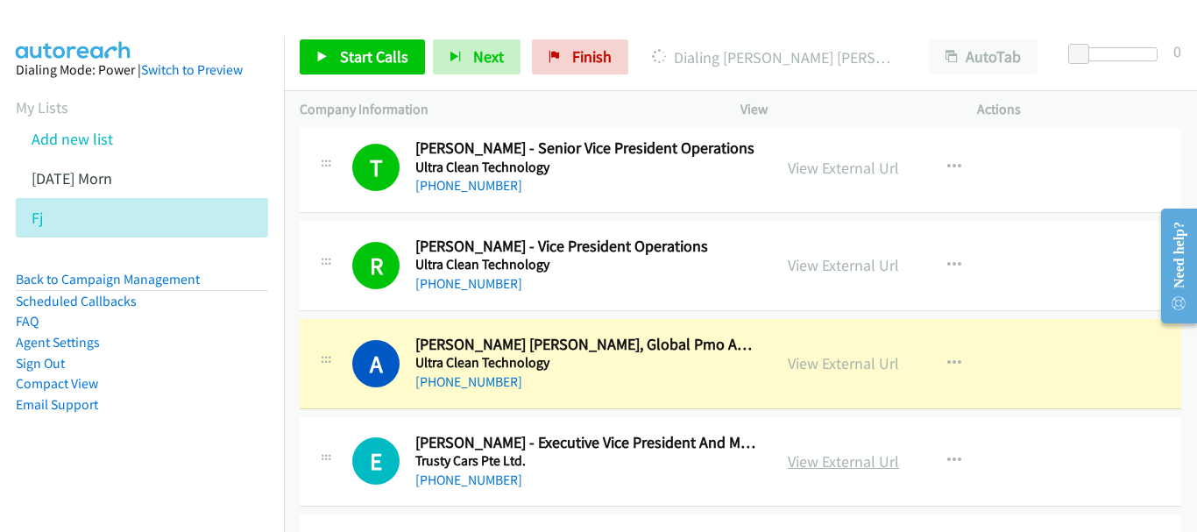
click at [839, 461] on link "View External Url" at bounding box center [843, 461] width 111 height 20
click at [890, 368] on link "View External Url" at bounding box center [843, 363] width 111 height 20
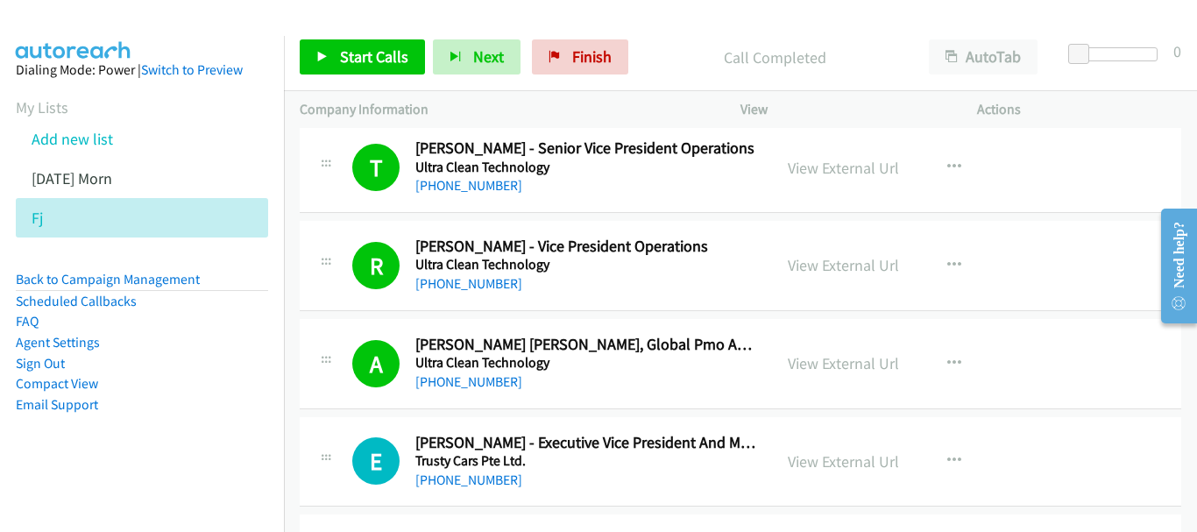
scroll to position [3429, 0]
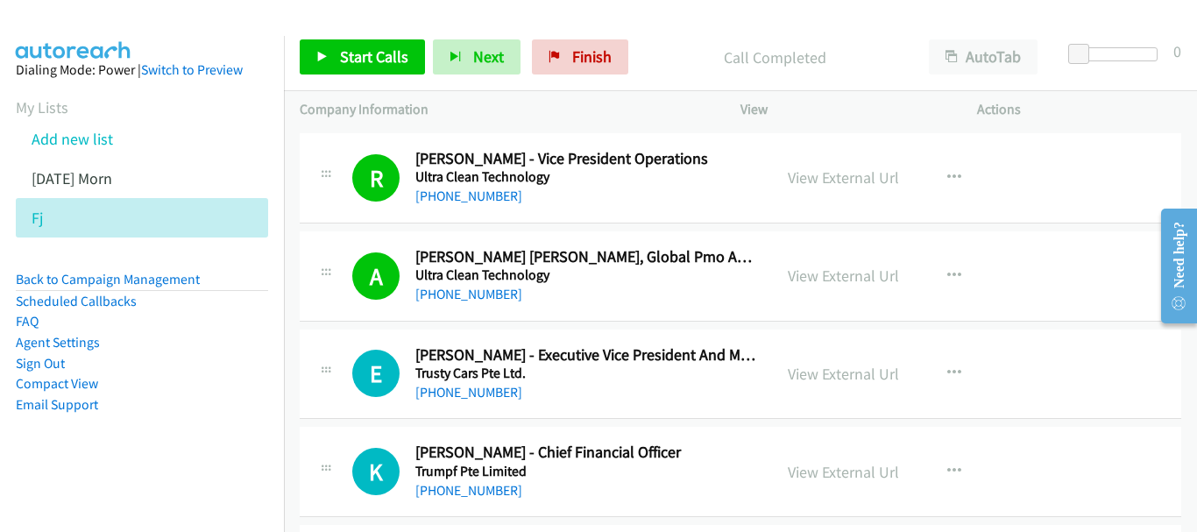
click at [440, 407] on div "E Callback Scheduled Ernest Chew - Executive Vice President And Managing Direct…" at bounding box center [741, 375] width 882 height 90
click at [447, 397] on link "+65 8789 6223" at bounding box center [468, 392] width 107 height 17
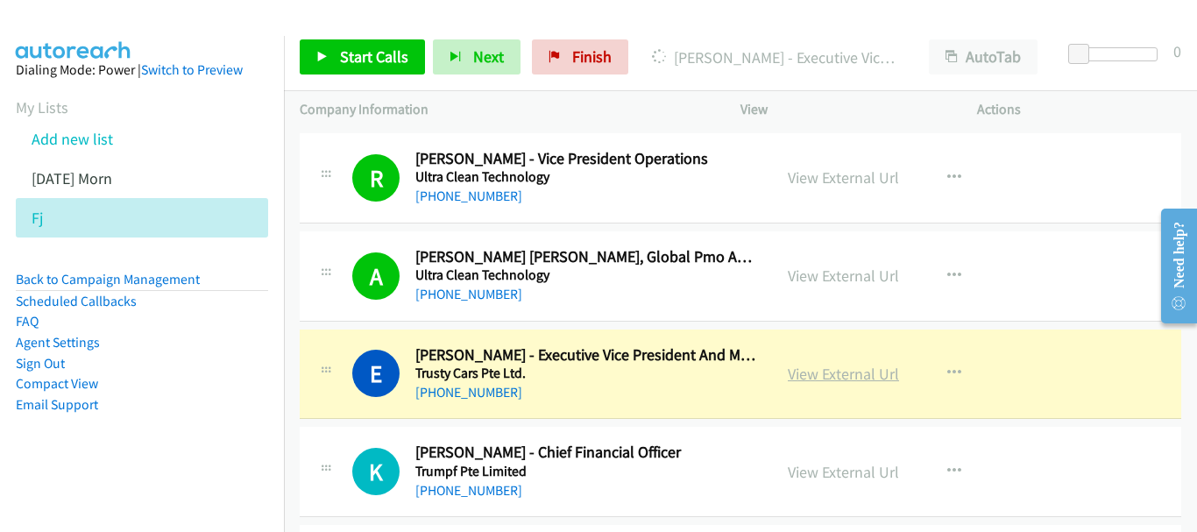
click at [814, 364] on link "View External Url" at bounding box center [843, 374] width 111 height 20
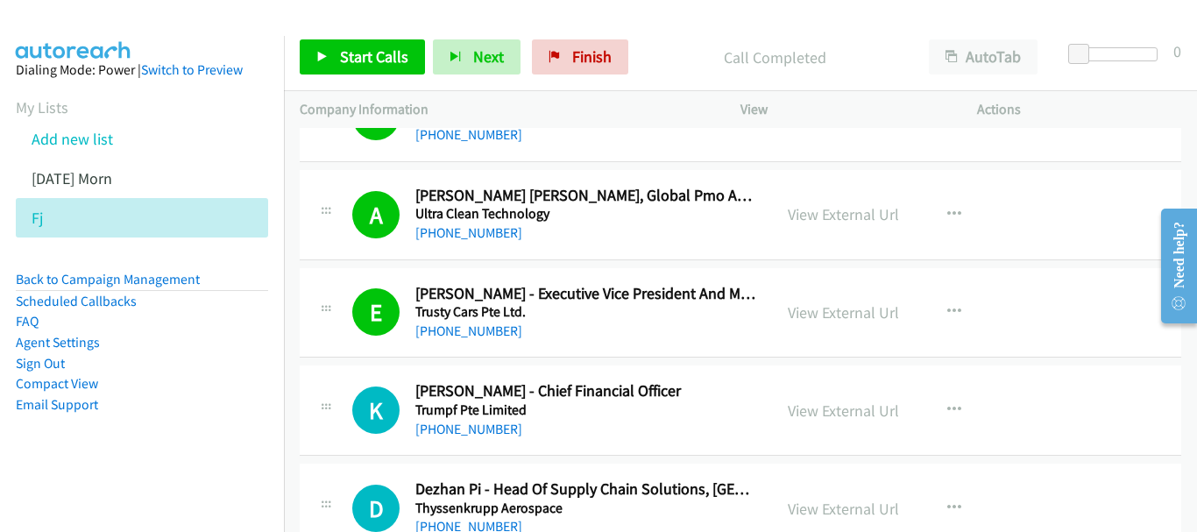
scroll to position [3517, 0]
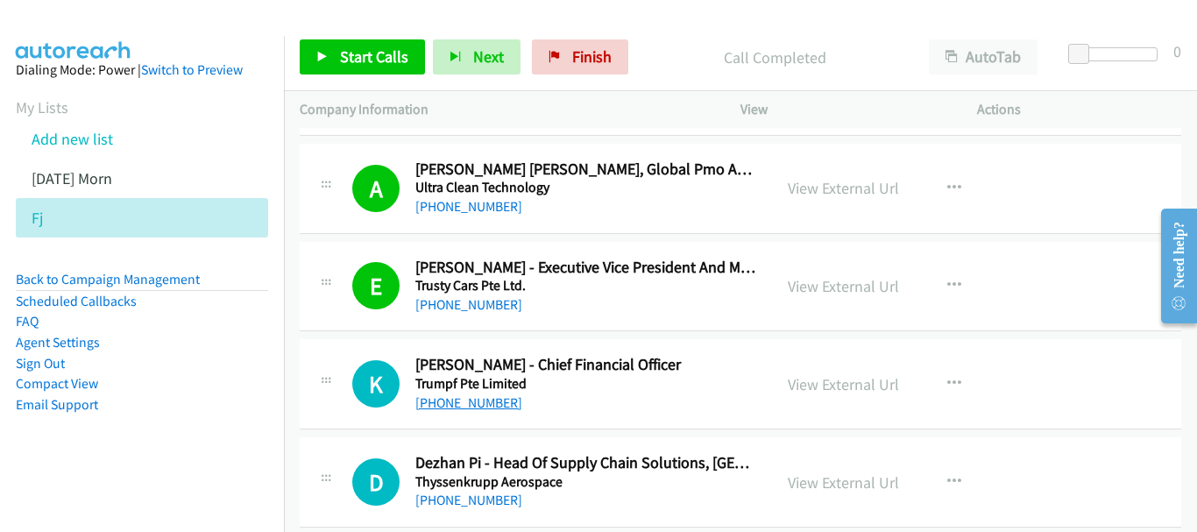
click at [471, 401] on link "+65 8318 1266" at bounding box center [468, 402] width 107 height 17
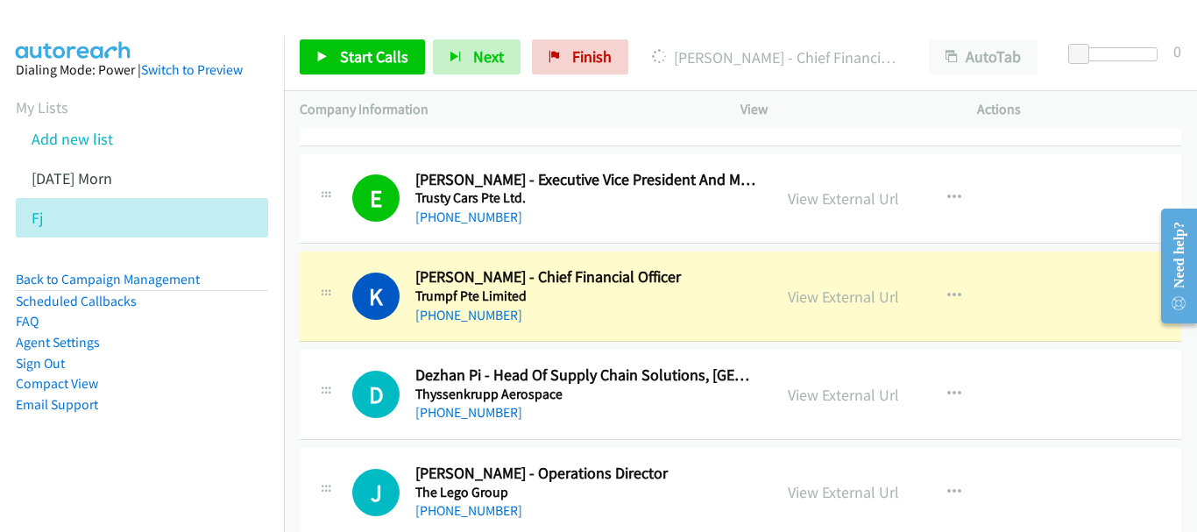
scroll to position [3692, 0]
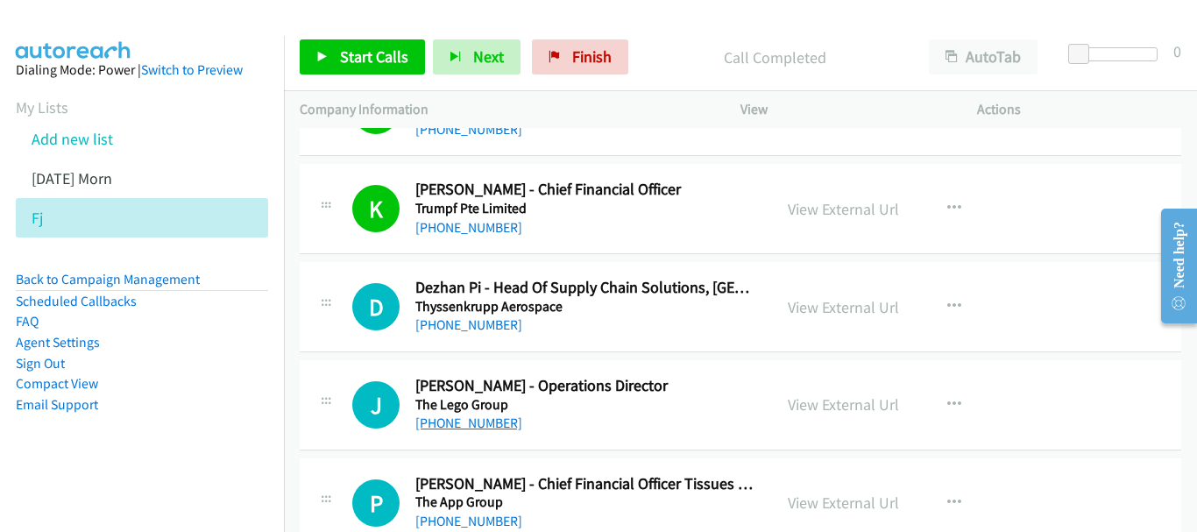
click at [464, 415] on link "+65 9646 6108" at bounding box center [468, 423] width 107 height 17
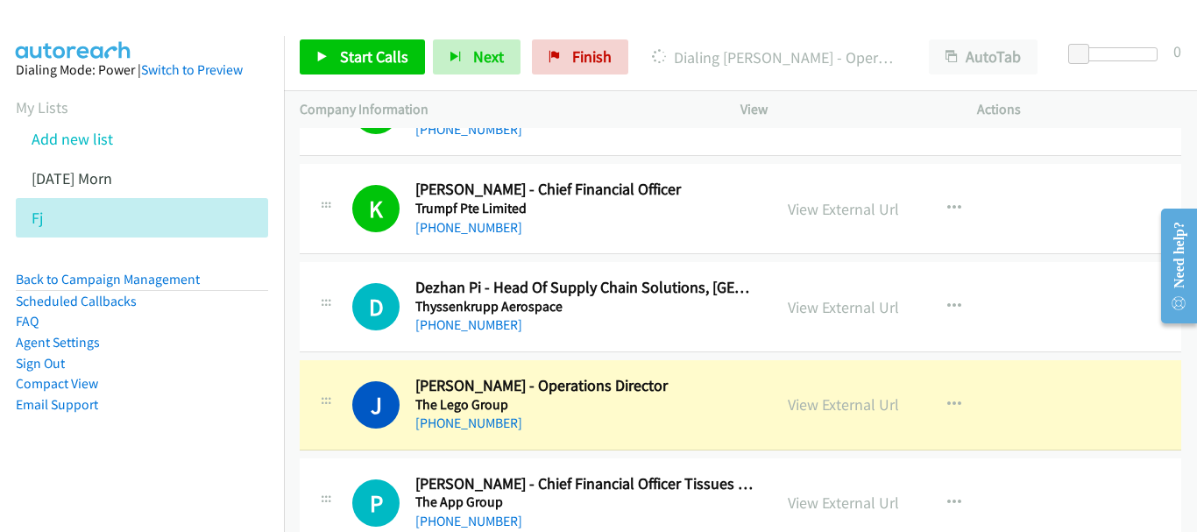
scroll to position [3780, 0]
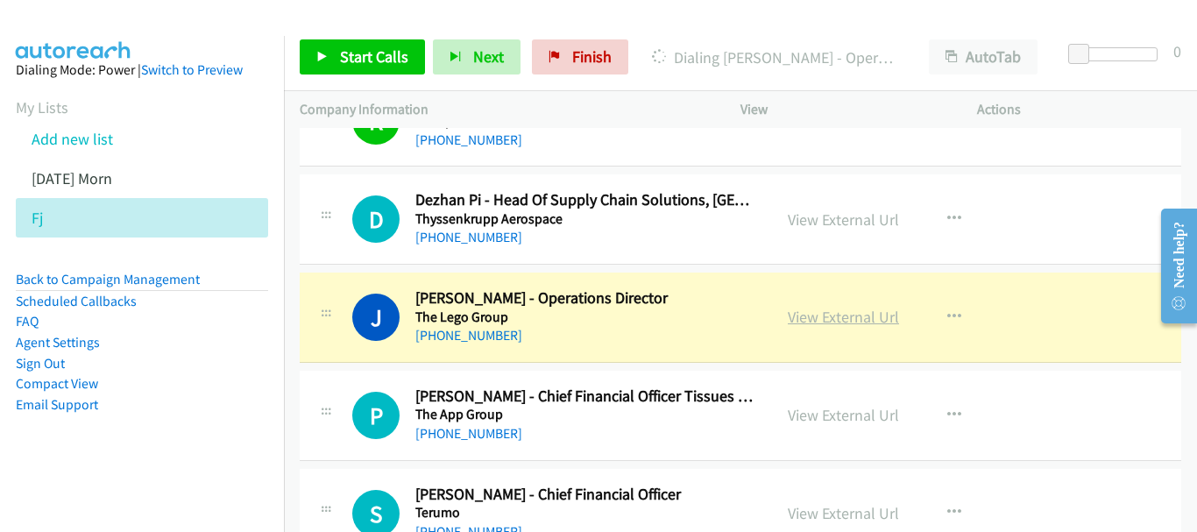
click at [820, 320] on link "View External Url" at bounding box center [843, 317] width 111 height 20
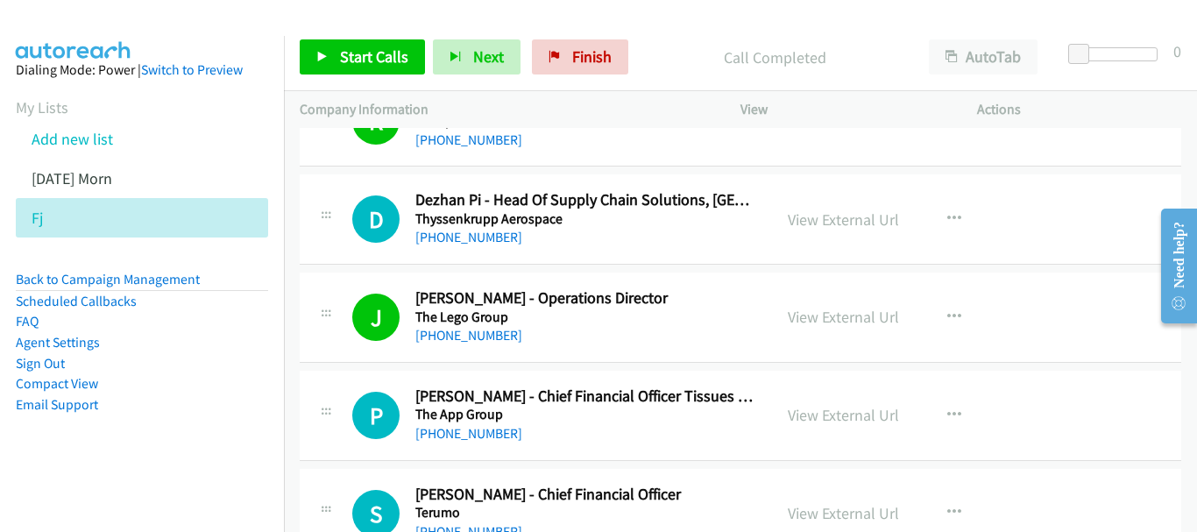
scroll to position [3867, 0]
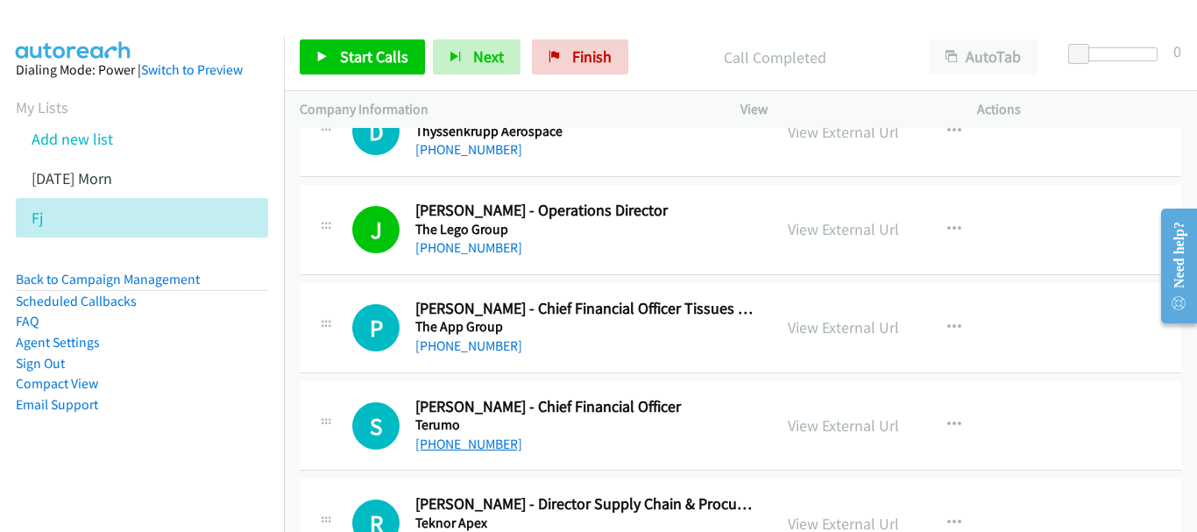
click at [474, 444] on link "+65 9838 6607" at bounding box center [468, 444] width 107 height 17
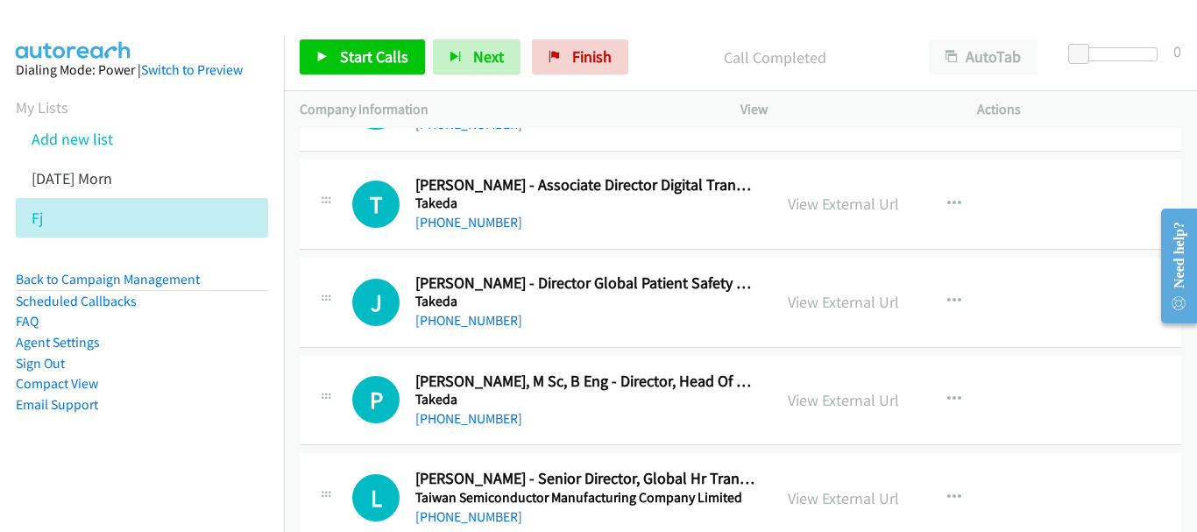
scroll to position [4568, 0]
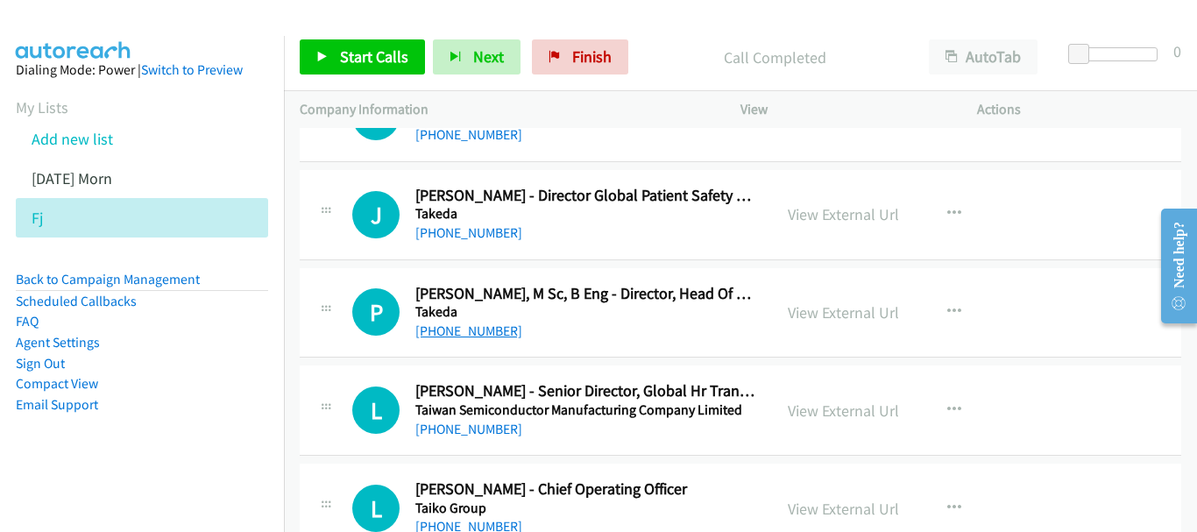
click at [464, 332] on link "+65 9757 1187" at bounding box center [468, 331] width 107 height 17
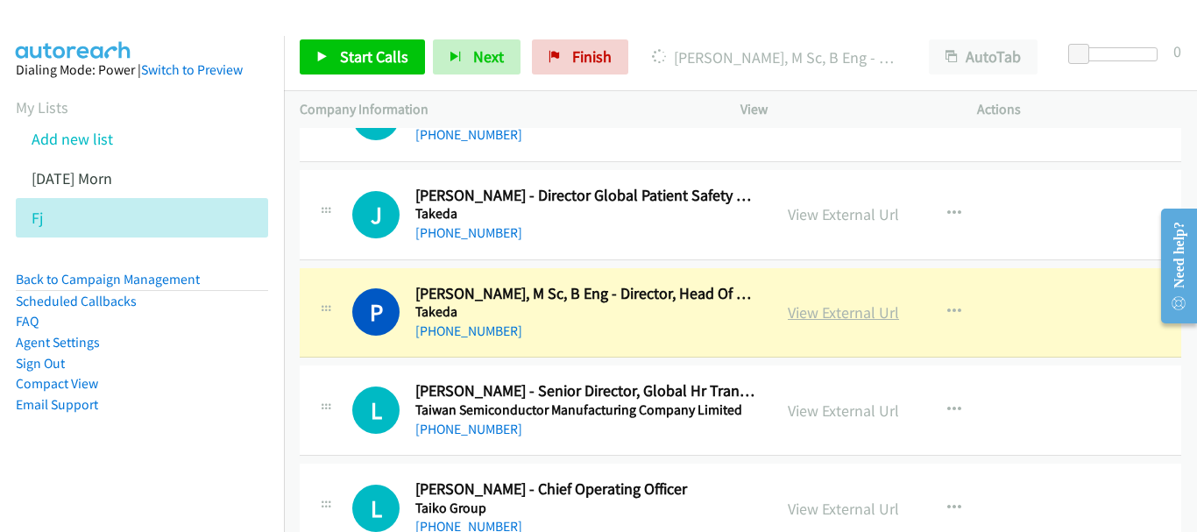
click at [819, 314] on link "View External Url" at bounding box center [843, 312] width 111 height 20
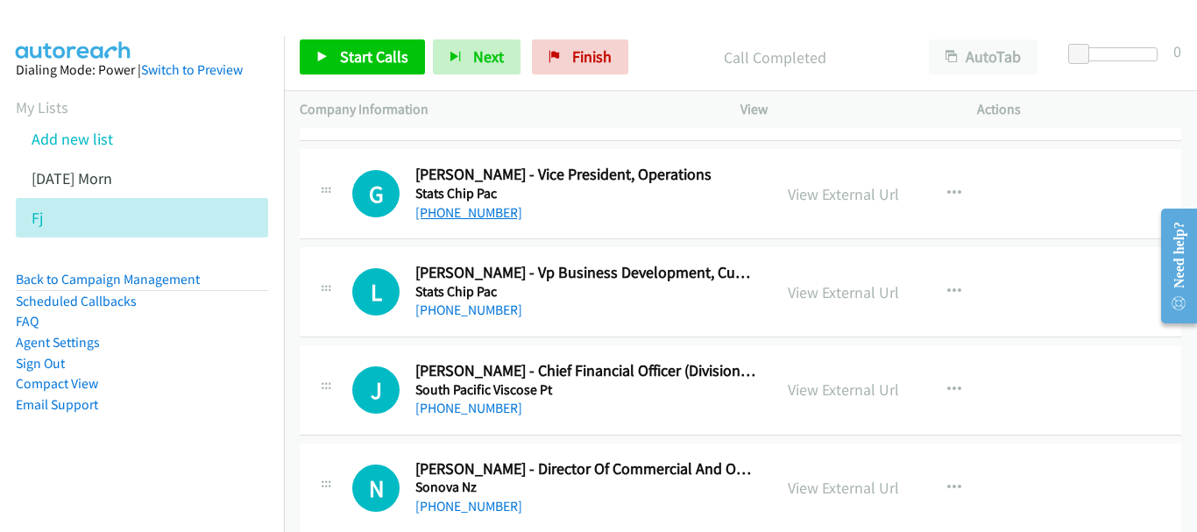
scroll to position [5795, 0]
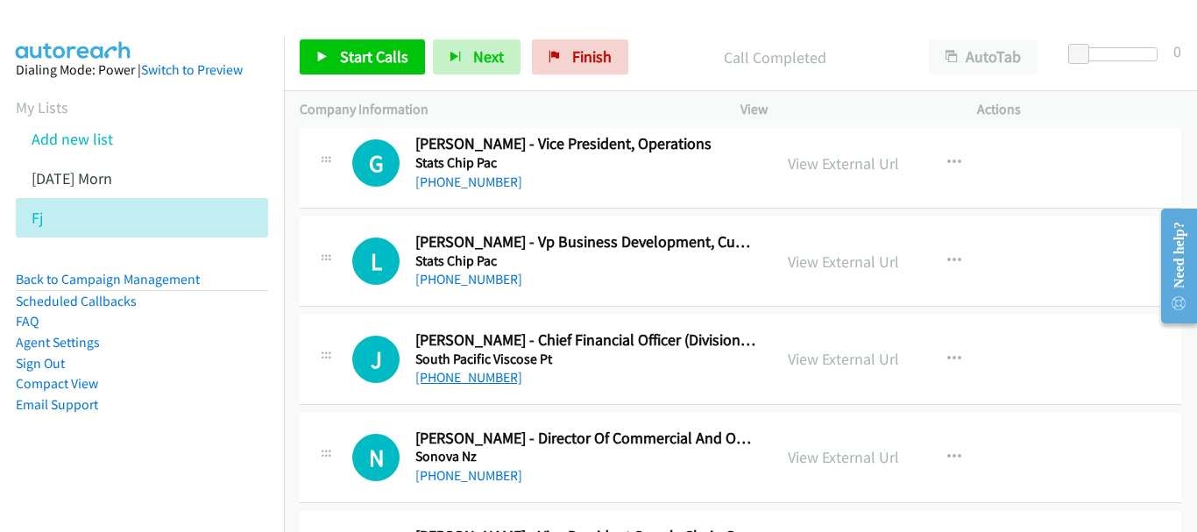
click at [478, 382] on link "+65 9648 8228" at bounding box center [468, 377] width 107 height 17
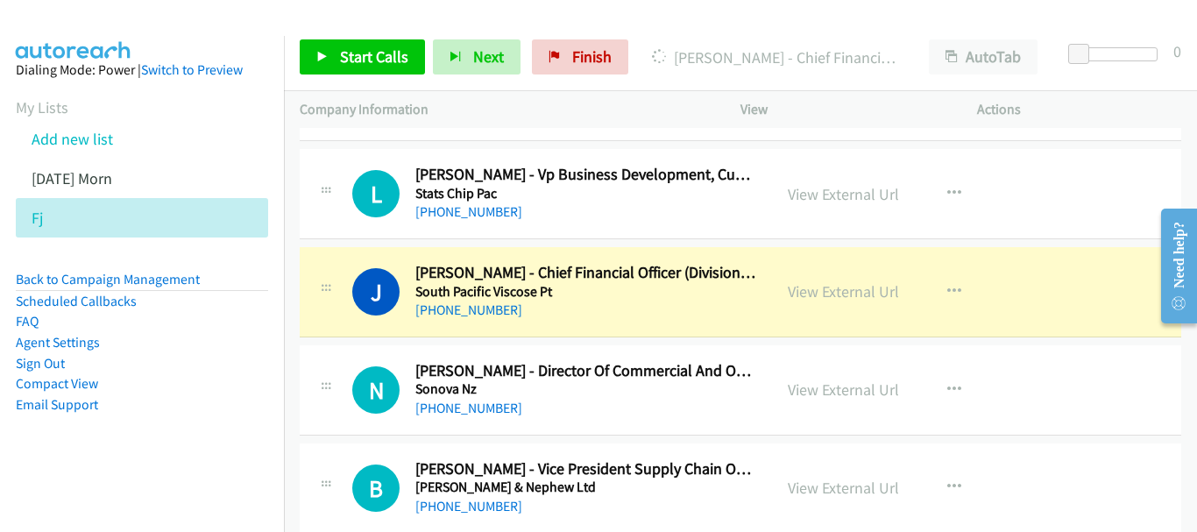
scroll to position [5883, 0]
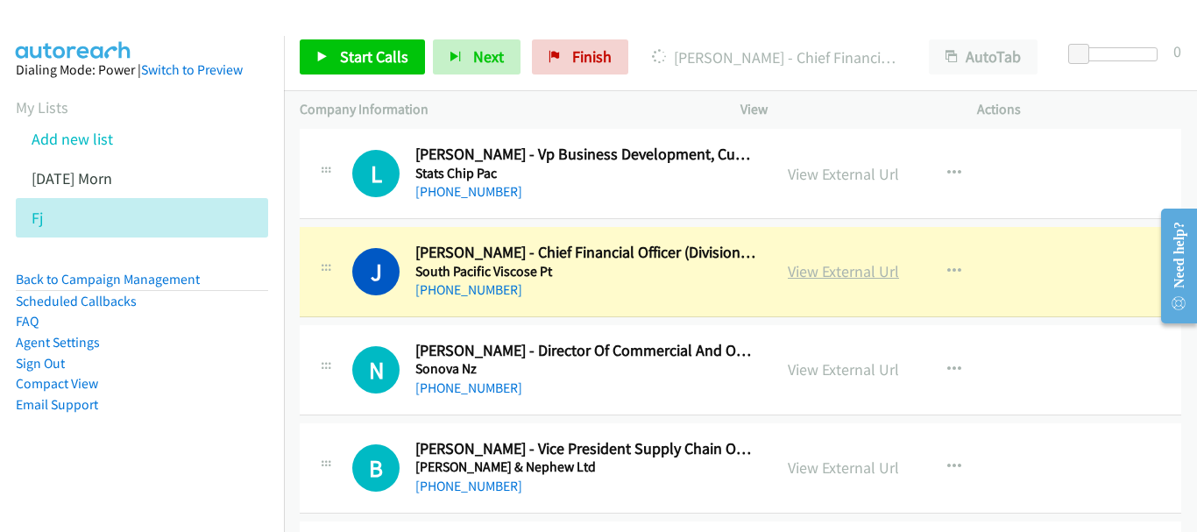
click at [868, 266] on link "View External Url" at bounding box center [843, 271] width 111 height 20
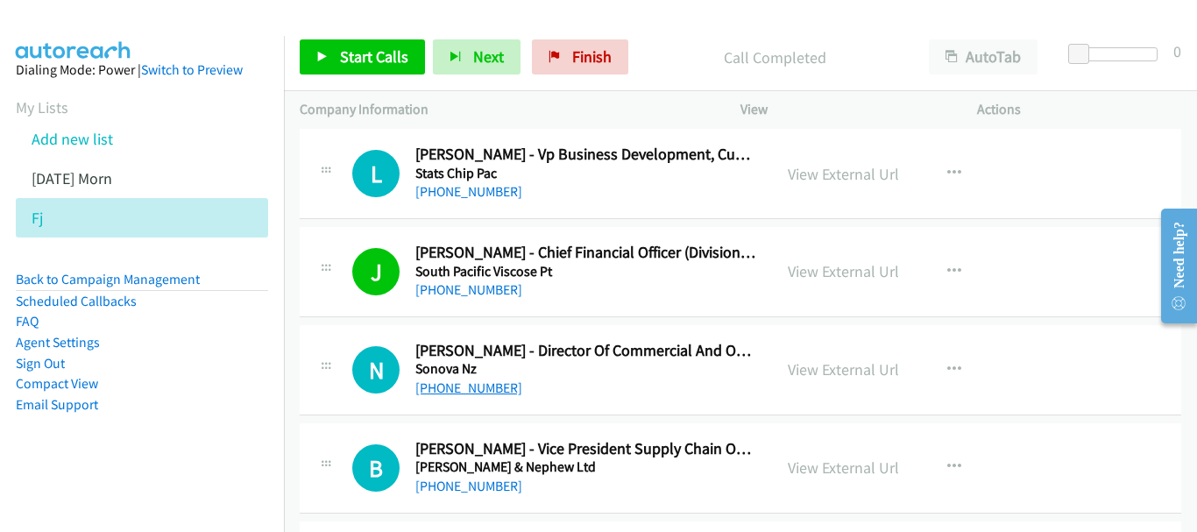
click at [481, 392] on link "+65 9488 3606" at bounding box center [468, 388] width 107 height 17
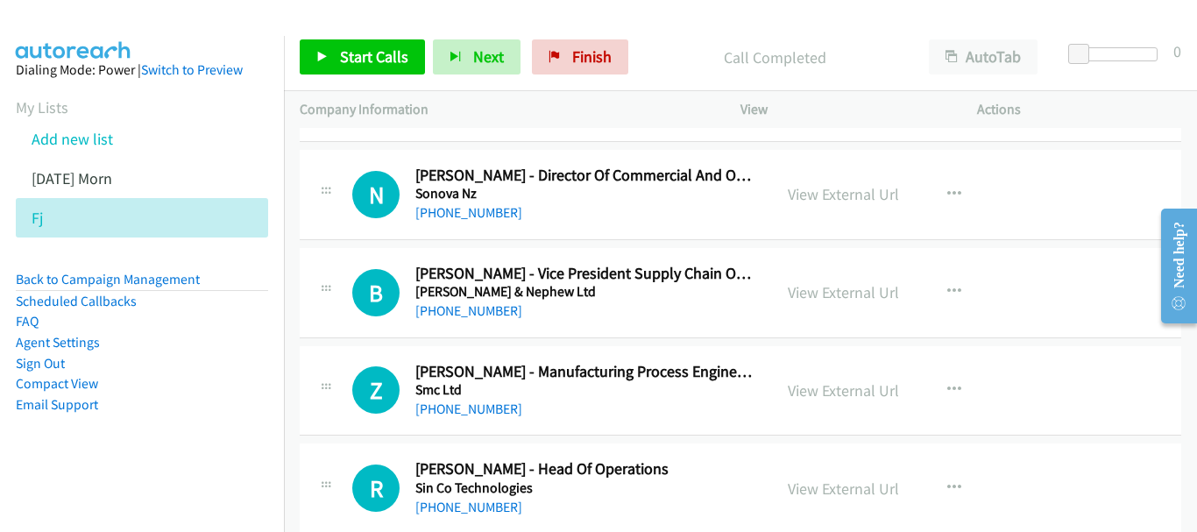
scroll to position [6146, 0]
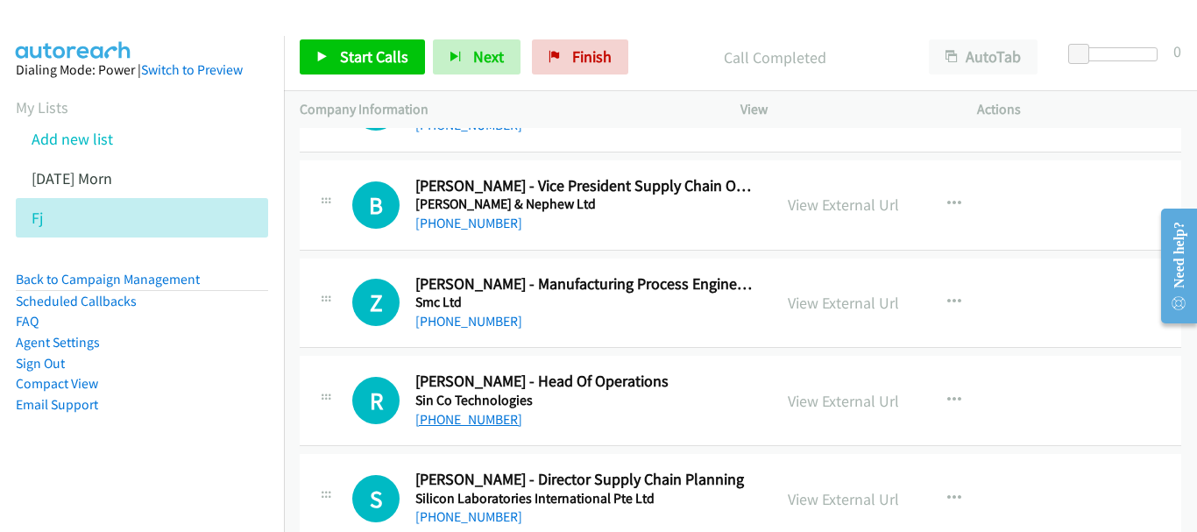
click at [486, 416] on link "+65 8685 5565" at bounding box center [468, 419] width 107 height 17
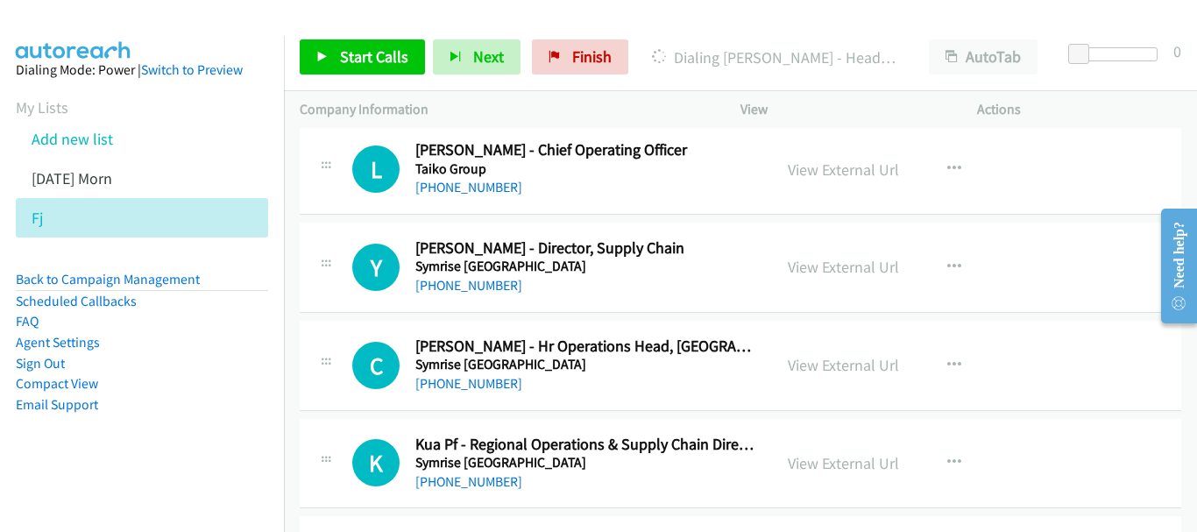
scroll to position [4919, 0]
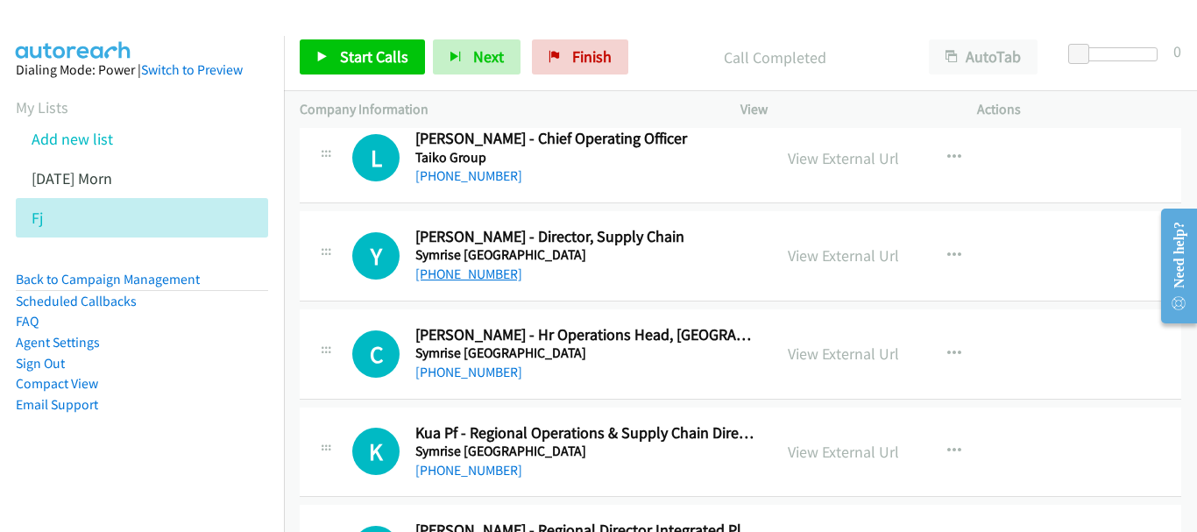
click at [460, 276] on link "+65 9724 8698" at bounding box center [468, 274] width 107 height 17
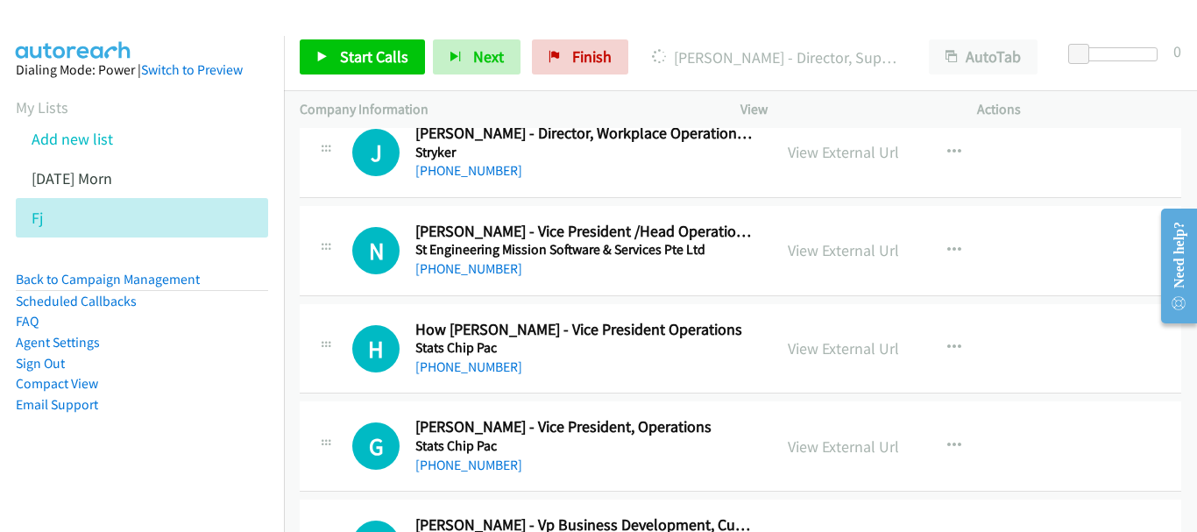
scroll to position [5533, 0]
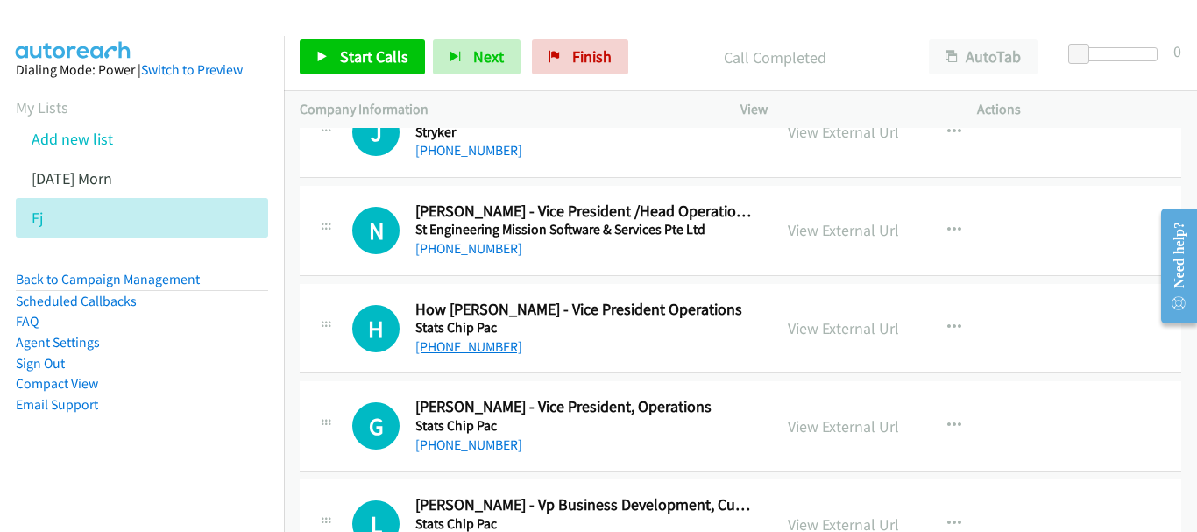
click at [491, 350] on link "+65 9186 3253" at bounding box center [468, 346] width 107 height 17
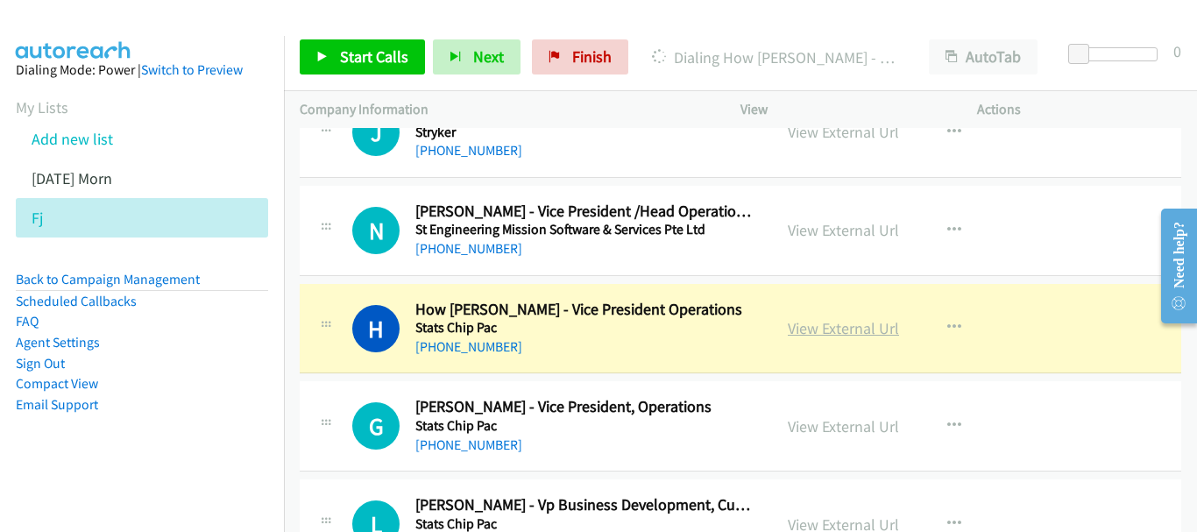
click at [814, 327] on link "View External Url" at bounding box center [843, 328] width 111 height 20
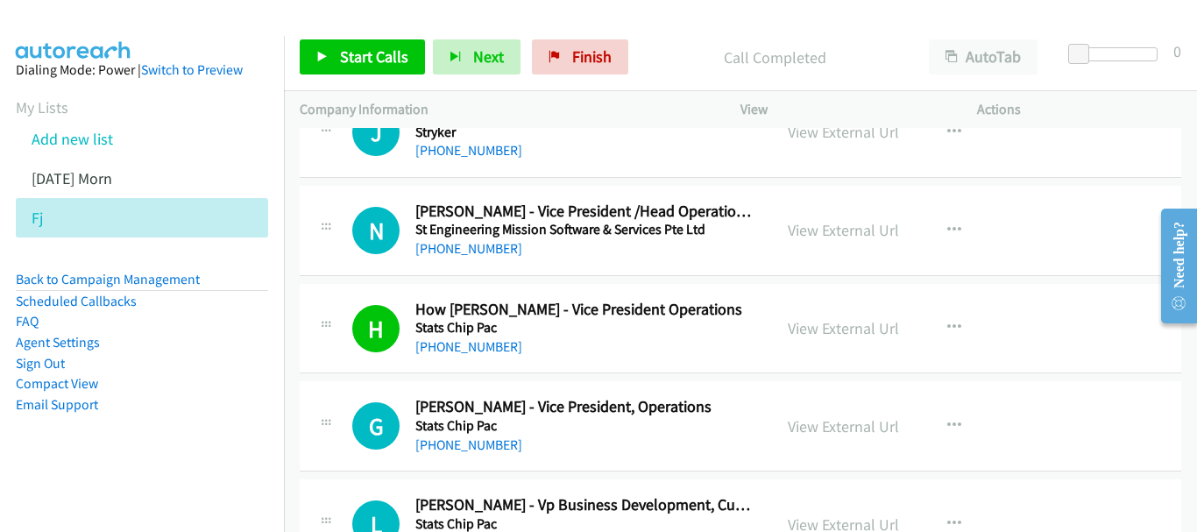
click at [494, 425] on h5 "Stats Chip Pac" at bounding box center [585, 426] width 341 height 18
click at [482, 437] on link "+65 9180 7253" at bounding box center [468, 445] width 107 height 17
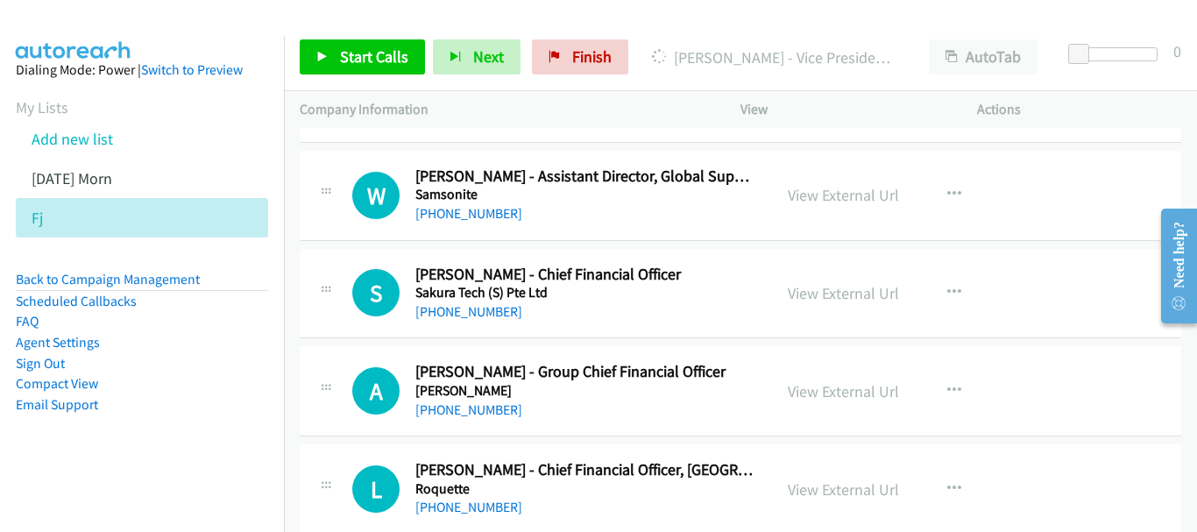
scroll to position [7636, 0]
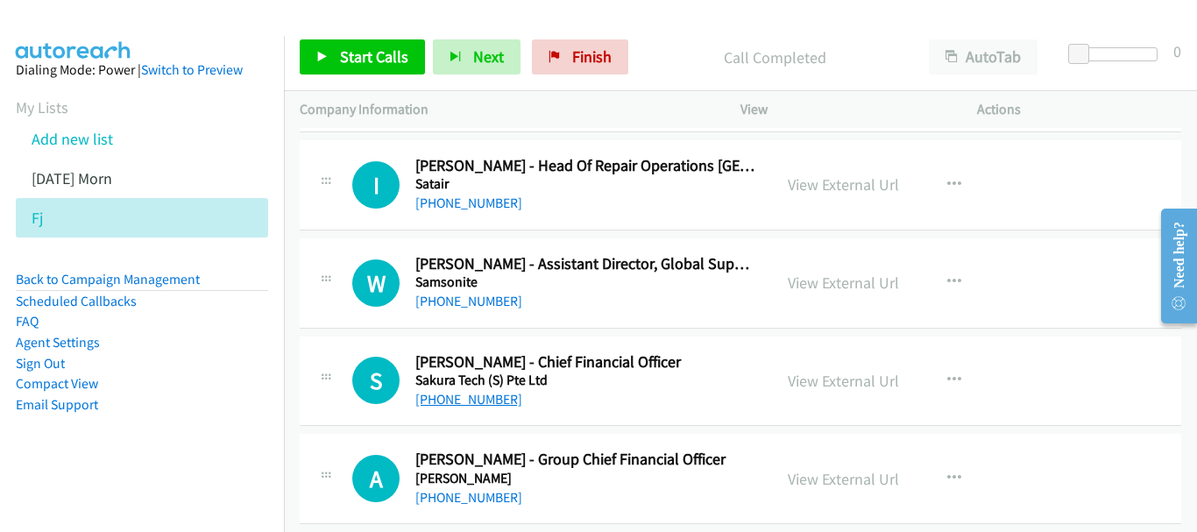
click at [457, 406] on link "+65 8518 8119" at bounding box center [468, 399] width 107 height 17
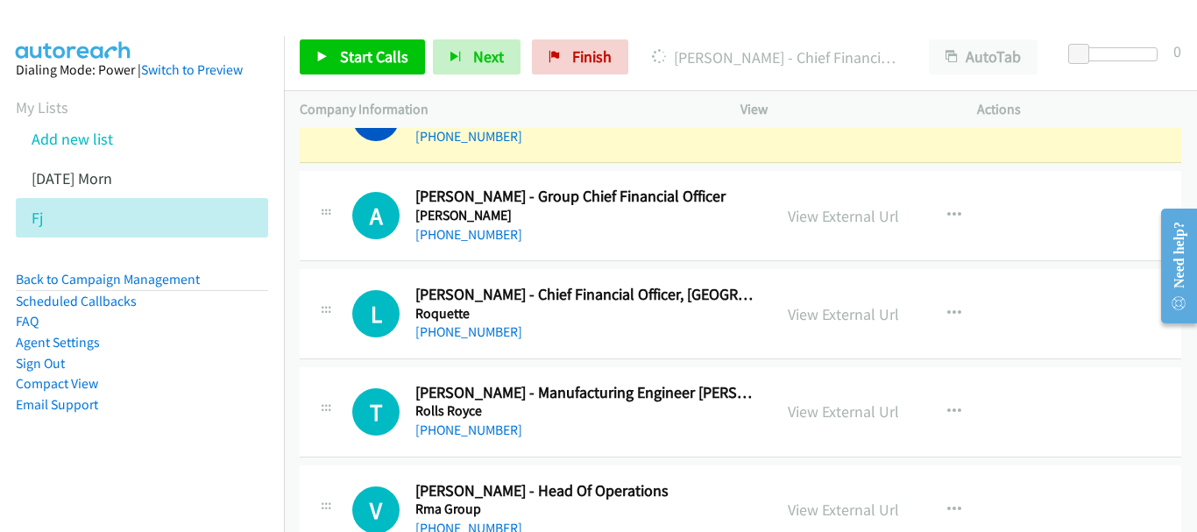
scroll to position [7811, 0]
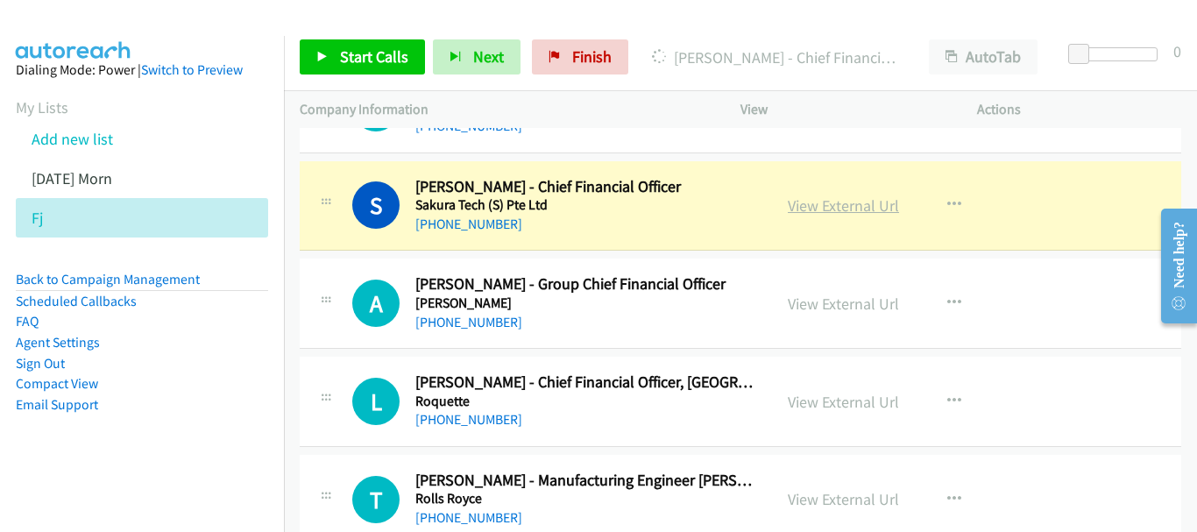
click at [800, 197] on link "View External Url" at bounding box center [843, 205] width 111 height 20
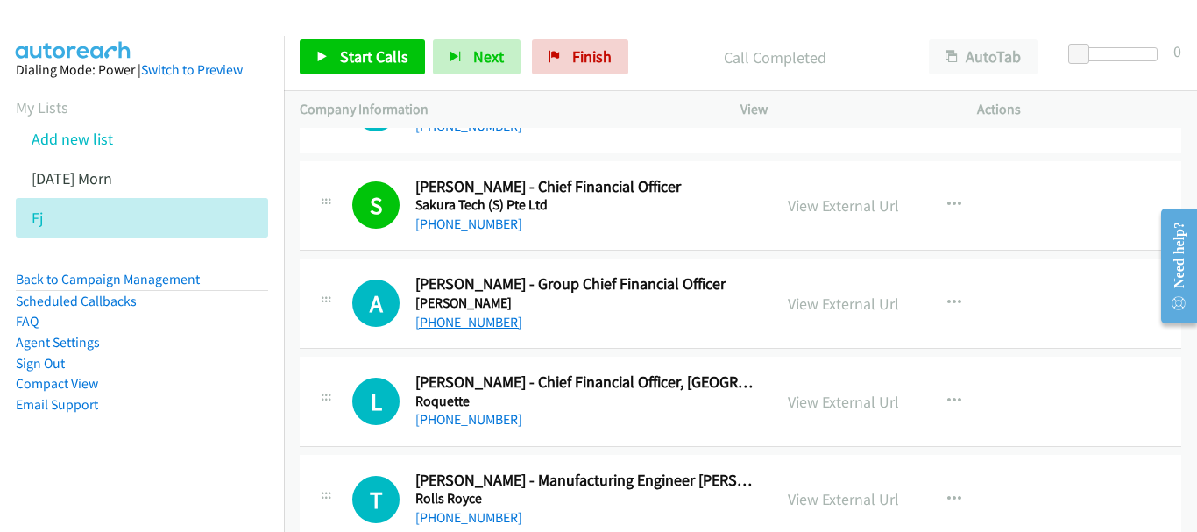
click at [469, 326] on link "+65 8318 1049" at bounding box center [468, 322] width 107 height 17
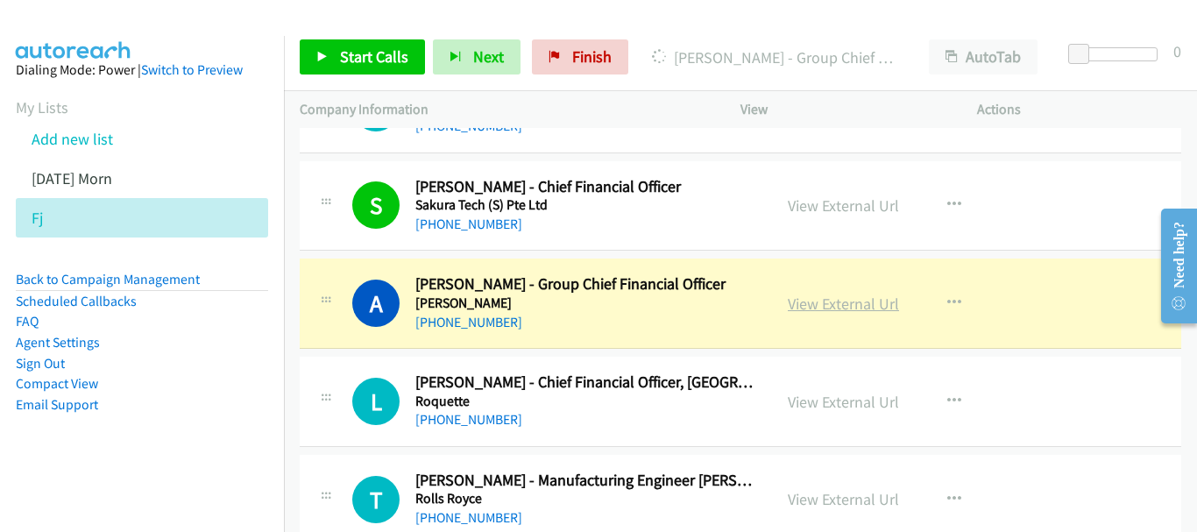
click at [792, 305] on link "View External Url" at bounding box center [843, 304] width 111 height 20
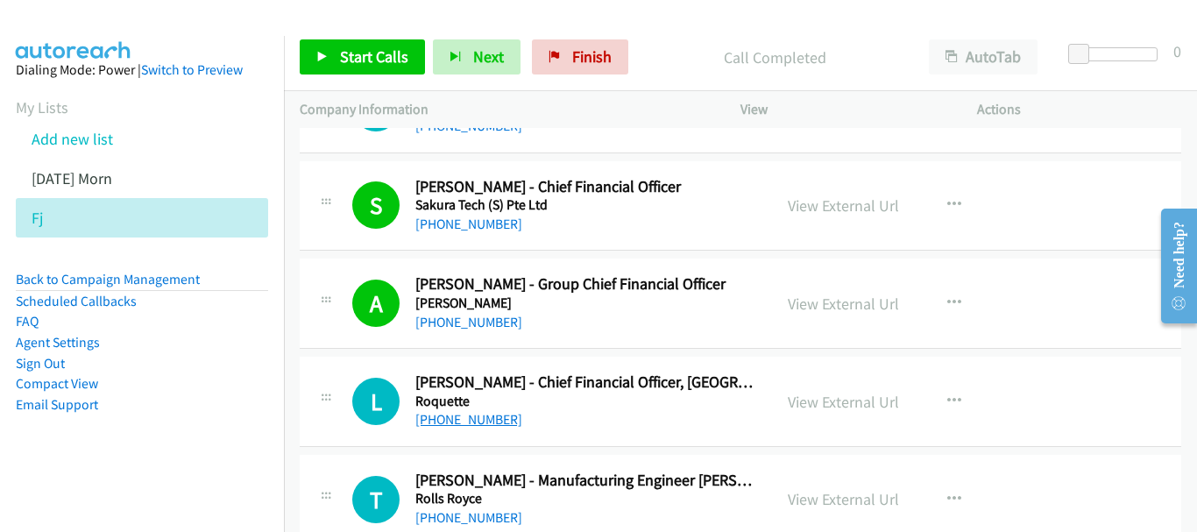
click at [447, 423] on link "+65 8421 4489" at bounding box center [468, 419] width 107 height 17
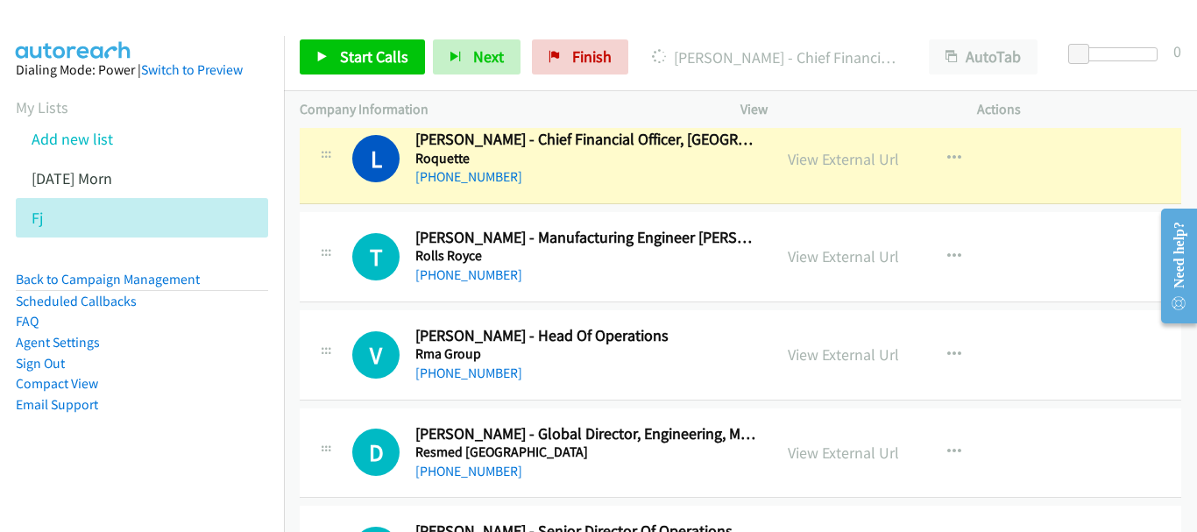
scroll to position [8074, 0]
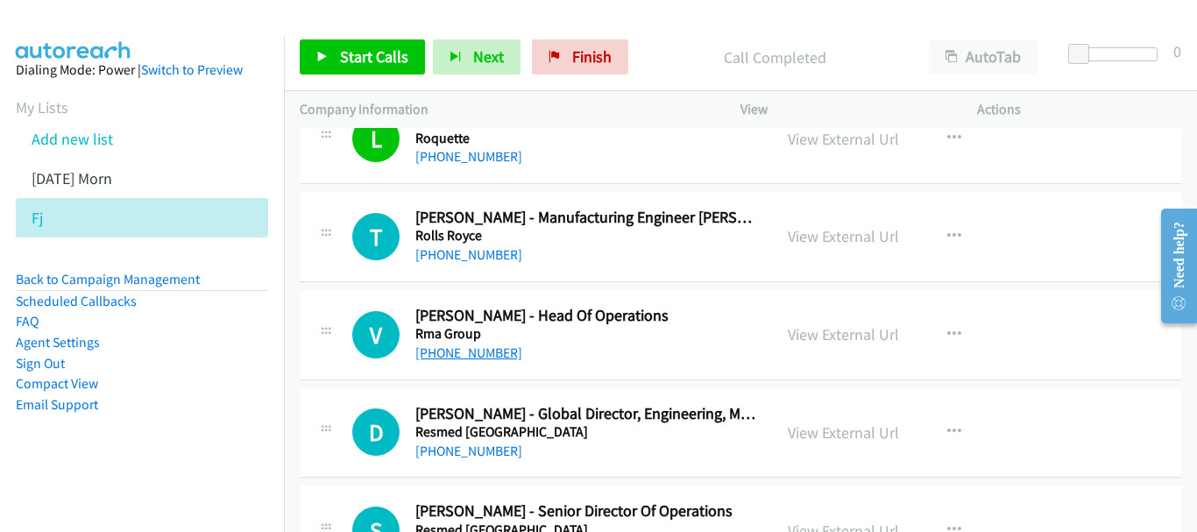
click at [443, 355] on link "+65 9776 7620" at bounding box center [468, 352] width 107 height 17
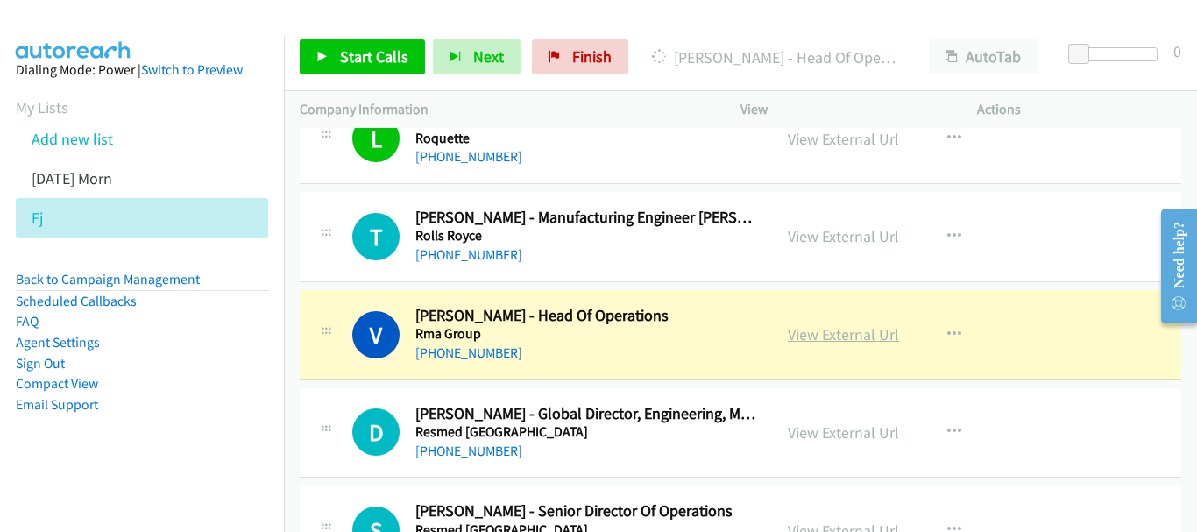
click at [839, 341] on link "View External Url" at bounding box center [843, 334] width 111 height 20
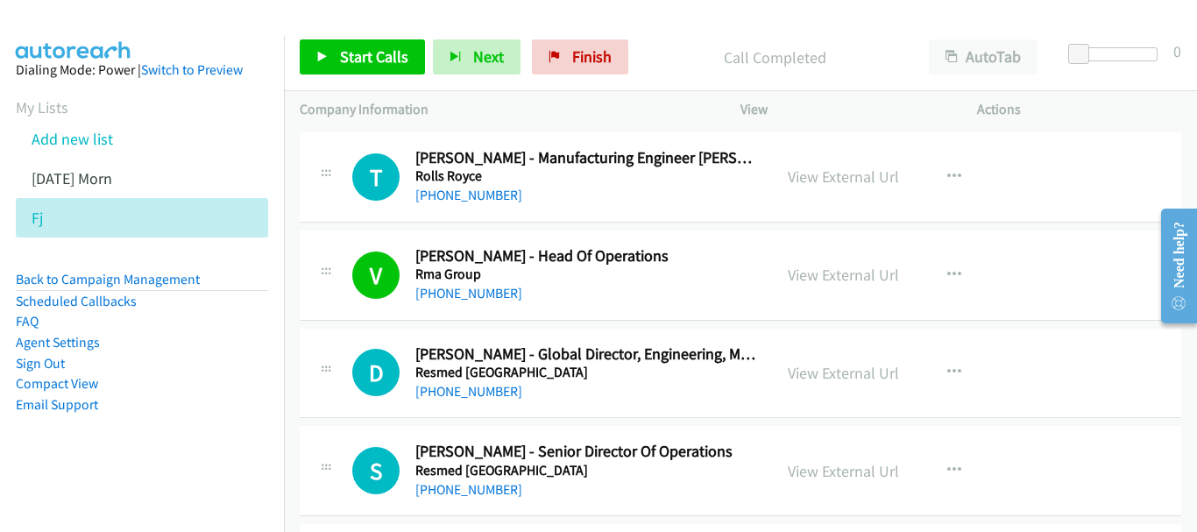
scroll to position [8162, 0]
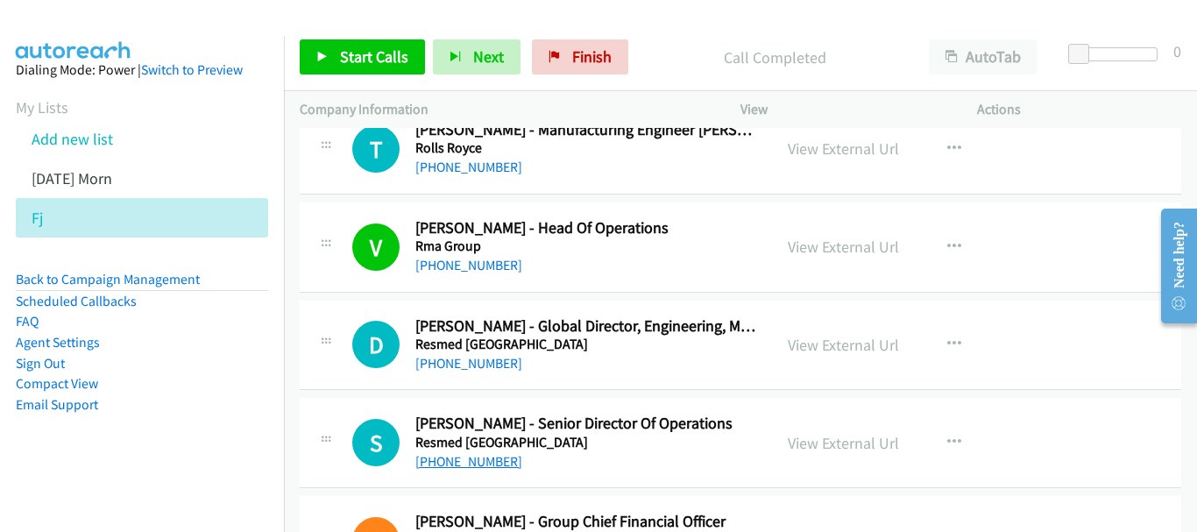
click at [429, 462] on link "+65 8423 6617" at bounding box center [468, 461] width 107 height 17
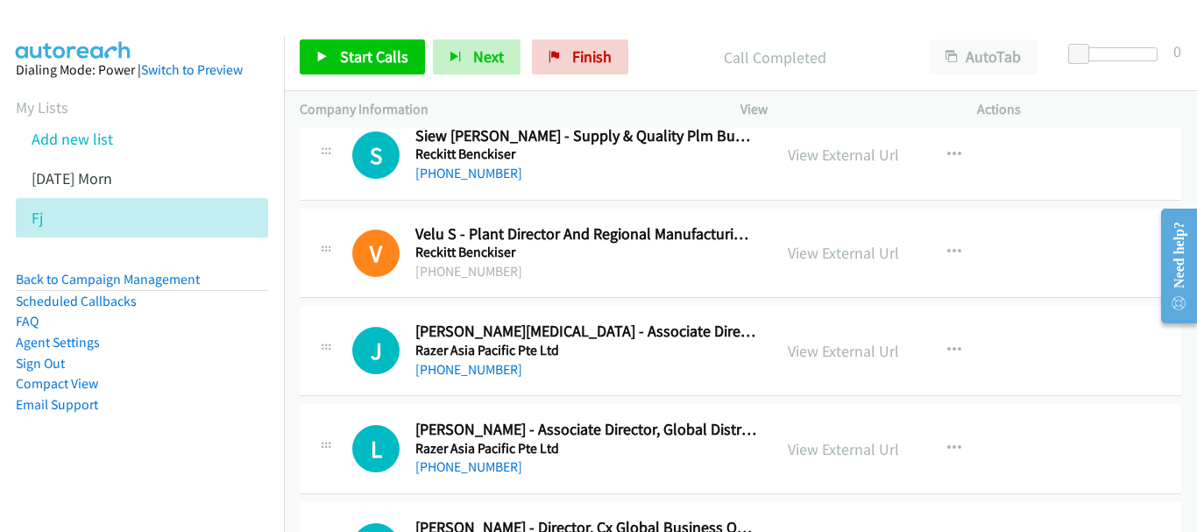
scroll to position [8776, 0]
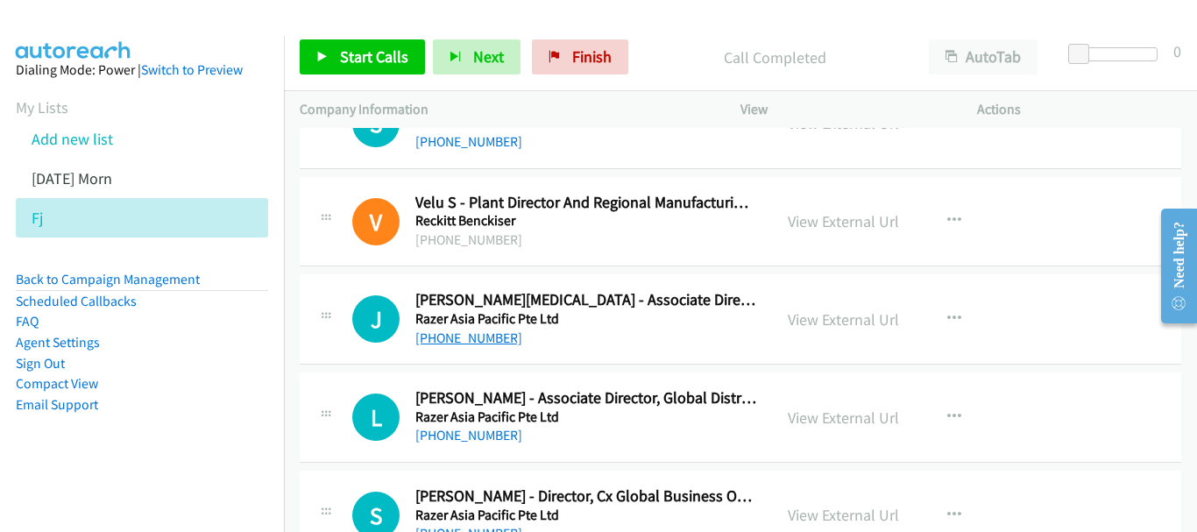
click at [489, 335] on link "+65 9008 3140" at bounding box center [468, 338] width 107 height 17
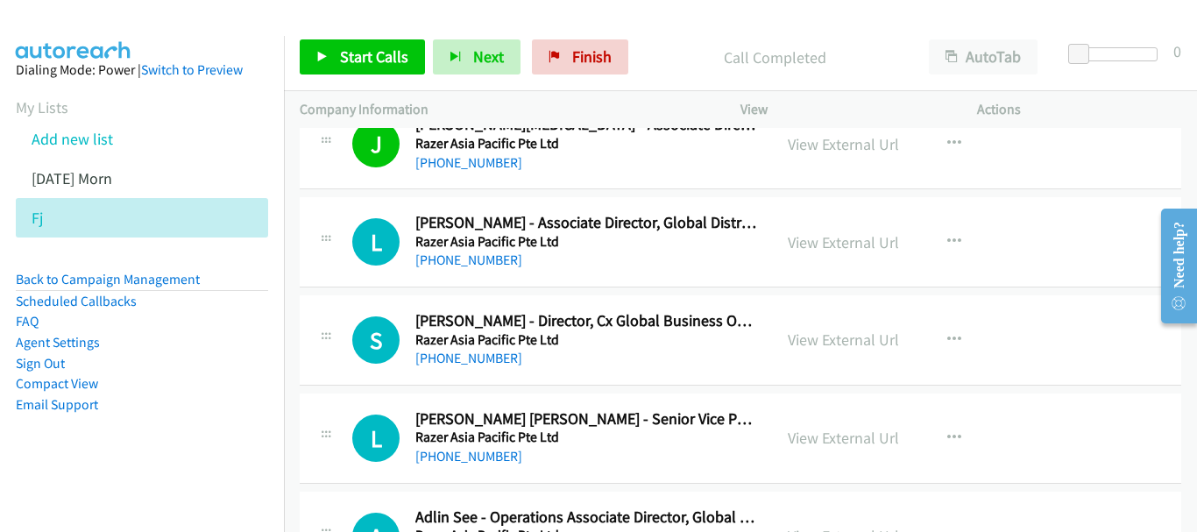
scroll to position [9039, 0]
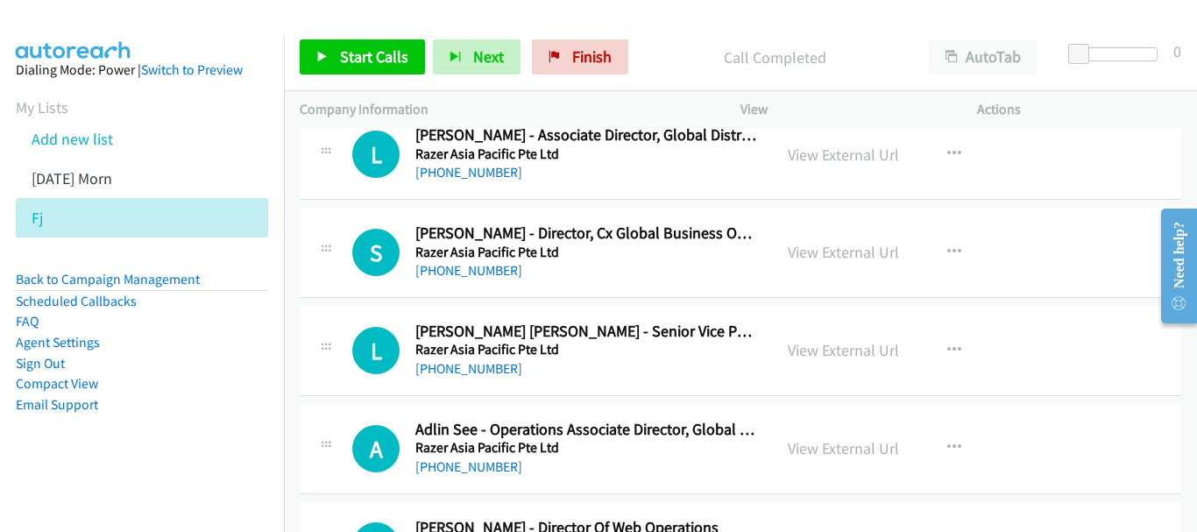
click at [480, 351] on h5 "Razer Asia Pacific Pte Ltd" at bounding box center [585, 350] width 341 height 18
click at [479, 369] on link "+65 9431 4915" at bounding box center [468, 368] width 107 height 17
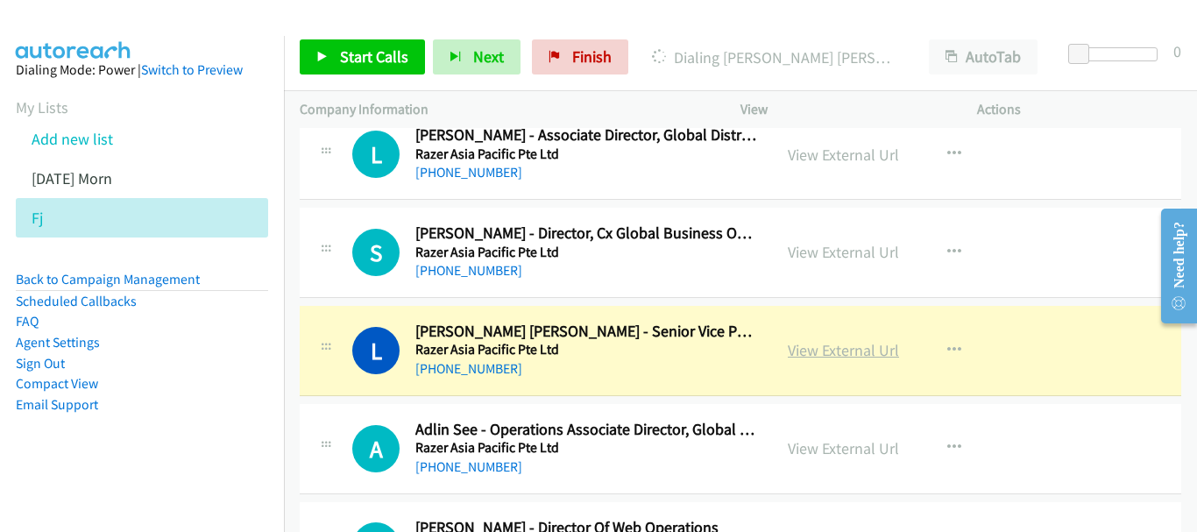
click at [872, 351] on link "View External Url" at bounding box center [843, 350] width 111 height 20
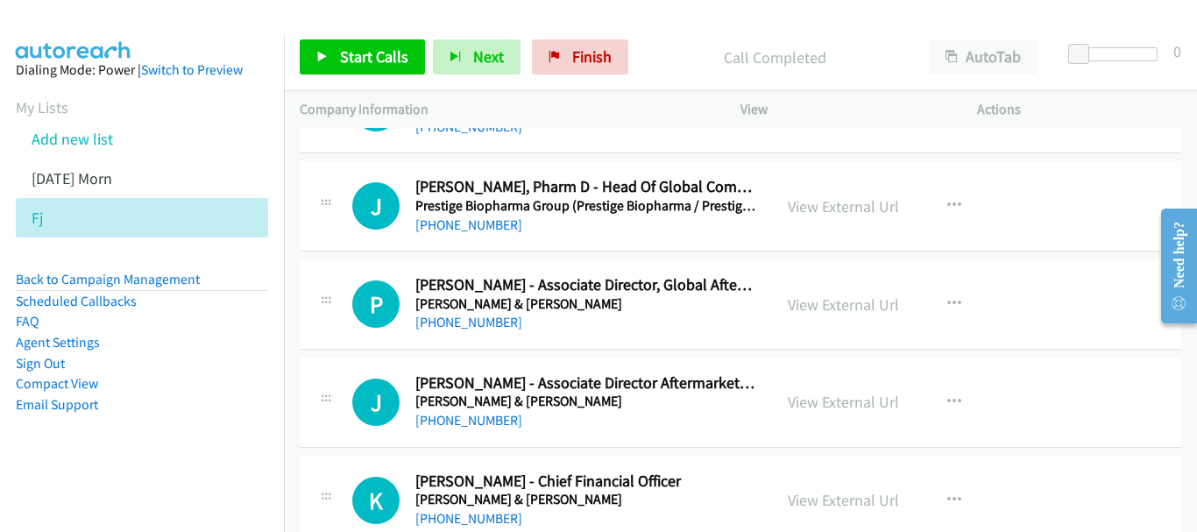
scroll to position [9564, 0]
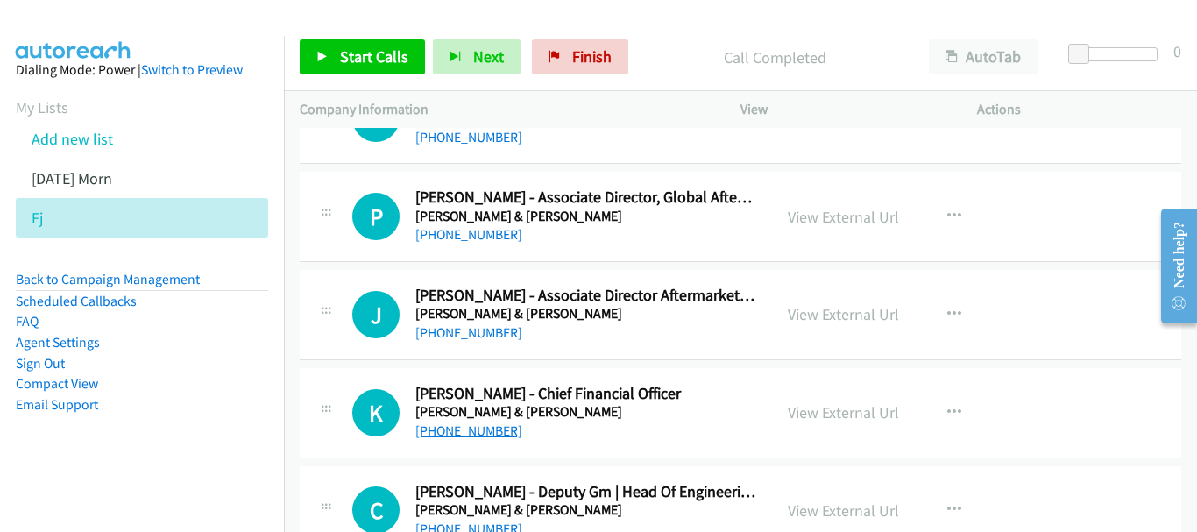
click at [451, 425] on link "+65 9627 5200" at bounding box center [468, 430] width 107 height 17
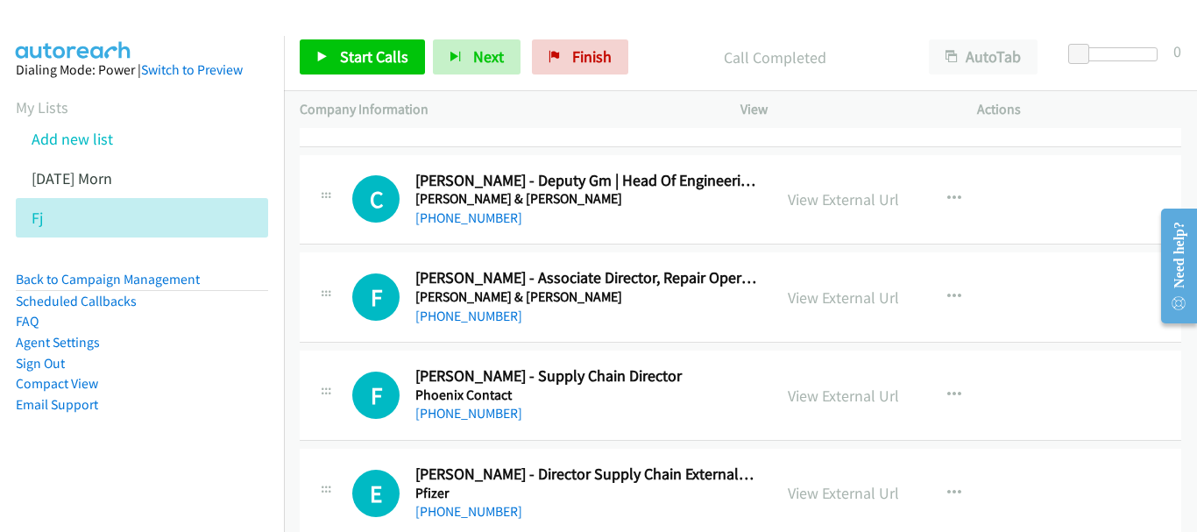
scroll to position [9915, 0]
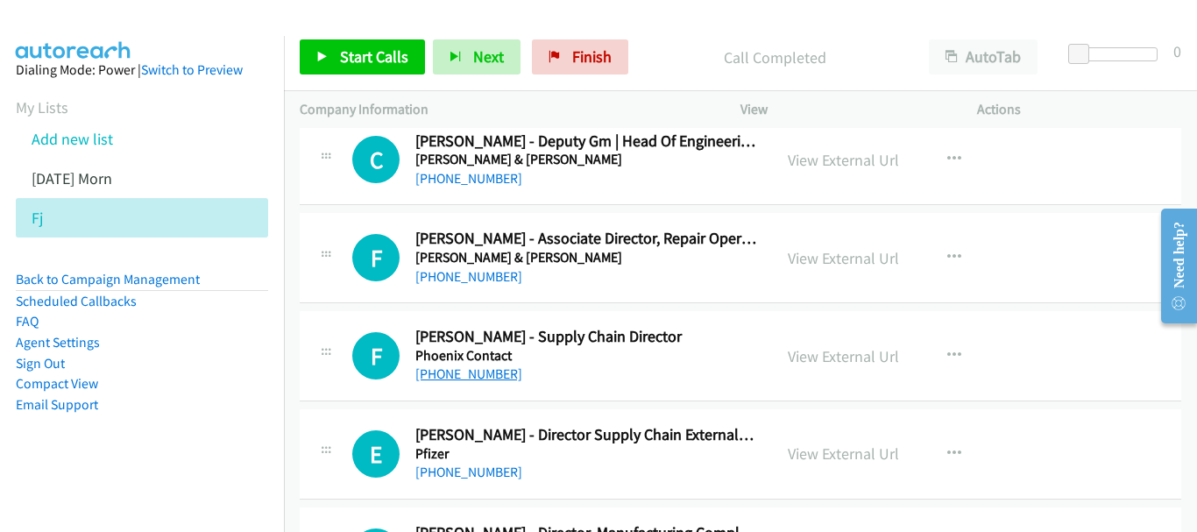
click at [471, 374] on link "+65 9733 4647" at bounding box center [468, 374] width 107 height 17
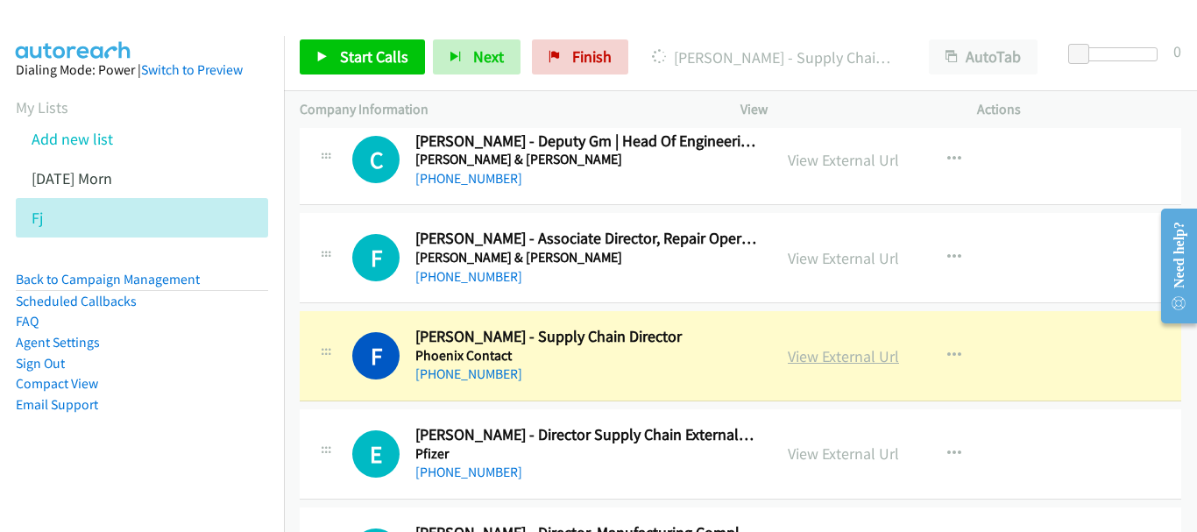
click at [814, 357] on link "View External Url" at bounding box center [843, 356] width 111 height 20
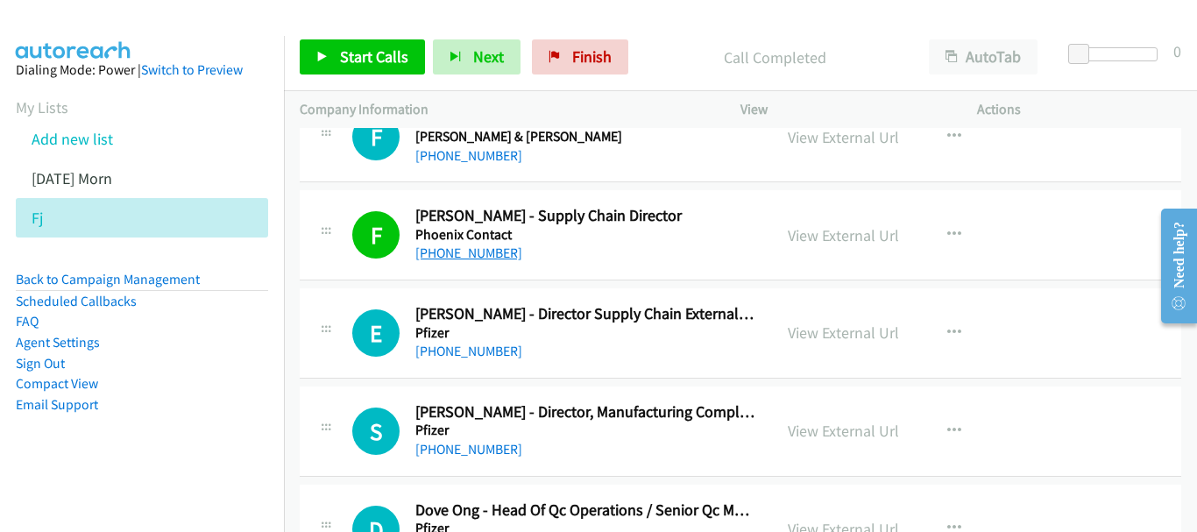
scroll to position [10090, 0]
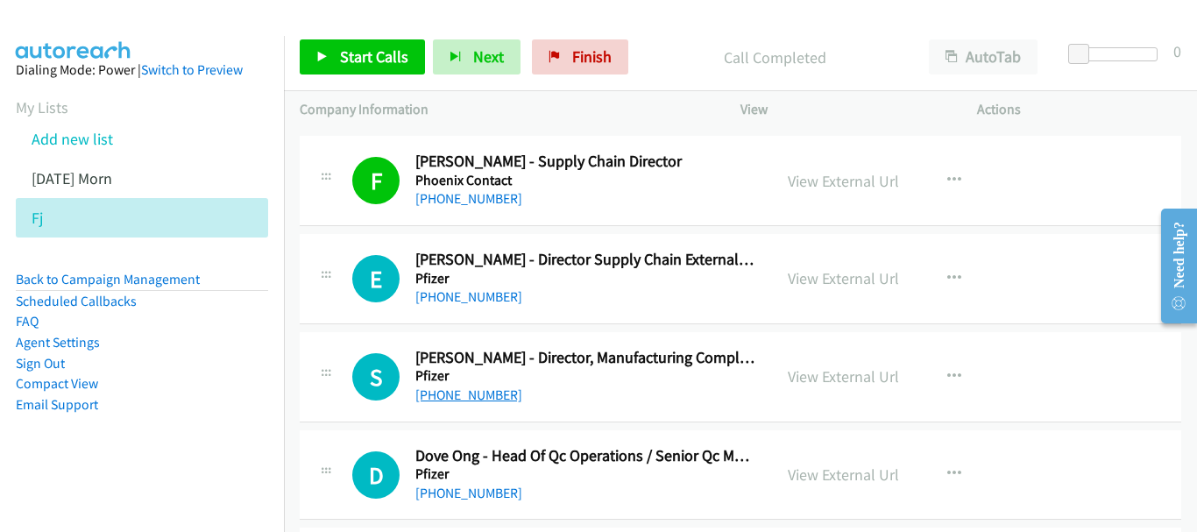
click at [456, 390] on link "+65 8339 1592" at bounding box center [468, 395] width 107 height 17
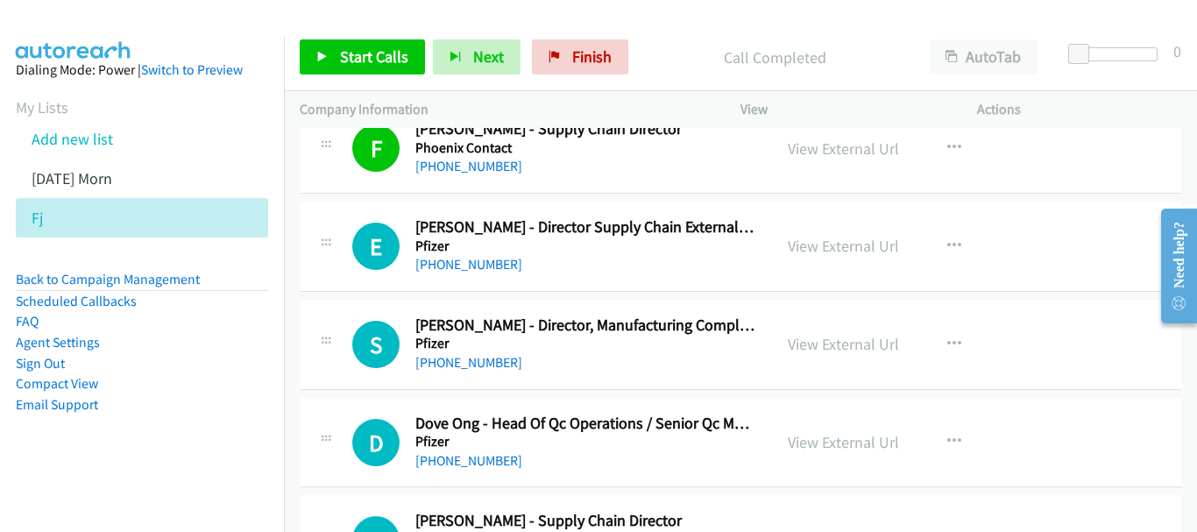
scroll to position [10266, 0]
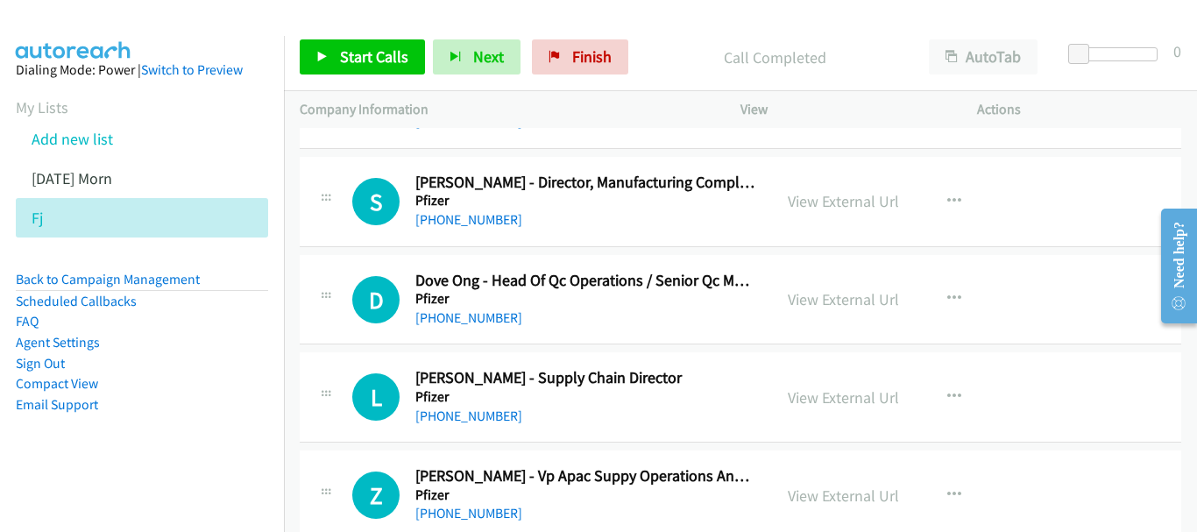
click at [463, 428] on div "L Callback Scheduled Liak Ming Chua - Supply Chain Director Pfizer Asia/Singapo…" at bounding box center [741, 397] width 882 height 90
click at [465, 415] on link "+65 9782 5316" at bounding box center [468, 416] width 107 height 17
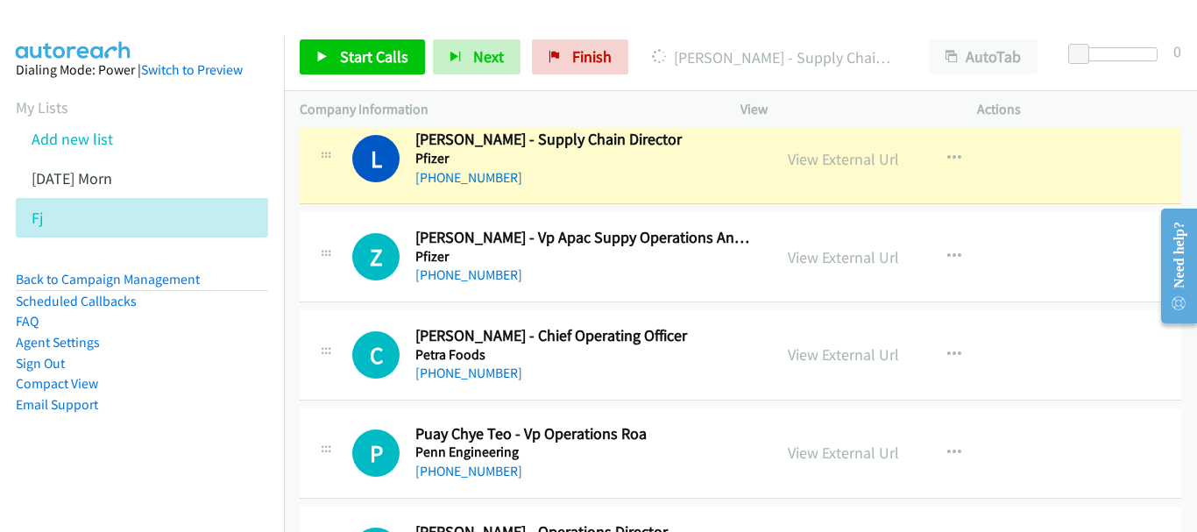
scroll to position [10511, 0]
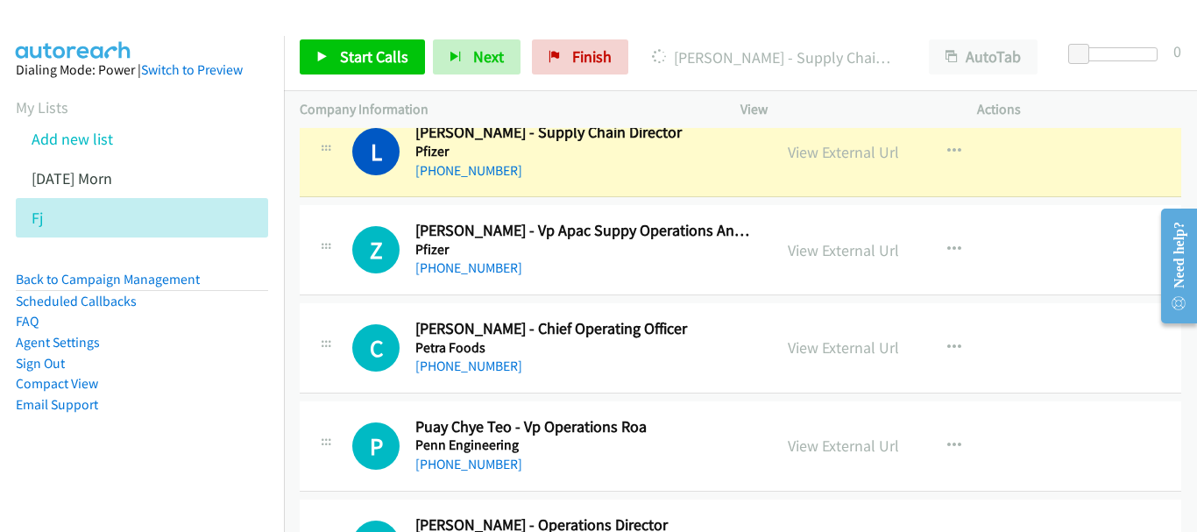
click at [1190, 124] on div "Actions" at bounding box center [1080, 109] width 237 height 37
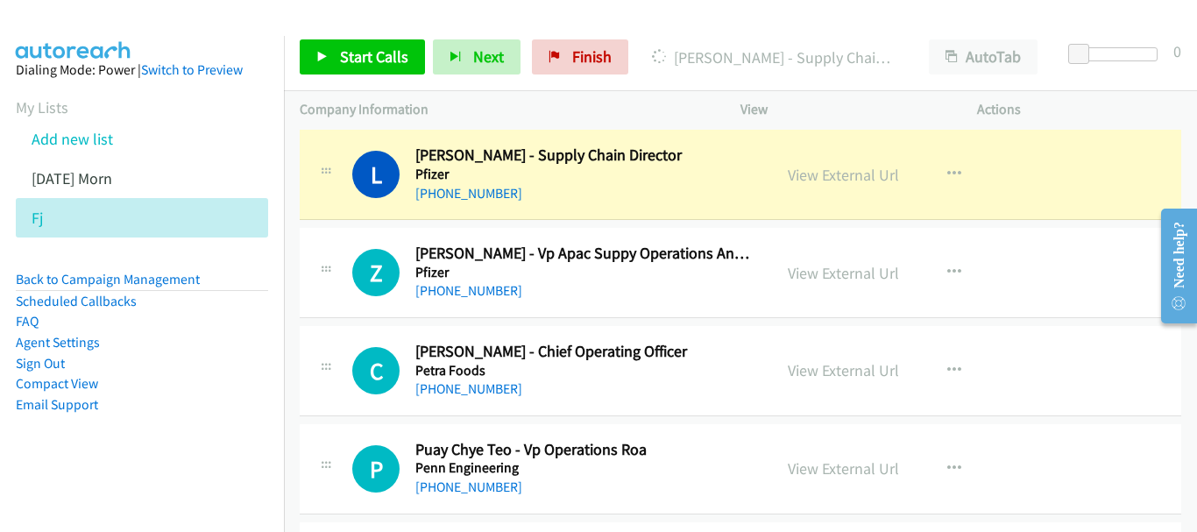
scroll to position [10476, 0]
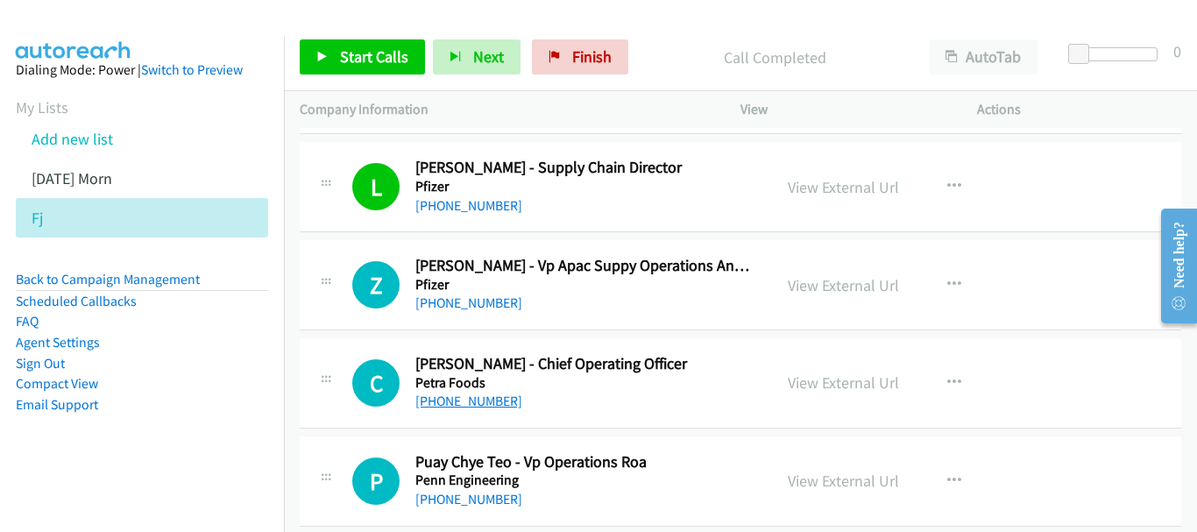
click at [440, 396] on link "+65 9116 0324" at bounding box center [468, 401] width 107 height 17
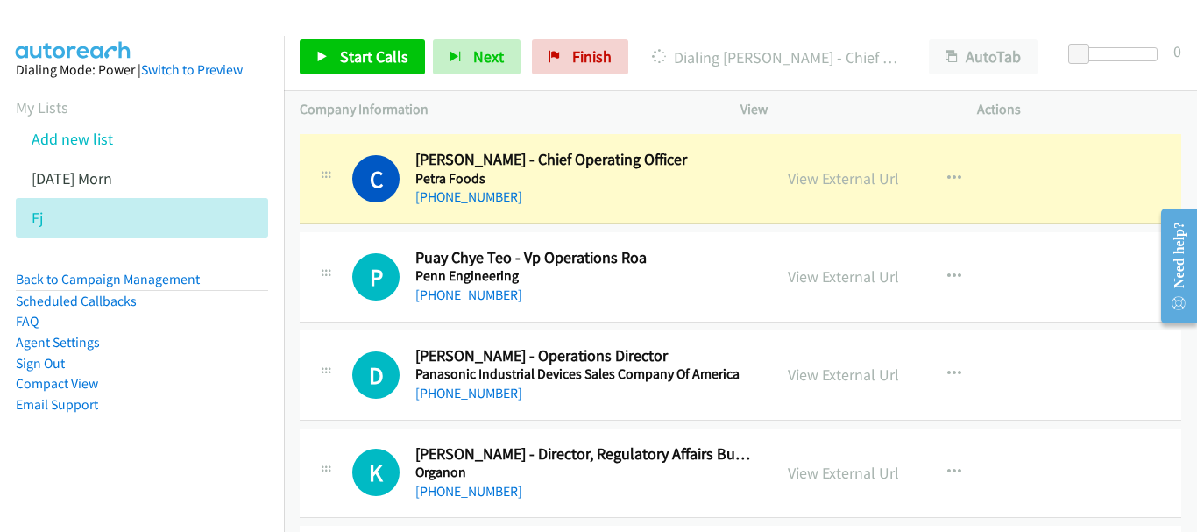
scroll to position [10651, 0]
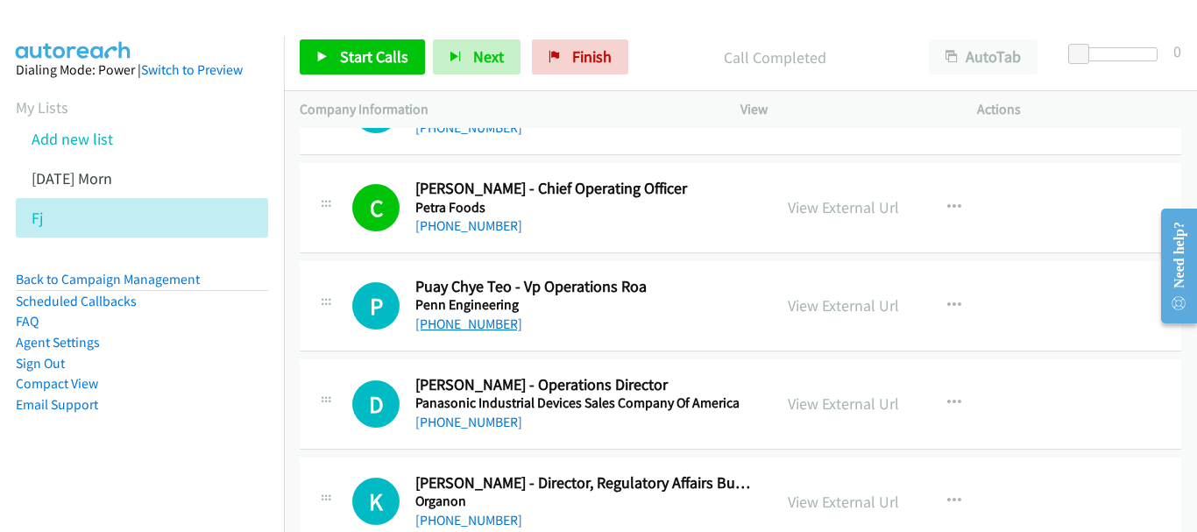
click at [485, 332] on link "+65 9780 9223" at bounding box center [468, 324] width 107 height 17
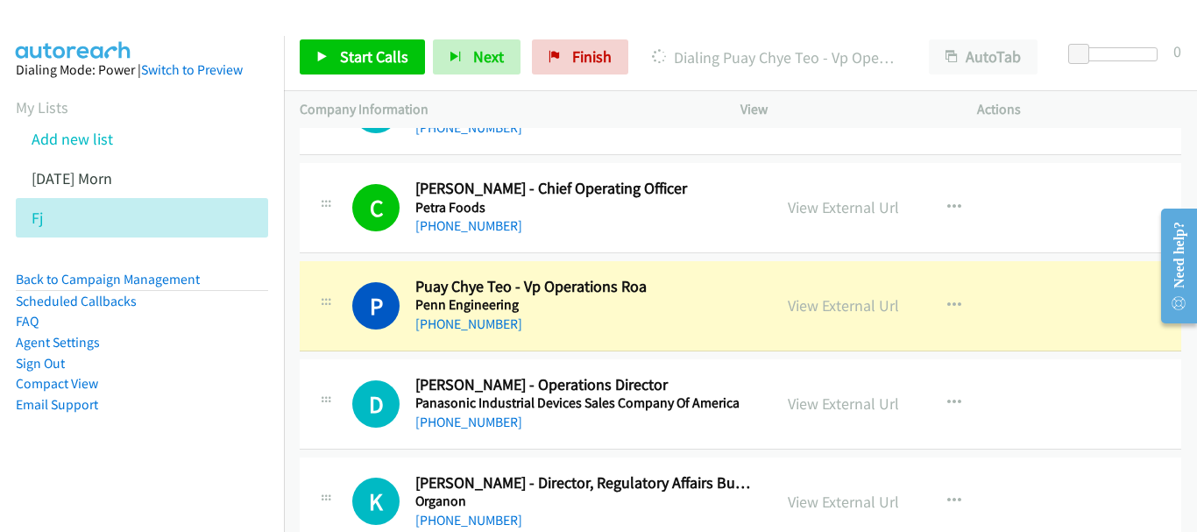
scroll to position [10564, 0]
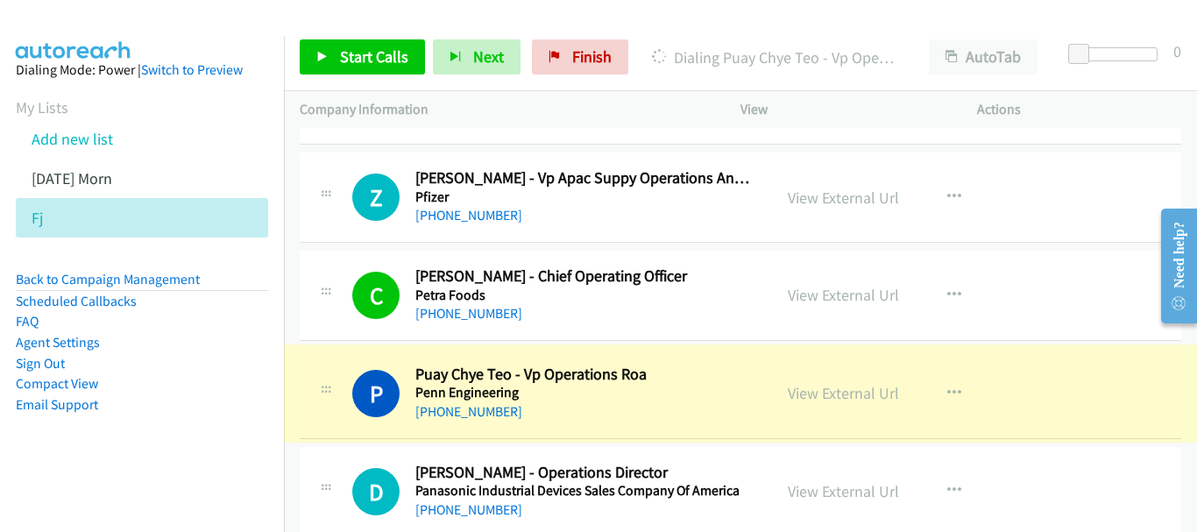
click at [820, 394] on link "View External Url" at bounding box center [843, 393] width 111 height 20
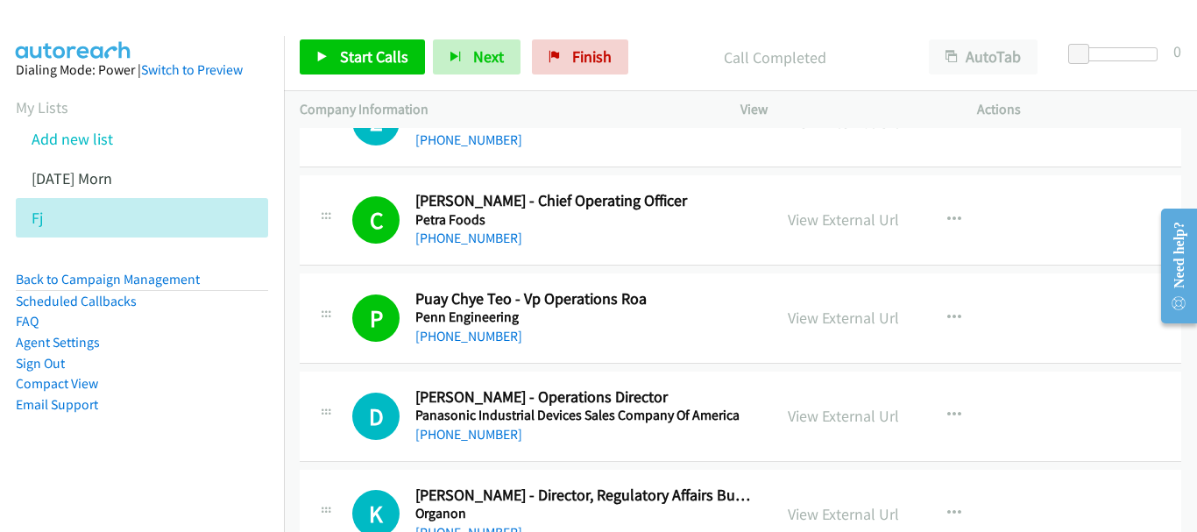
scroll to position [10739, 0]
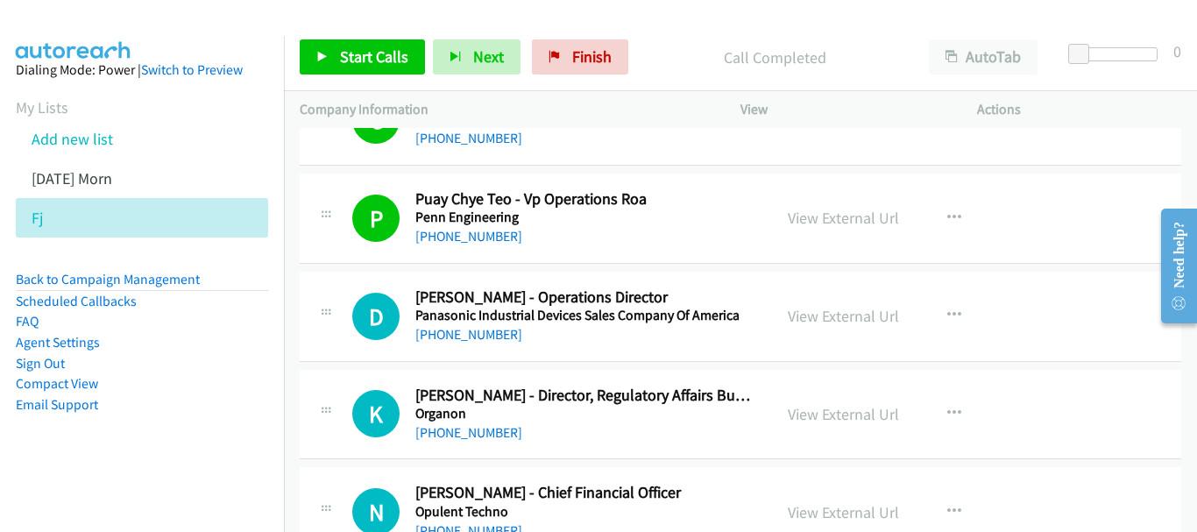
click at [483, 324] on div "+65 9662 1902" at bounding box center [585, 334] width 341 height 21
click at [483, 327] on link "+65 9662 1902" at bounding box center [468, 334] width 107 height 17
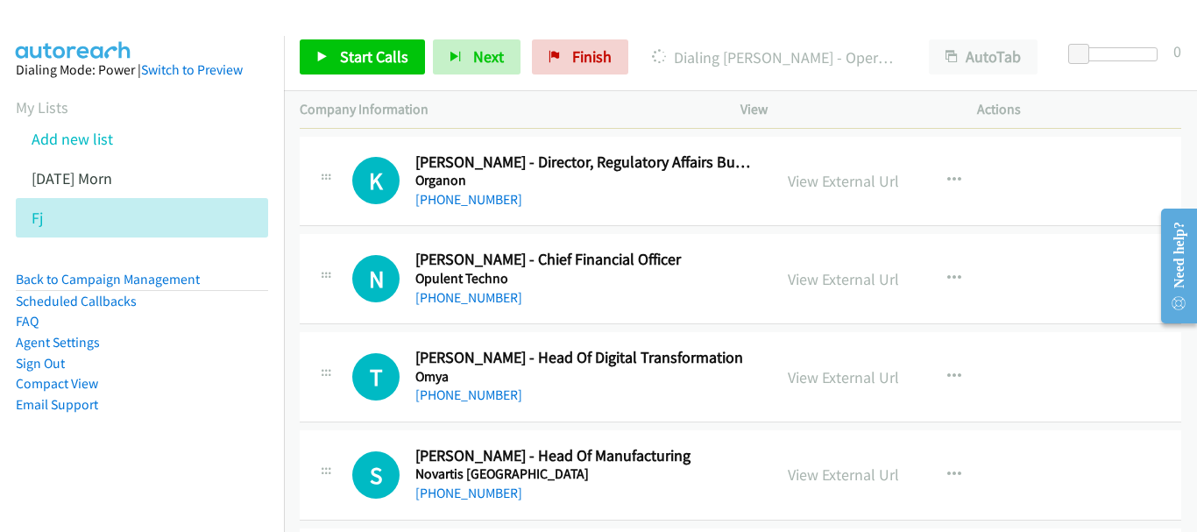
scroll to position [11002, 0]
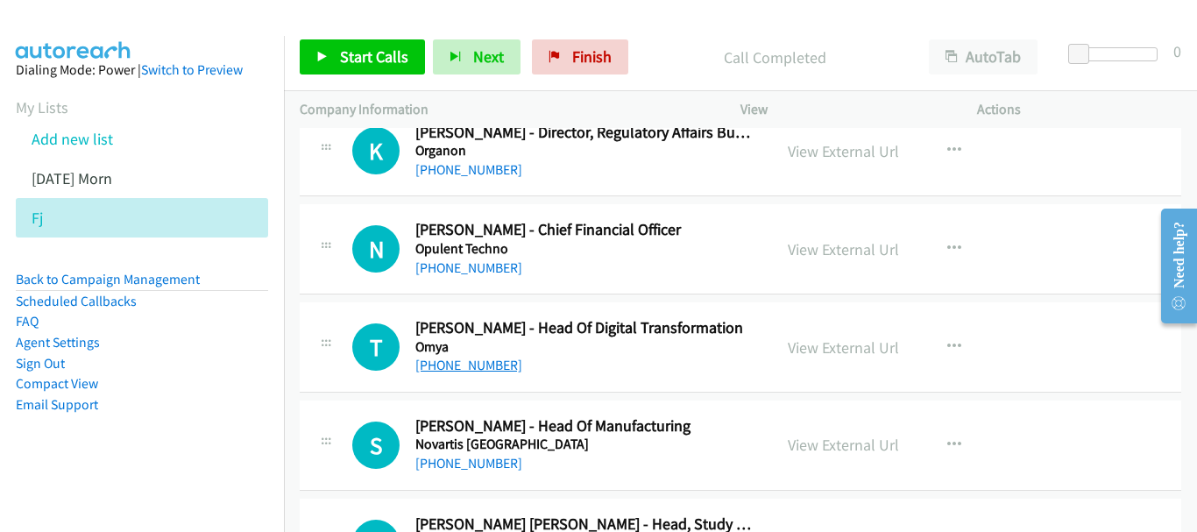
click at [477, 361] on link "+65 8298 8090" at bounding box center [468, 365] width 107 height 17
click at [489, 465] on link "+65 9723 6625" at bounding box center [468, 463] width 107 height 17
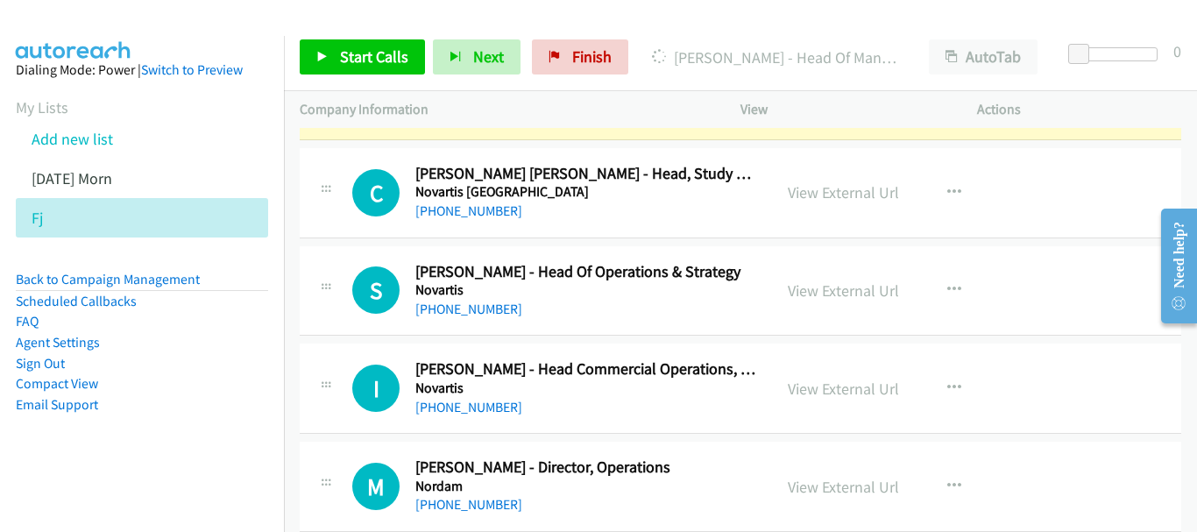
scroll to position [11440, 0]
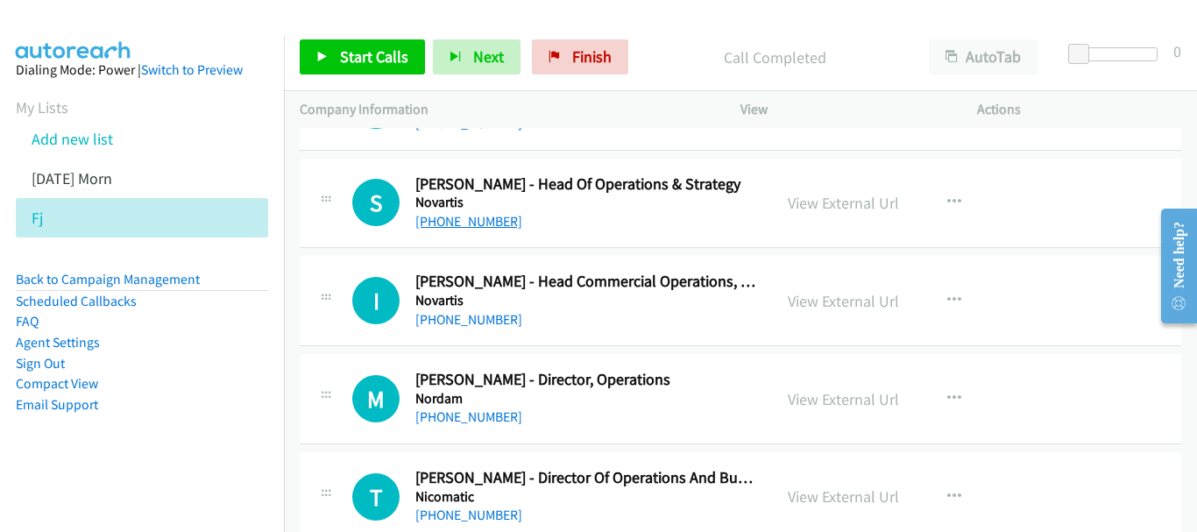
click at [446, 229] on link "+65 9450 2059" at bounding box center [468, 221] width 107 height 17
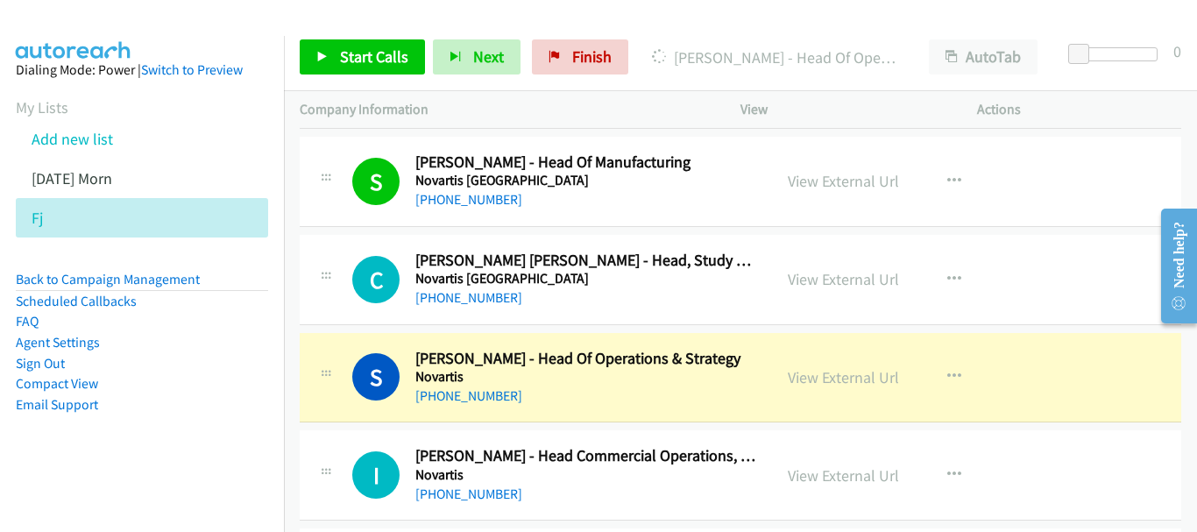
scroll to position [11265, 0]
click at [827, 375] on link "View External Url" at bounding box center [843, 378] width 111 height 20
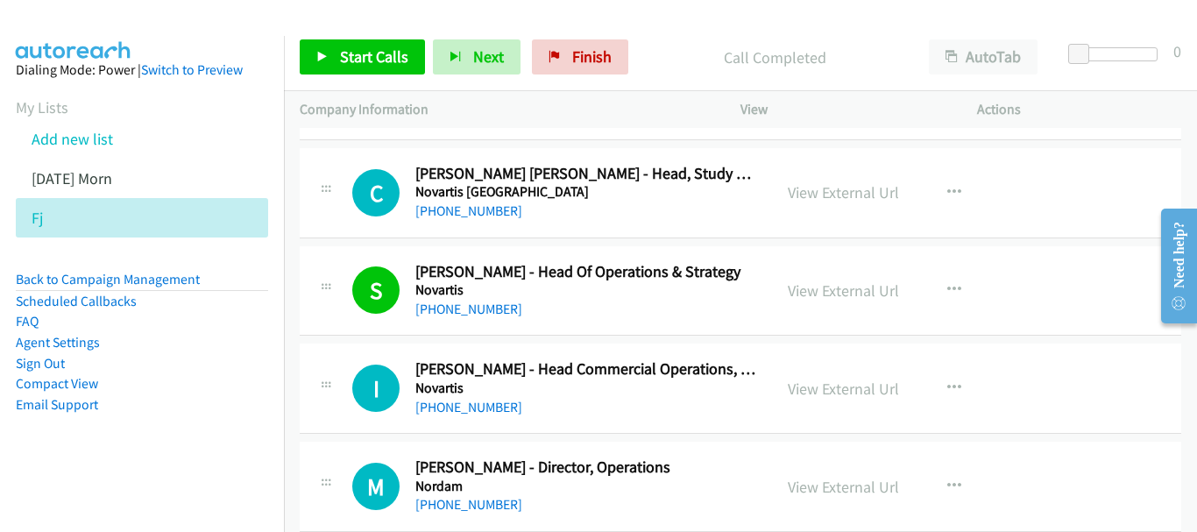
scroll to position [11440, 0]
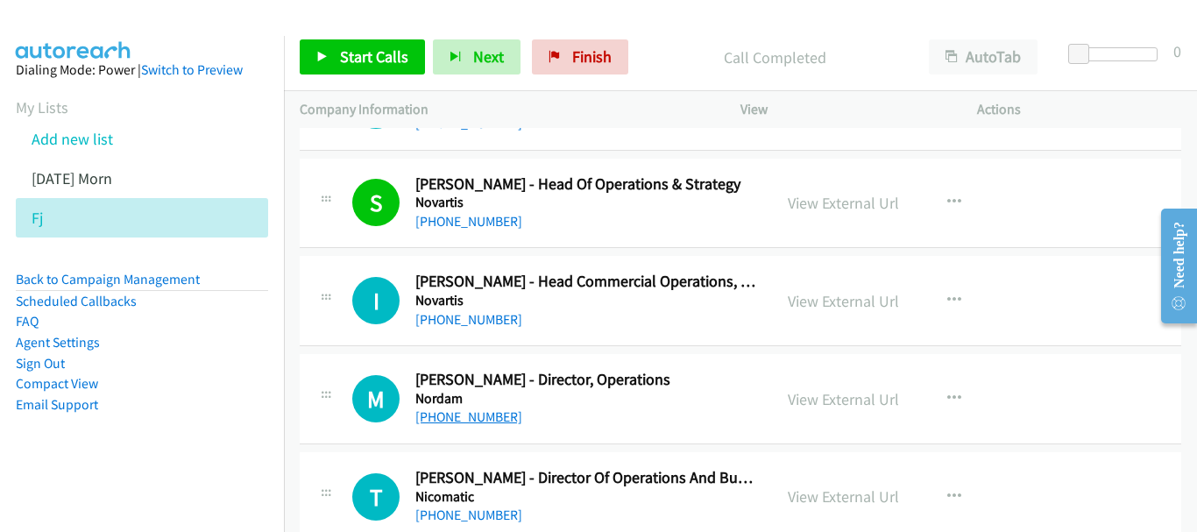
click at [465, 414] on link "+65 9185 4040" at bounding box center [468, 416] width 107 height 17
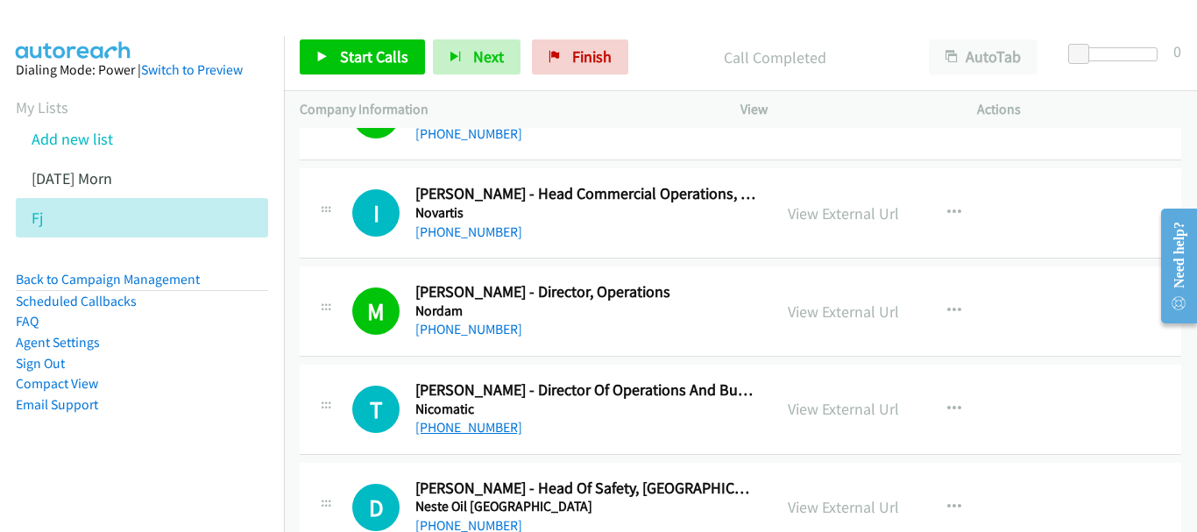
click at [449, 434] on link "+65 9621 7051" at bounding box center [468, 427] width 107 height 17
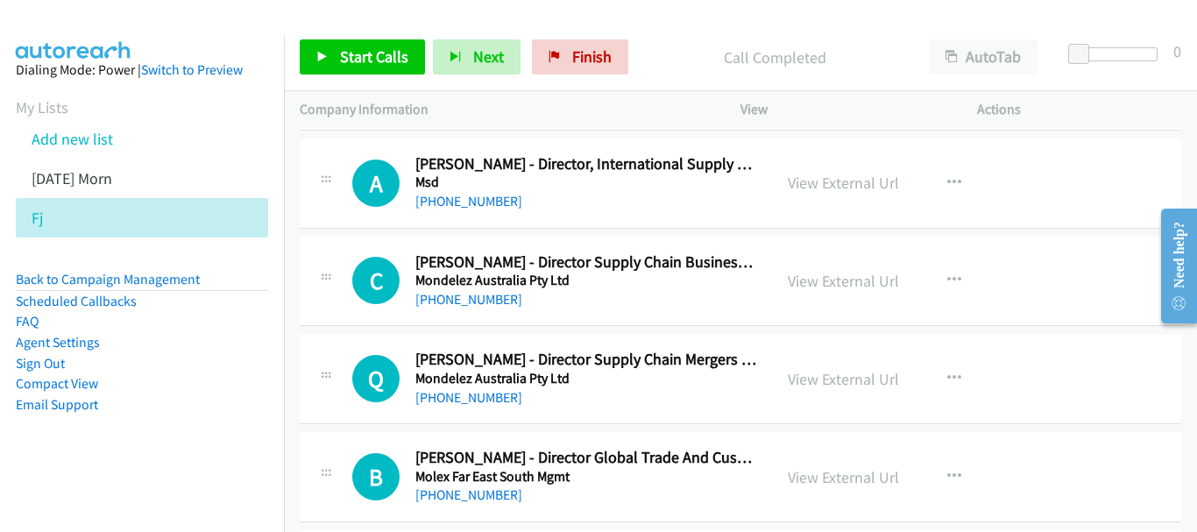
scroll to position [13106, 0]
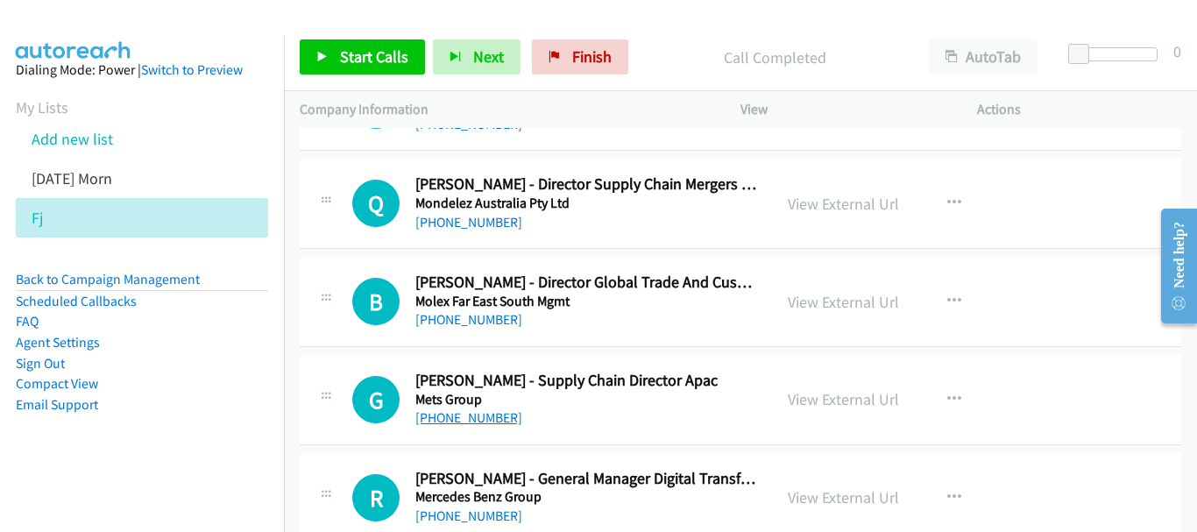
click at [482, 415] on link "+65 9678 1307" at bounding box center [468, 417] width 107 height 17
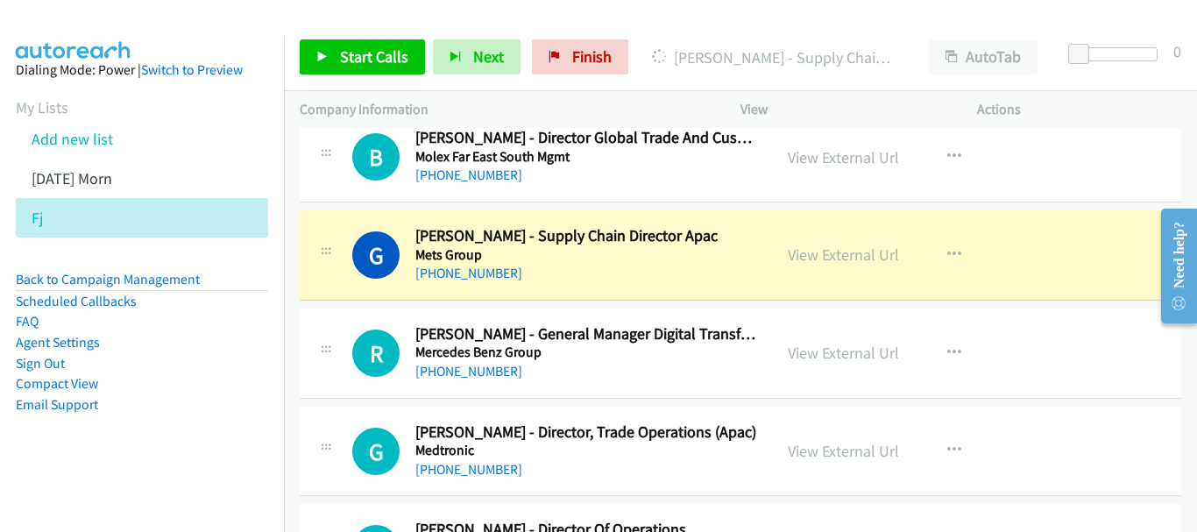
scroll to position [13281, 0]
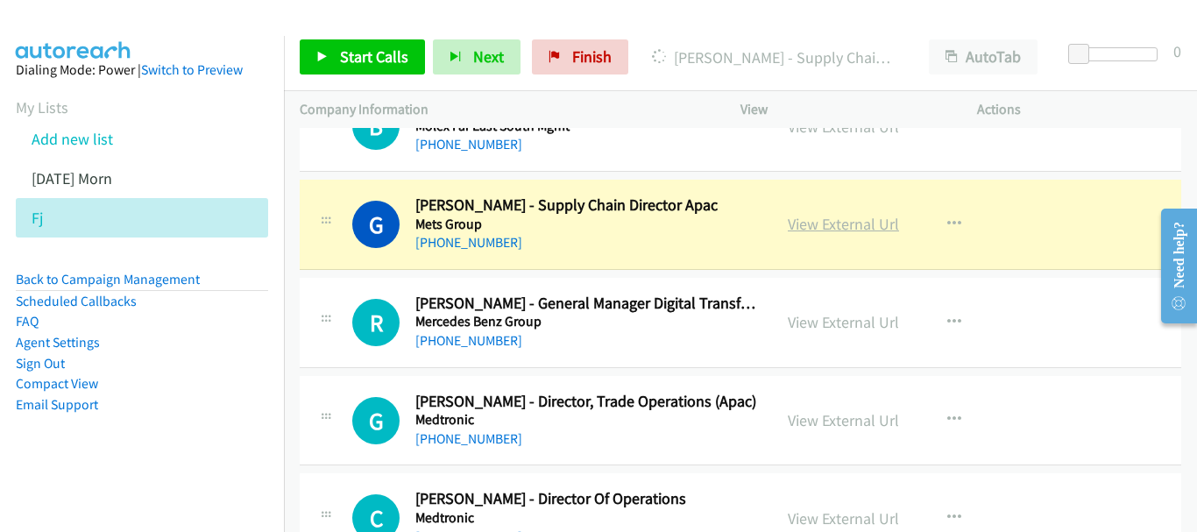
click at [876, 225] on link "View External Url" at bounding box center [843, 224] width 111 height 20
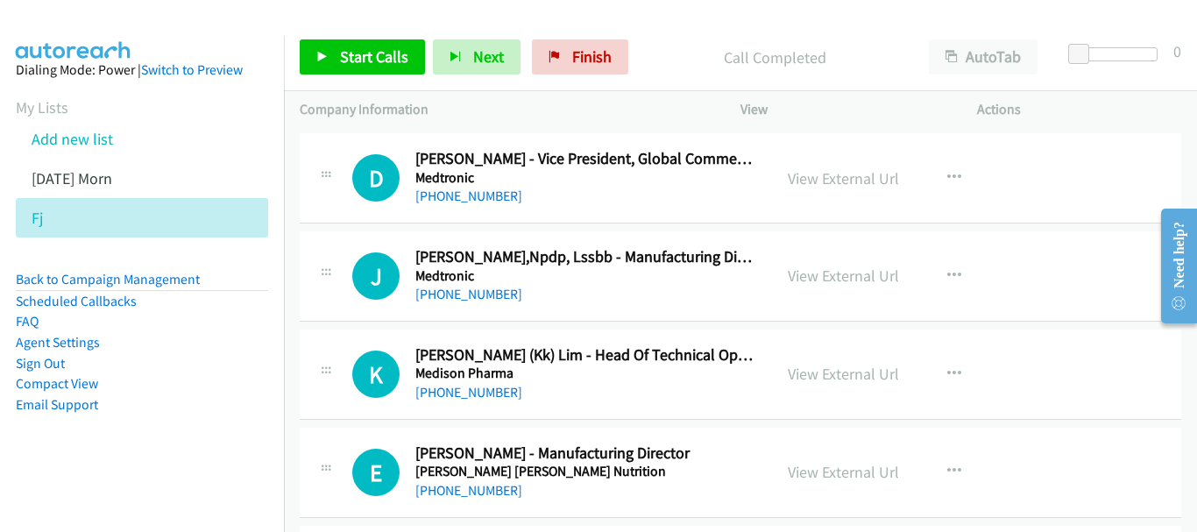
scroll to position [13807, 0]
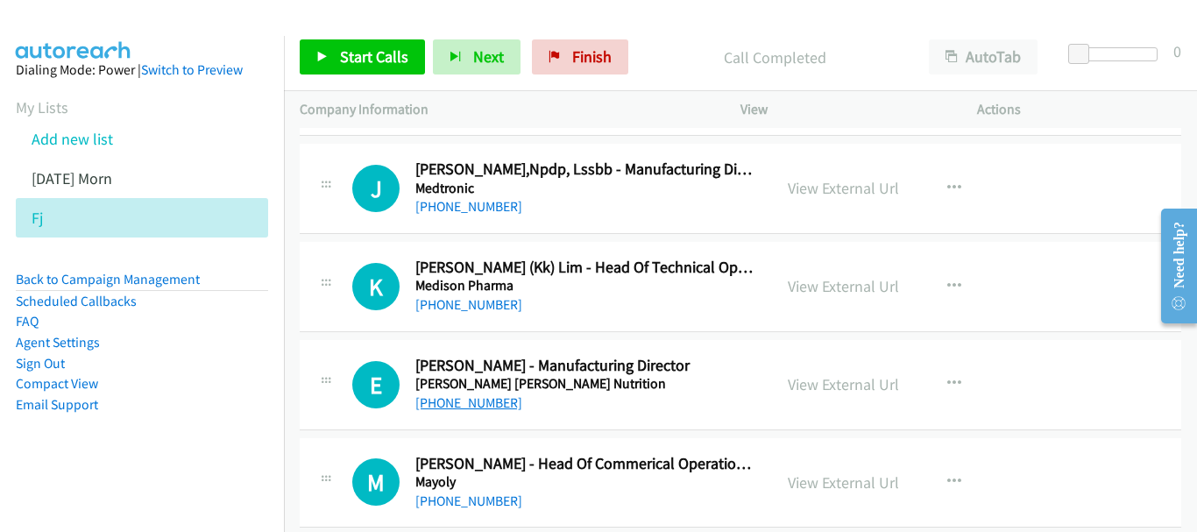
click at [428, 400] on link "+65 9630 7459" at bounding box center [468, 402] width 107 height 17
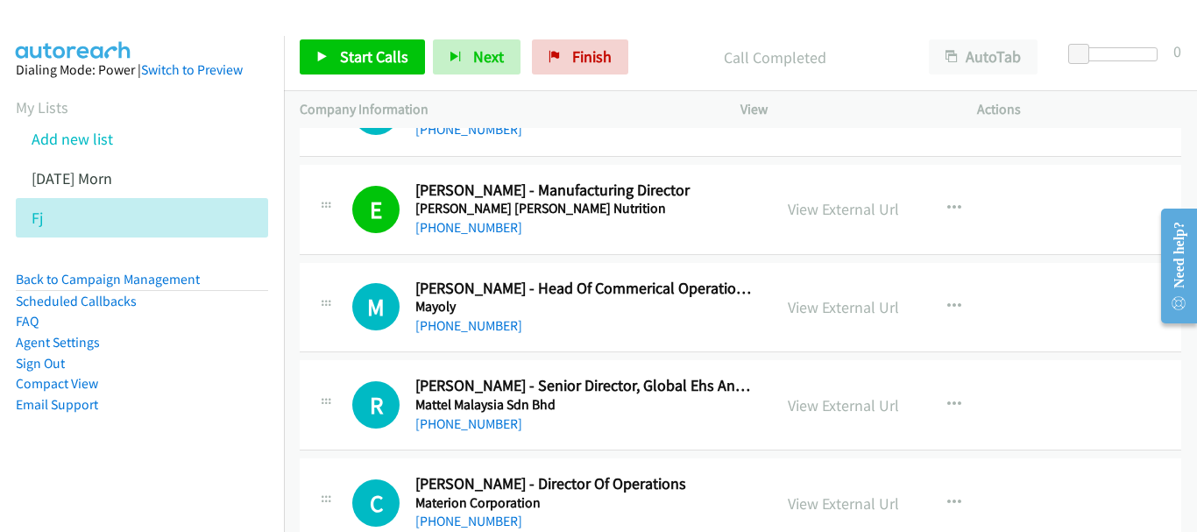
scroll to position [14157, 0]
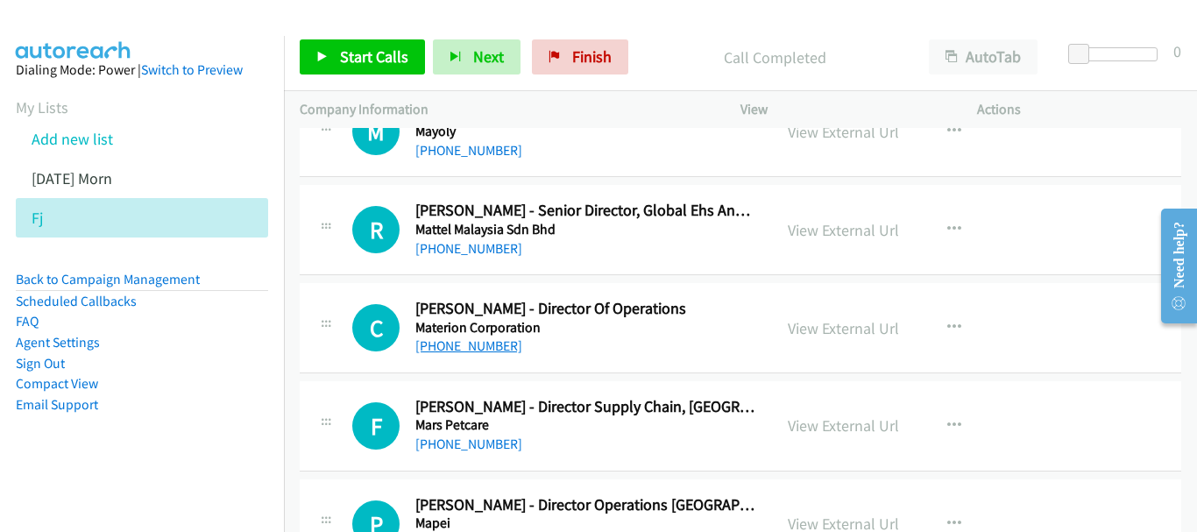
click at [471, 344] on link "+65 9780 3922" at bounding box center [468, 345] width 107 height 17
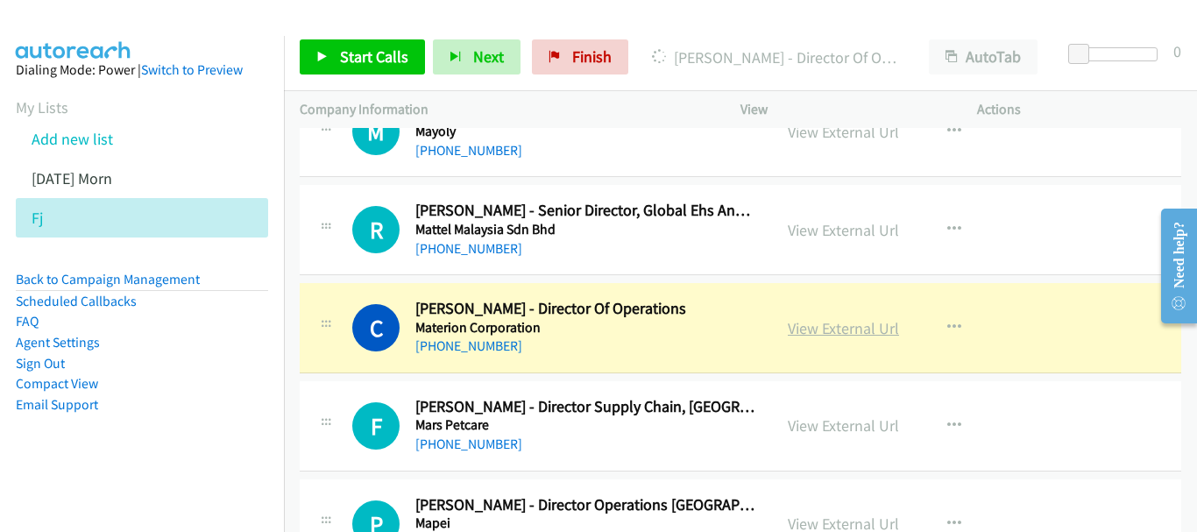
click at [879, 334] on link "View External Url" at bounding box center [843, 328] width 111 height 20
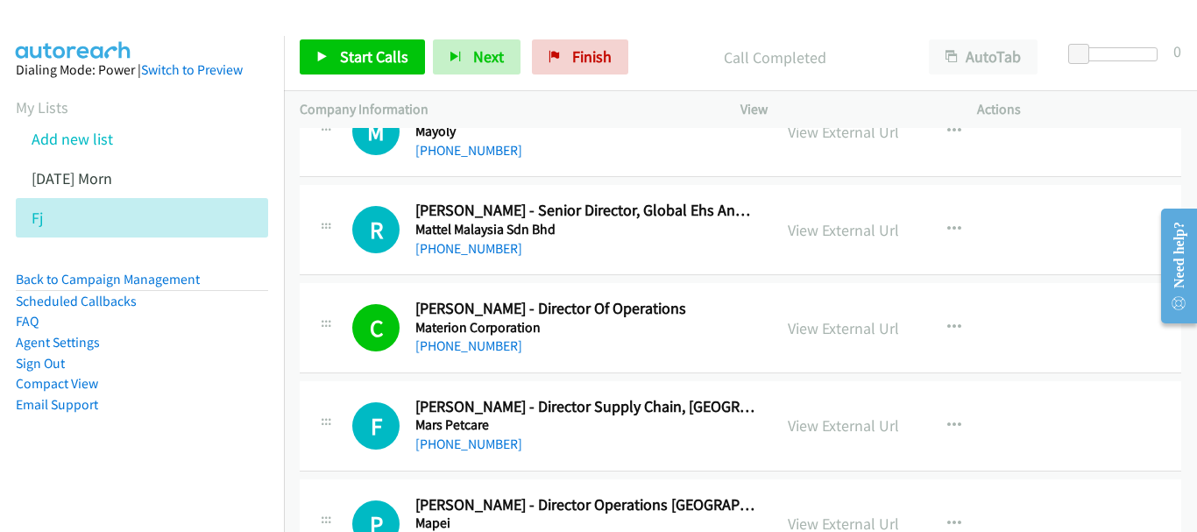
scroll to position [14245, 0]
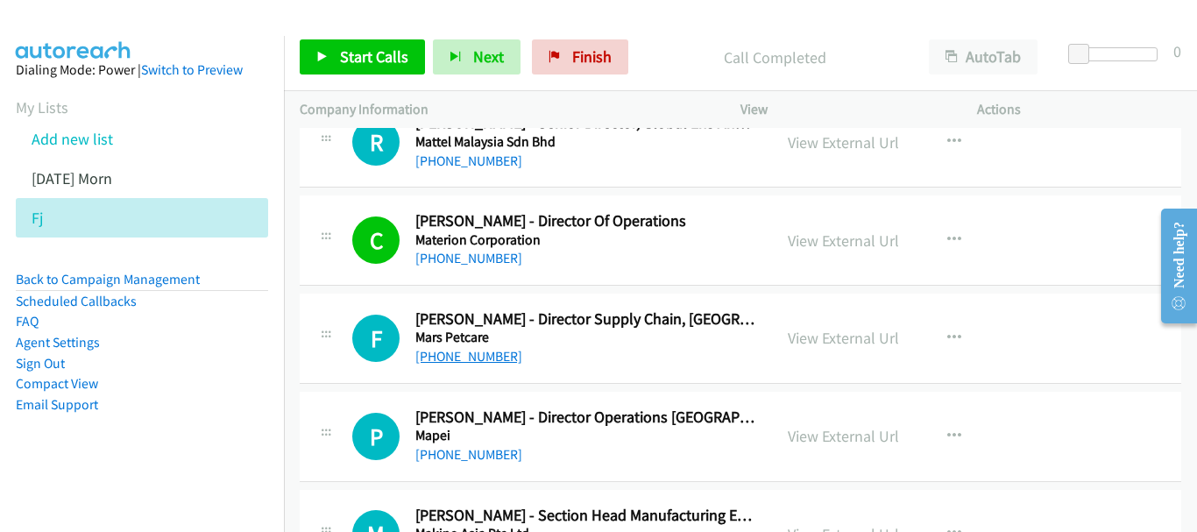
click at [480, 352] on link "+65 9150 4232" at bounding box center [468, 356] width 107 height 17
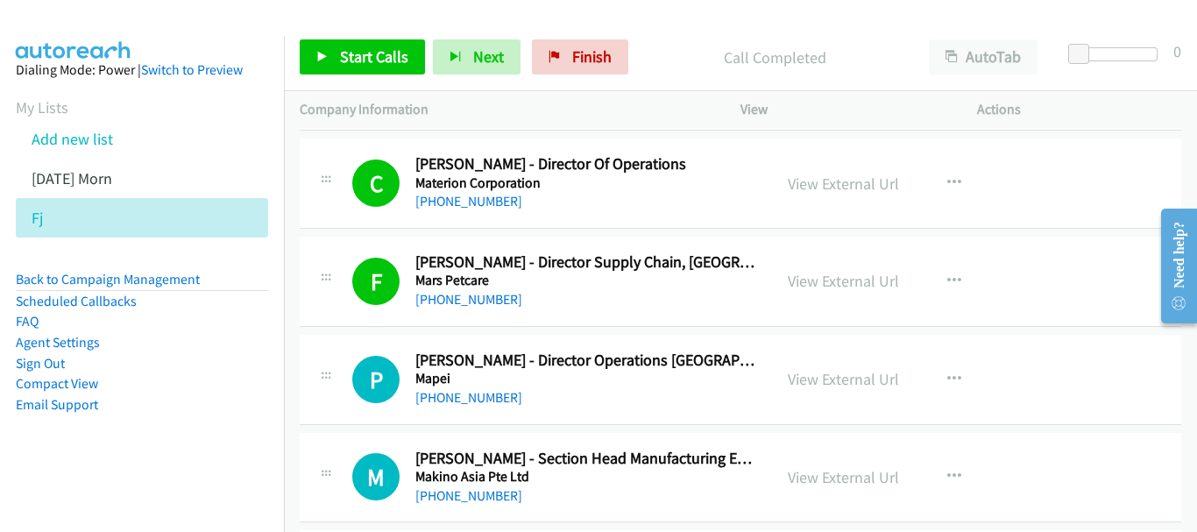
scroll to position [14333, 0]
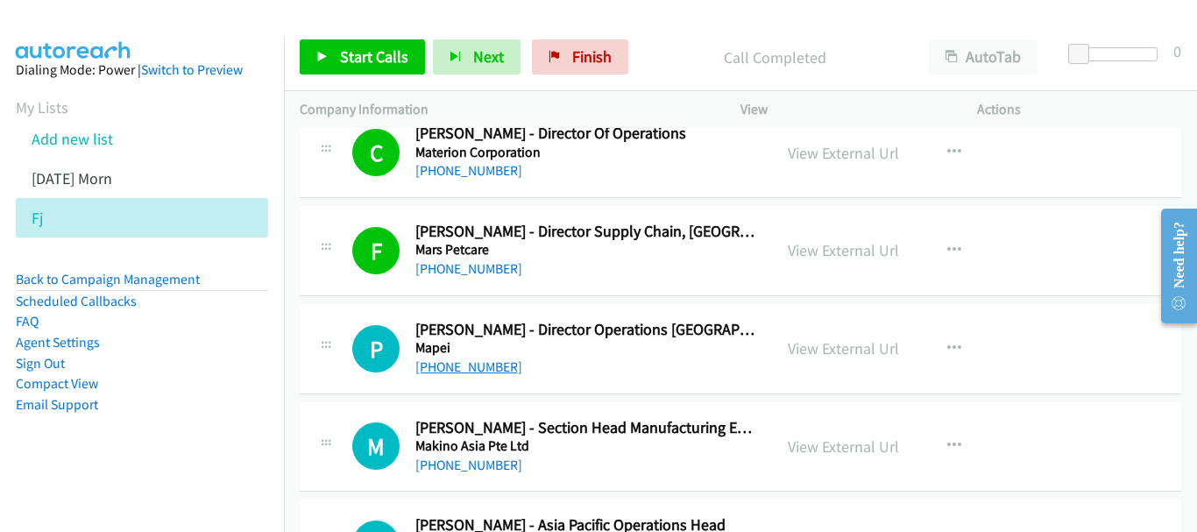
click at [479, 371] on link "+65 9297 4974" at bounding box center [468, 366] width 107 height 17
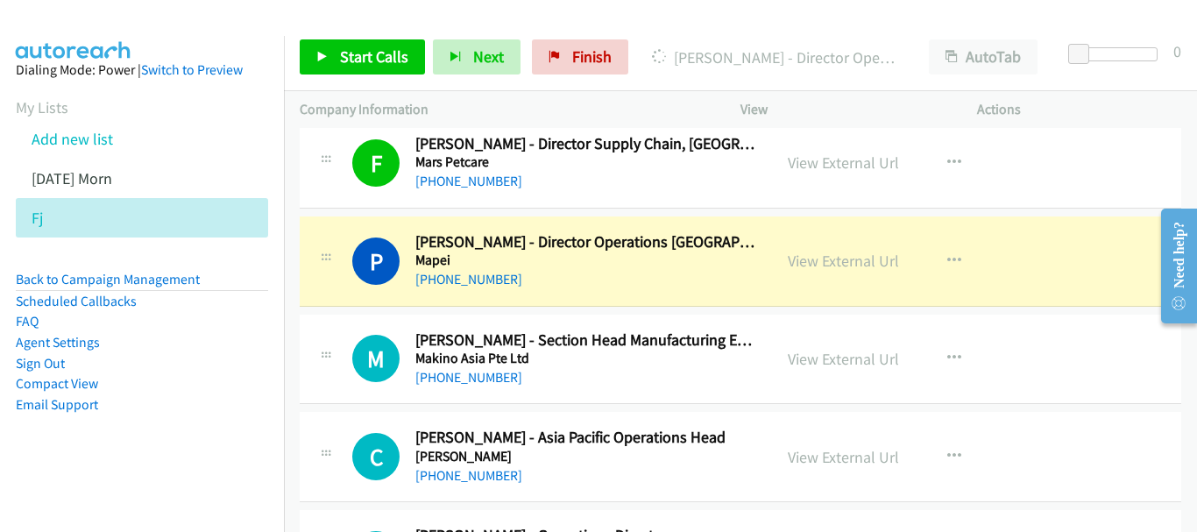
scroll to position [14508, 0]
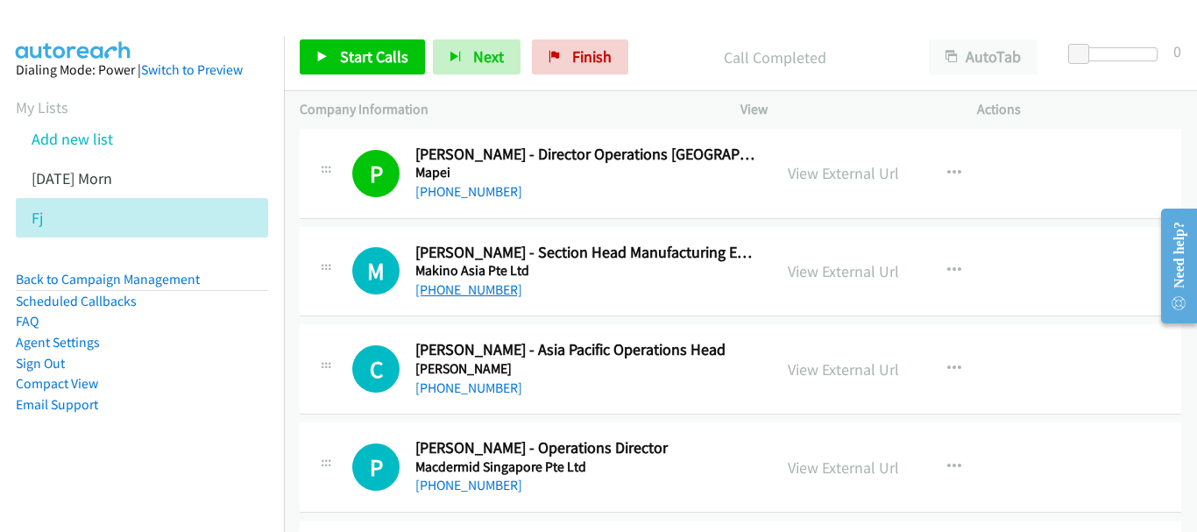
click at [477, 295] on link "+65 8410 2378" at bounding box center [468, 289] width 107 height 17
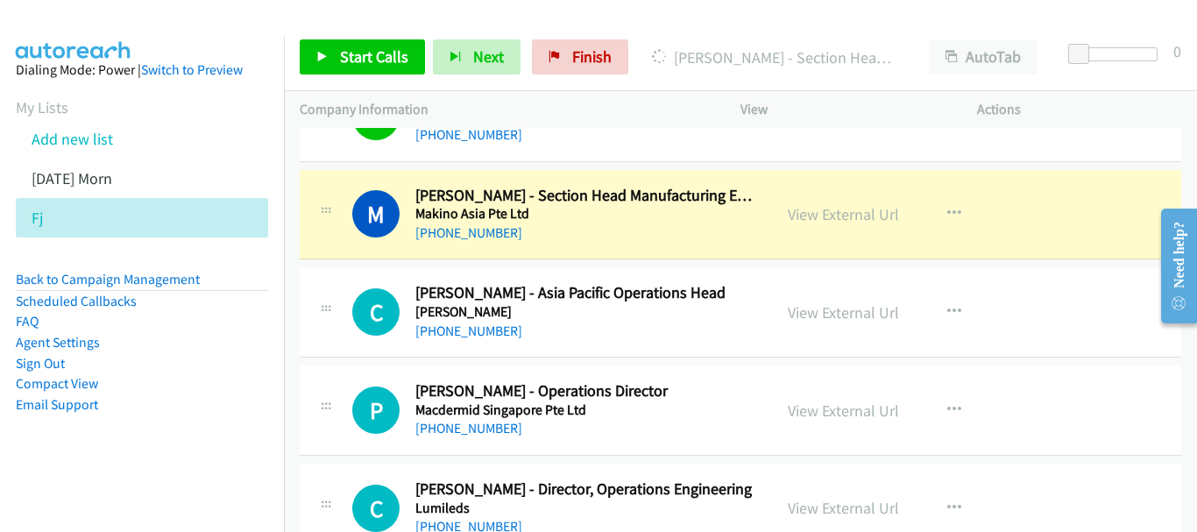
scroll to position [14596, 0]
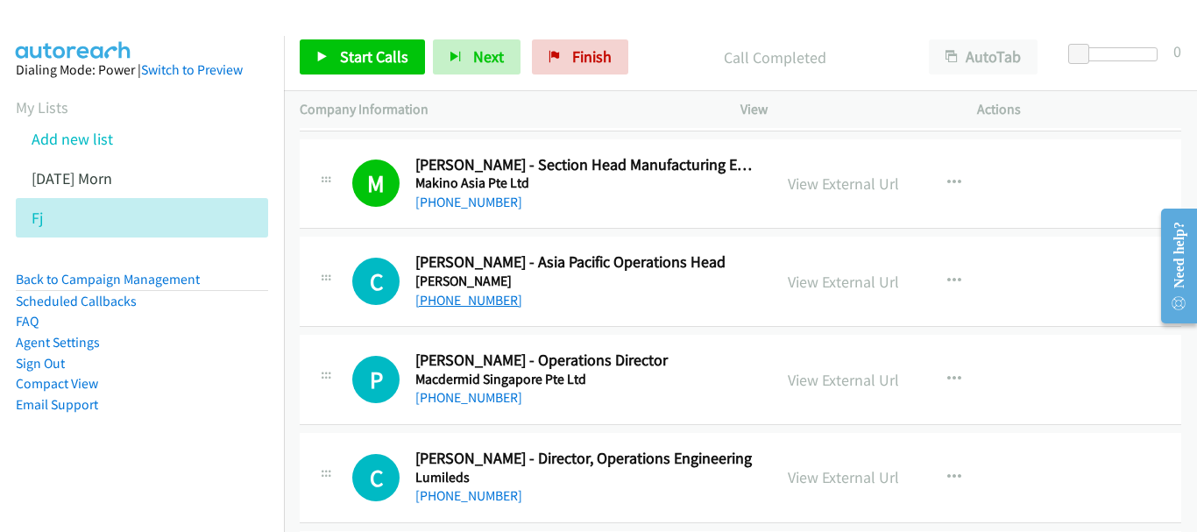
click at [472, 302] on link "+65 9012 6612" at bounding box center [468, 300] width 107 height 17
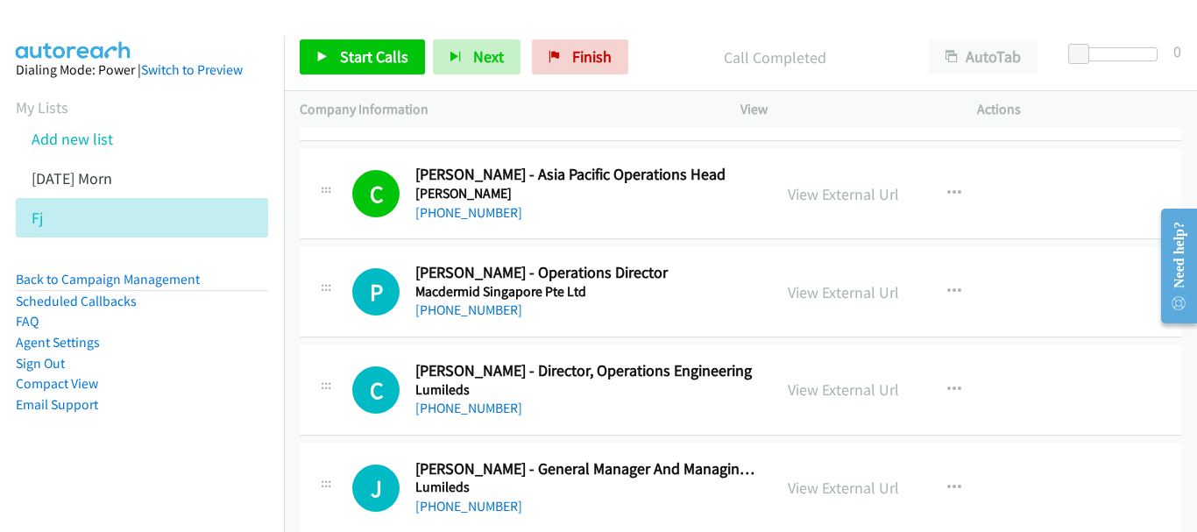
click at [459, 323] on div "P Callback Scheduled Paul Lee - Operations Director Macdermid Singapore Pte Ltd…" at bounding box center [741, 292] width 882 height 90
click at [454, 318] on link "+65 9669 2080" at bounding box center [468, 310] width 107 height 17
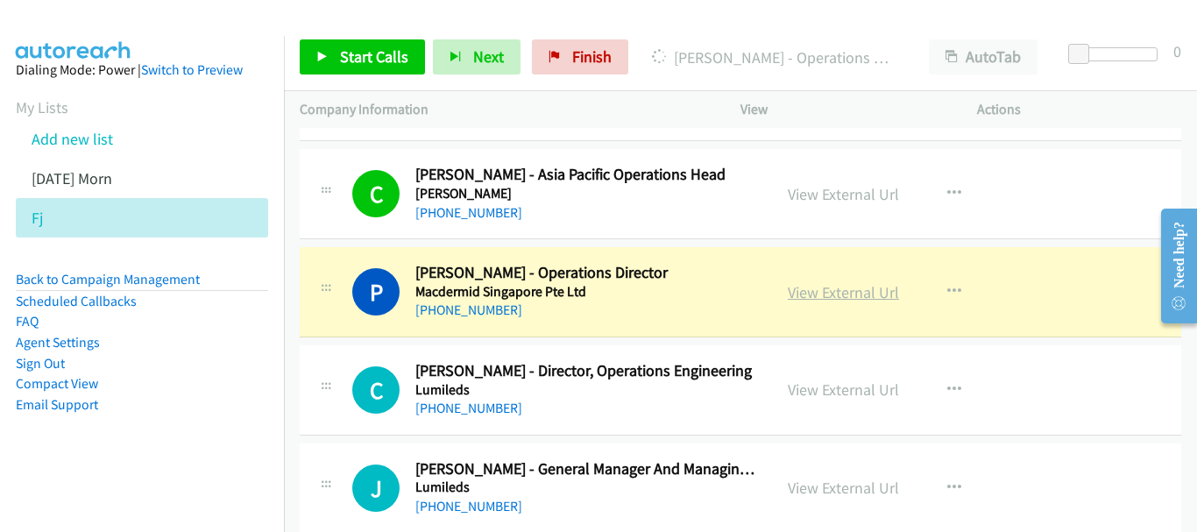
click at [794, 298] on link "View External Url" at bounding box center [843, 292] width 111 height 20
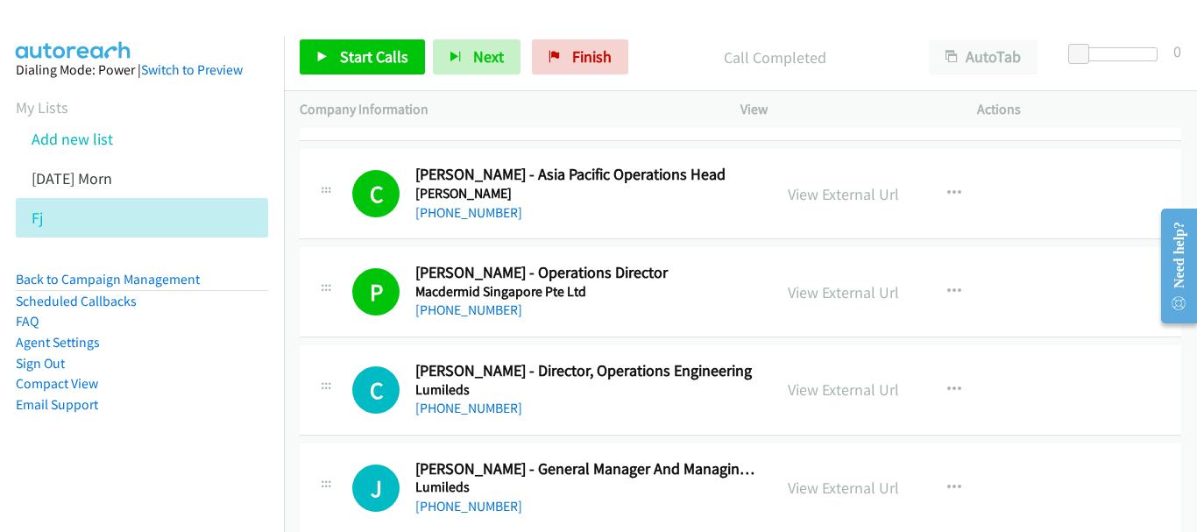
scroll to position [14859, 0]
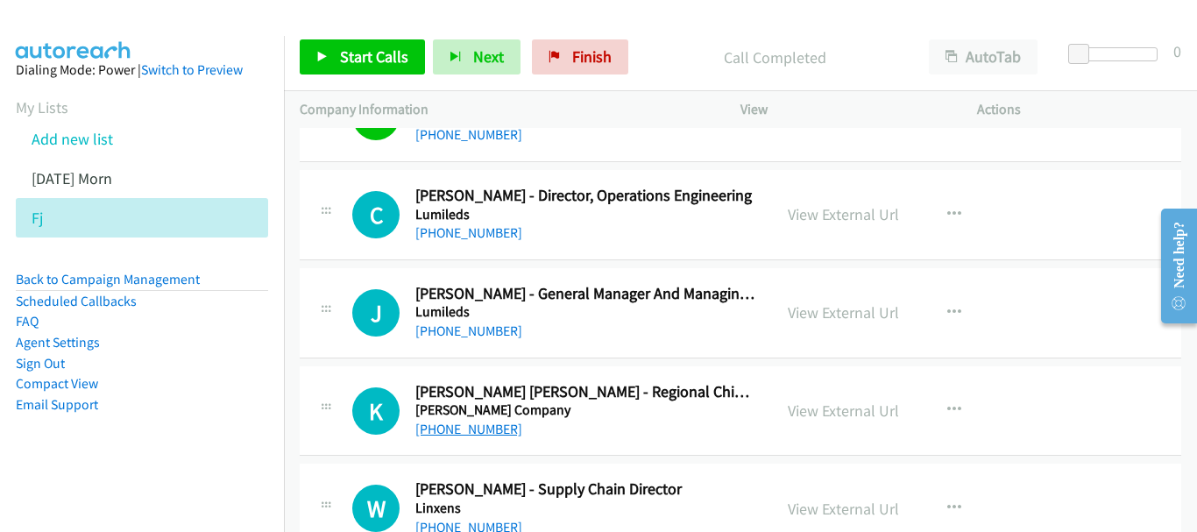
click at [492, 428] on link "+65 9631 8368" at bounding box center [468, 429] width 107 height 17
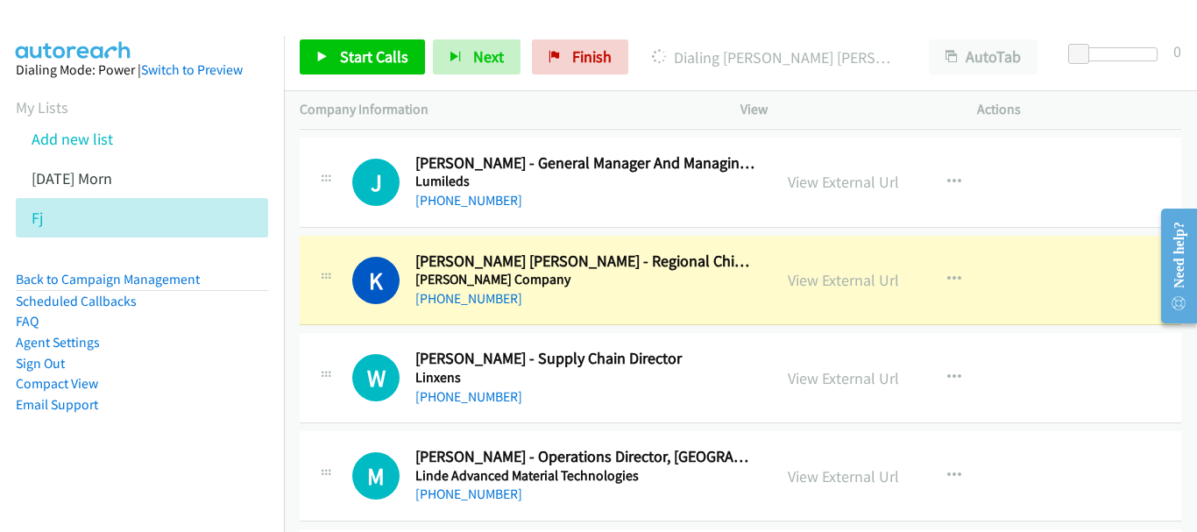
scroll to position [15034, 0]
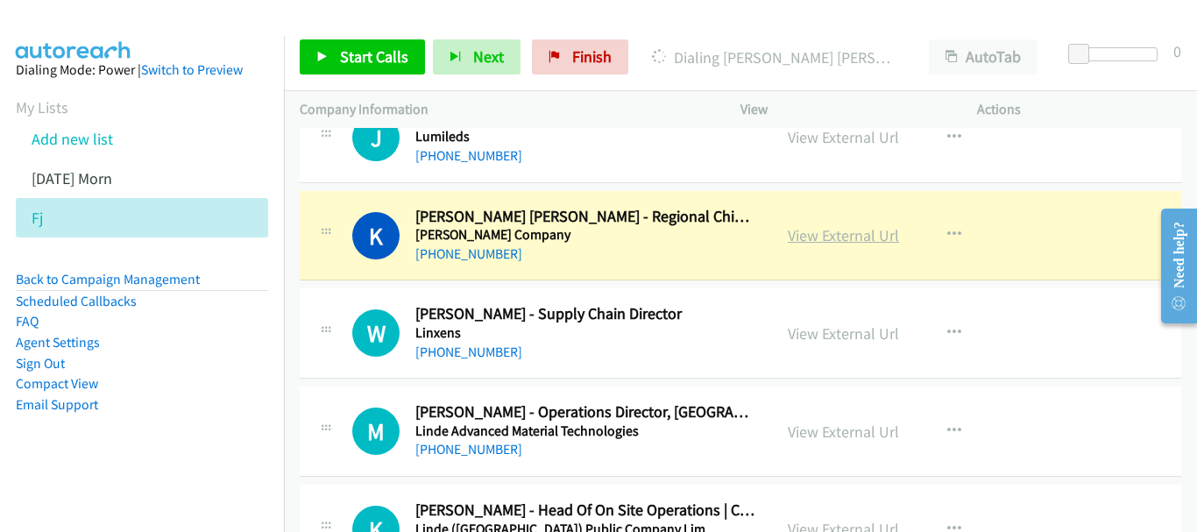
click at [804, 240] on link "View External Url" at bounding box center [843, 235] width 111 height 20
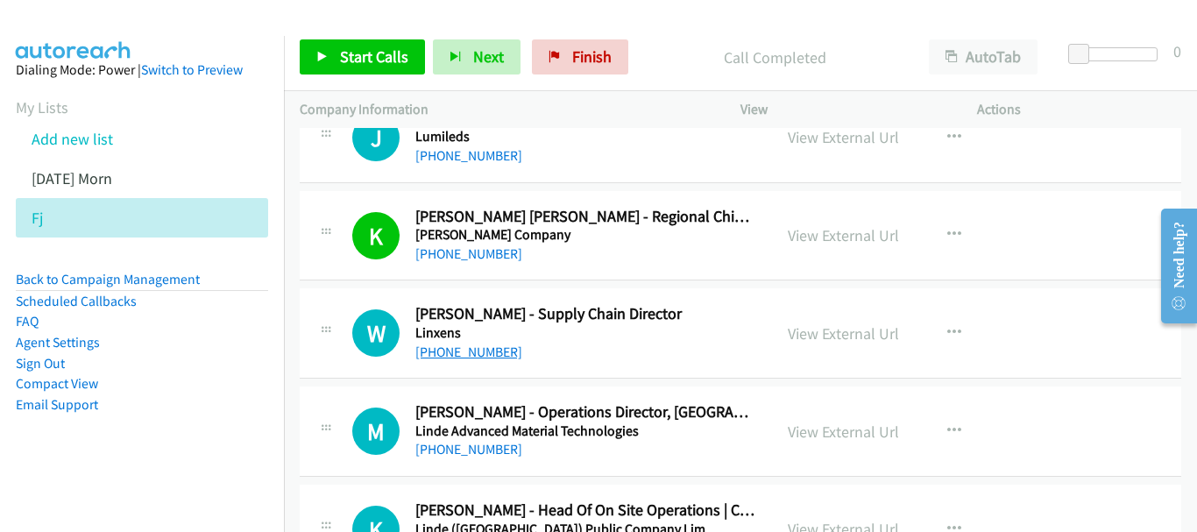
click at [474, 358] on link "+65 9670 6218" at bounding box center [468, 352] width 107 height 17
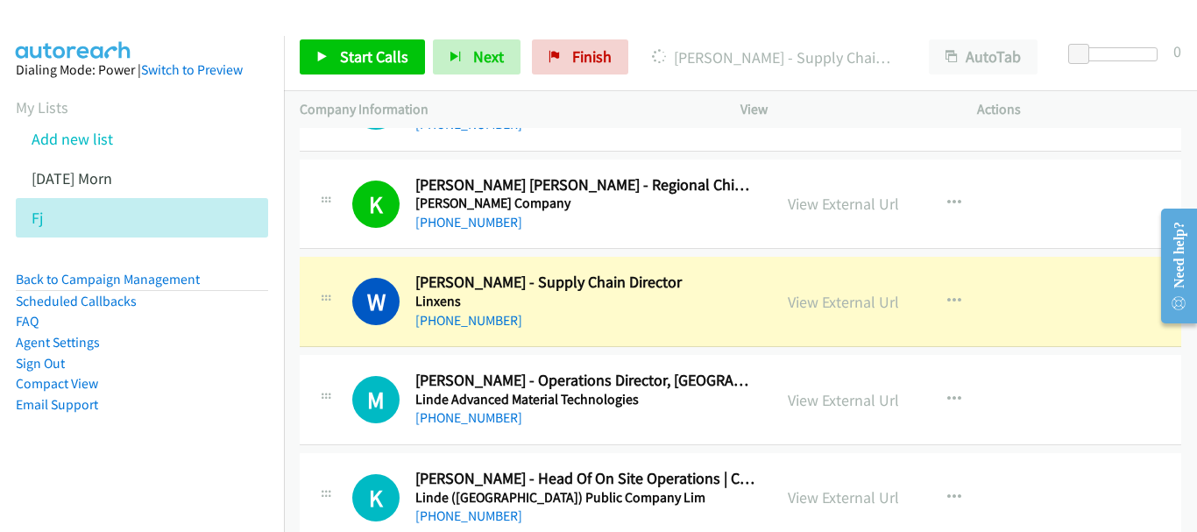
scroll to position [15122, 0]
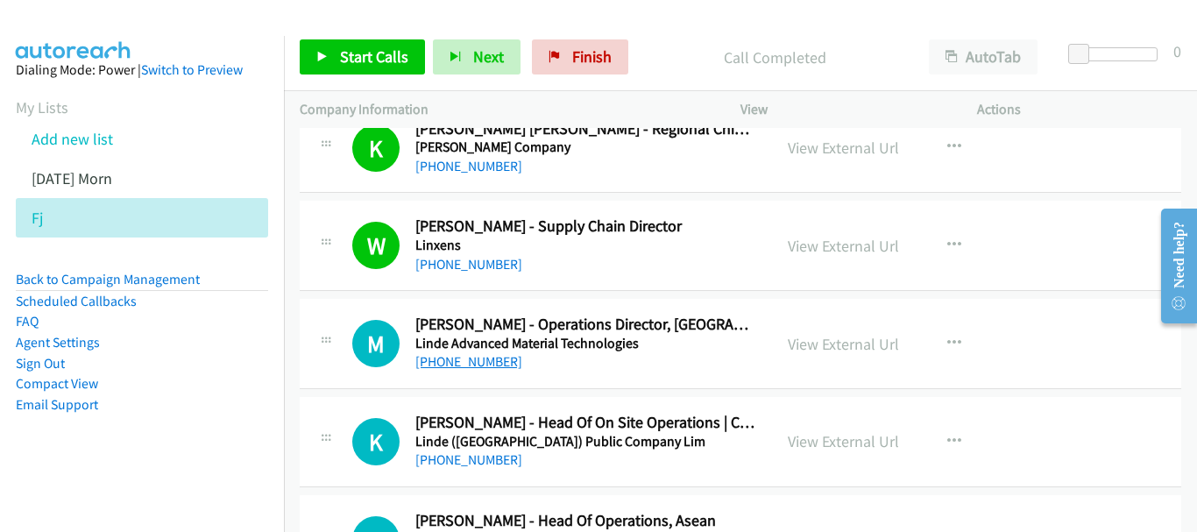
click at [461, 360] on link "+65 9783 1689" at bounding box center [468, 361] width 107 height 17
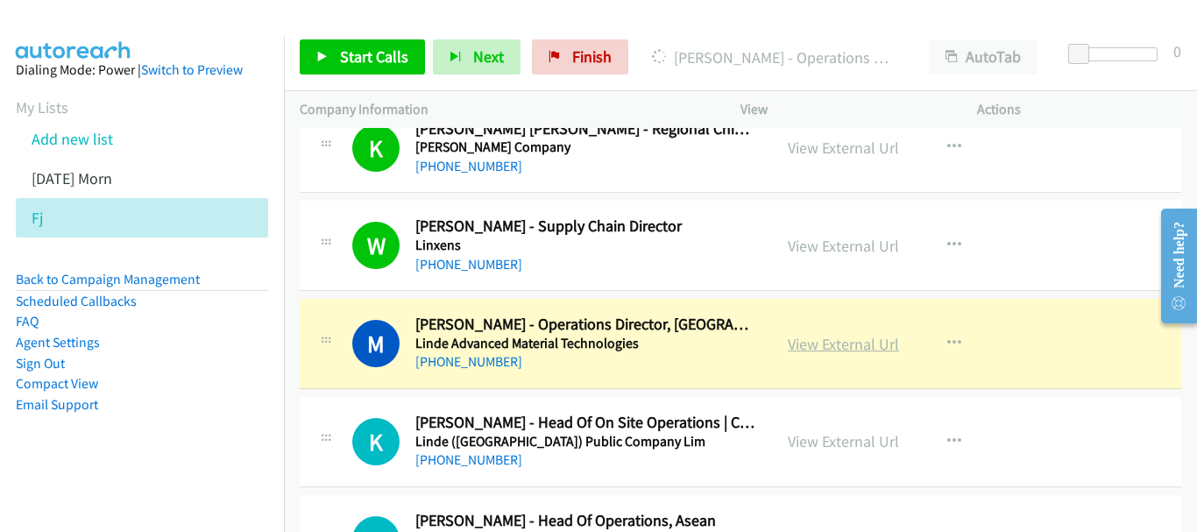
click at [832, 342] on link "View External Url" at bounding box center [843, 344] width 111 height 20
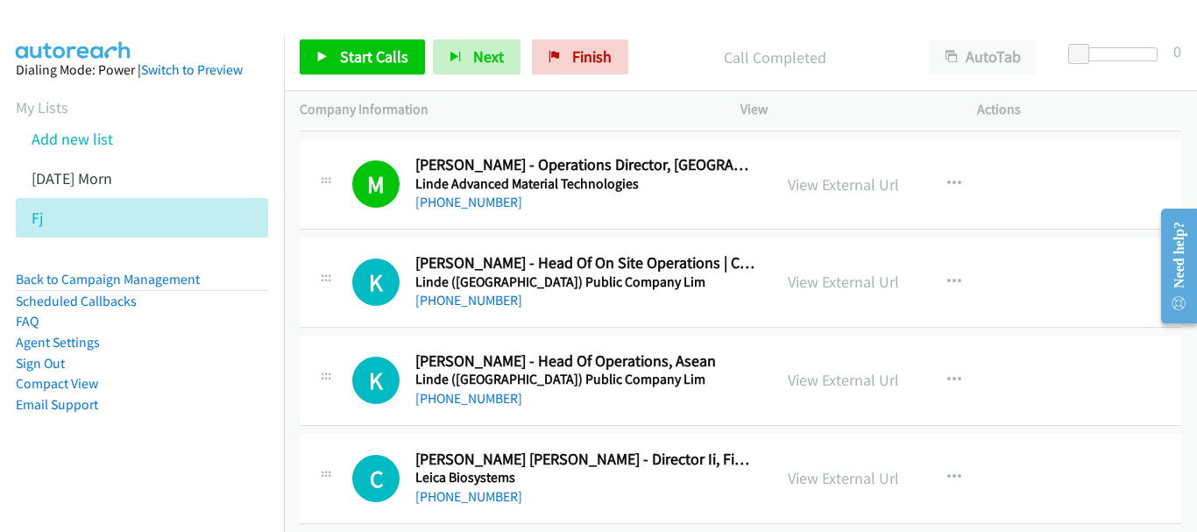
scroll to position [15297, 0]
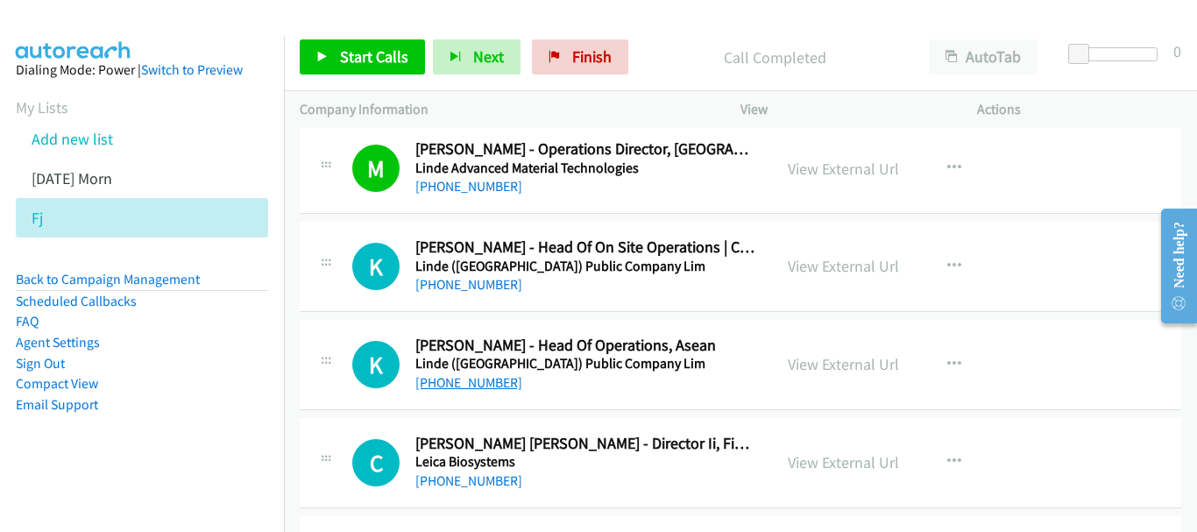
click at [467, 383] on link "+65 9839 0453" at bounding box center [468, 382] width 107 height 17
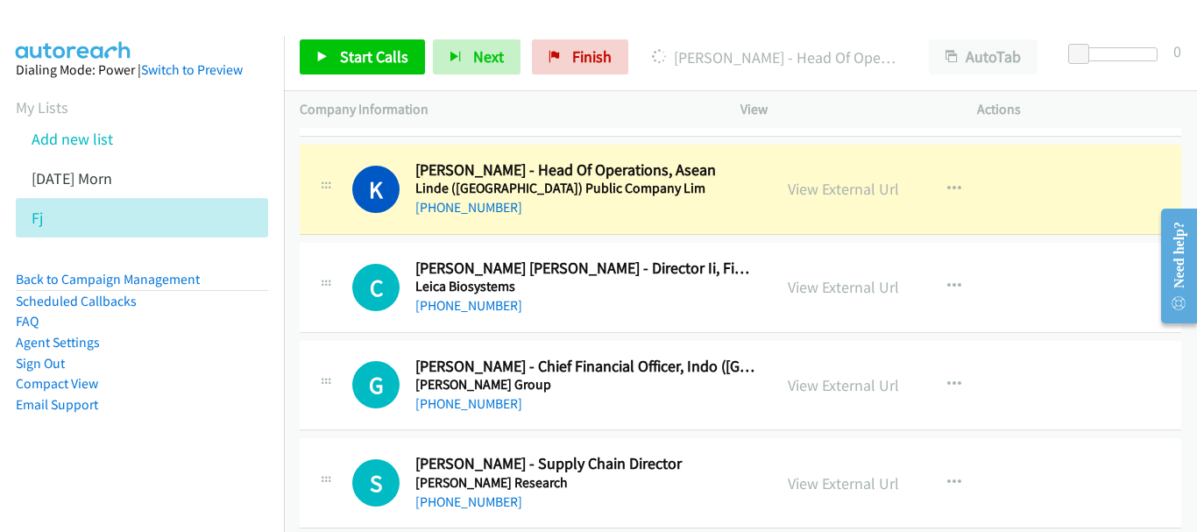
scroll to position [15560, 0]
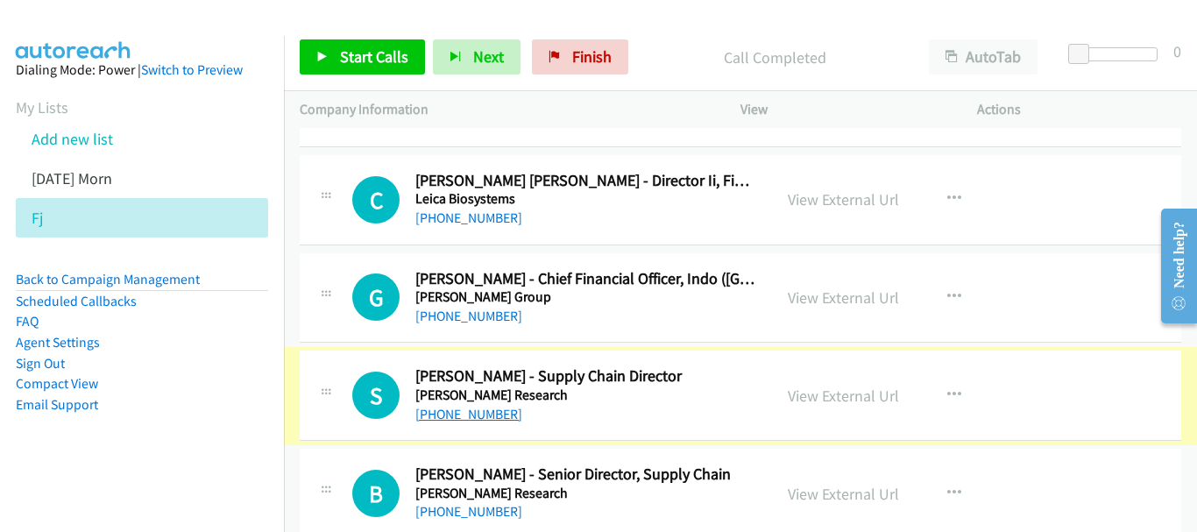
click at [462, 416] on link "+65 9190 3205" at bounding box center [468, 414] width 107 height 17
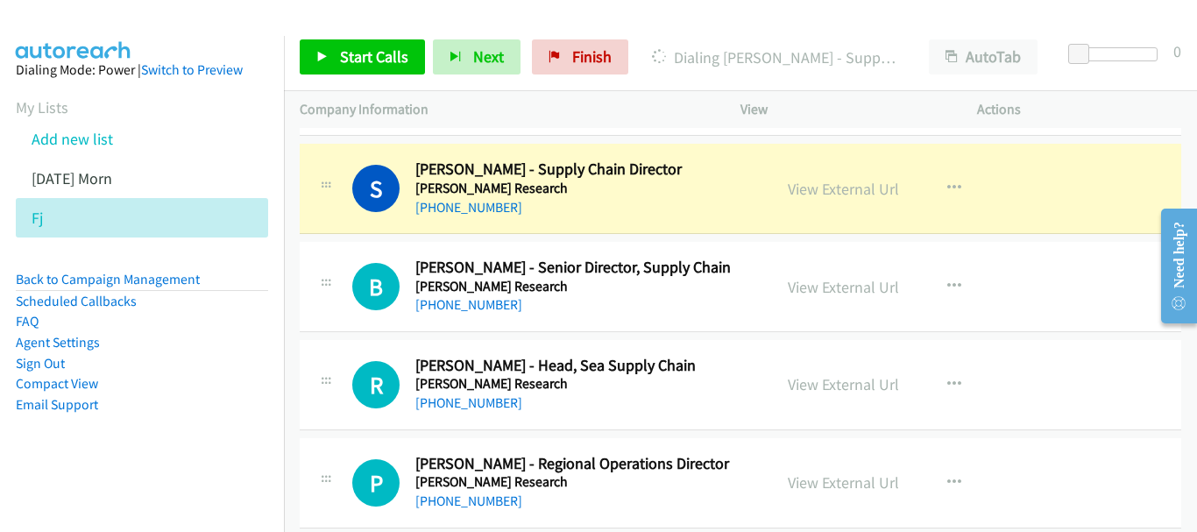
scroll to position [15735, 0]
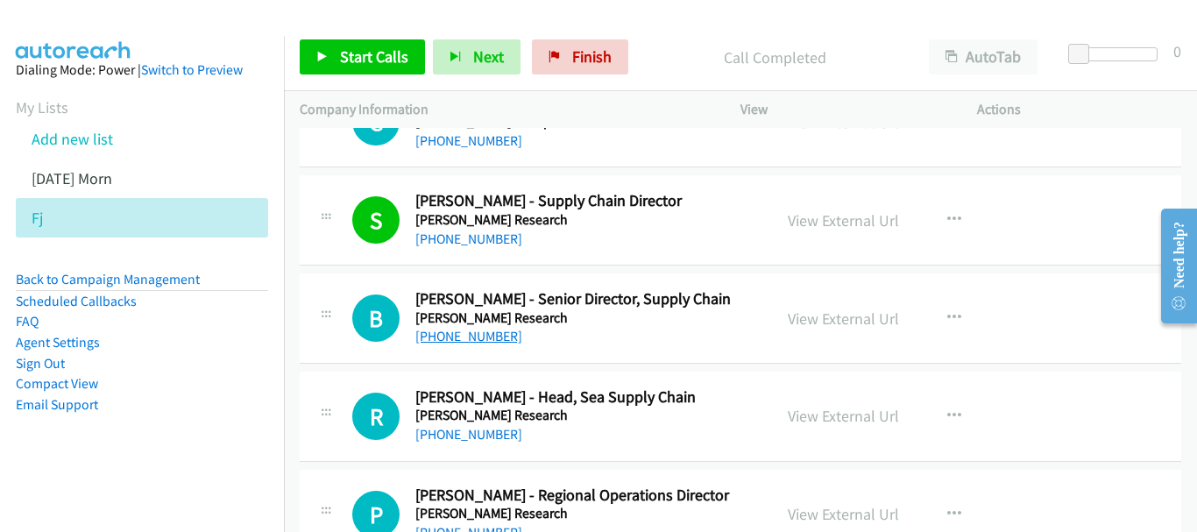
click at [492, 335] on link "+65 9743 8882" at bounding box center [468, 336] width 107 height 17
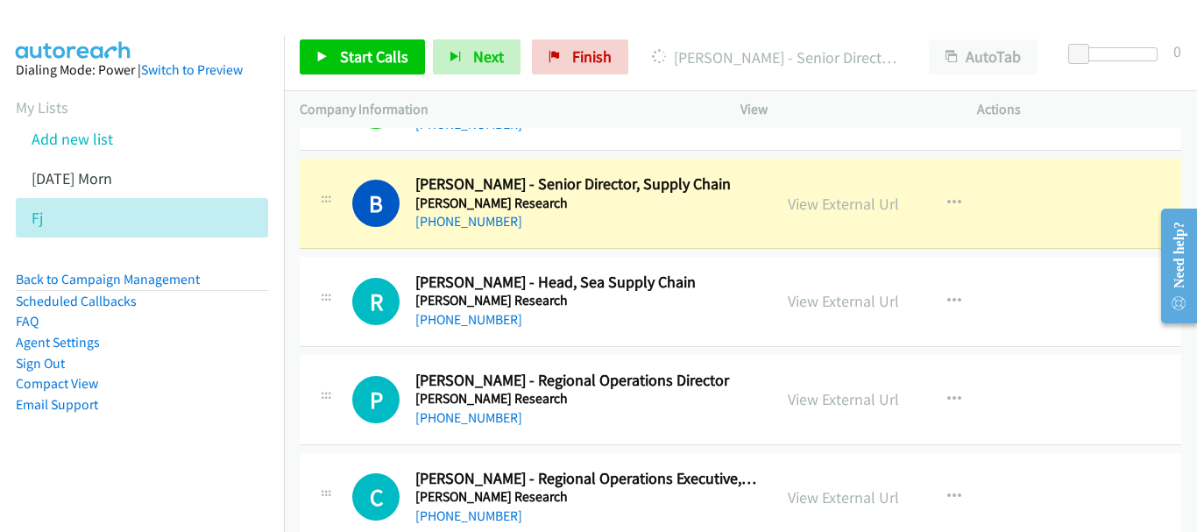
scroll to position [15823, 0]
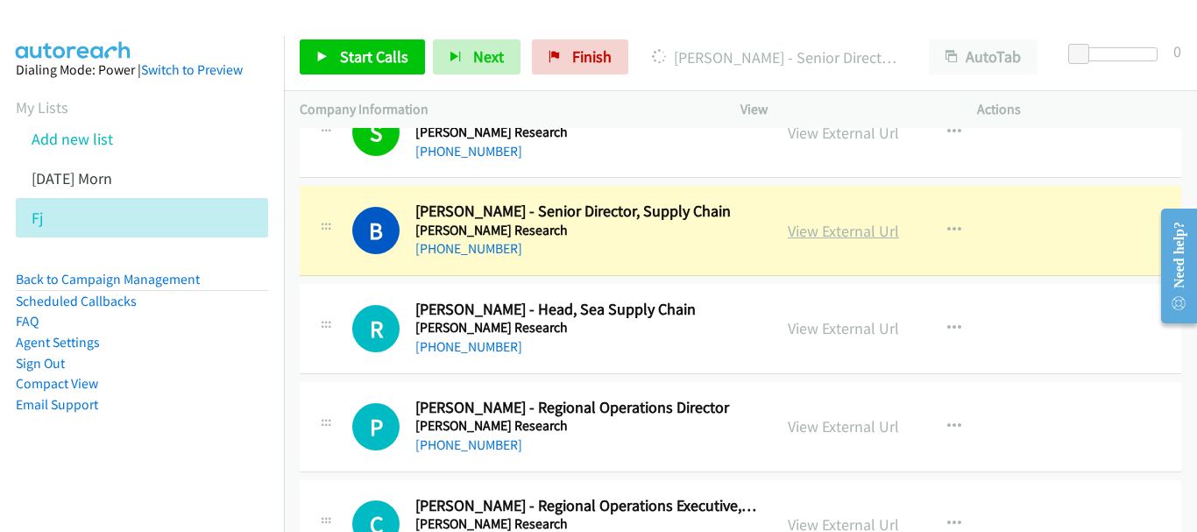
click at [849, 239] on link "View External Url" at bounding box center [843, 231] width 111 height 20
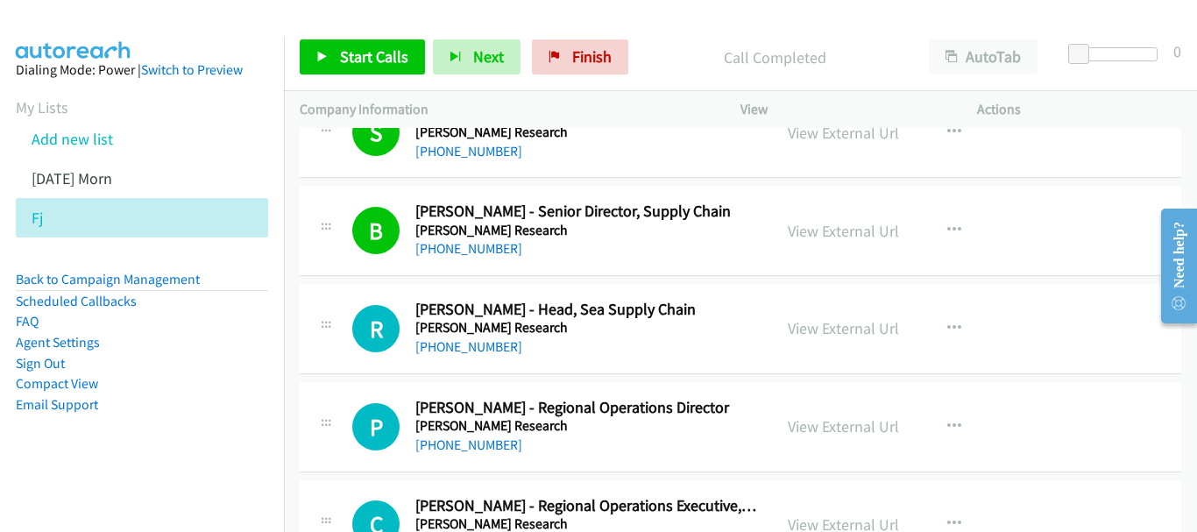
click at [488, 337] on div "+65 9187 3002" at bounding box center [585, 347] width 341 height 21
click at [489, 342] on link "+65 9187 3002" at bounding box center [468, 346] width 107 height 17
click at [464, 450] on link "+65 9012 9780" at bounding box center [468, 445] width 107 height 17
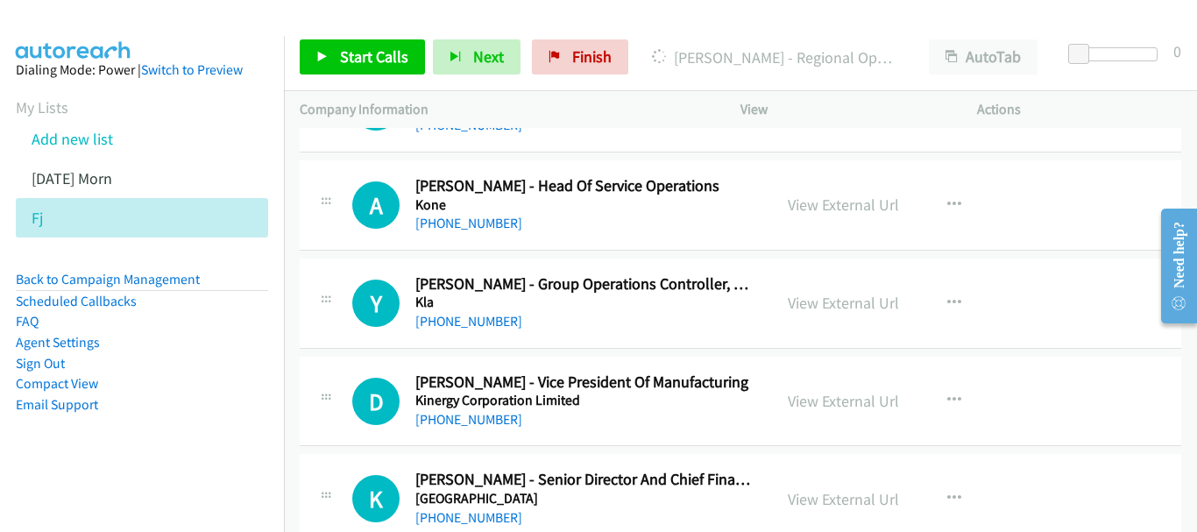
scroll to position [16524, 0]
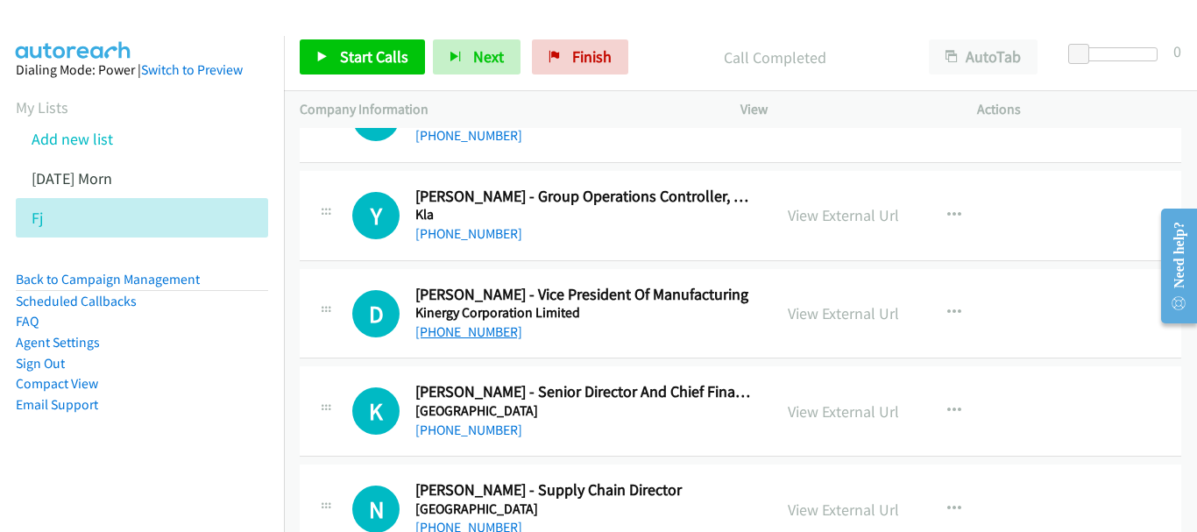
click at [462, 336] on link "+65 9765 3328" at bounding box center [468, 331] width 107 height 17
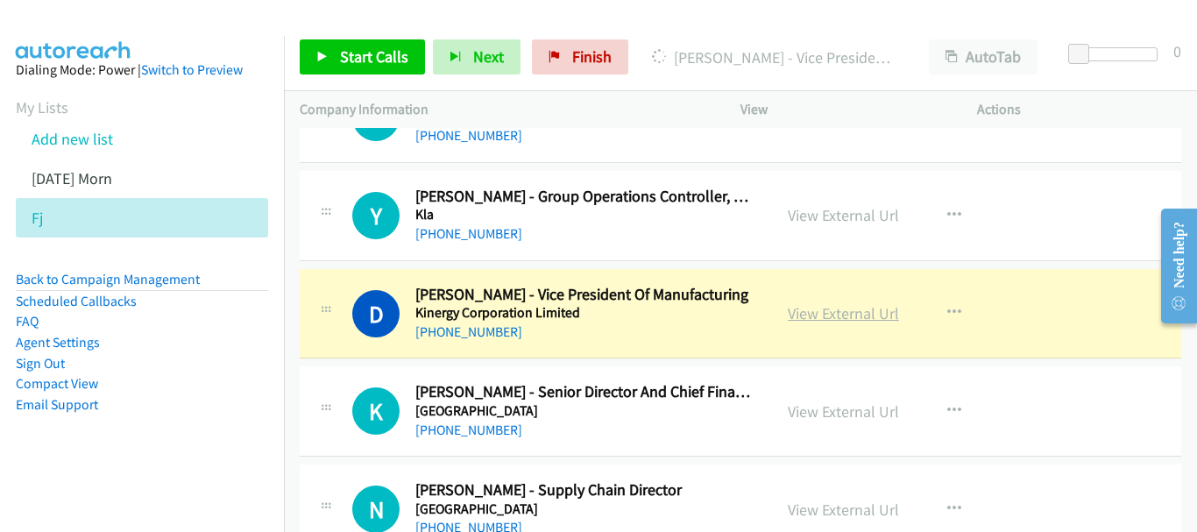
click at [875, 317] on link "View External Url" at bounding box center [843, 313] width 111 height 20
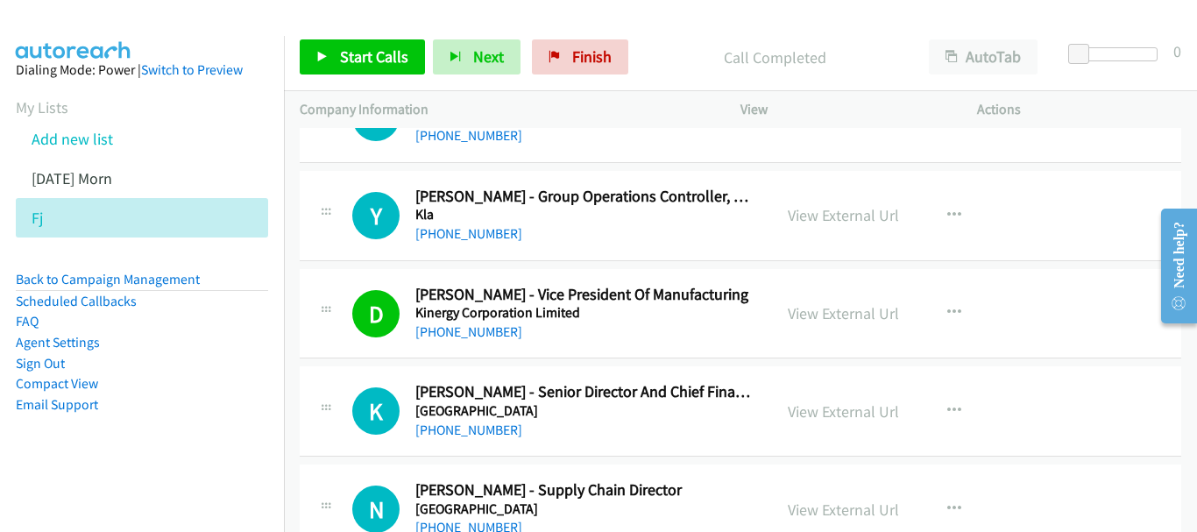
scroll to position [16612, 0]
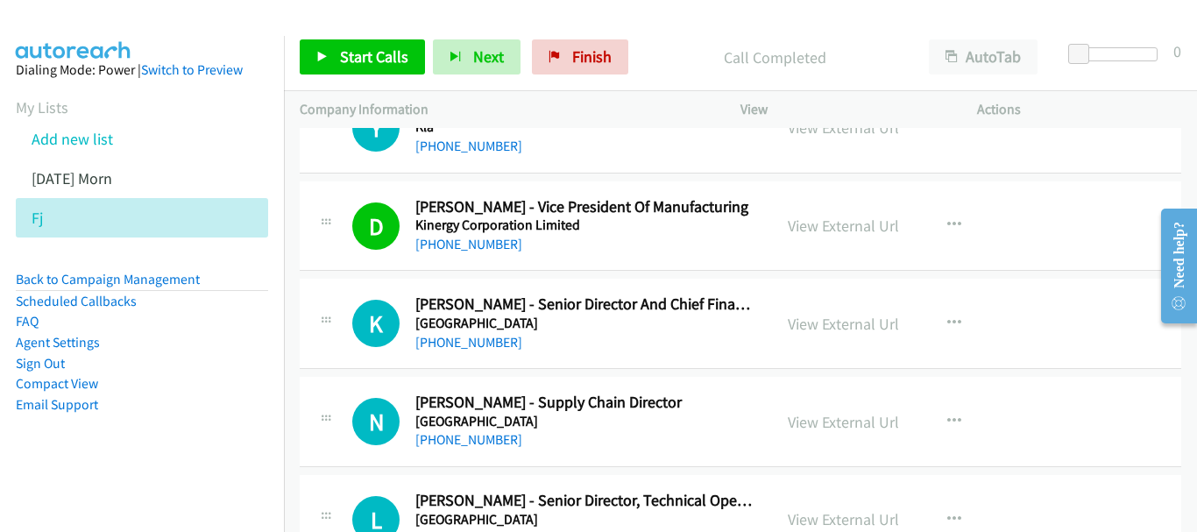
click at [479, 430] on div "+65 9350 8995" at bounding box center [585, 439] width 341 height 21
click at [482, 437] on link "+65 9350 8995" at bounding box center [468, 439] width 107 height 17
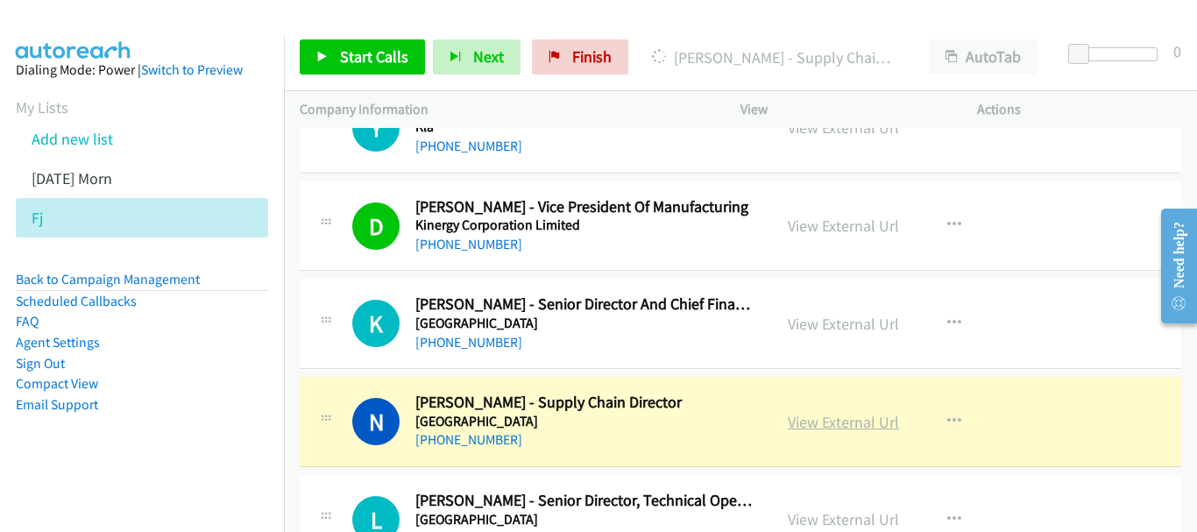
click at [844, 416] on link "View External Url" at bounding box center [843, 422] width 111 height 20
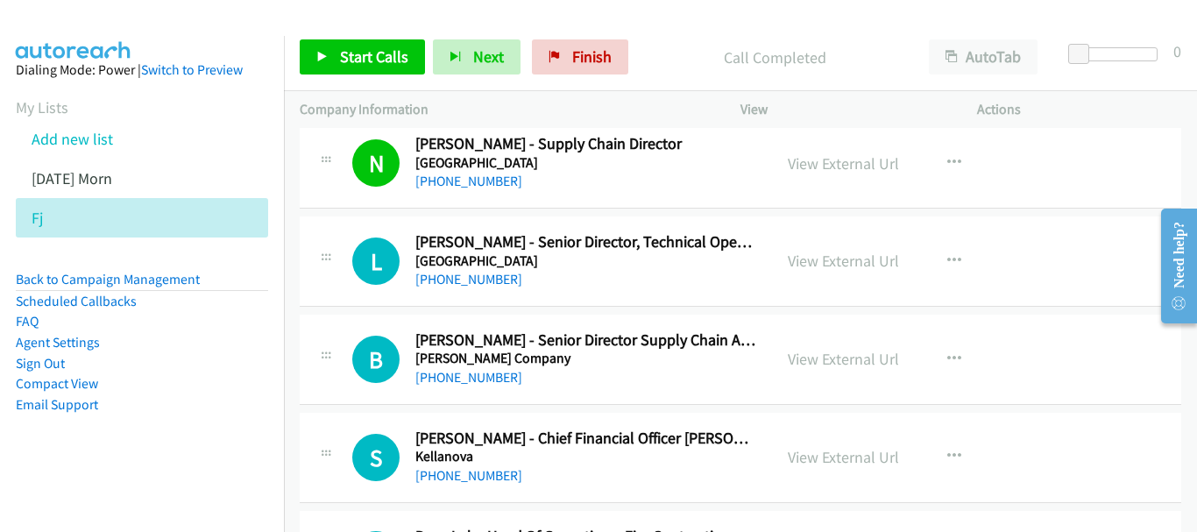
scroll to position [16875, 0]
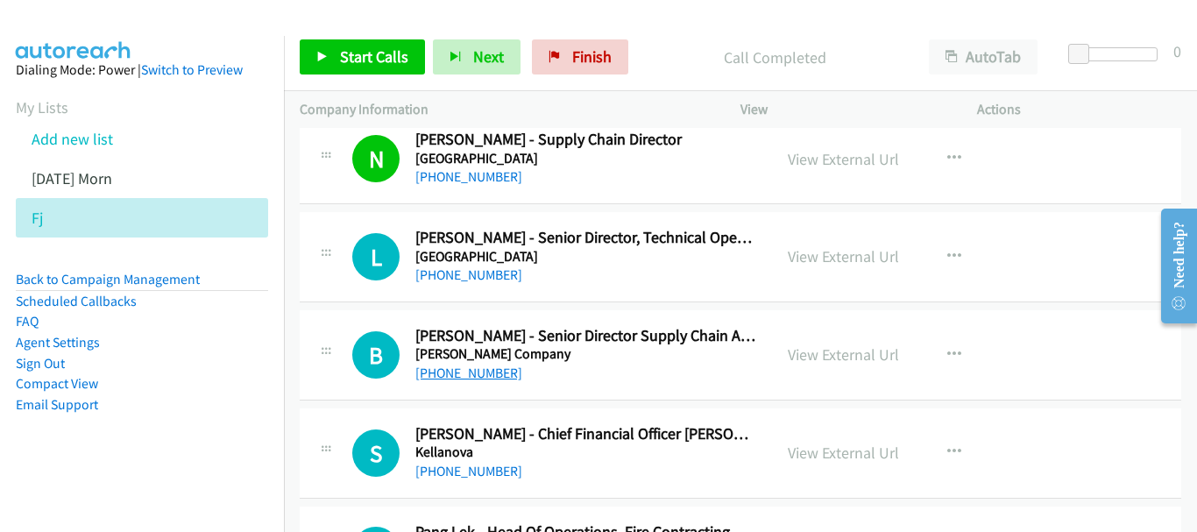
click at [453, 374] on link "+65 8181 4232" at bounding box center [468, 373] width 107 height 17
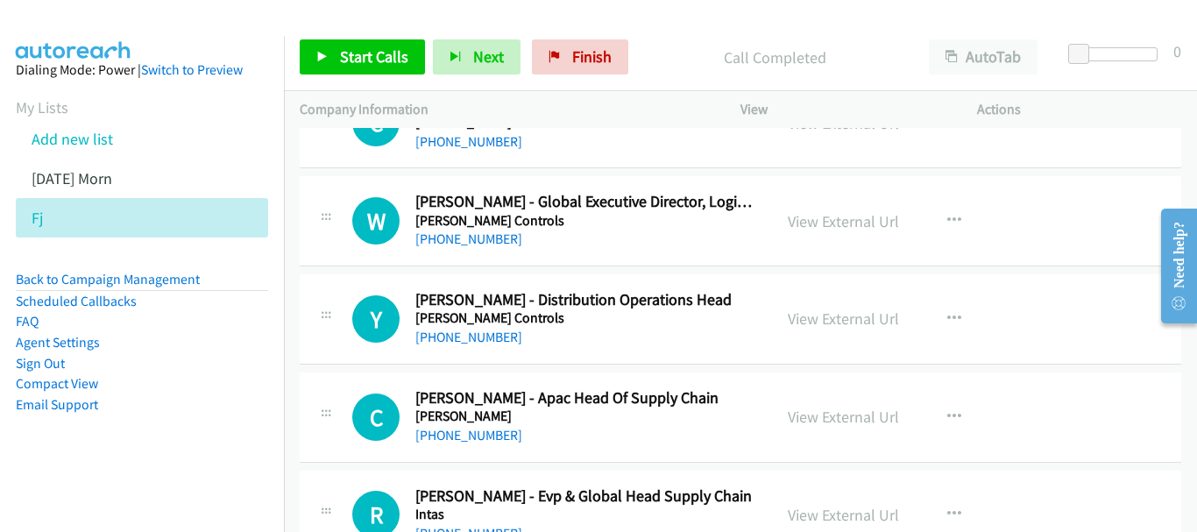
scroll to position [17488, 0]
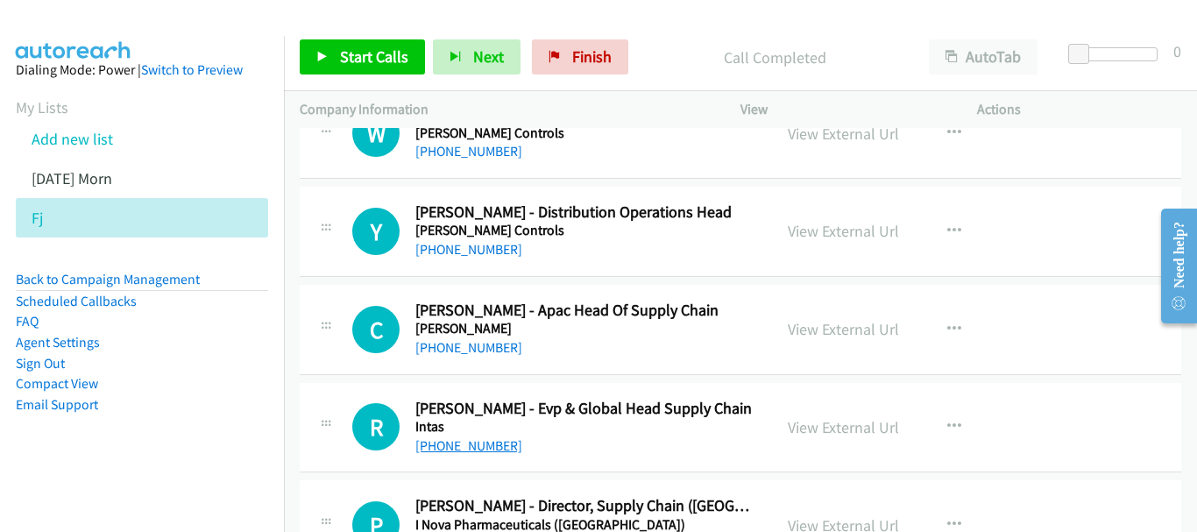
click at [479, 453] on link "+65 8418 5010" at bounding box center [468, 445] width 107 height 17
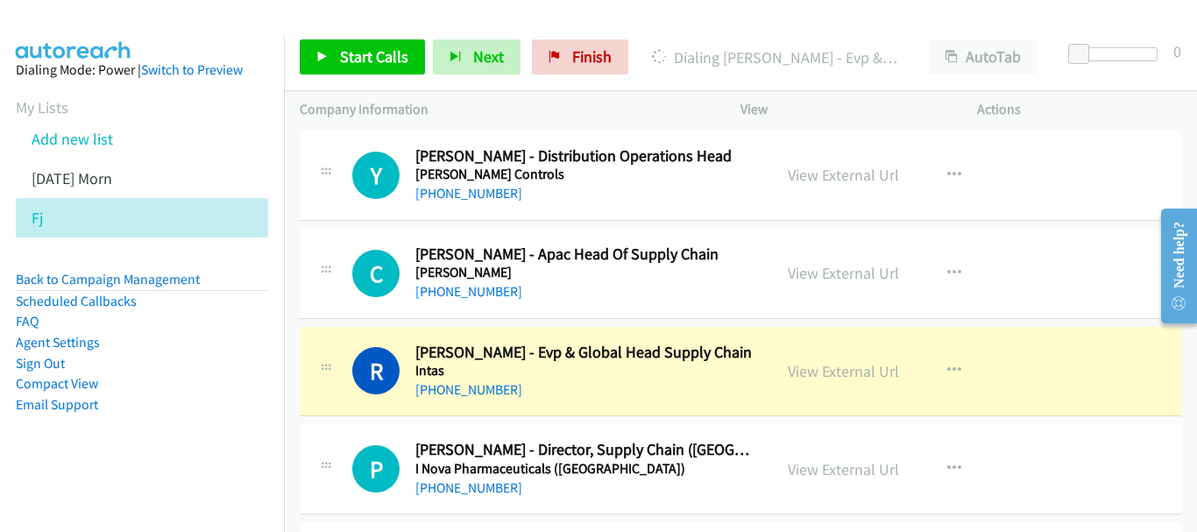
scroll to position [17576, 0]
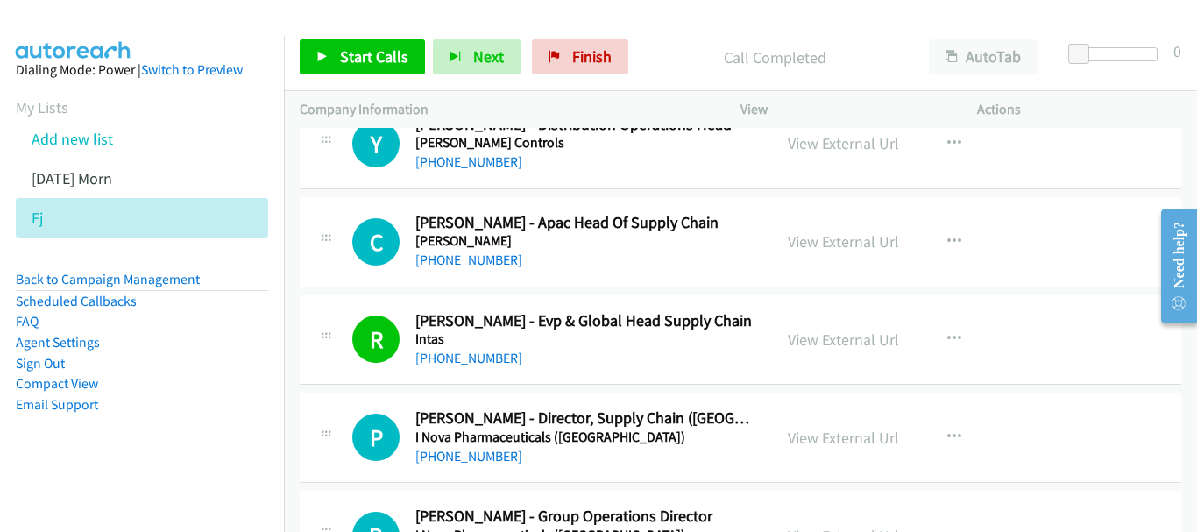
click at [462, 465] on div "+65 8321 1175" at bounding box center [585, 456] width 341 height 21
click at [463, 452] on link "+65 8321 1175" at bounding box center [468, 456] width 107 height 17
